Goal: Task Accomplishment & Management: Manage account settings

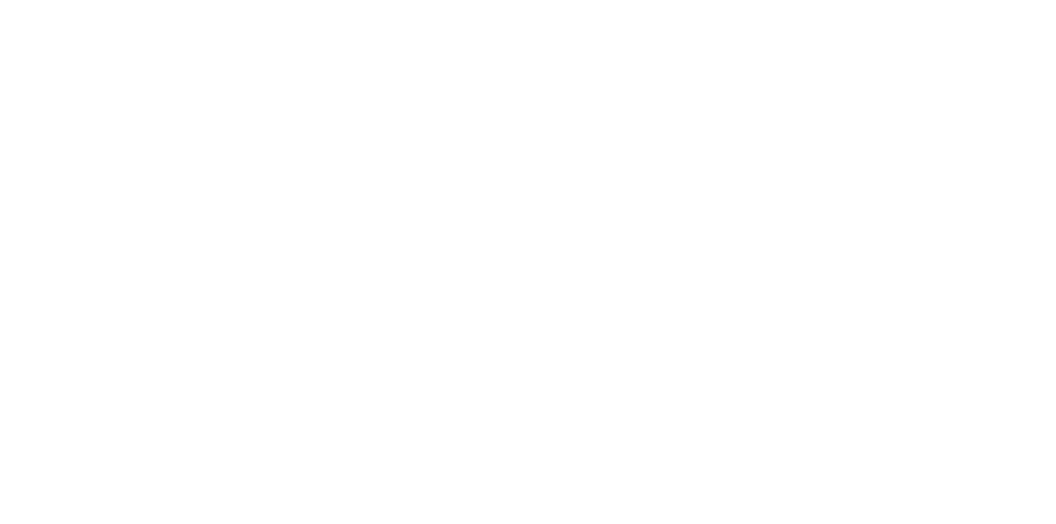
select select "10"
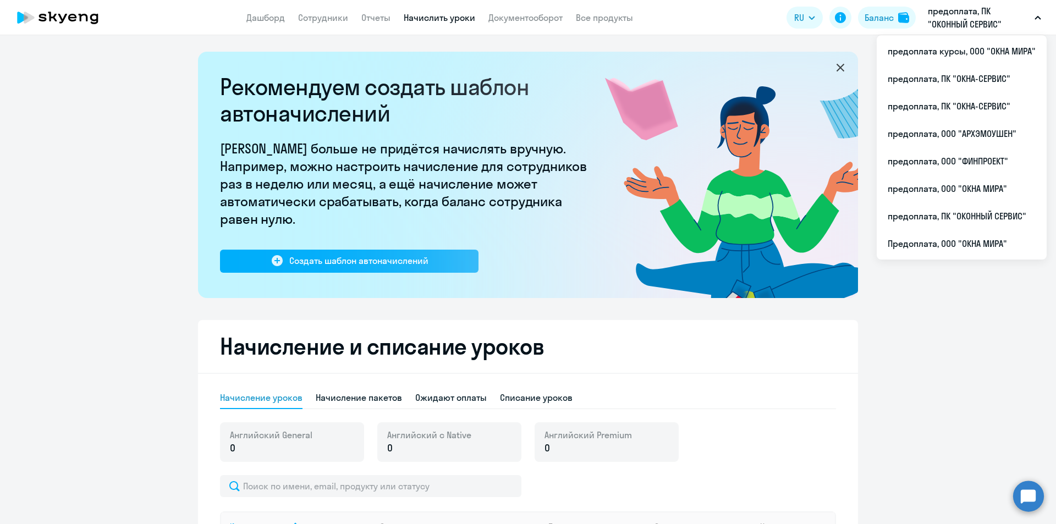
click at [957, 19] on p "предоплата, ПК "ОКОННЫЙ СЕРВИС"" at bounding box center [979, 17] width 102 height 26
click at [971, 26] on p "предоплата, ПК "ОКОННЫЙ СЕРВИС"" at bounding box center [979, 17] width 102 height 26
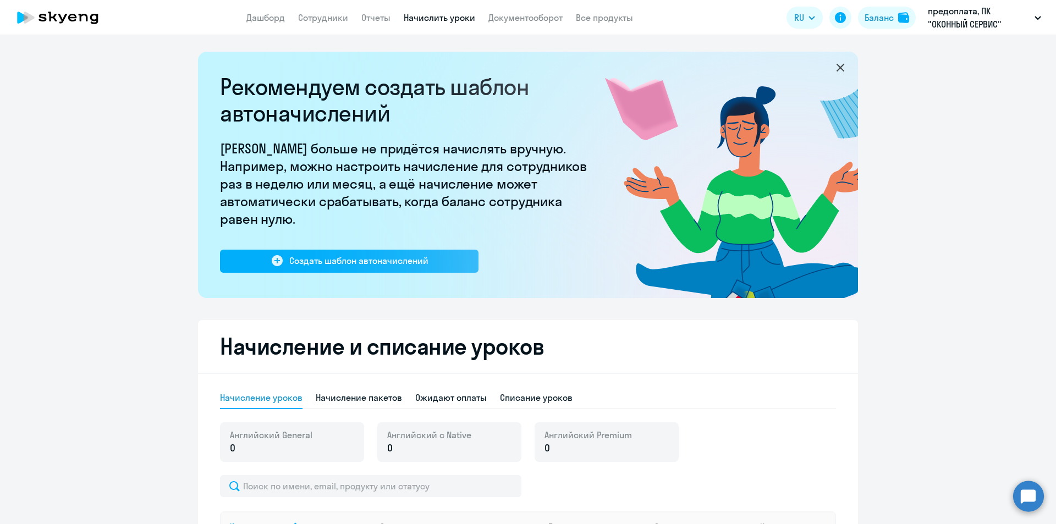
click at [973, 22] on p "предоплата, ПК "ОКОННЫЙ СЕРВИС"" at bounding box center [979, 17] width 102 height 26
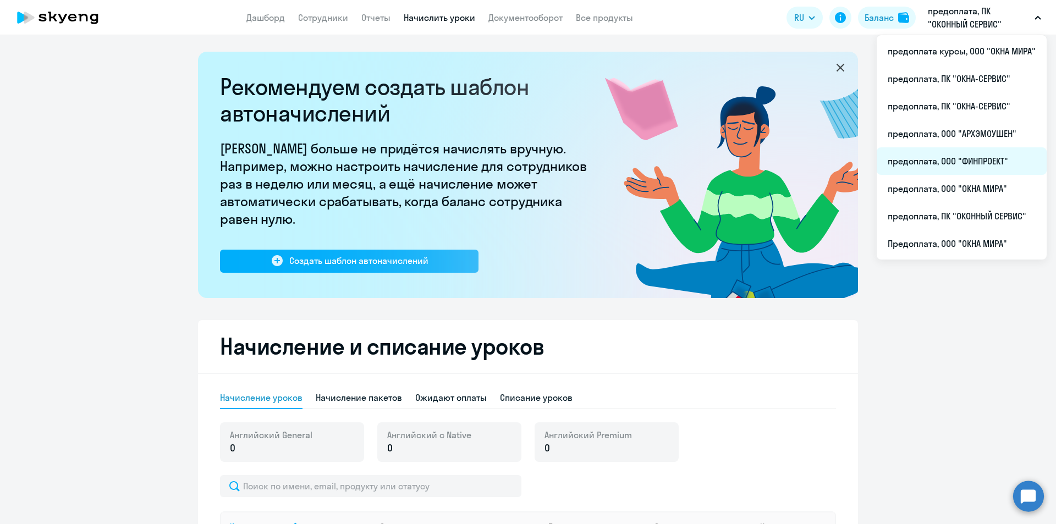
click at [943, 166] on li "предоплата, ООО "ФИНПРОЕКТ"" at bounding box center [962, 160] width 170 height 27
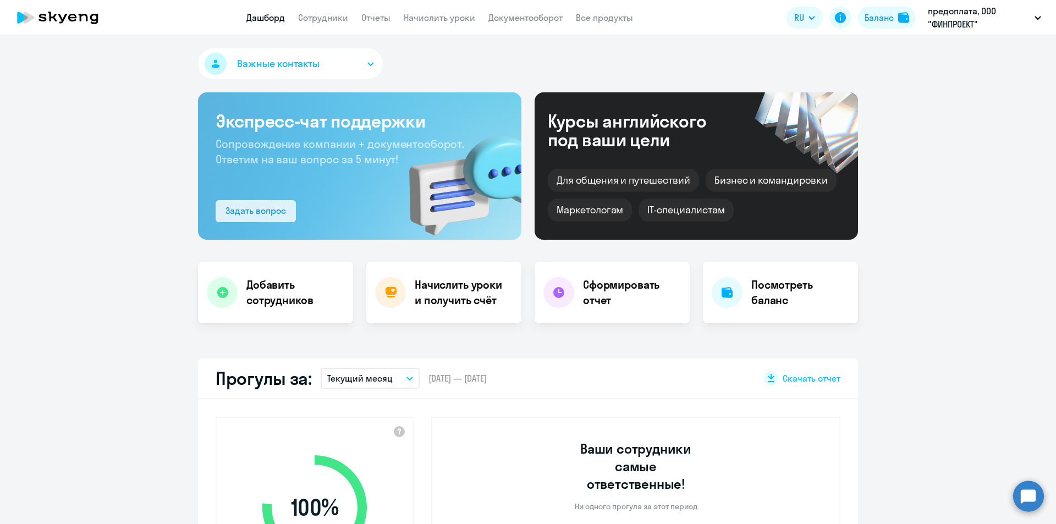
select select "30"
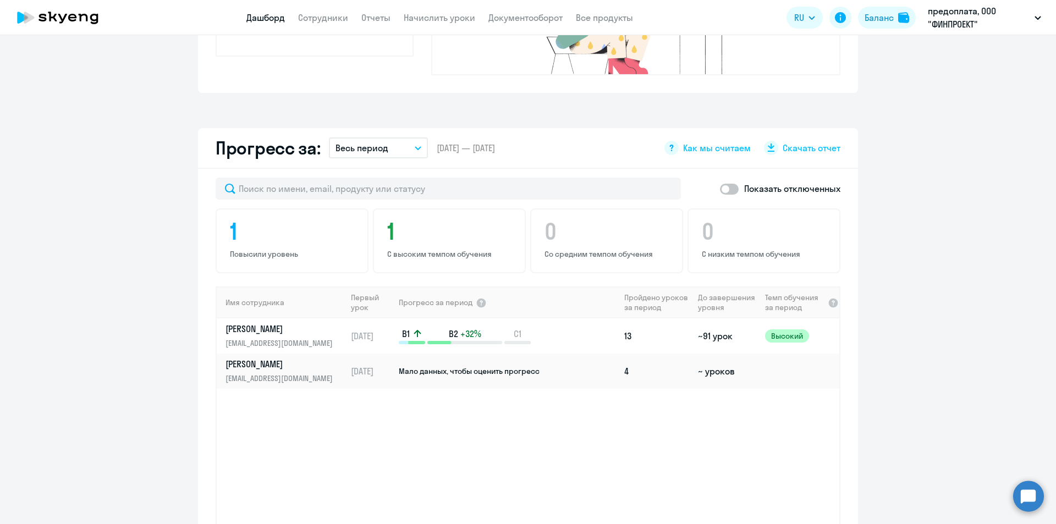
scroll to position [561, 0]
click at [731, 183] on span at bounding box center [729, 188] width 19 height 11
click at [720, 188] on input "checkbox" at bounding box center [719, 188] width 1 height 1
checkbox input "true"
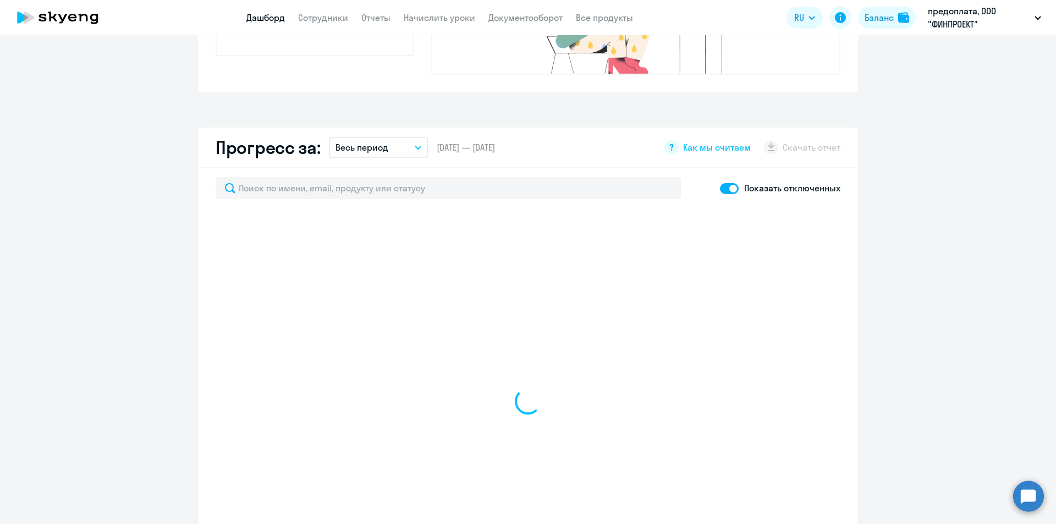
select select "30"
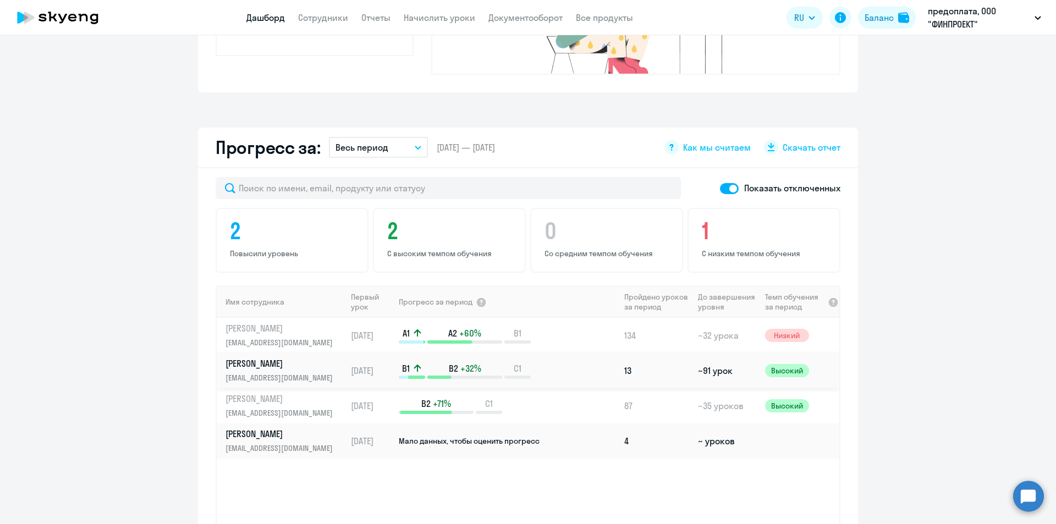
click at [558, 362] on div "B1 B2 +32% C1" at bounding box center [509, 370] width 221 height 16
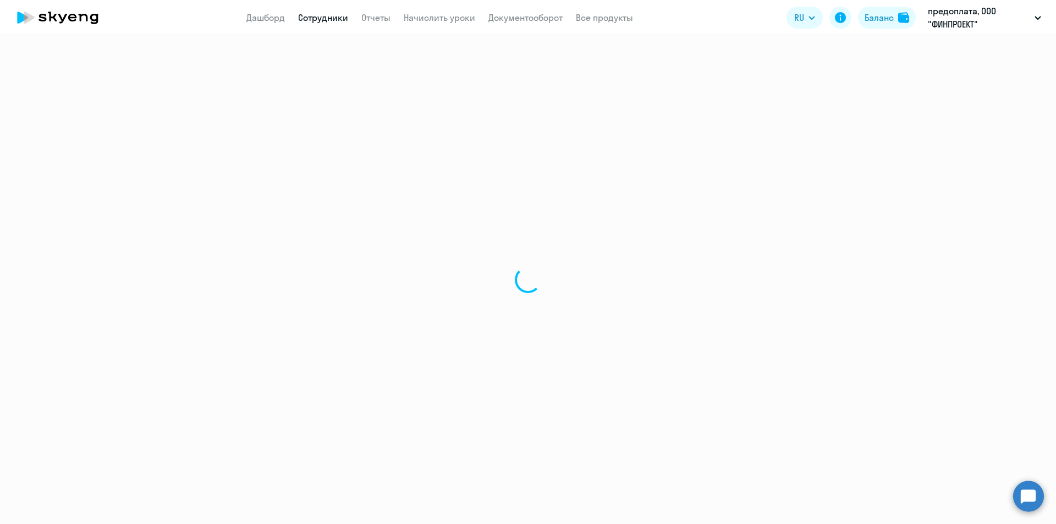
select select "english"
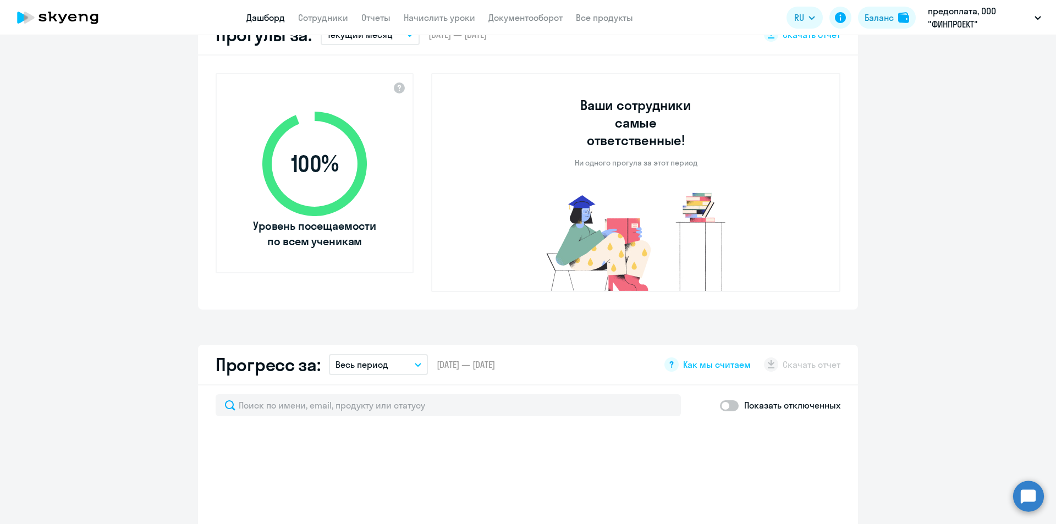
select select "30"
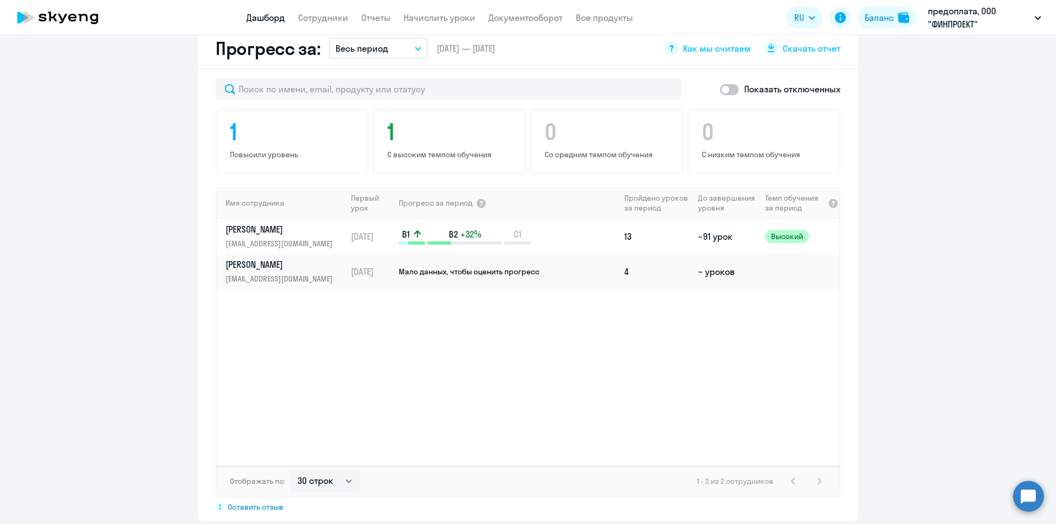
scroll to position [605, 0]
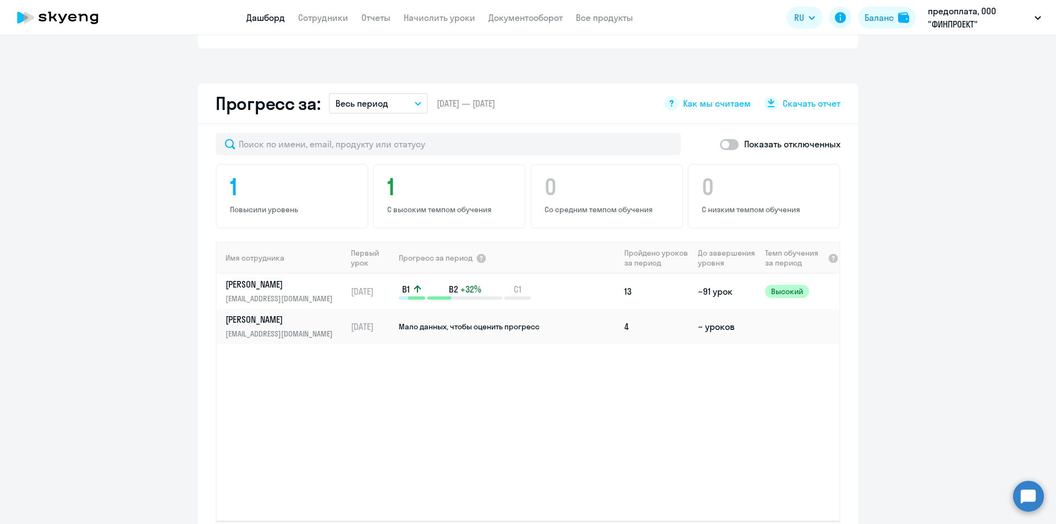
click at [731, 139] on span at bounding box center [729, 144] width 19 height 11
click at [720, 144] on input "checkbox" at bounding box center [719, 144] width 1 height 1
checkbox input "true"
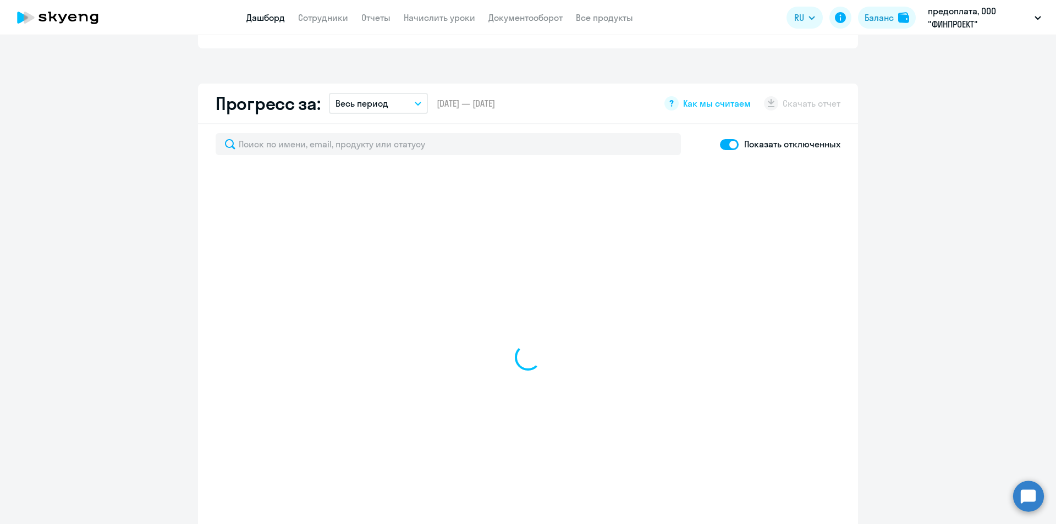
select select "30"
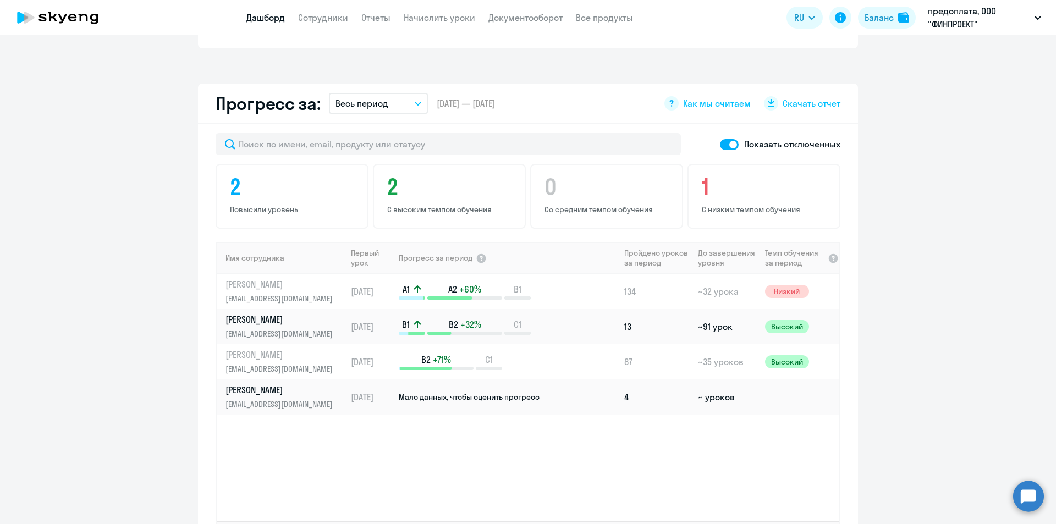
click at [720, 139] on span at bounding box center [729, 144] width 19 height 11
click at [720, 144] on input "checkbox" at bounding box center [719, 144] width 1 height 1
checkbox input "false"
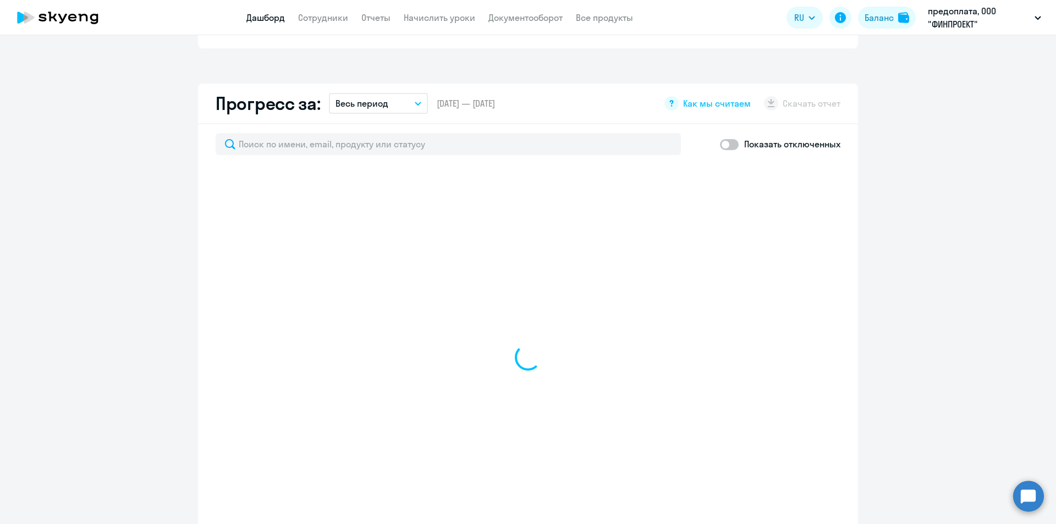
select select "30"
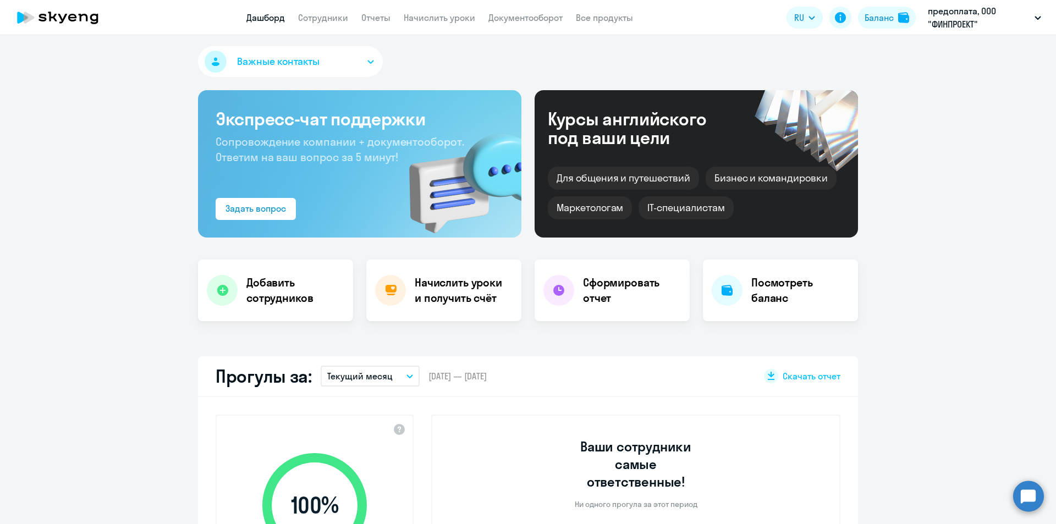
scroll to position [0, 0]
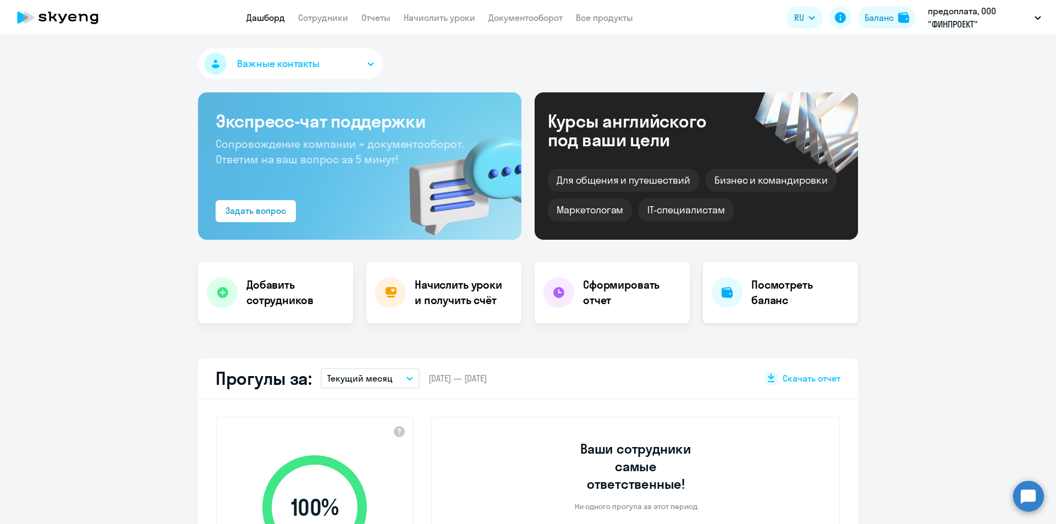
click at [771, 295] on h4 "Посмотреть баланс" at bounding box center [800, 292] width 98 height 31
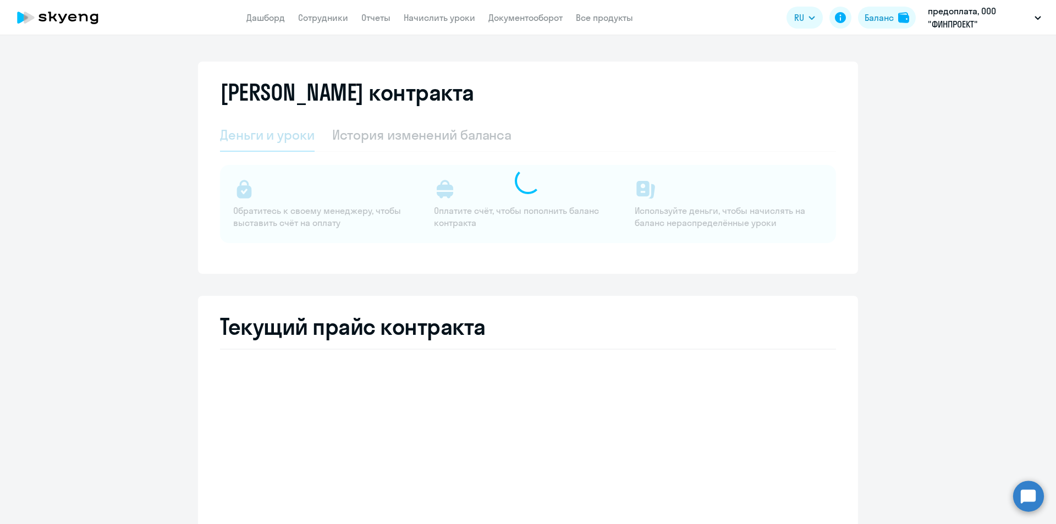
select select "english_adult_not_native_speaker"
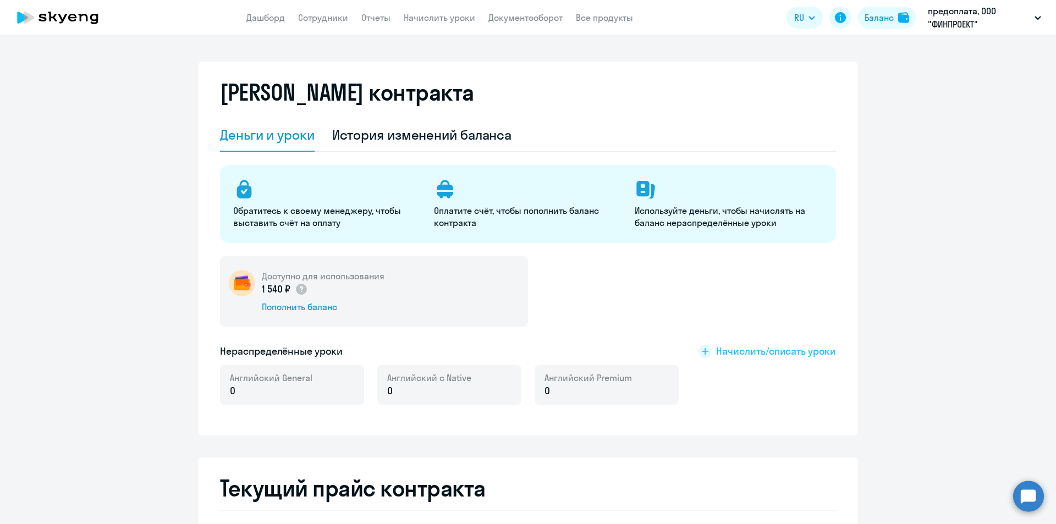
click at [757, 352] on span "Начислить/списать уроки" at bounding box center [776, 351] width 120 height 14
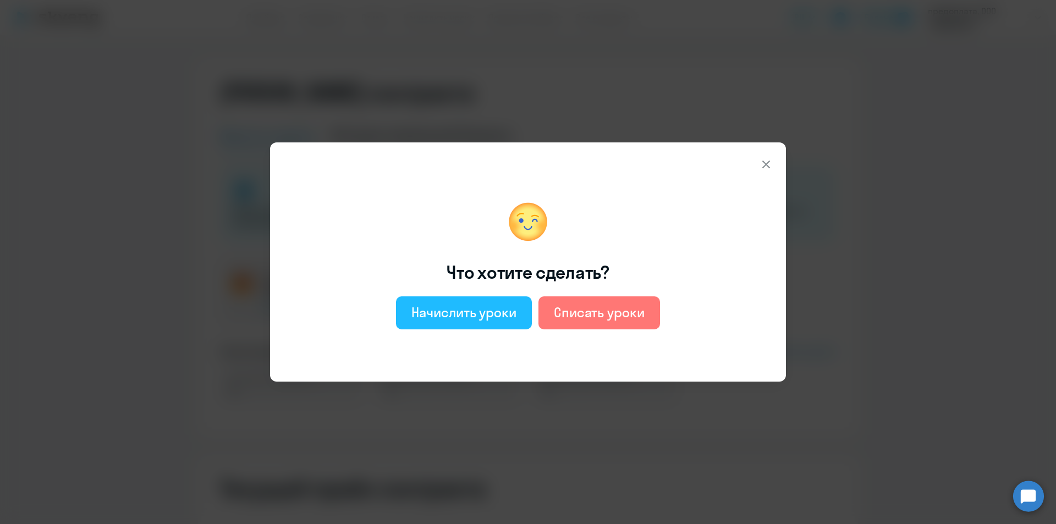
click at [491, 318] on div "Начислить уроки" at bounding box center [463, 313] width 105 height 18
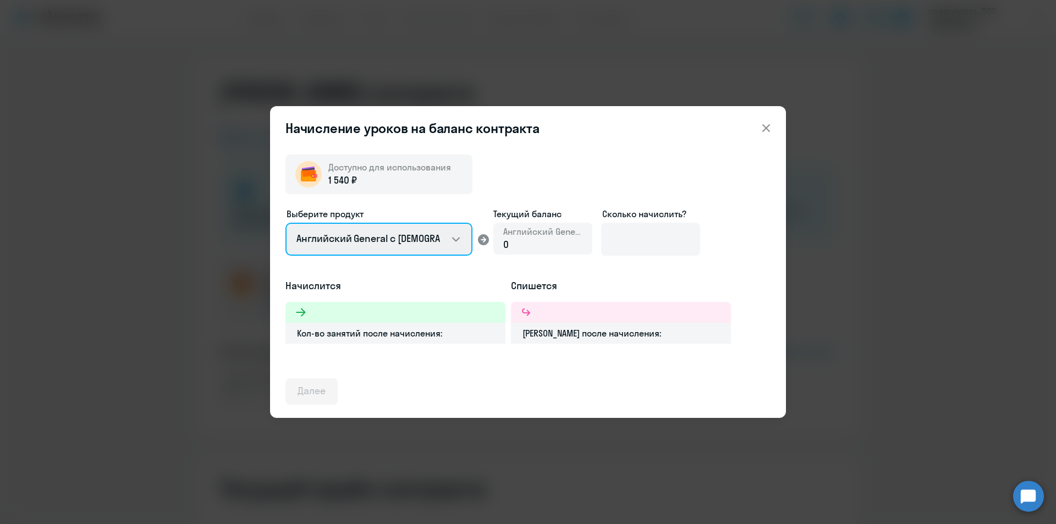
click at [454, 236] on select "Английский General с [DEMOGRAPHIC_DATA] преподавателем Английский General с [DE…" at bounding box center [378, 239] width 187 height 33
select select "english_adult_not_native_speaker_premium"
click at [285, 223] on select "Английский General с [DEMOGRAPHIC_DATA] преподавателем Английский General с [DE…" at bounding box center [378, 239] width 187 height 33
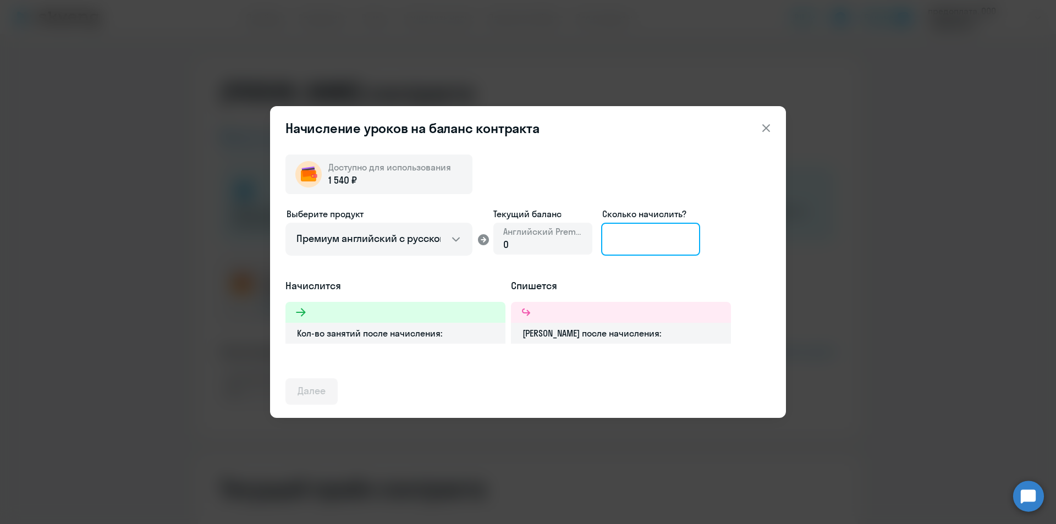
click at [637, 238] on input at bounding box center [650, 239] width 99 height 33
click at [765, 128] on icon at bounding box center [766, 128] width 8 height 8
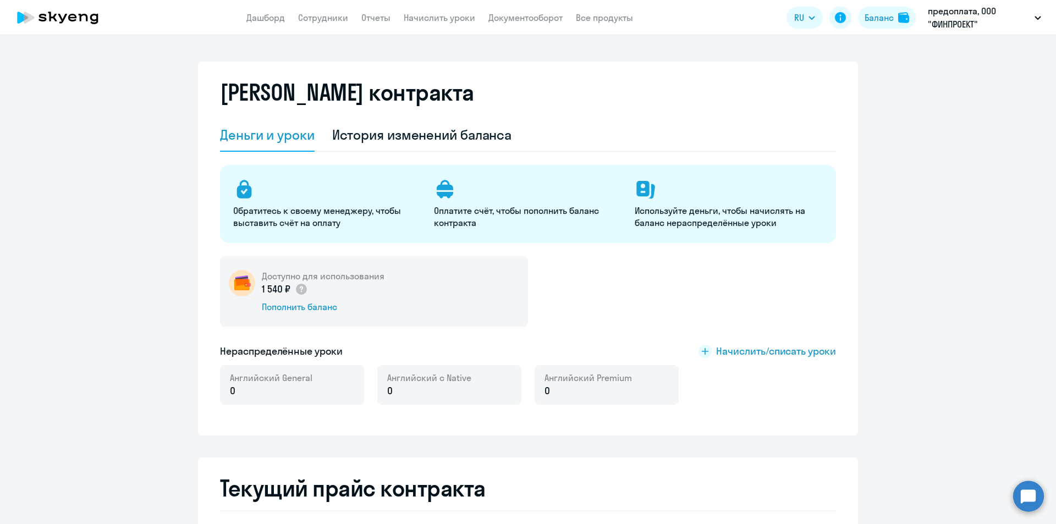
click at [582, 109] on div "[PERSON_NAME] контракта" at bounding box center [528, 99] width 616 height 40
click at [288, 129] on div "Деньги и уроки" at bounding box center [267, 135] width 95 height 18
click at [262, 139] on div "Деньги и уроки" at bounding box center [267, 135] width 95 height 18
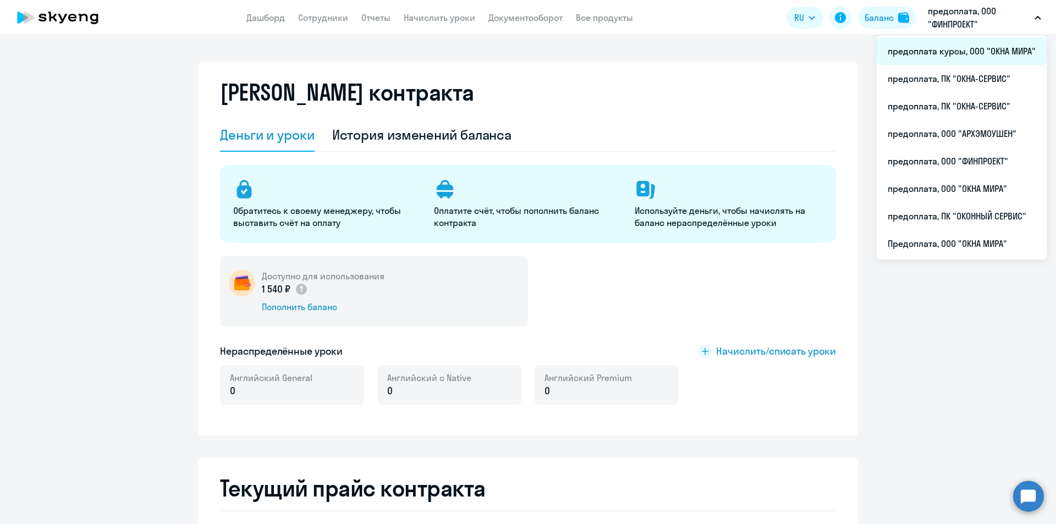
click at [991, 49] on li "предоплата курсы, ООО "ОКНА МИРА"" at bounding box center [962, 50] width 170 height 27
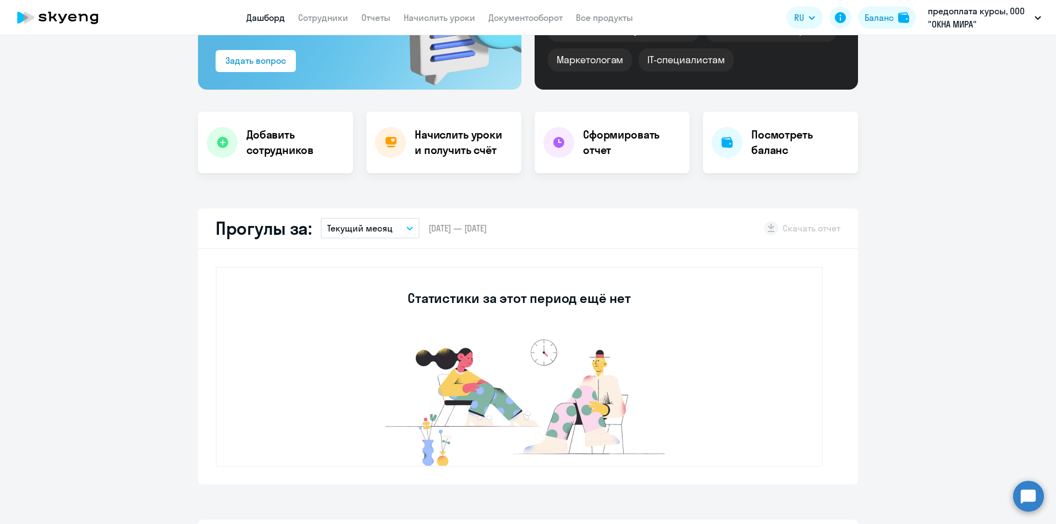
scroll to position [165, 0]
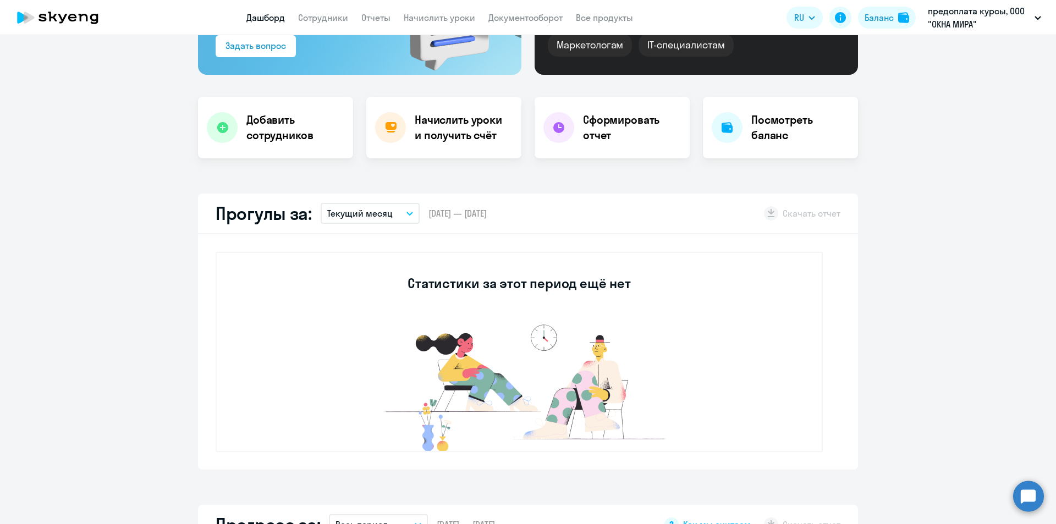
select select "30"
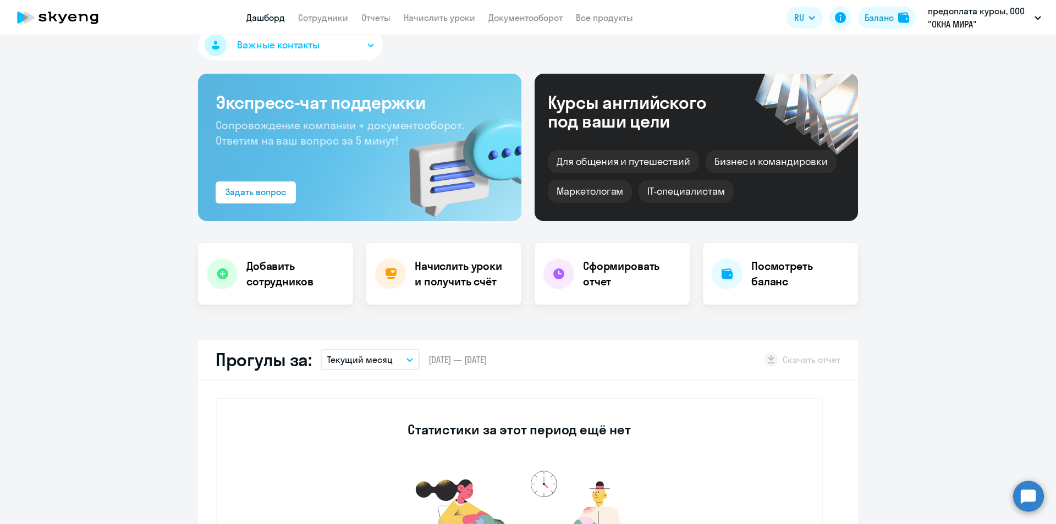
scroll to position [0, 0]
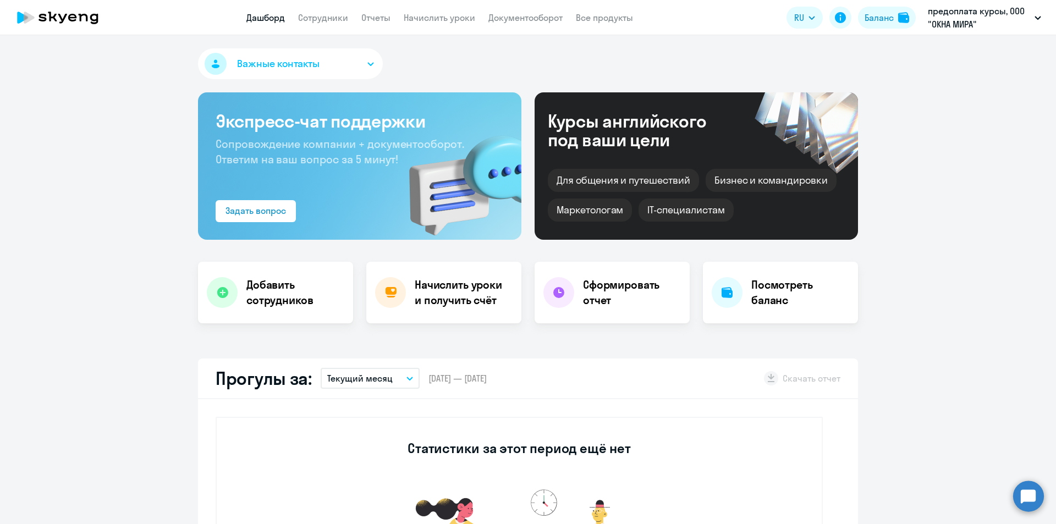
click at [357, 57] on button "Важные контакты" at bounding box center [290, 63] width 185 height 31
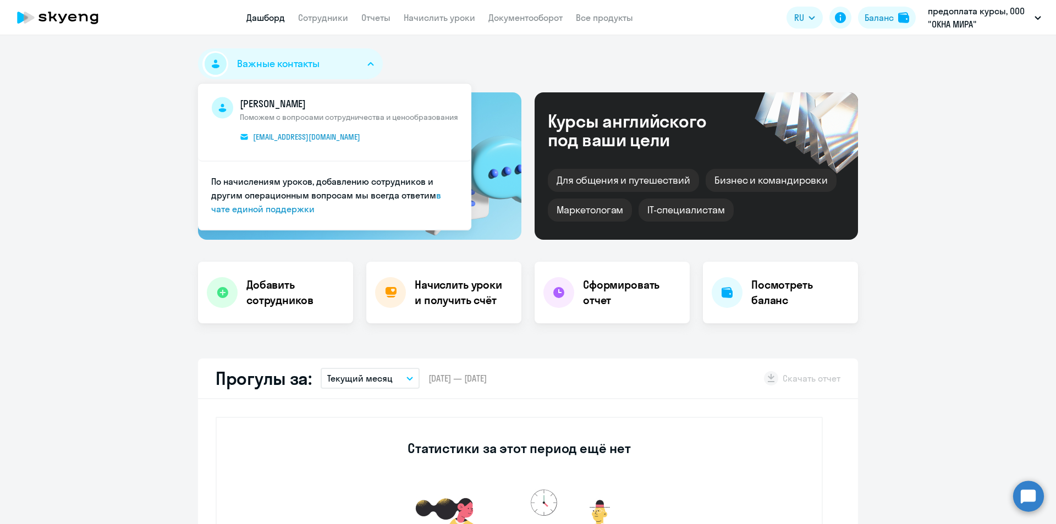
click at [481, 60] on div "Важные контакты [PERSON_NAME] Поможем с вопросами сотрудничества и ценообразова…" at bounding box center [528, 65] width 660 height 35
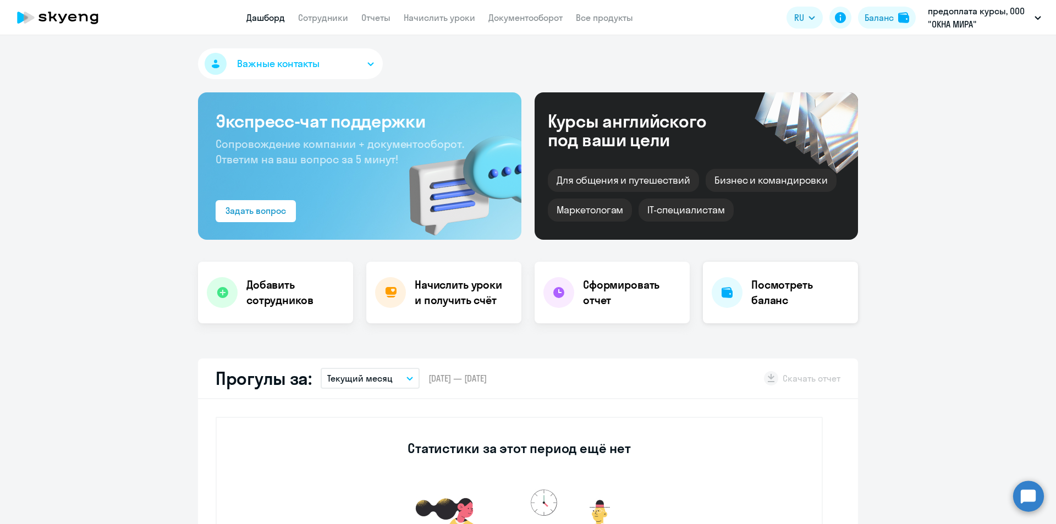
click at [790, 294] on h4 "Посмотреть баланс" at bounding box center [800, 292] width 98 height 31
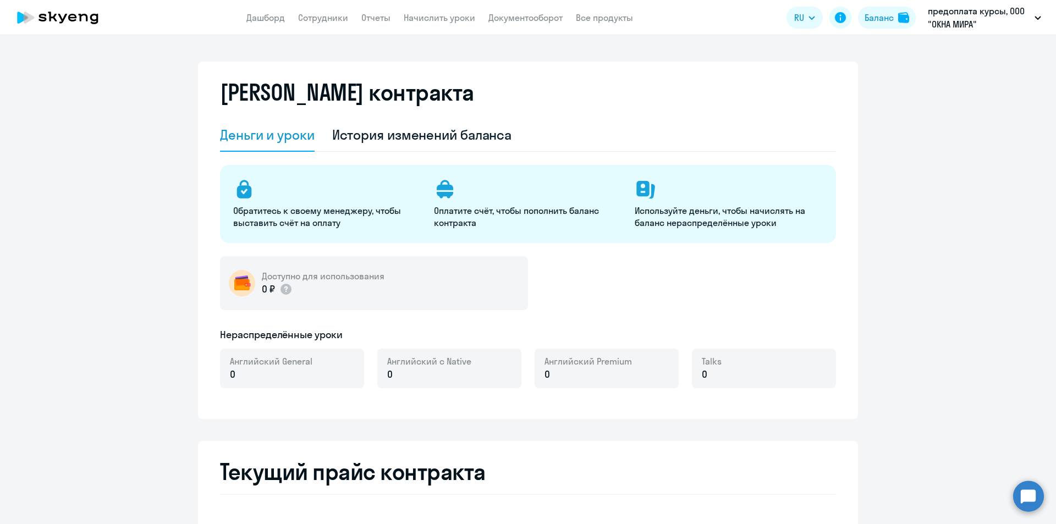
select select "english_adult_not_native_speaker"
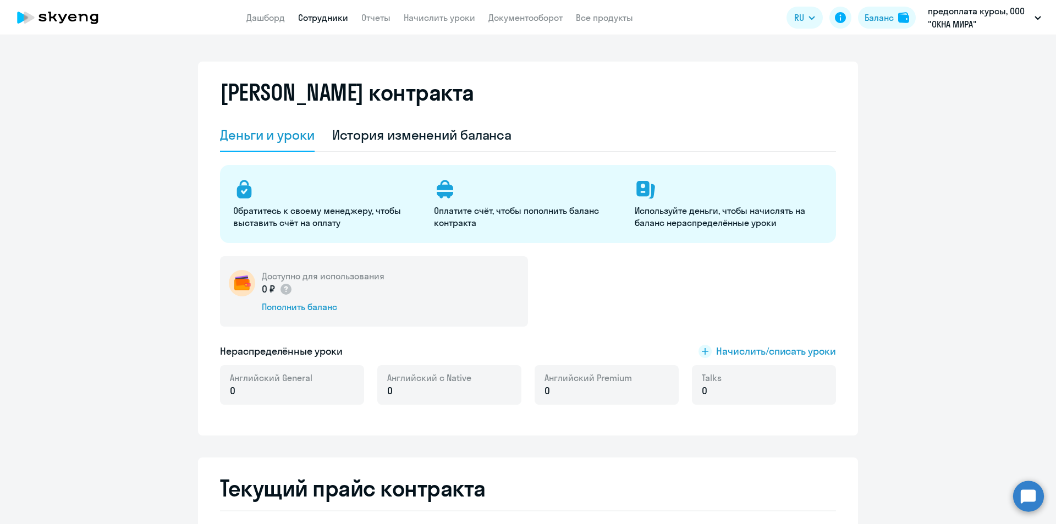
click at [321, 16] on link "Сотрудники" at bounding box center [323, 17] width 50 height 11
select select "30"
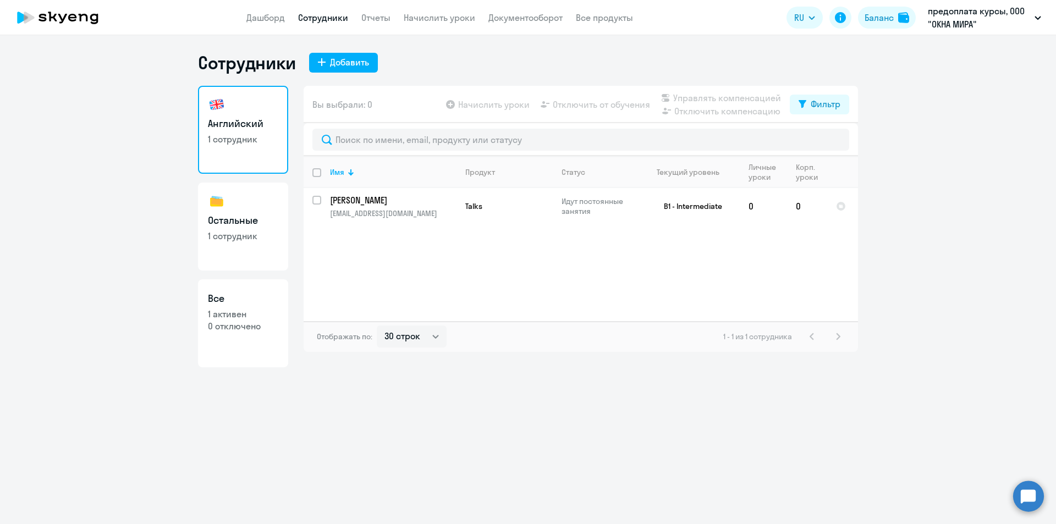
click at [259, 228] on link "Остальные 1 сотрудник" at bounding box center [243, 227] width 90 height 88
select select "30"
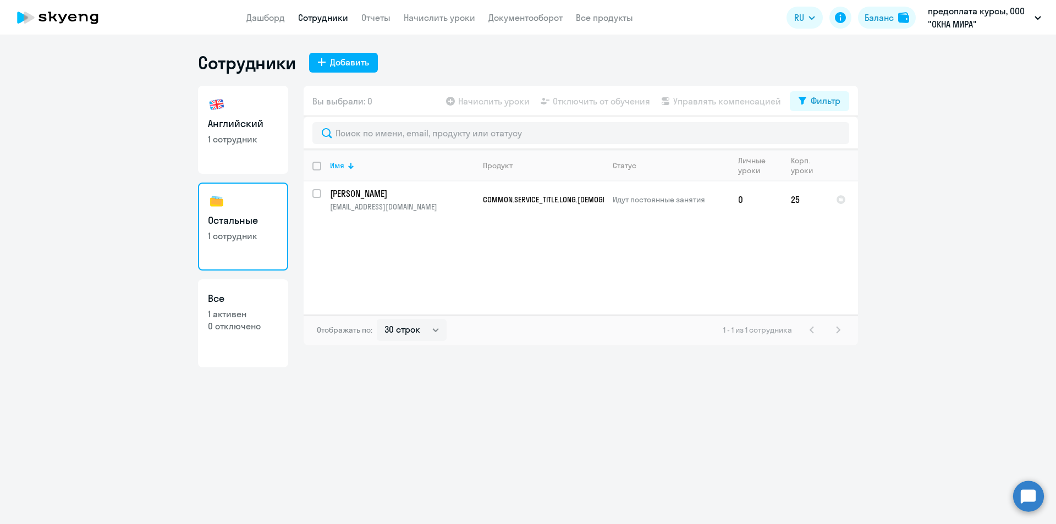
click at [230, 309] on p "1 активен" at bounding box center [243, 314] width 70 height 12
select select "30"
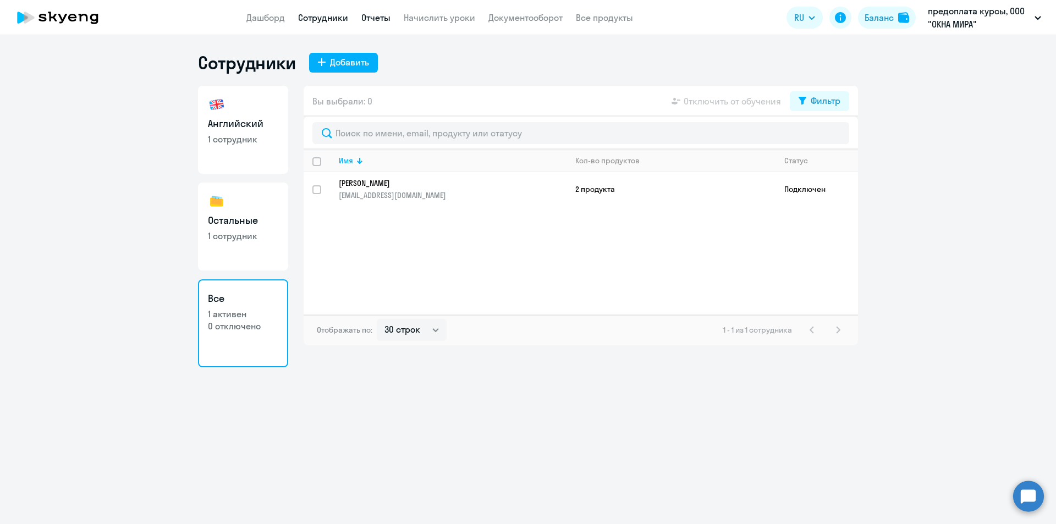
click at [370, 19] on link "Отчеты" at bounding box center [375, 17] width 29 height 11
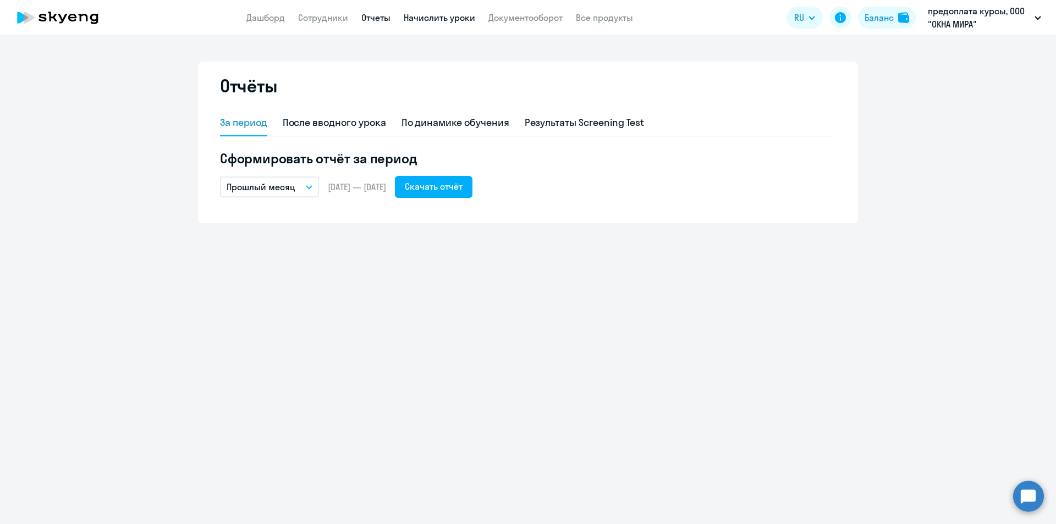
click at [439, 19] on link "Начислить уроки" at bounding box center [439, 17] width 71 height 11
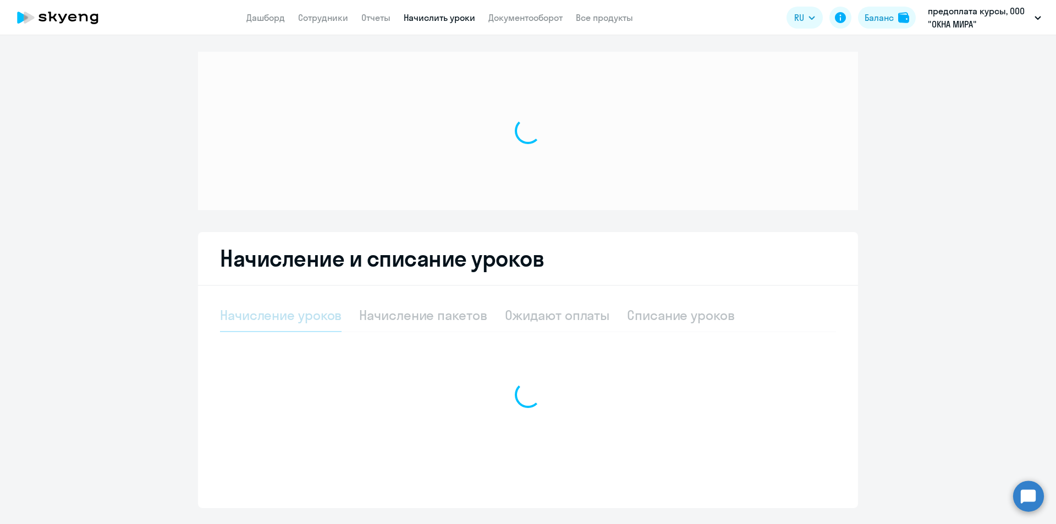
select select "10"
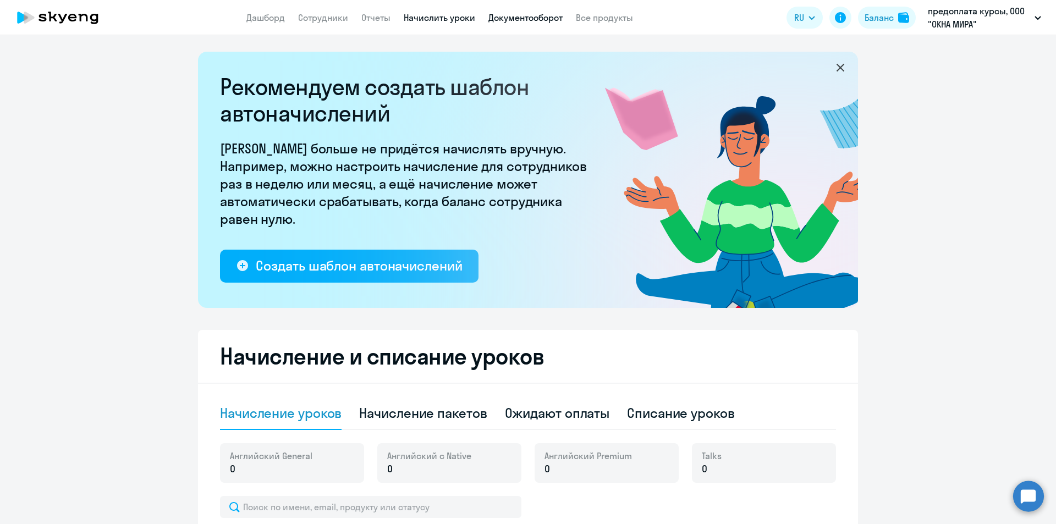
click at [535, 15] on link "Документооборот" at bounding box center [525, 17] width 74 height 11
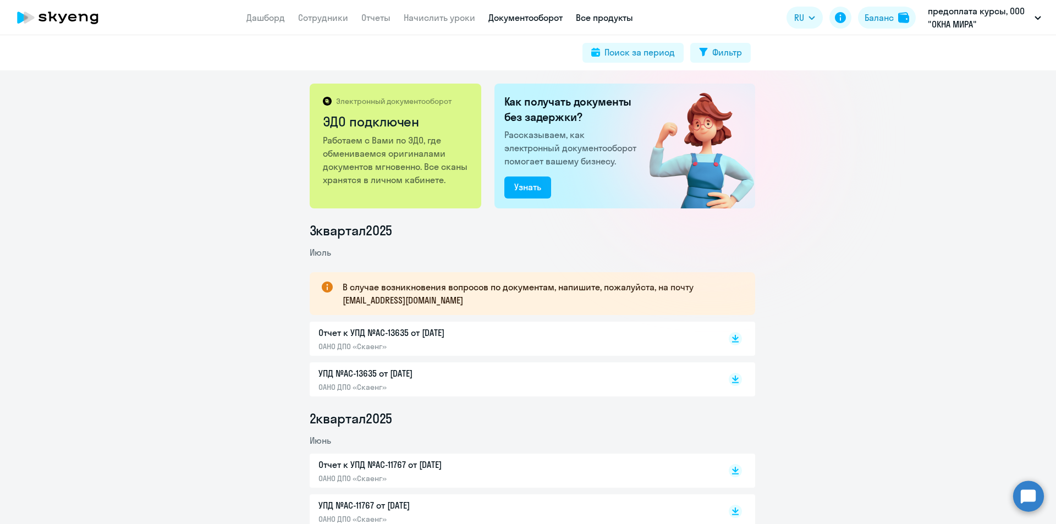
click at [608, 12] on link "Все продукты" at bounding box center [604, 17] width 57 height 11
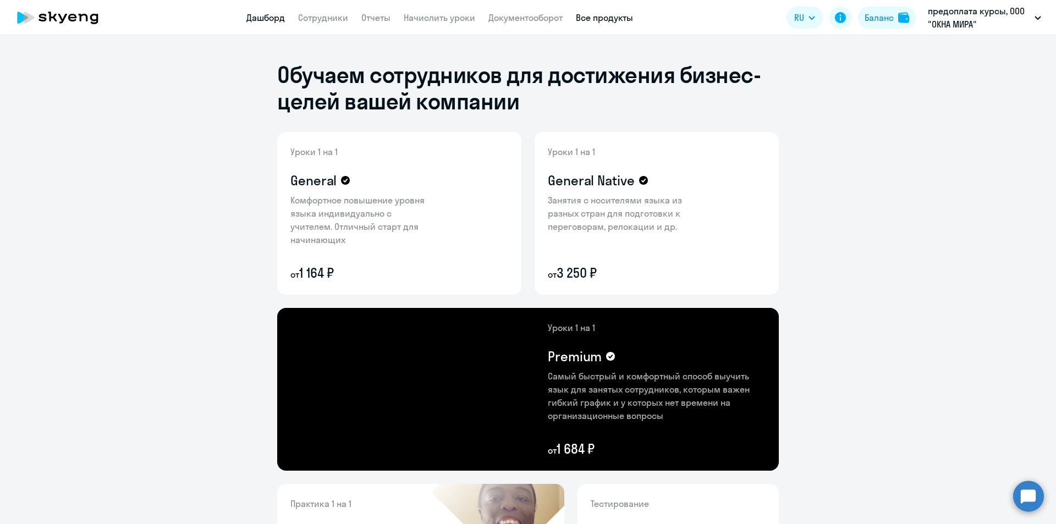
click at [249, 19] on link "Дашборд" at bounding box center [265, 17] width 38 height 11
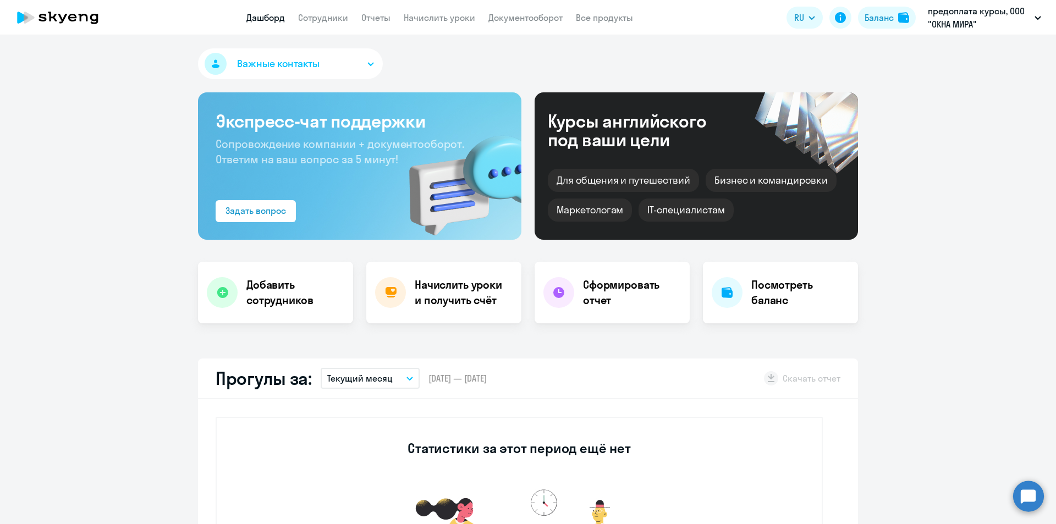
scroll to position [220, 0]
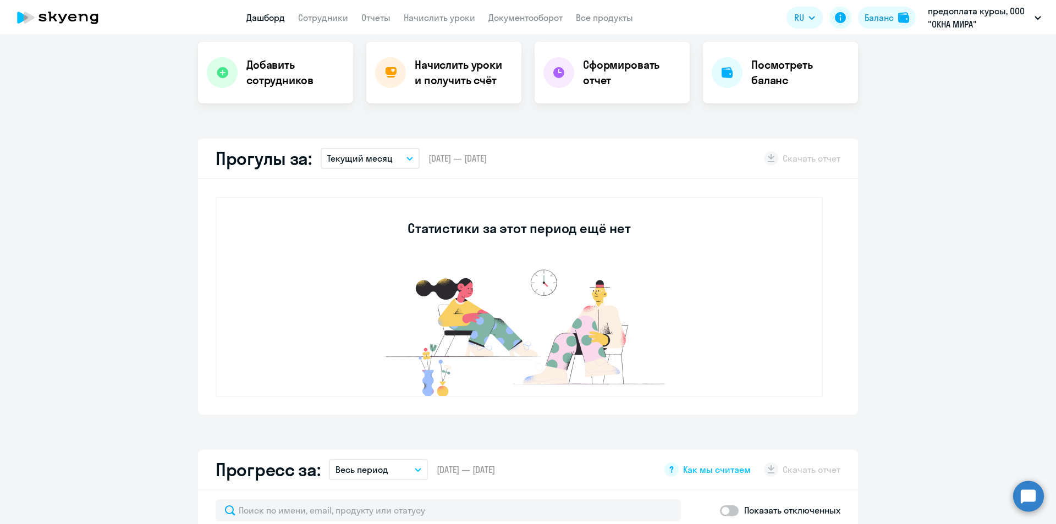
select select "30"
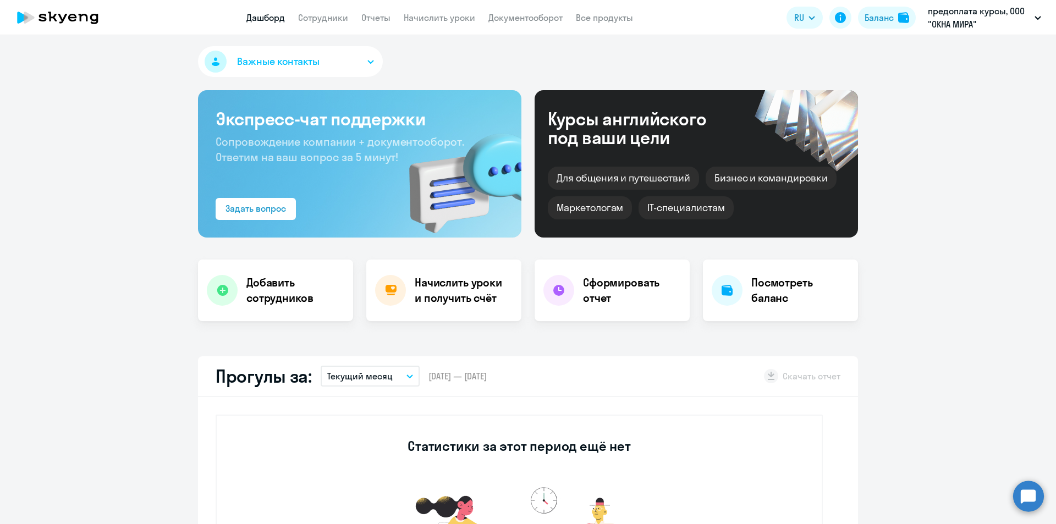
scroll to position [0, 0]
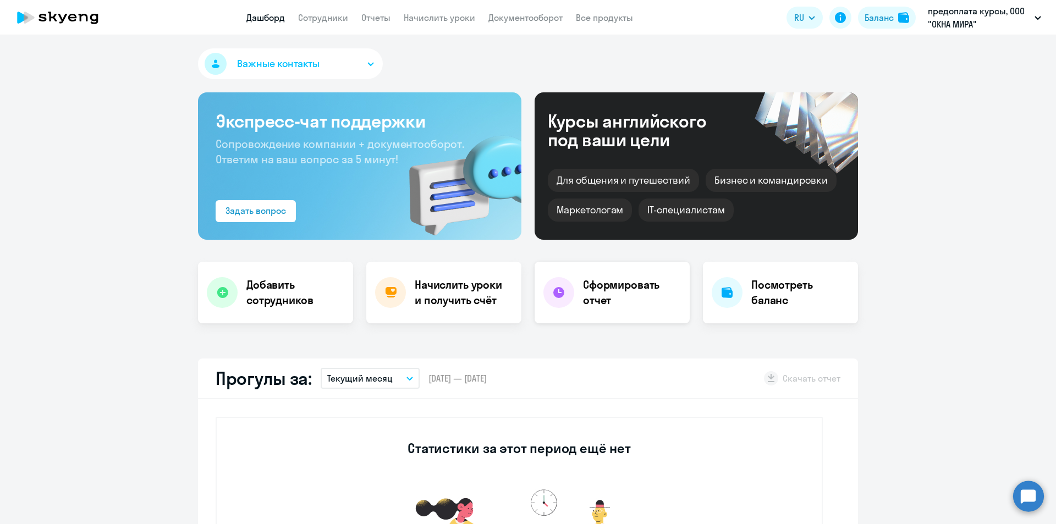
click at [622, 287] on h4 "Сформировать отчет" at bounding box center [632, 292] width 98 height 31
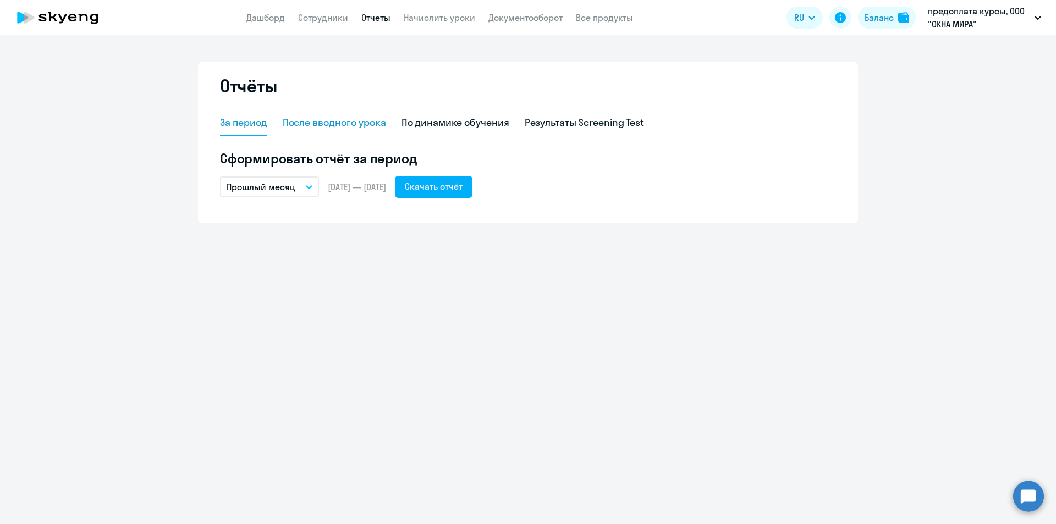
drag, startPoint x: 353, startPoint y: 118, endPoint x: 359, endPoint y: 123, distance: 7.4
click at [353, 119] on div "После вводного урока" at bounding box center [334, 122] width 103 height 14
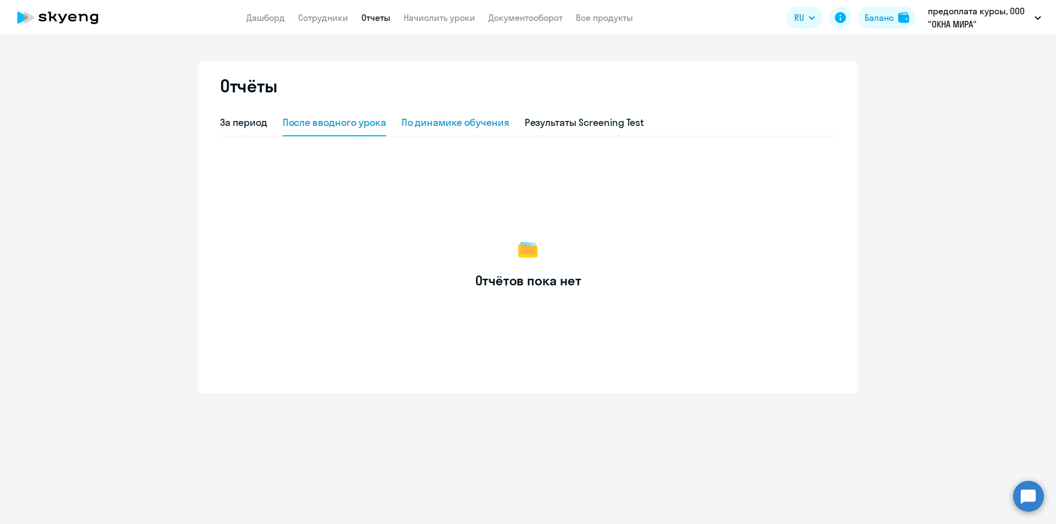
click at [467, 124] on div "По динамике обучения" at bounding box center [455, 122] width 108 height 14
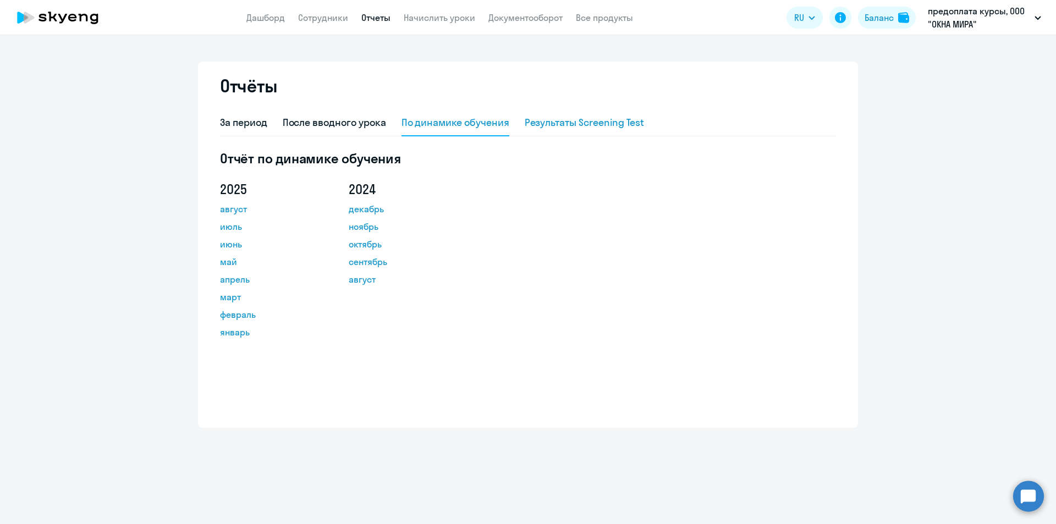
click at [543, 123] on div "Результаты Screening Test" at bounding box center [585, 122] width 120 height 14
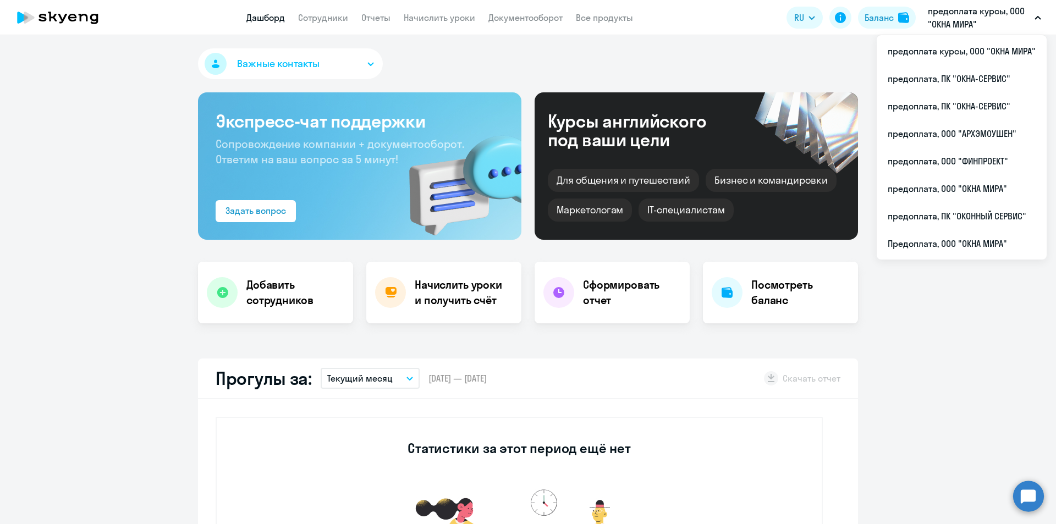
click at [1038, 19] on icon "button" at bounding box center [1037, 18] width 7 height 4
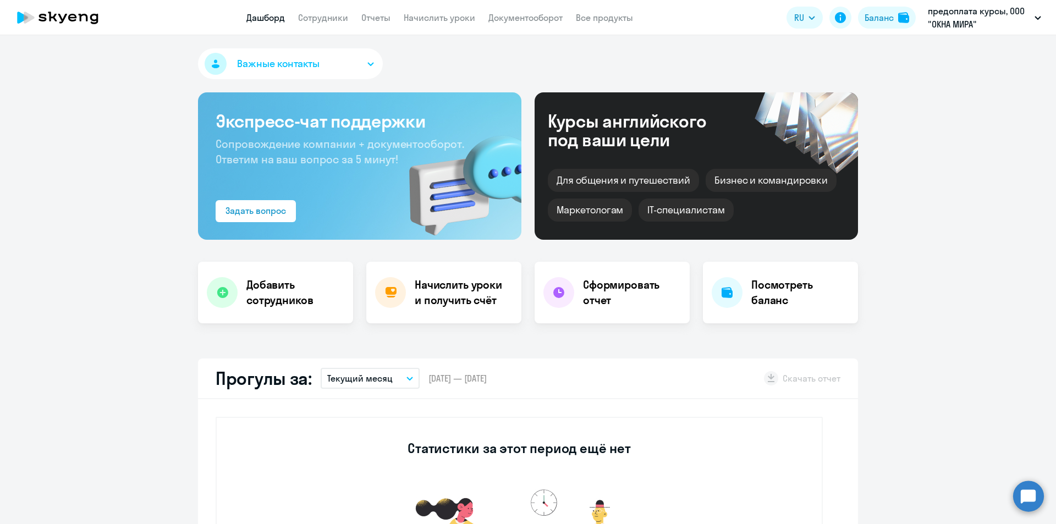
click at [1038, 19] on icon "button" at bounding box center [1037, 17] width 5 height 3
select select "30"
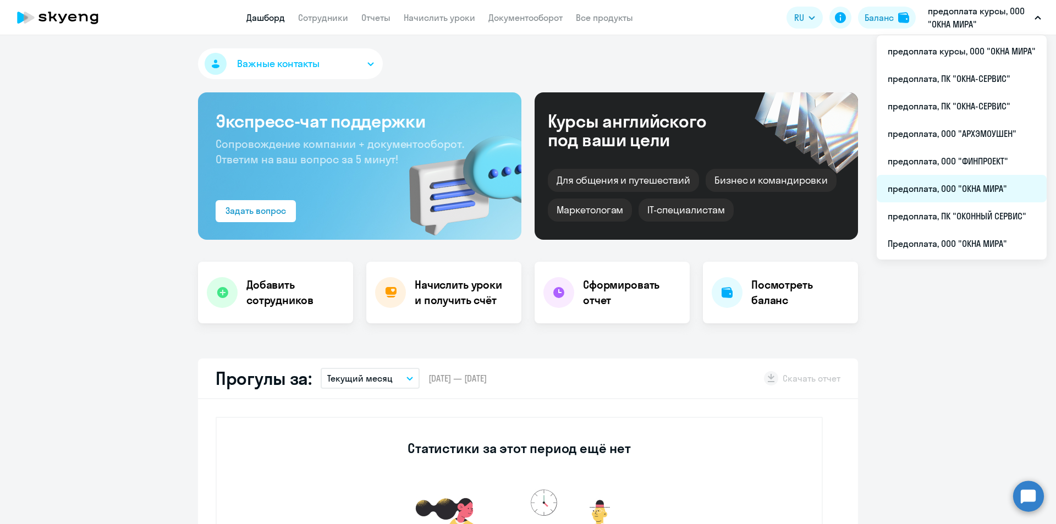
click at [972, 188] on li "предоплата, ООО "ОКНА МИРА"" at bounding box center [962, 188] width 170 height 27
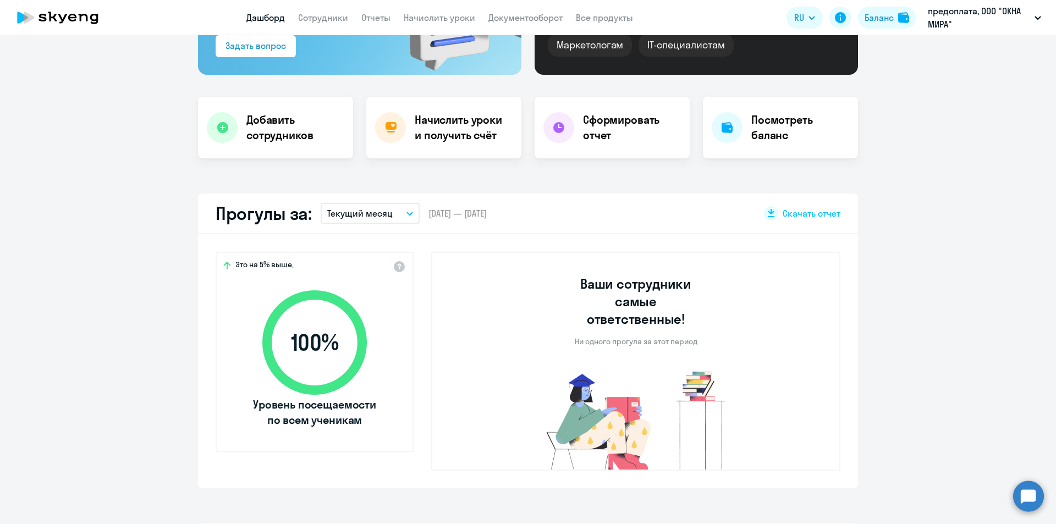
select select "30"
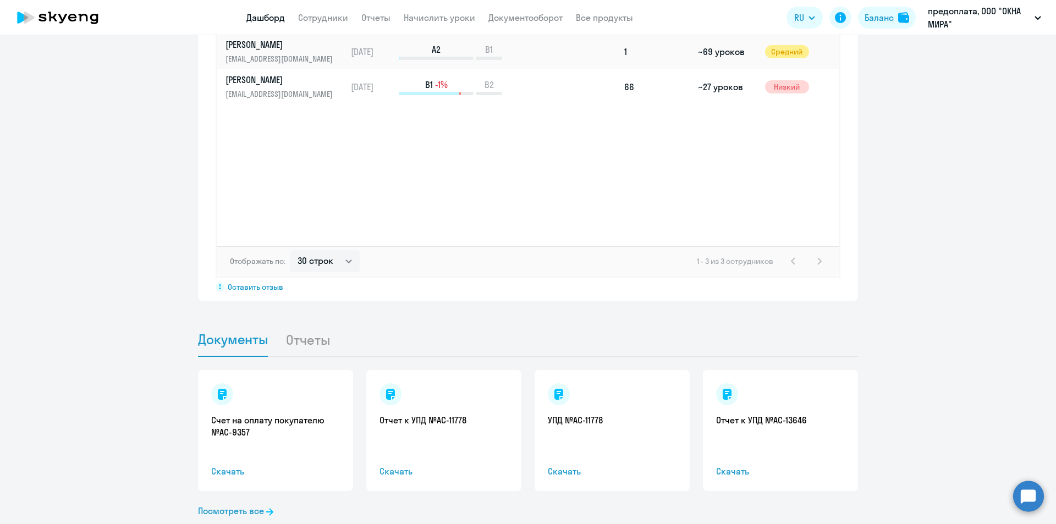
scroll to position [891, 0]
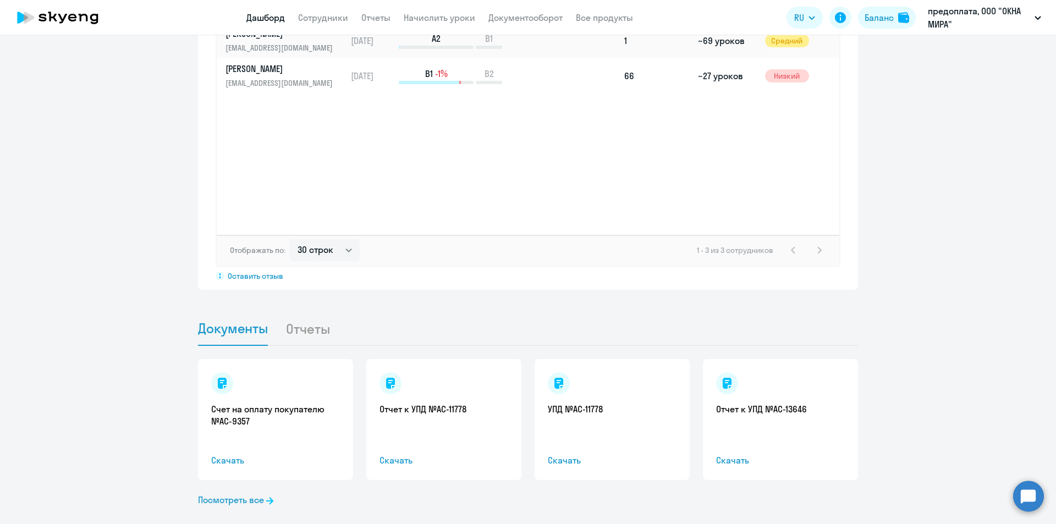
click at [296, 312] on li "Отчеты" at bounding box center [316, 329] width 62 height 34
drag, startPoint x: 325, startPoint y: 314, endPoint x: 304, endPoint y: 313, distance: 20.9
click at [322, 314] on li "Отчеты" at bounding box center [316, 329] width 62 height 34
click at [304, 313] on li "Отчеты" at bounding box center [316, 329] width 62 height 34
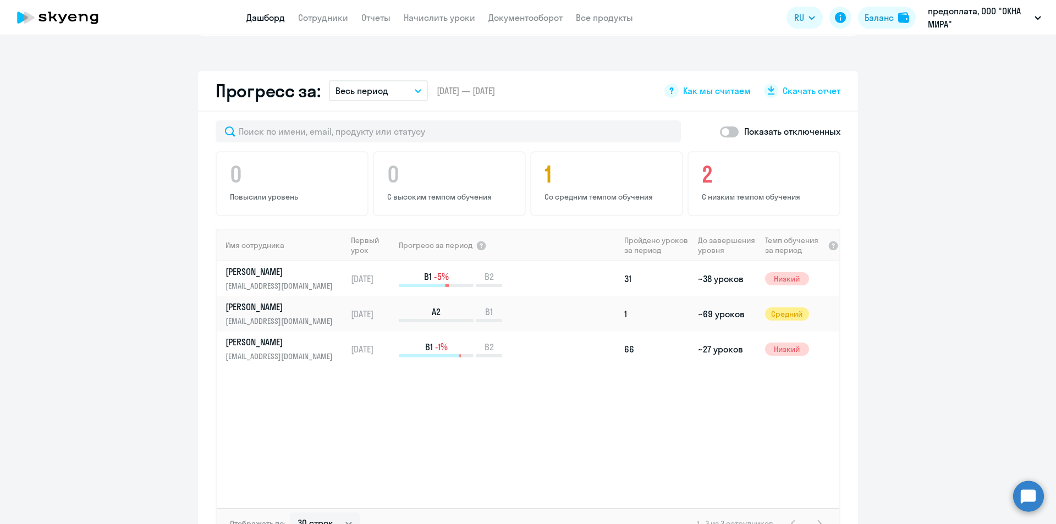
scroll to position [616, 0]
click at [295, 267] on link "[PERSON_NAME] [PERSON_NAME][EMAIL_ADDRESS][DOMAIN_NAME]" at bounding box center [285, 280] width 120 height 26
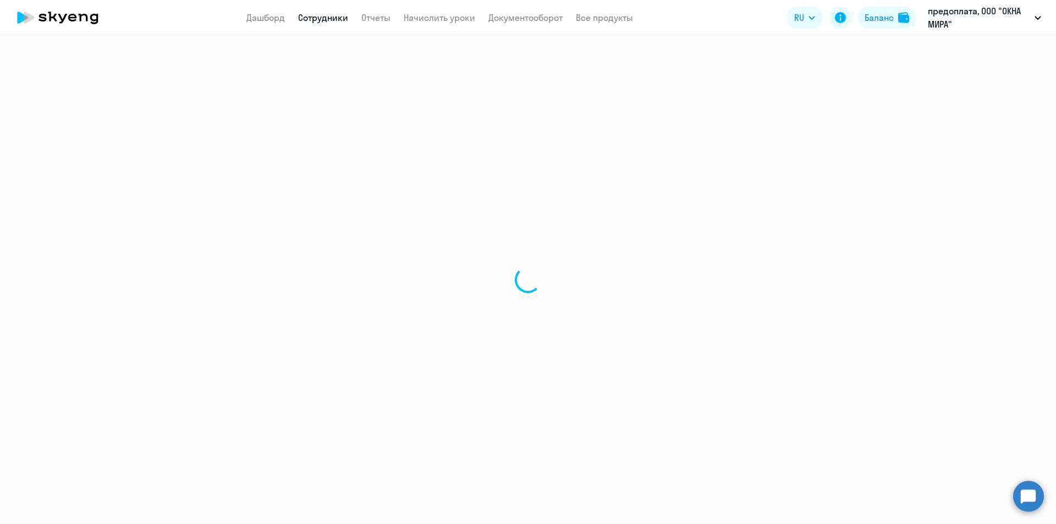
select select "english"
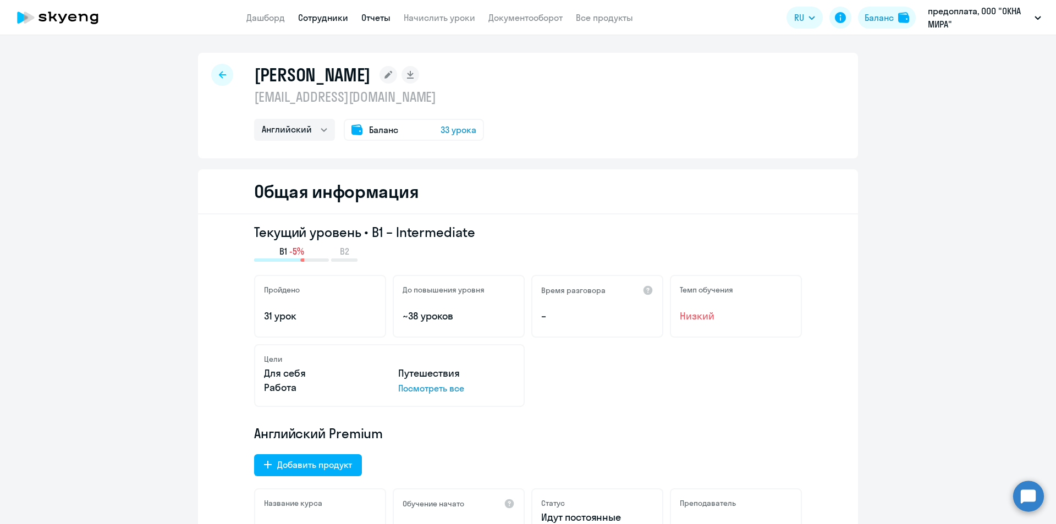
click at [377, 19] on link "Отчеты" at bounding box center [375, 17] width 29 height 11
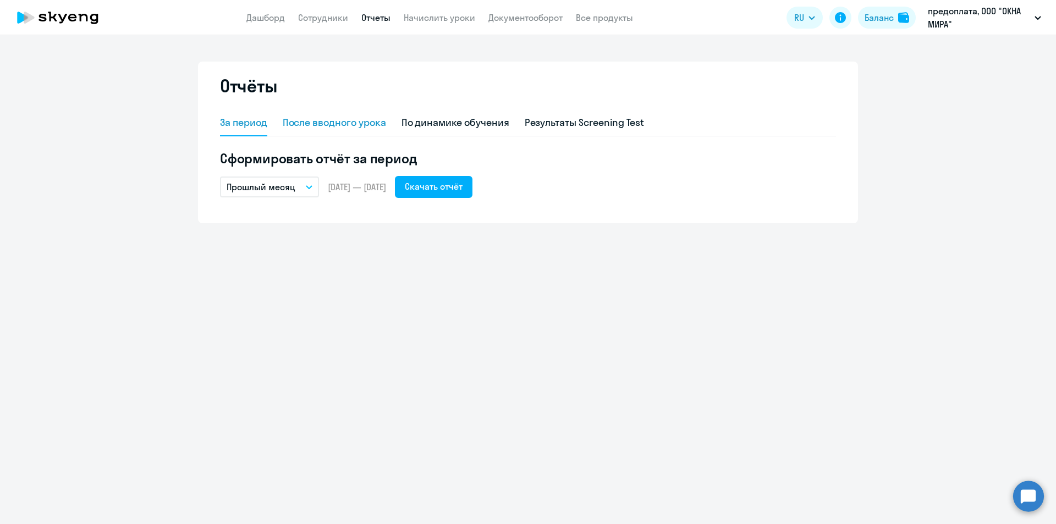
click at [356, 123] on div "После вводного урока" at bounding box center [334, 122] width 103 height 14
select select "10"
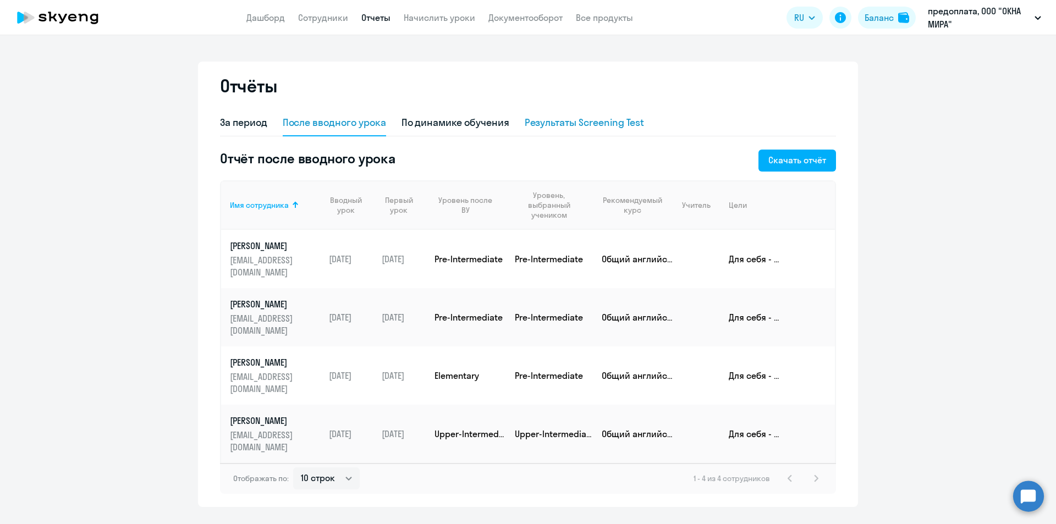
click at [568, 125] on div "Результаты Screening Test" at bounding box center [585, 122] width 120 height 14
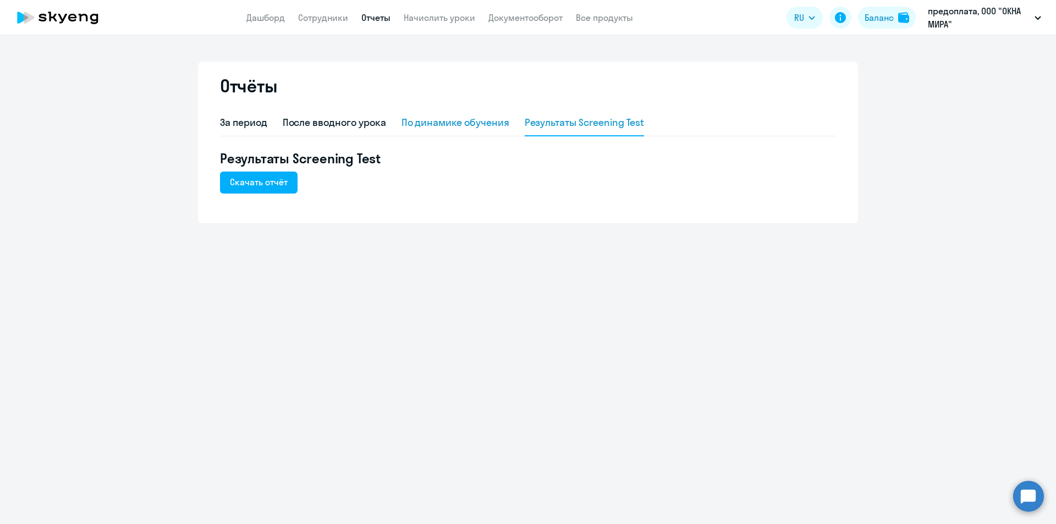
click at [465, 122] on div "По динамике обучения" at bounding box center [455, 122] width 108 height 14
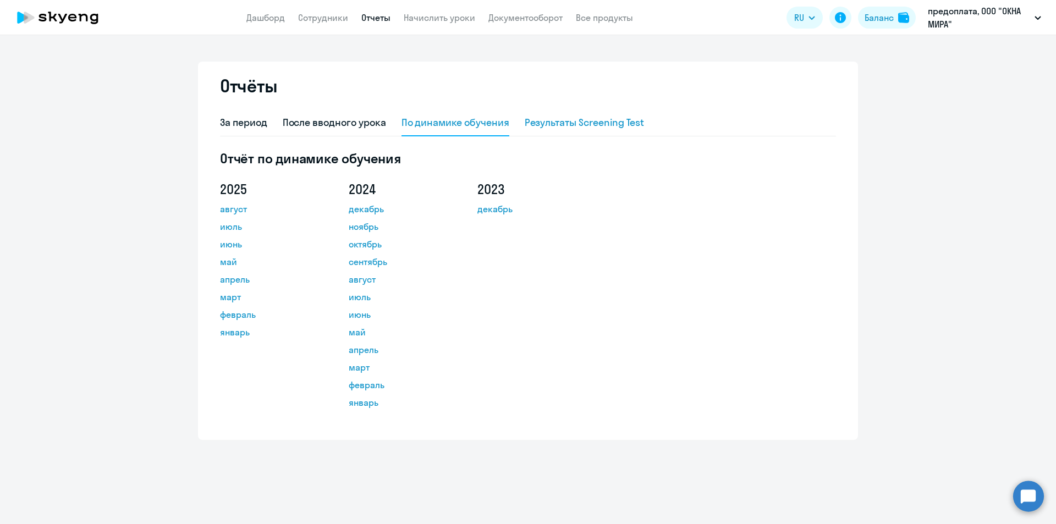
click at [577, 122] on div "Результаты Screening Test" at bounding box center [585, 122] width 120 height 14
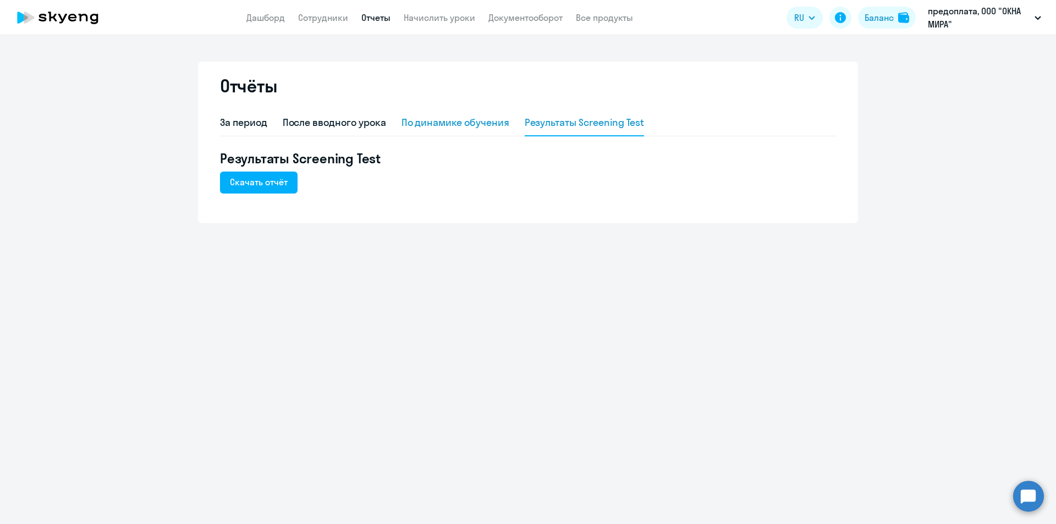
click at [481, 128] on div "По динамике обучения" at bounding box center [455, 122] width 108 height 14
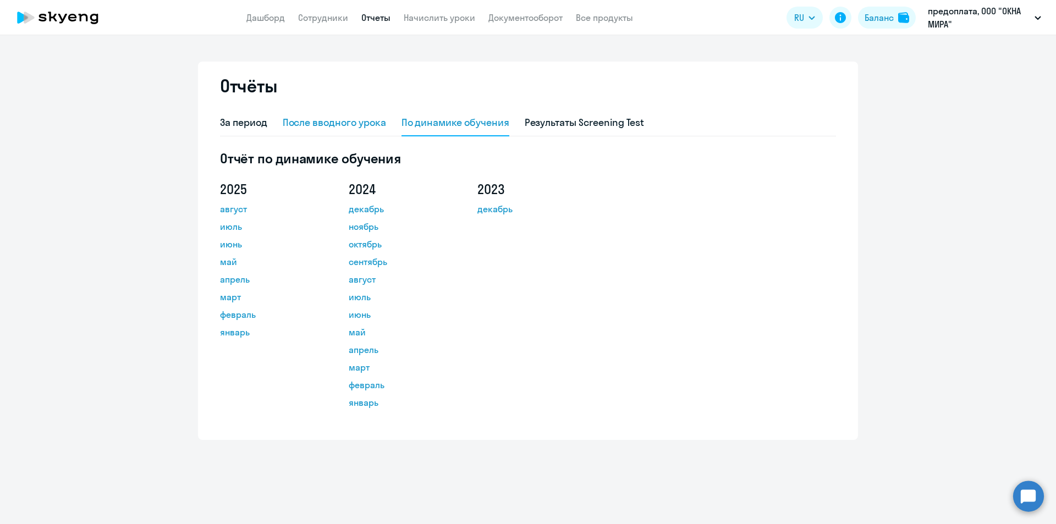
click at [370, 128] on div "После вводного урока" at bounding box center [334, 122] width 103 height 14
select select "10"
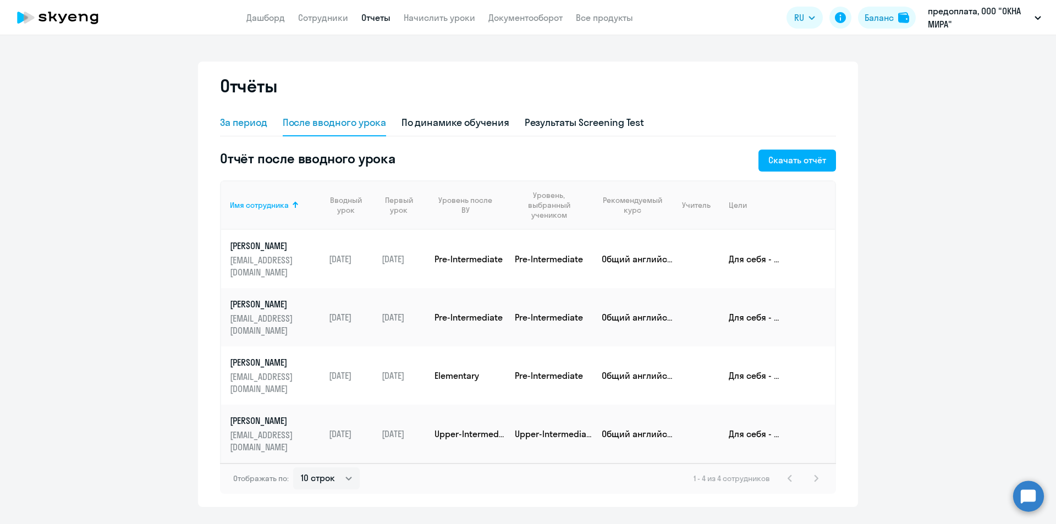
click at [250, 124] on div "За период" at bounding box center [243, 122] width 47 height 14
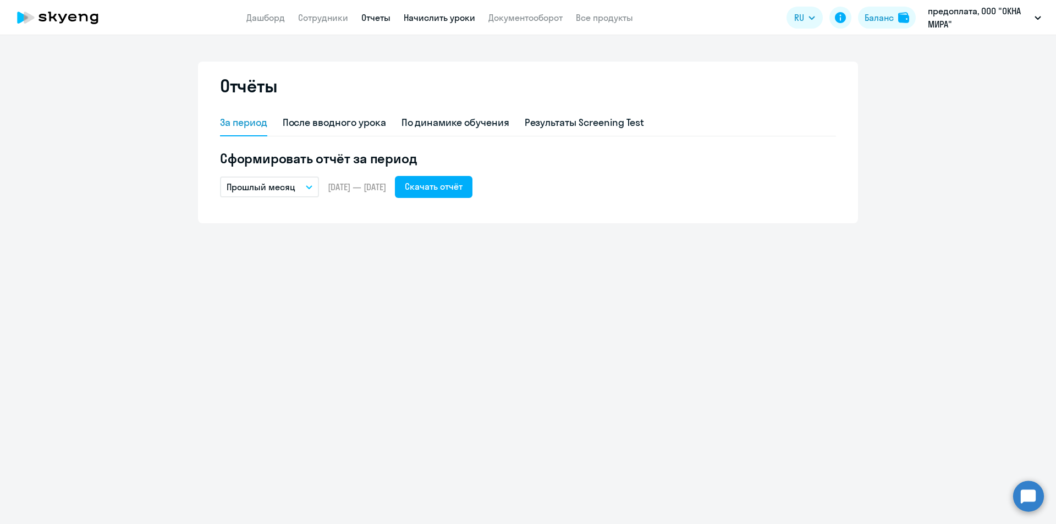
click at [442, 21] on link "Начислить уроки" at bounding box center [439, 17] width 71 height 11
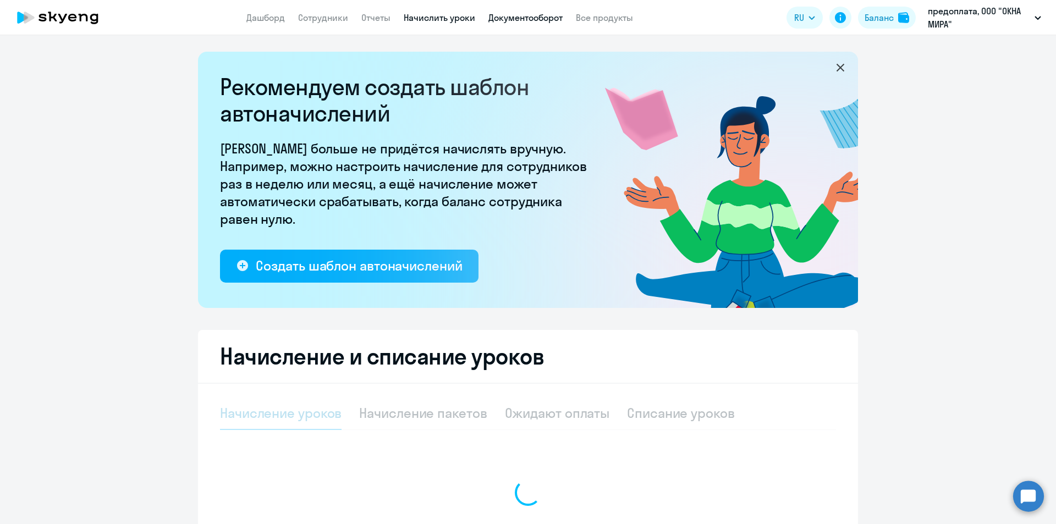
select select "10"
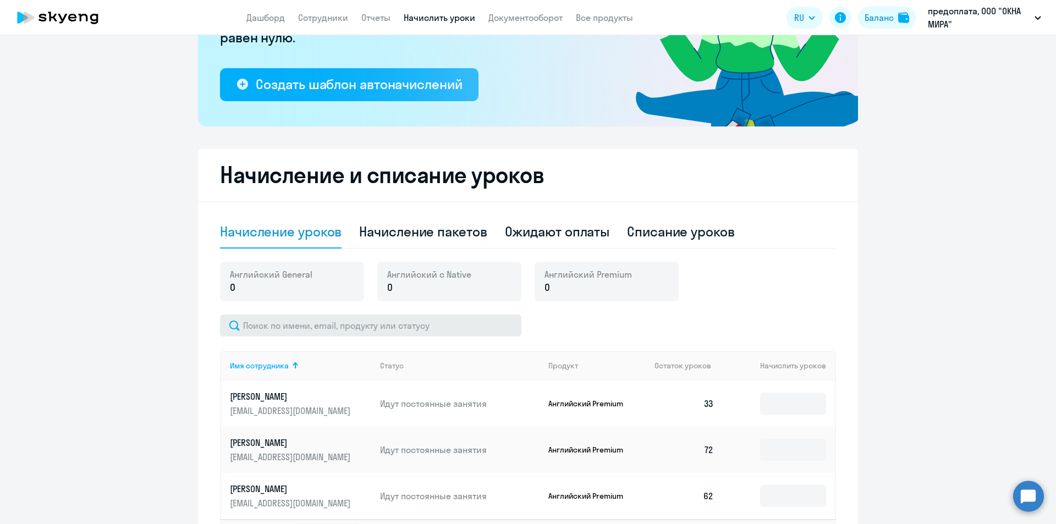
scroll to position [269, 0]
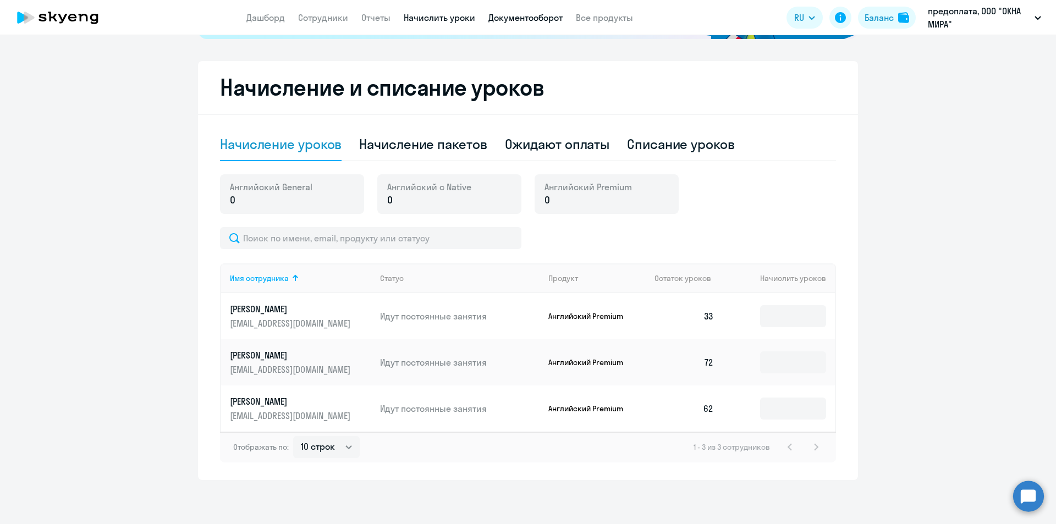
click at [515, 18] on link "Документооборот" at bounding box center [525, 17] width 74 height 11
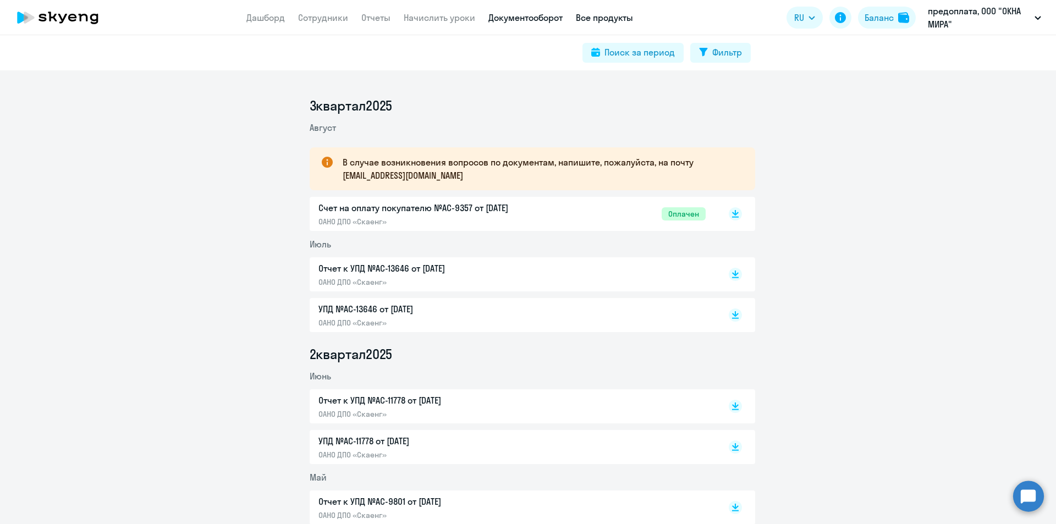
click at [592, 14] on link "Все продукты" at bounding box center [604, 17] width 57 height 11
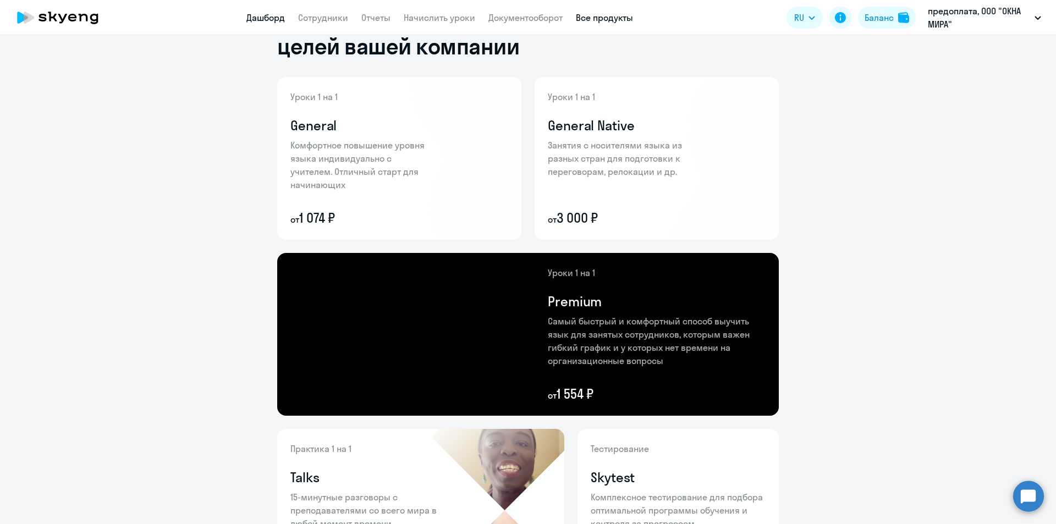
click at [268, 18] on link "Дашборд" at bounding box center [265, 17] width 38 height 11
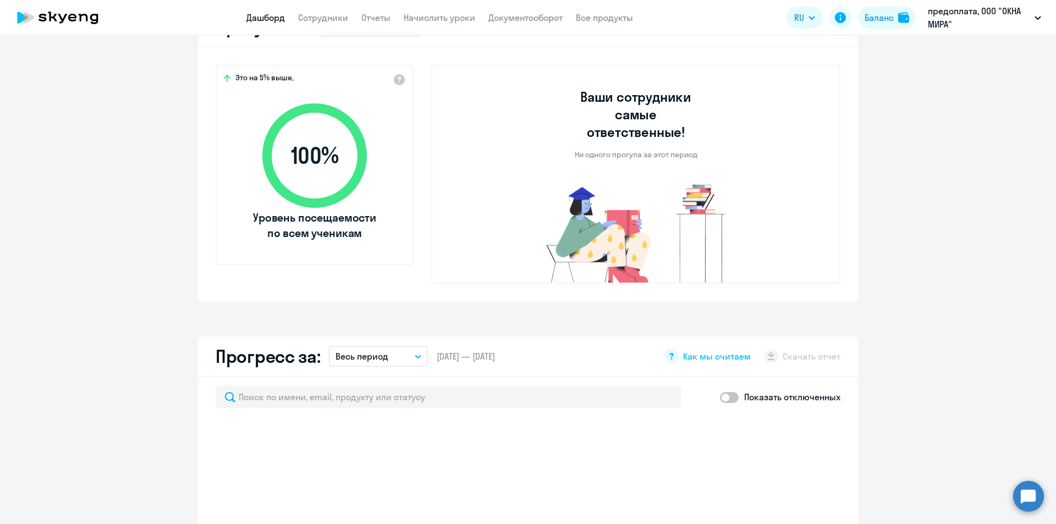
select select "30"
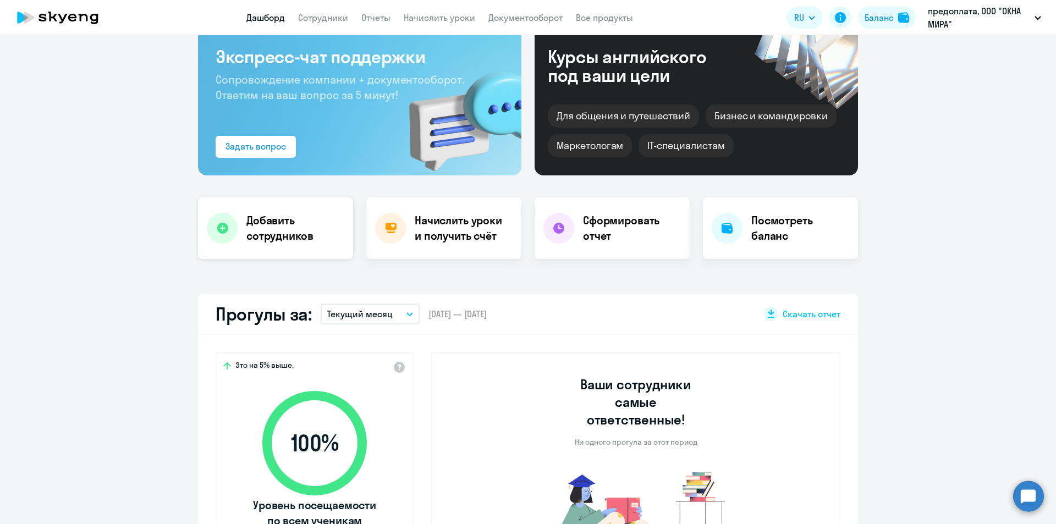
scroll to position [0, 0]
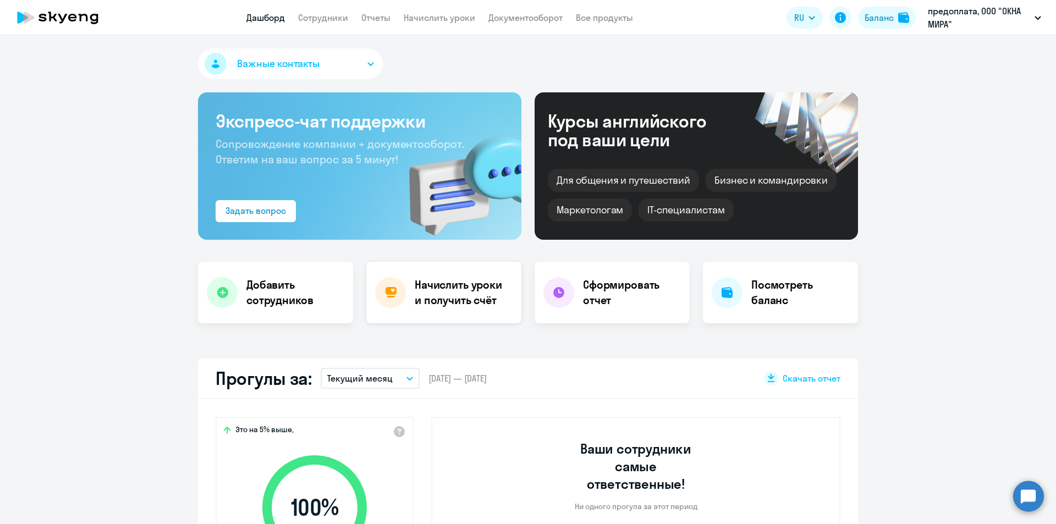
click at [456, 309] on div "Начислить уроки и получить счёт" at bounding box center [443, 293] width 155 height 62
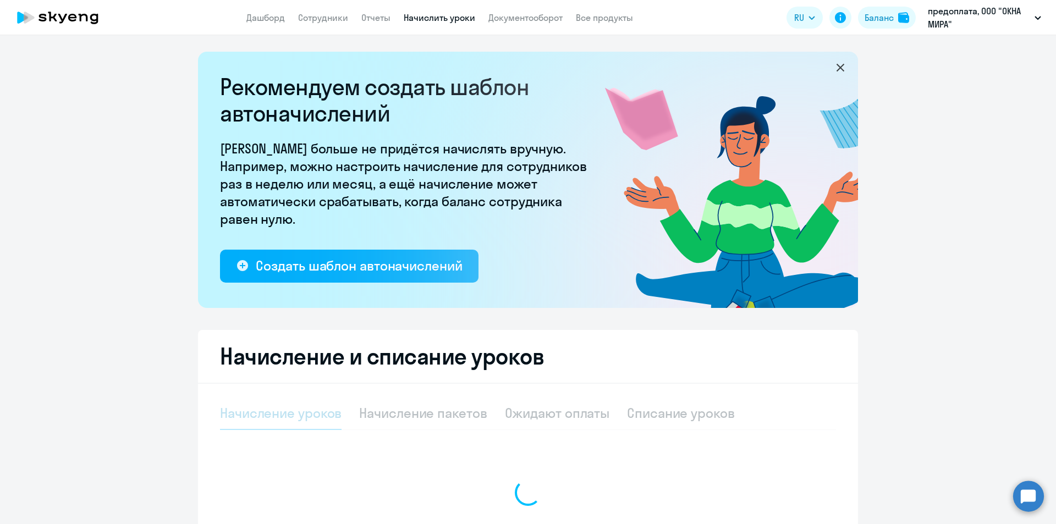
select select "10"
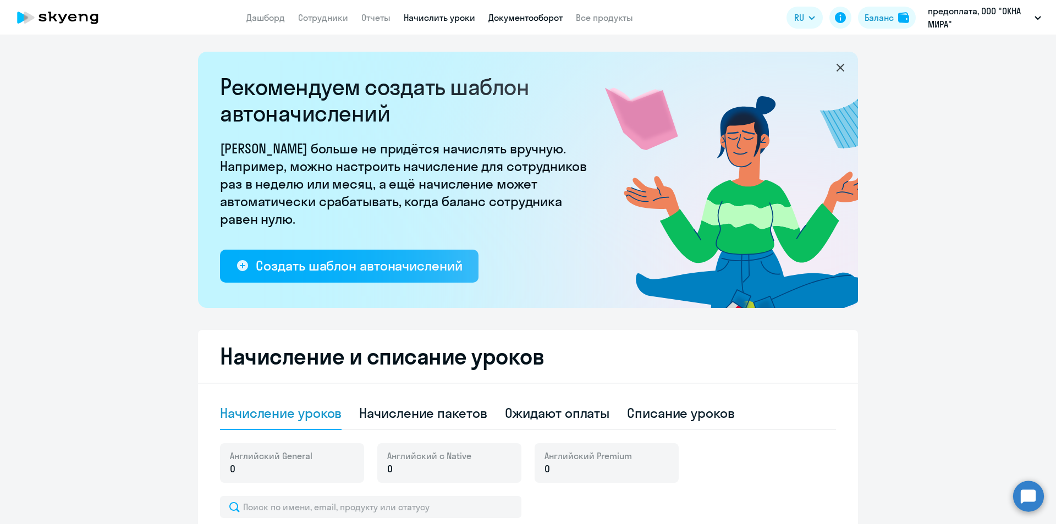
click at [525, 19] on link "Документооборот" at bounding box center [525, 17] width 74 height 11
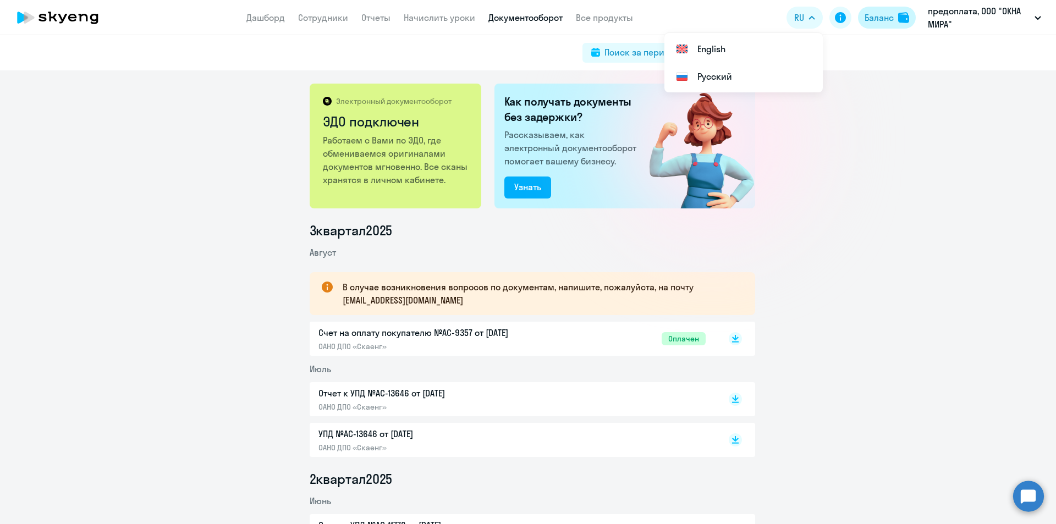
click at [893, 17] on div "Баланс" at bounding box center [879, 17] width 29 height 13
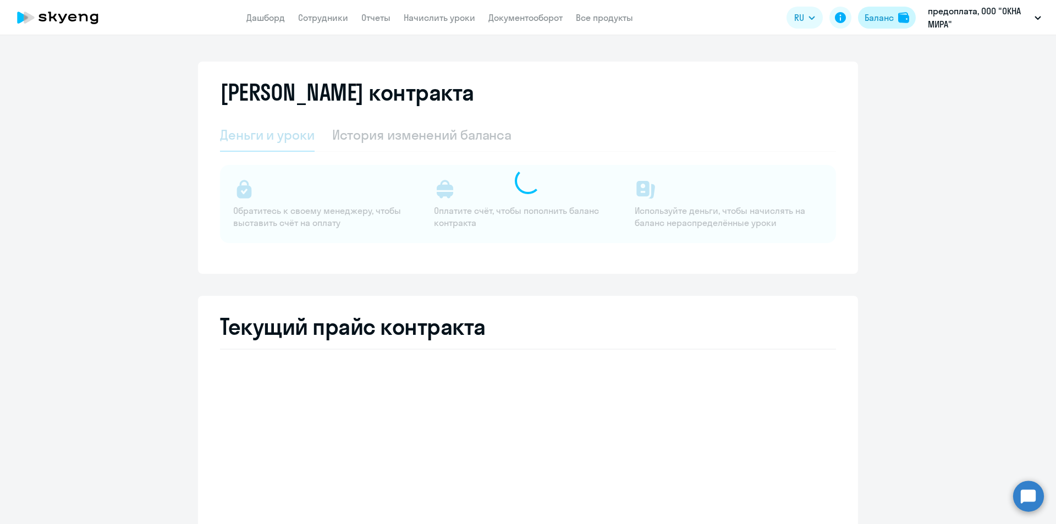
select select "english_adult_not_native_speaker"
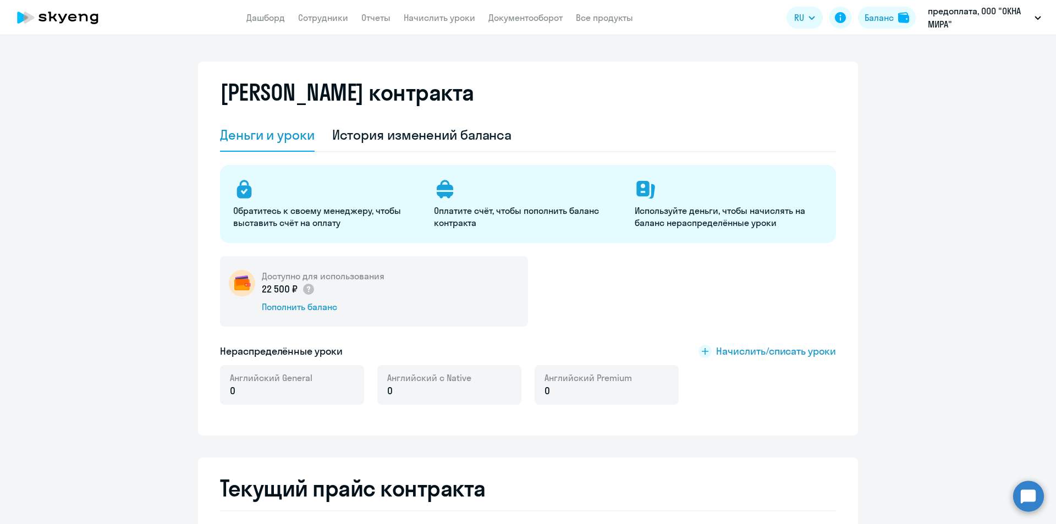
click at [597, 10] on app-header "Дашборд Сотрудники Отчеты Начислить уроки Документооборот Все продукты Дашборд …" at bounding box center [528, 17] width 1056 height 35
click at [601, 16] on link "Все продукты" at bounding box center [604, 17] width 57 height 11
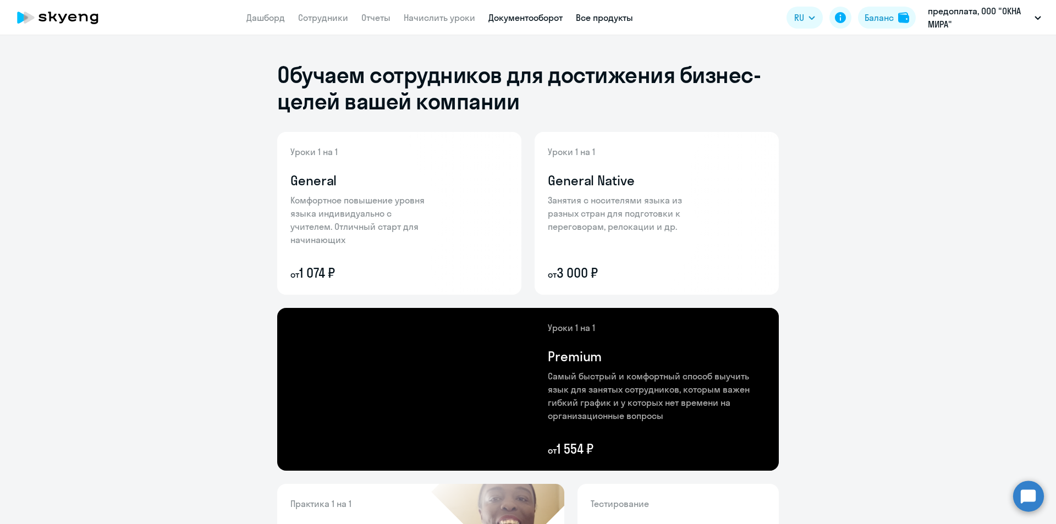
click at [548, 19] on link "Документооборот" at bounding box center [525, 17] width 74 height 11
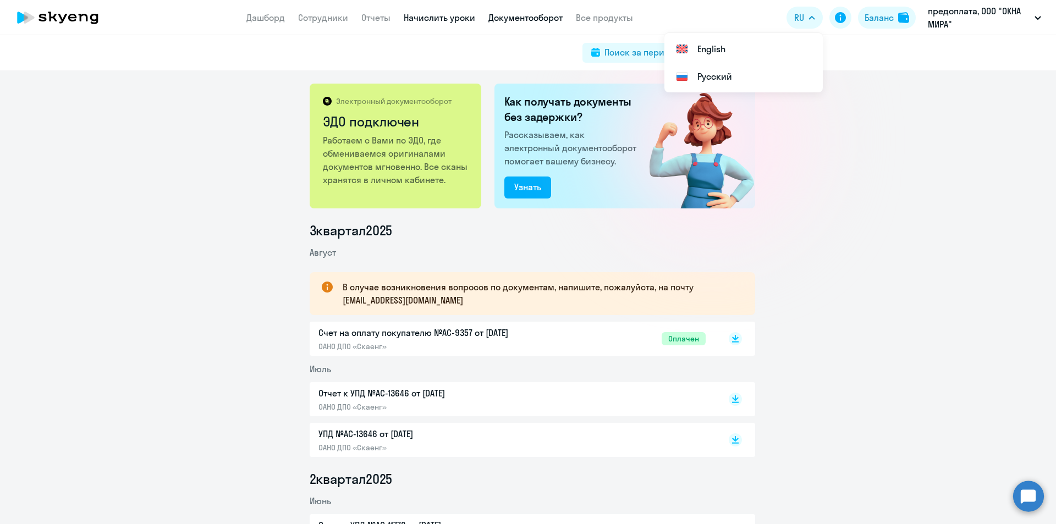
click at [433, 19] on link "Начислить уроки" at bounding box center [439, 17] width 71 height 11
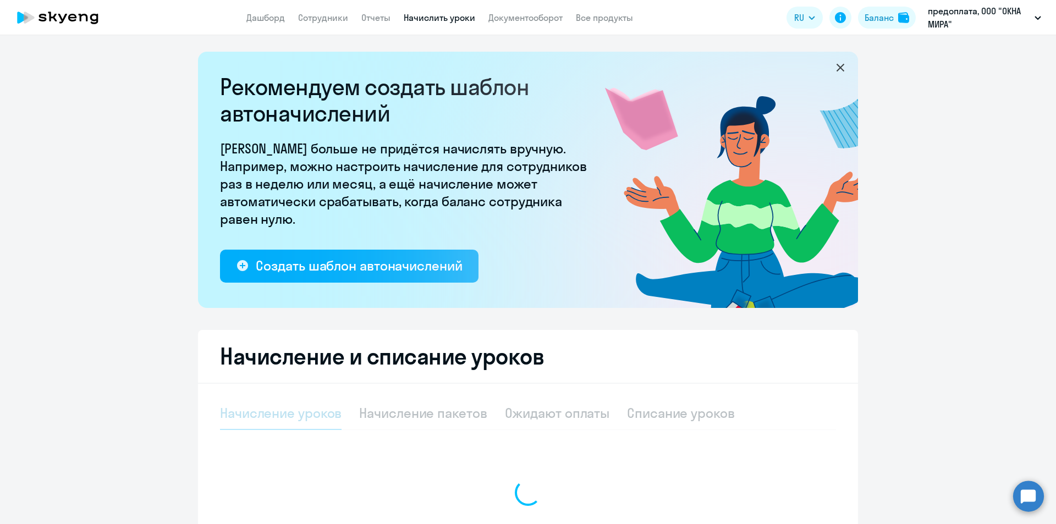
select select "10"
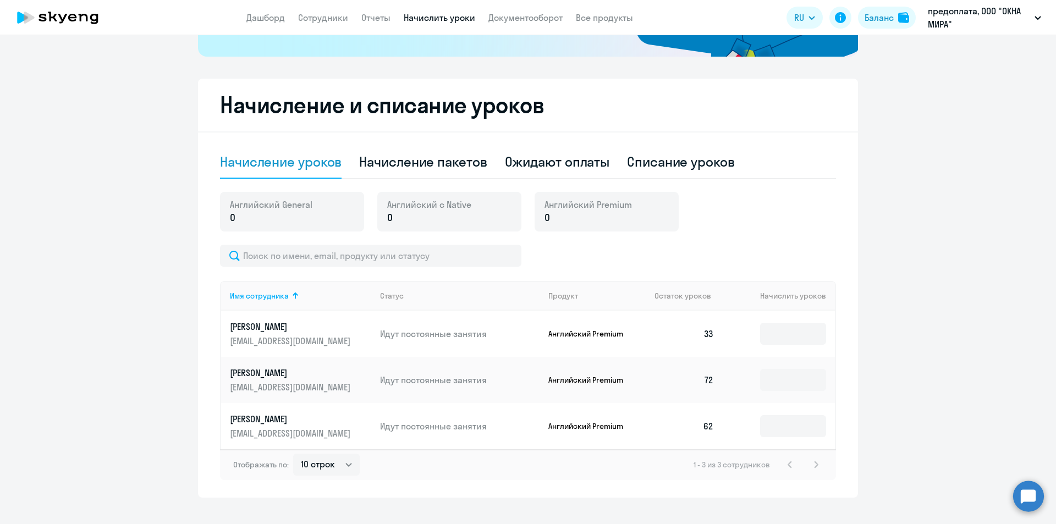
scroll to position [269, 0]
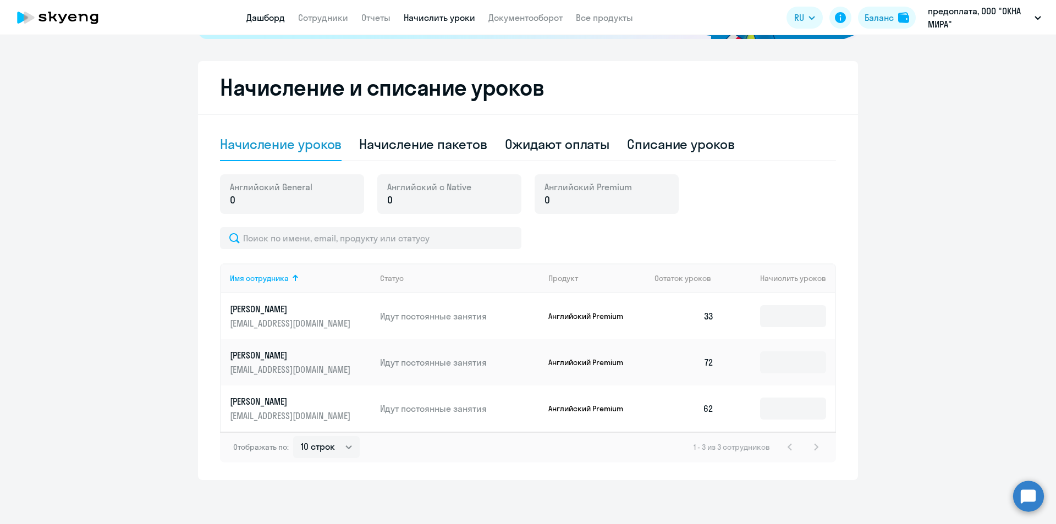
click at [265, 18] on link "Дашборд" at bounding box center [265, 17] width 38 height 11
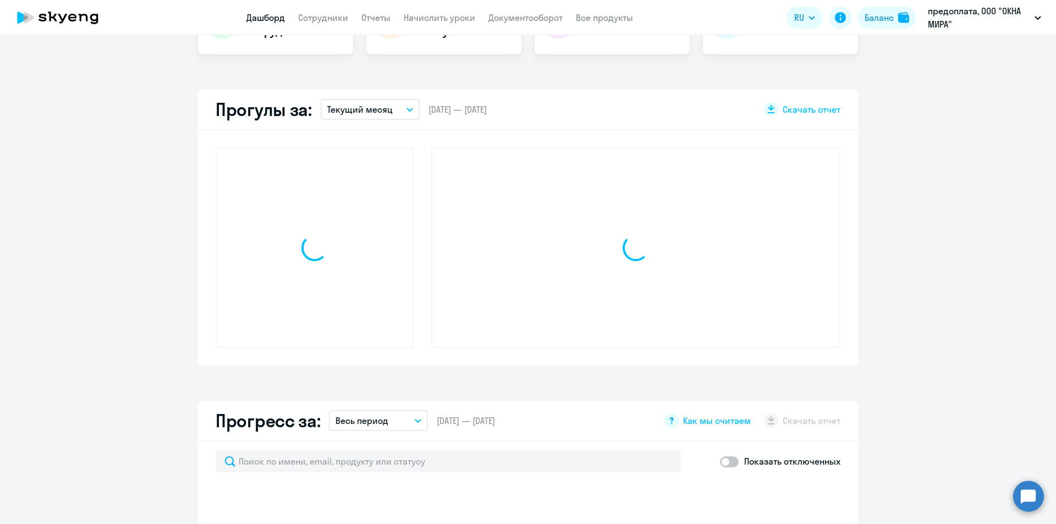
scroll to position [346, 0]
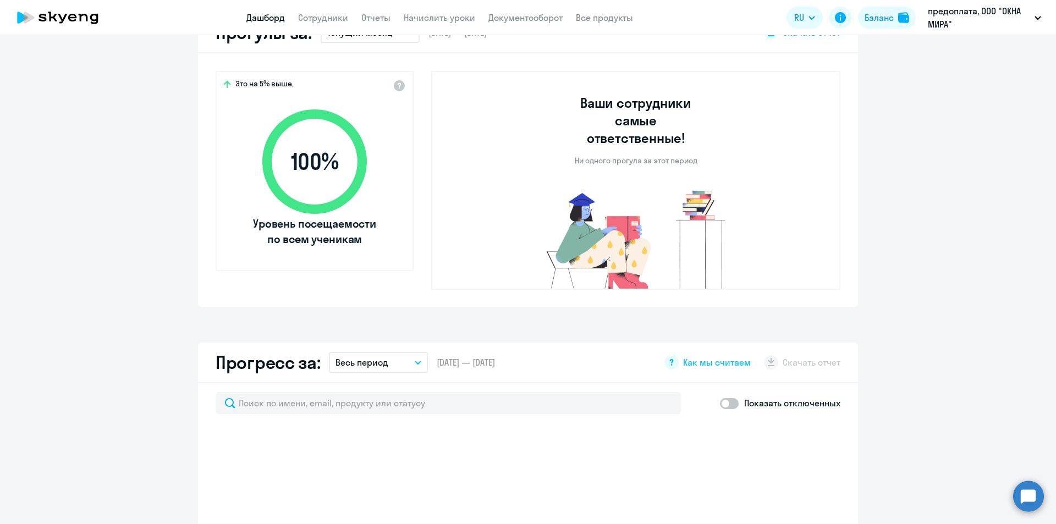
select select "30"
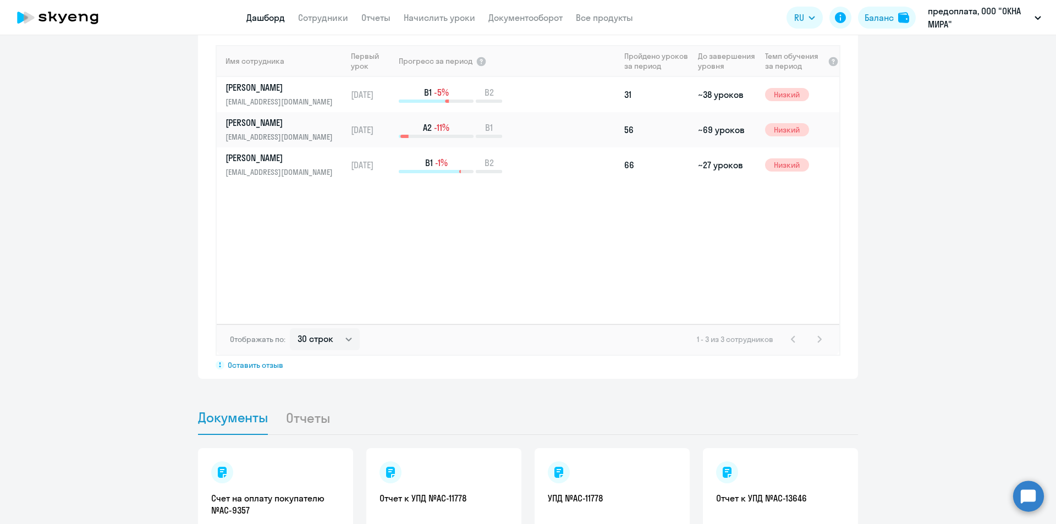
scroll to position [825, 0]
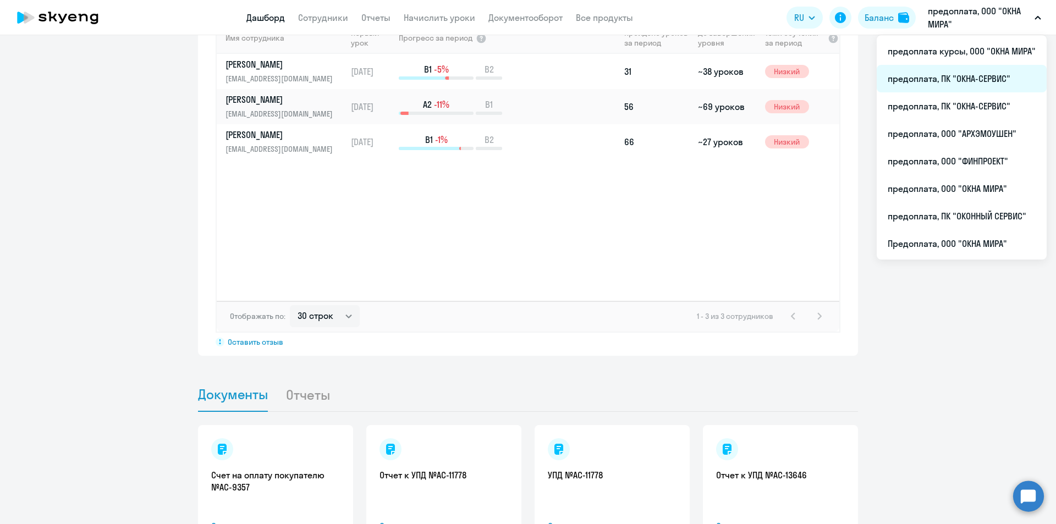
click at [927, 84] on li "предоплата, ПК "ОКНА-СЕРВИС"" at bounding box center [962, 78] width 170 height 27
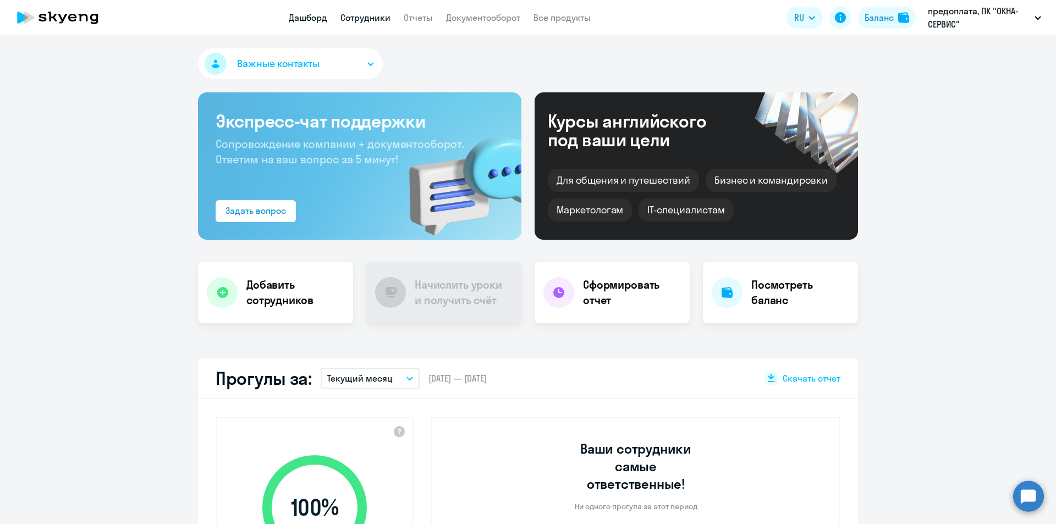
click at [378, 16] on link "Сотрудники" at bounding box center [365, 17] width 50 height 11
select select "30"
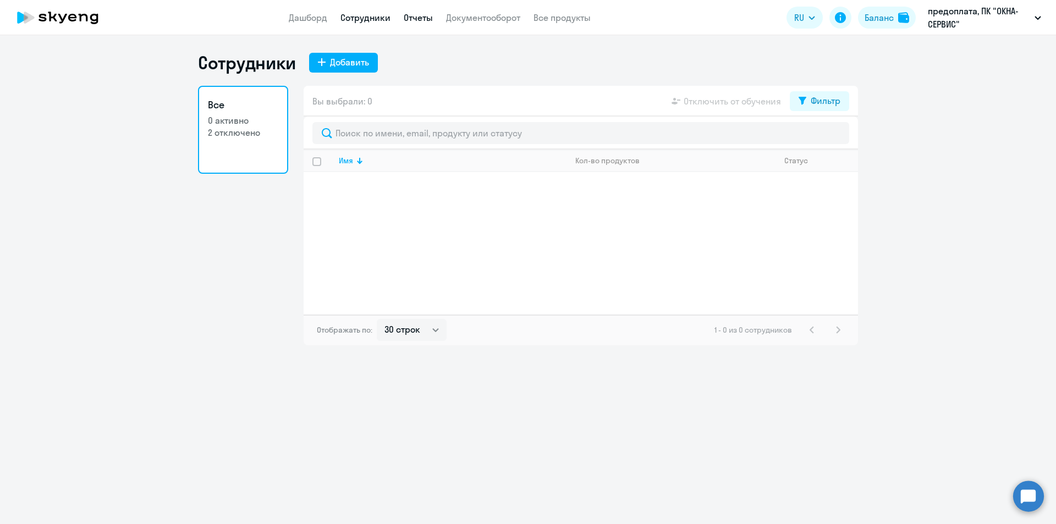
click at [419, 18] on link "Отчеты" at bounding box center [418, 17] width 29 height 11
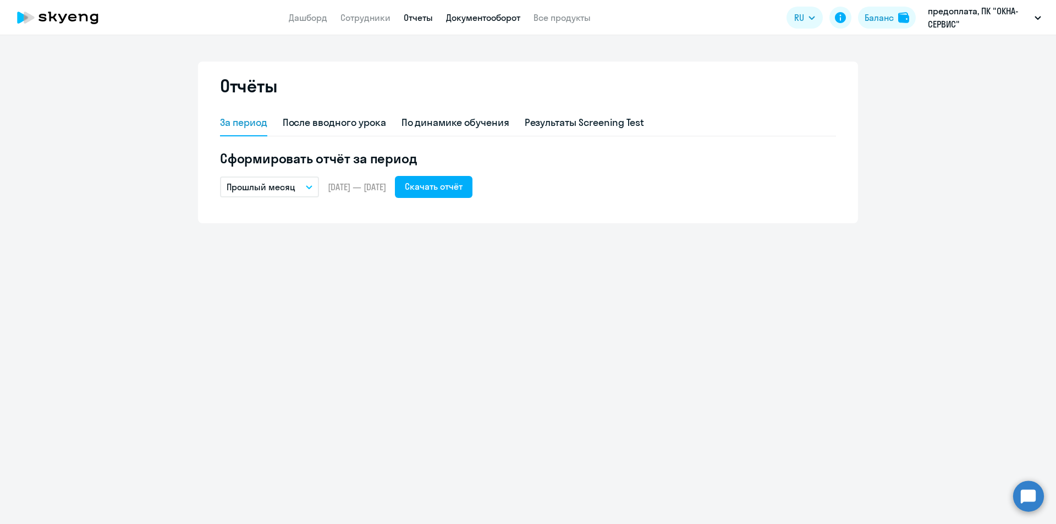
click at [467, 16] on link "Документооборот" at bounding box center [483, 17] width 74 height 11
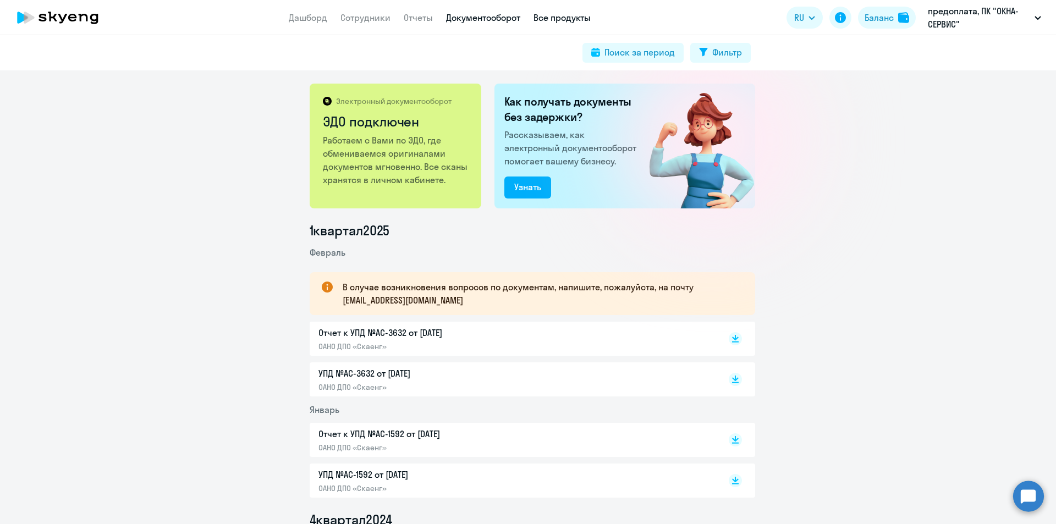
click at [553, 16] on link "Все продукты" at bounding box center [561, 17] width 57 height 11
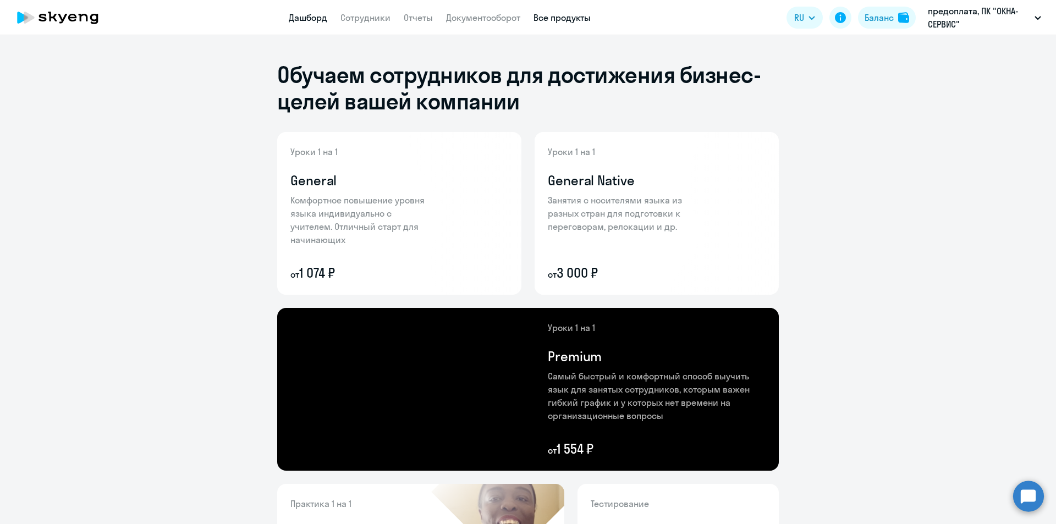
click at [315, 18] on link "Дашборд" at bounding box center [308, 17] width 38 height 11
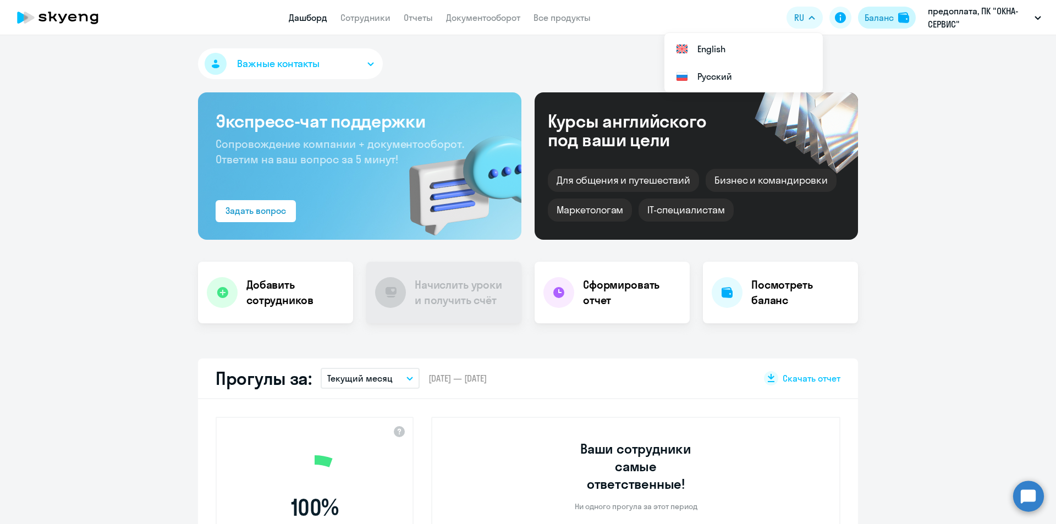
click at [885, 13] on div "Баланс" at bounding box center [879, 17] width 29 height 13
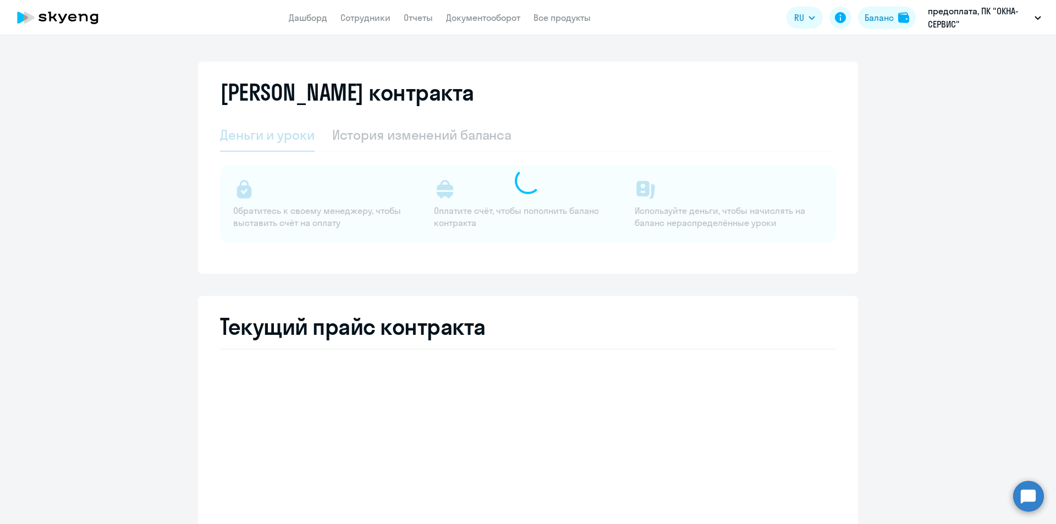
select select "english_adult_not_native_speaker"
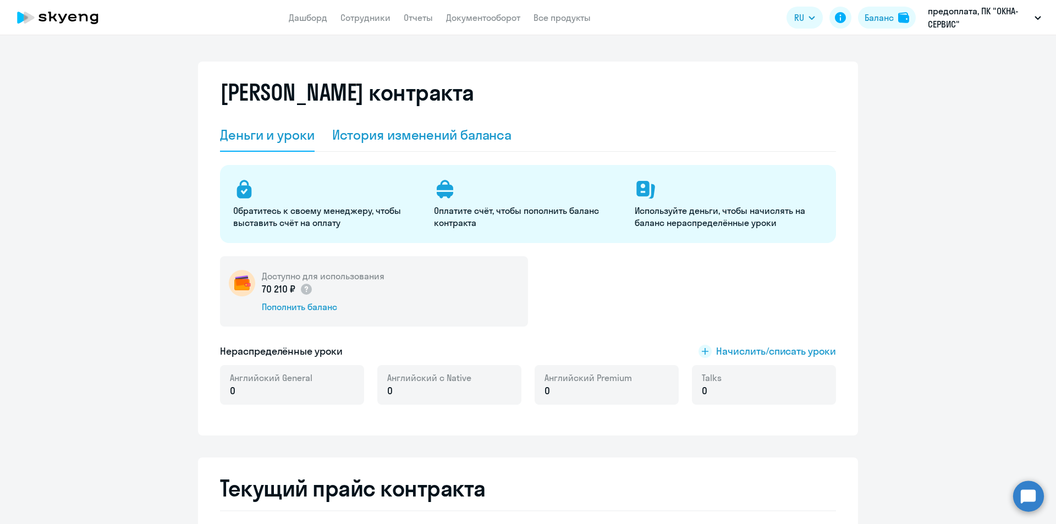
click at [397, 132] on div "История изменений баланса" at bounding box center [422, 135] width 180 height 18
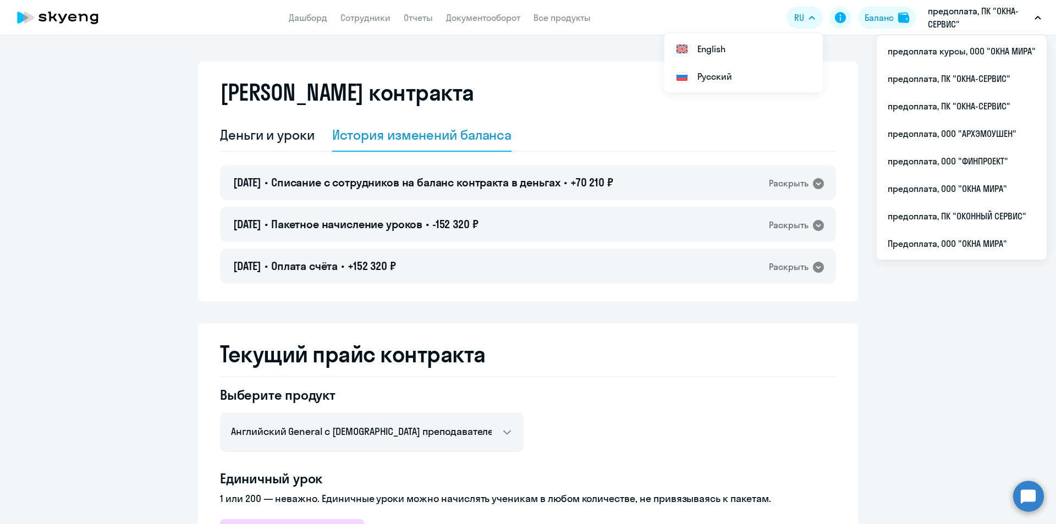
click at [1005, 17] on p "предоплата, ПК "ОКНА-СЕРВИС"" at bounding box center [979, 17] width 102 height 26
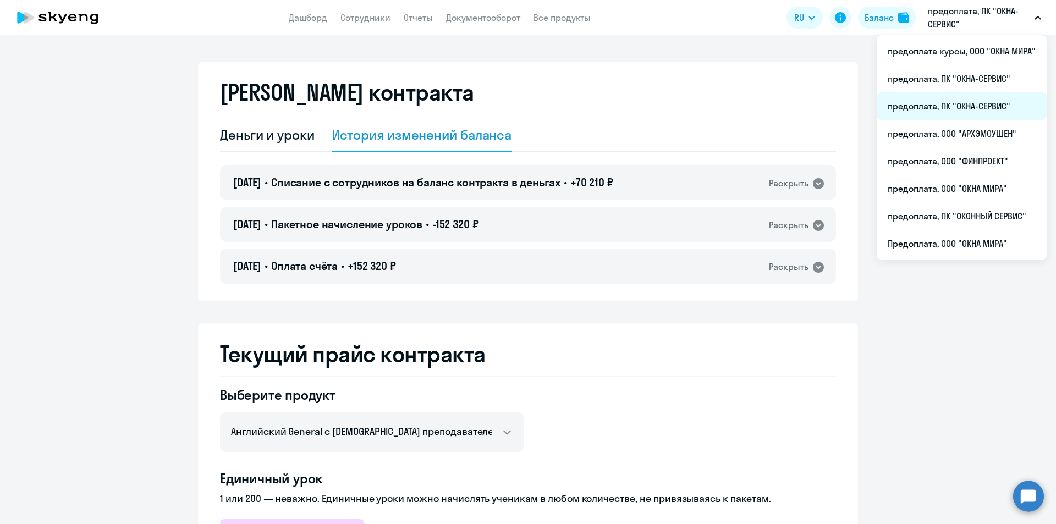
click at [983, 113] on li "предоплата, ПК "ОКНА-СЕРВИС"" at bounding box center [962, 105] width 170 height 27
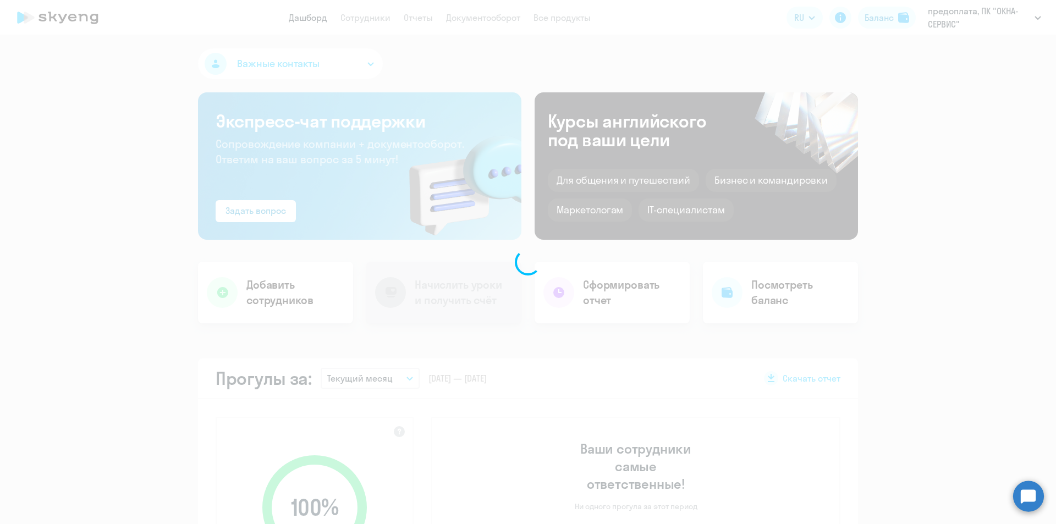
click at [1010, 25] on div at bounding box center [528, 262] width 1056 height 524
click at [1030, 18] on div at bounding box center [528, 262] width 1056 height 524
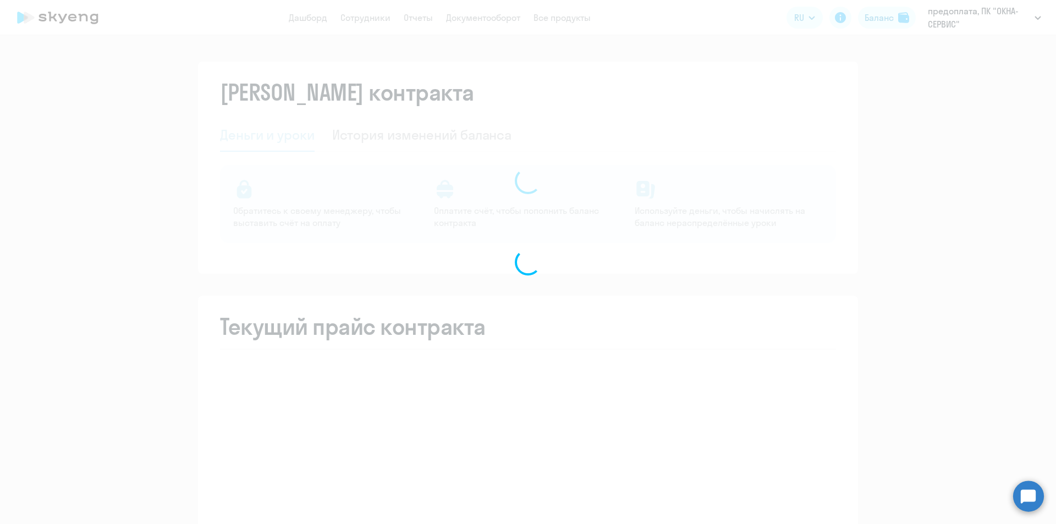
select select "english_adult_not_native_speaker"
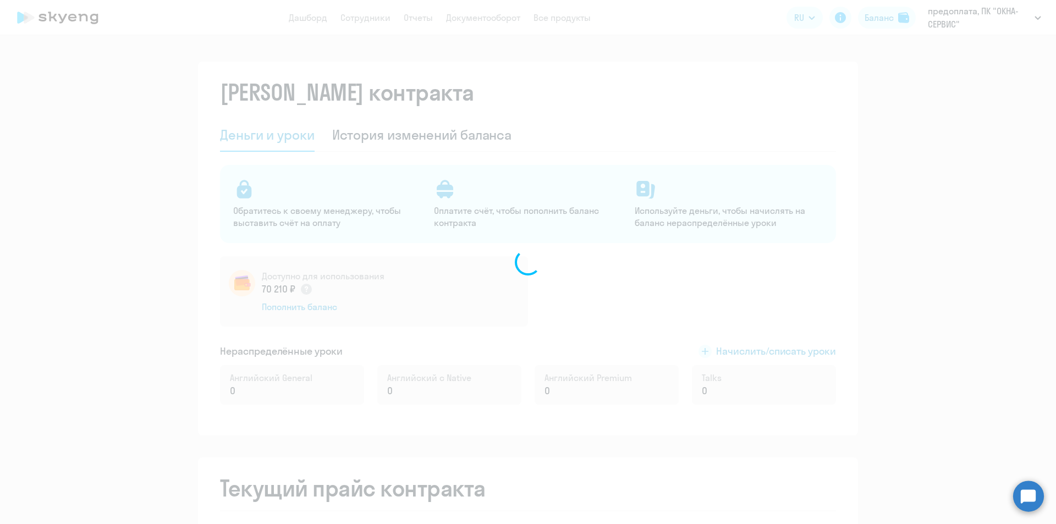
drag, startPoint x: 1026, startPoint y: 20, endPoint x: 1034, endPoint y: 18, distance: 7.9
click at [1027, 20] on div at bounding box center [528, 262] width 1056 height 524
click at [1037, 16] on div at bounding box center [528, 262] width 1056 height 524
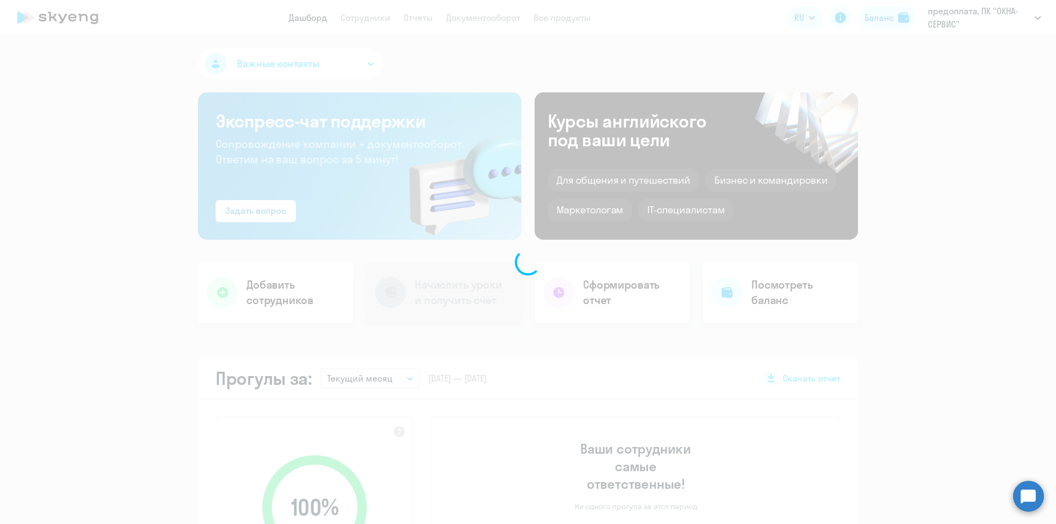
drag, startPoint x: 1032, startPoint y: 16, endPoint x: 919, endPoint y: 0, distance: 114.5
click at [1031, 16] on div at bounding box center [528, 262] width 1056 height 524
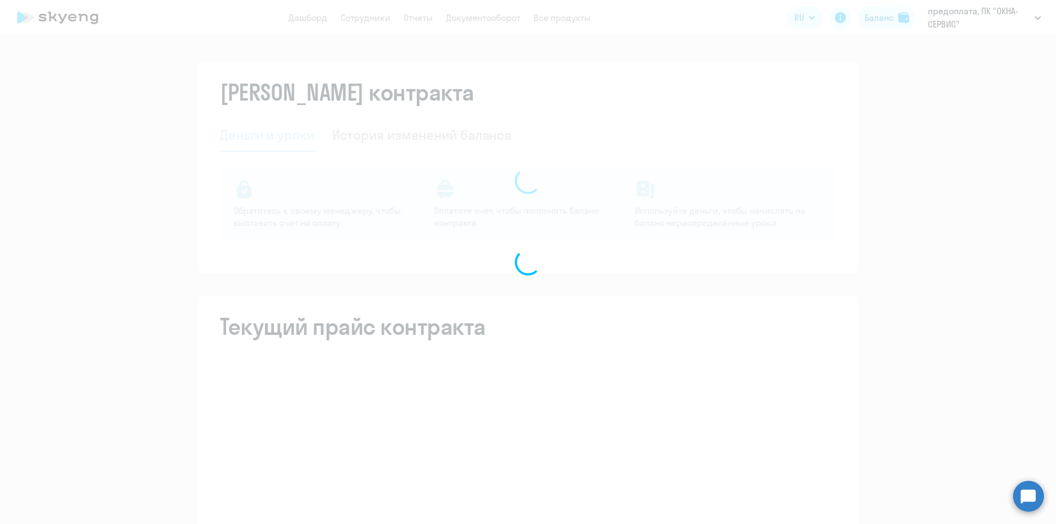
select select "english_adult_not_native_speaker"
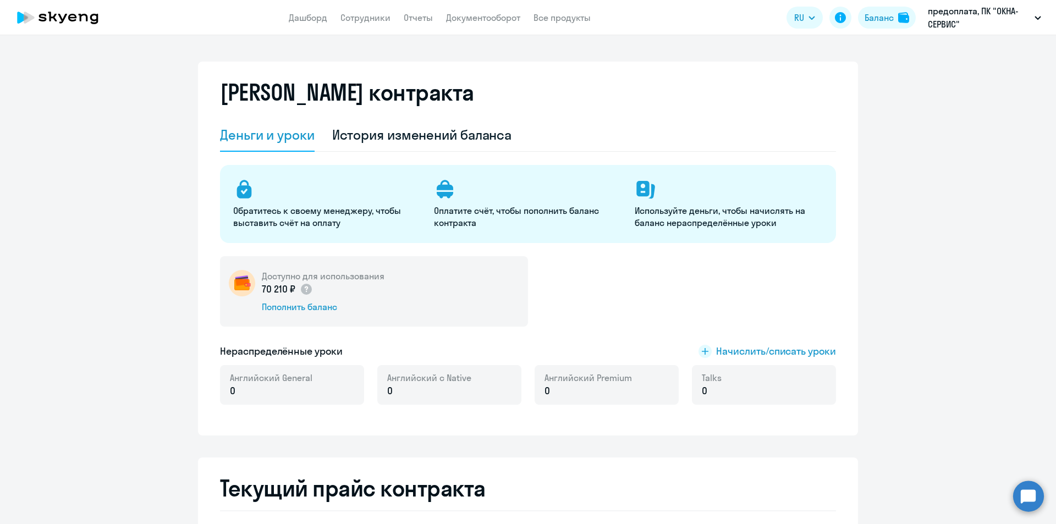
select select "english_adult_not_native_speaker"
click at [897, 10] on button "Баланс" at bounding box center [887, 18] width 58 height 22
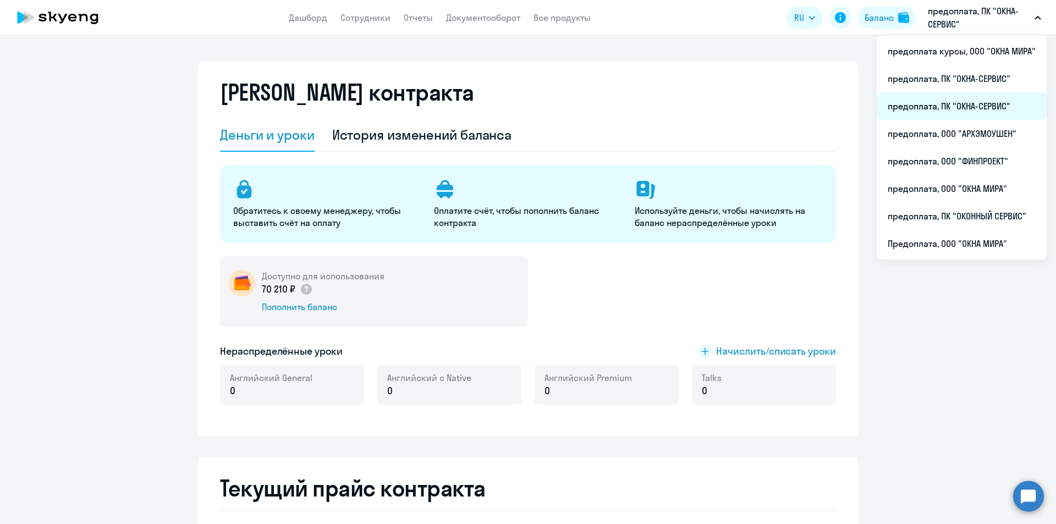
click at [954, 111] on li "предоплата, ПК "ОКНА-СЕРВИС"" at bounding box center [962, 105] width 170 height 27
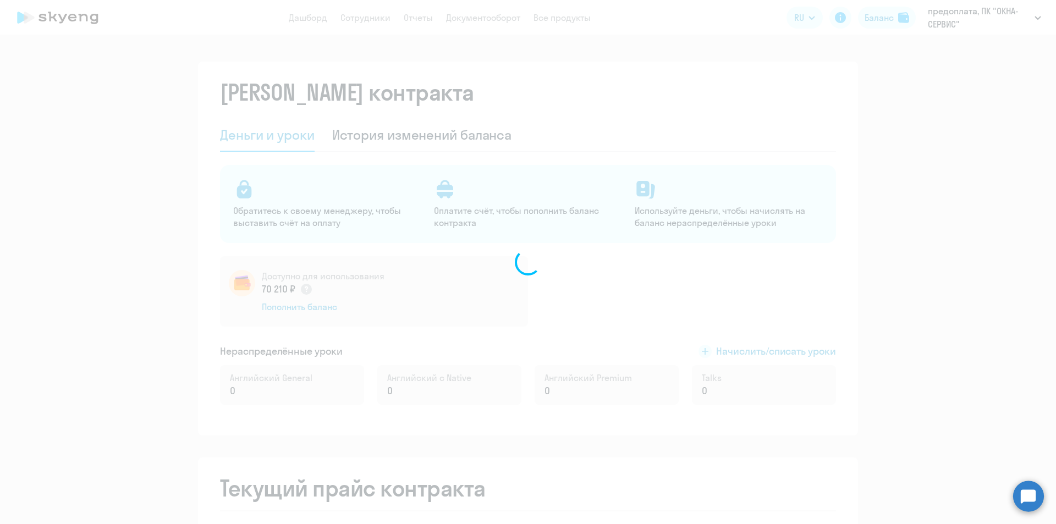
click at [1009, 14] on div at bounding box center [528, 262] width 1056 height 524
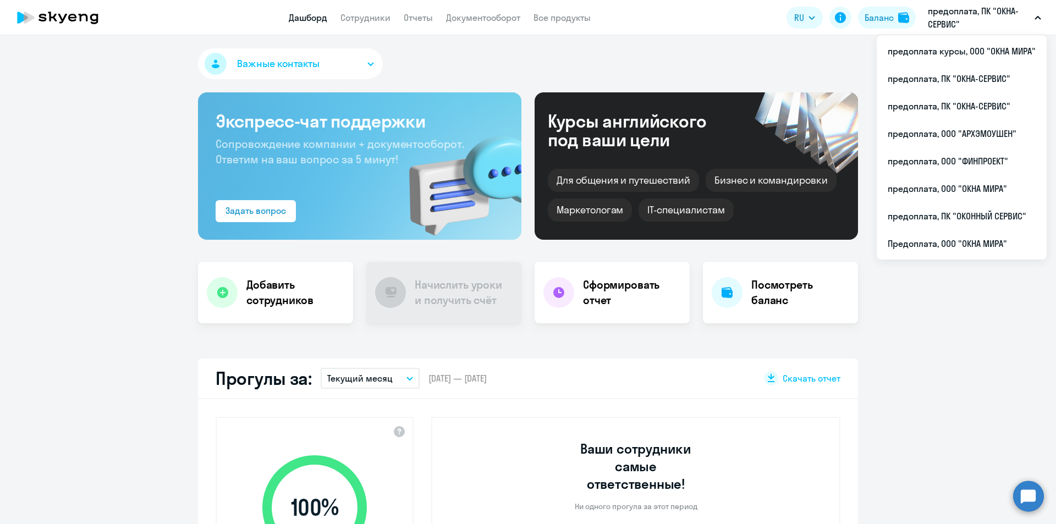
click at [1022, 20] on p "предоплата, ПК "ОКНА-СЕРВИС"" at bounding box center [979, 17] width 102 height 26
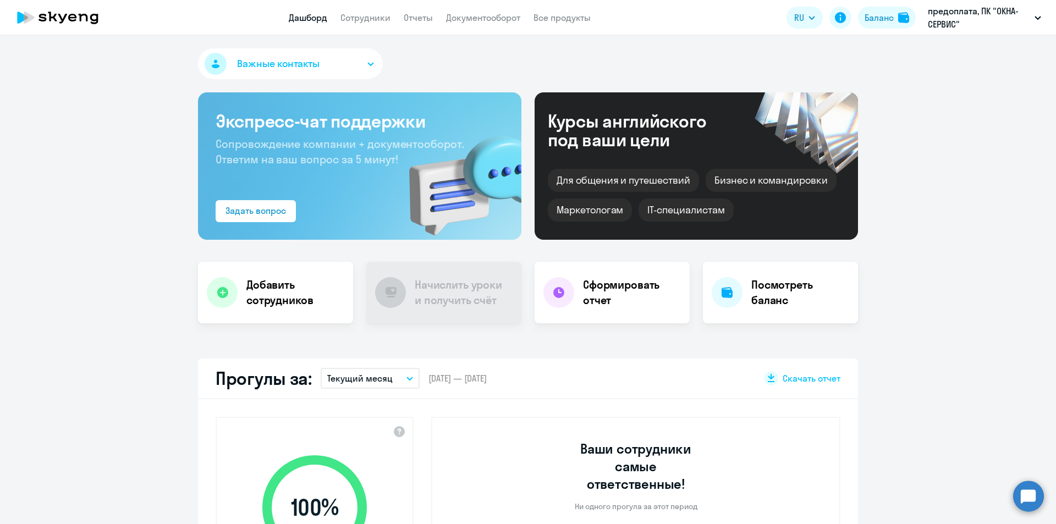
click at [1029, 23] on p "предоплата, ПК "ОКНА-СЕРВИС"" at bounding box center [979, 17] width 102 height 26
drag, startPoint x: 941, startPoint y: 105, endPoint x: 951, endPoint y: 89, distance: 18.8
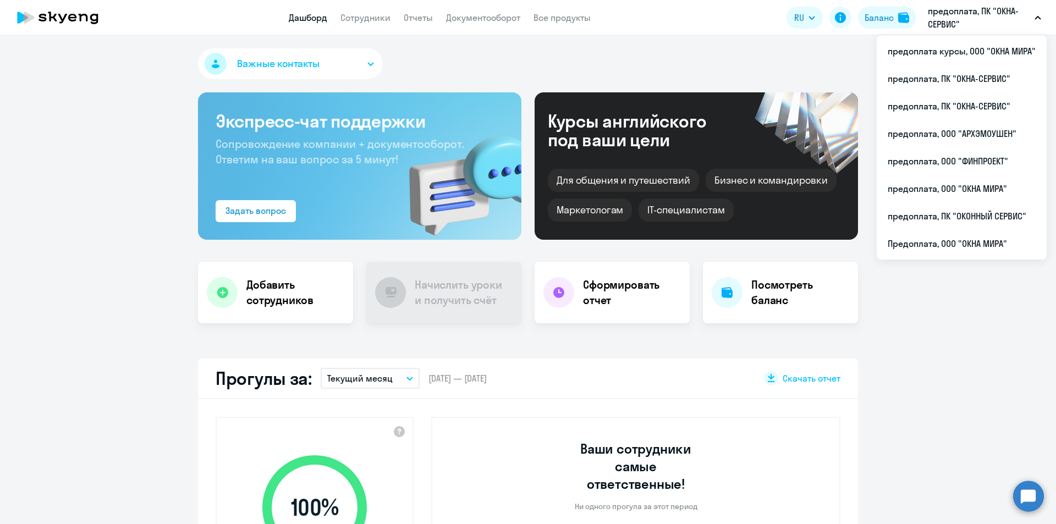
click at [953, 15] on p "предоплата, ПК "ОКНА-СЕРВИС"" at bounding box center [979, 17] width 102 height 26
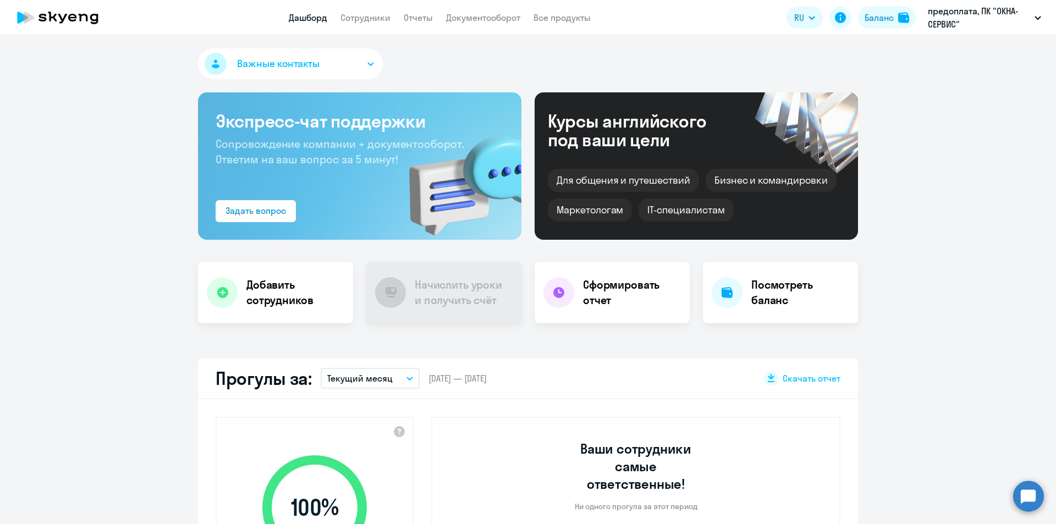
click at [954, 16] on p "предоплата, ПК "ОКНА-СЕРВИС"" at bounding box center [979, 17] width 102 height 26
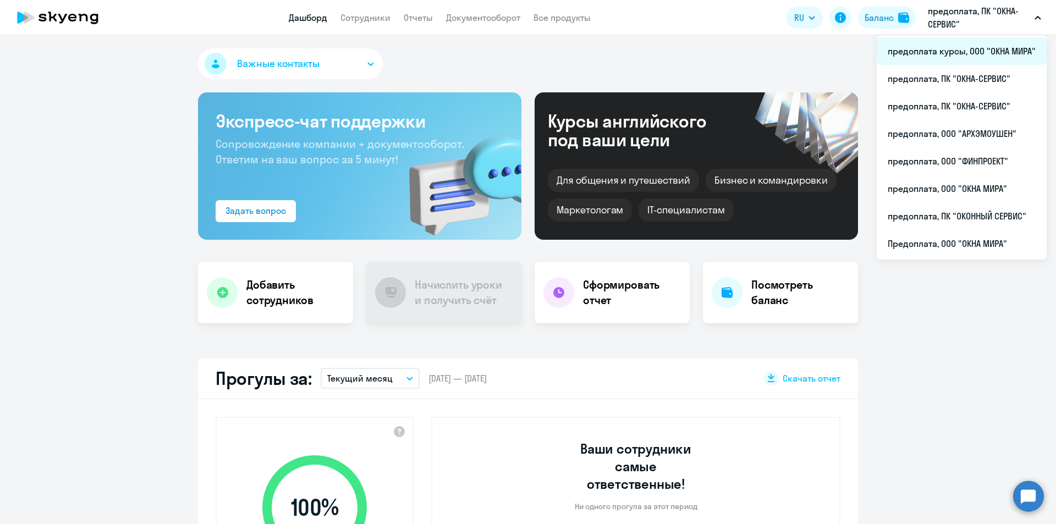
click at [942, 48] on li "предоплата курсы, ООО "ОКНА МИРА"" at bounding box center [962, 50] width 170 height 27
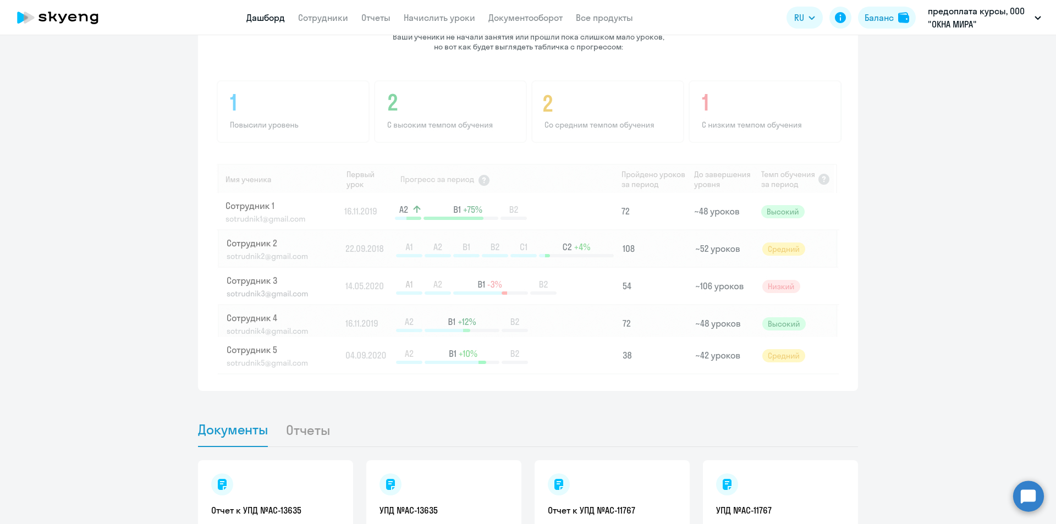
scroll to position [799, 0]
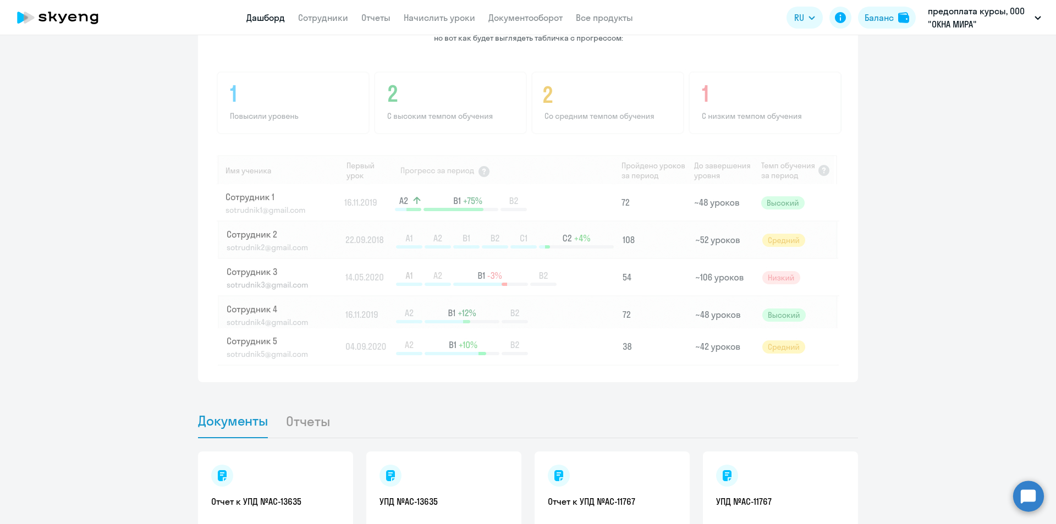
click at [279, 283] on img at bounding box center [529, 217] width 626 height 296
drag, startPoint x: 394, startPoint y: 285, endPoint x: 401, endPoint y: 281, distance: 7.6
click at [395, 285] on img at bounding box center [529, 217] width 626 height 296
click at [421, 271] on img at bounding box center [529, 217] width 626 height 296
click at [597, 268] on img at bounding box center [529, 217] width 626 height 296
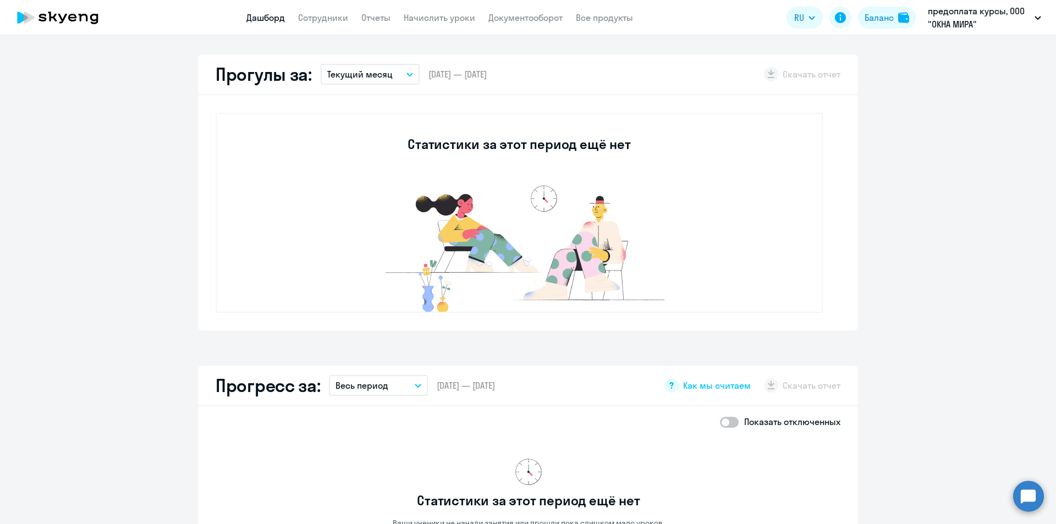
scroll to position [84, 0]
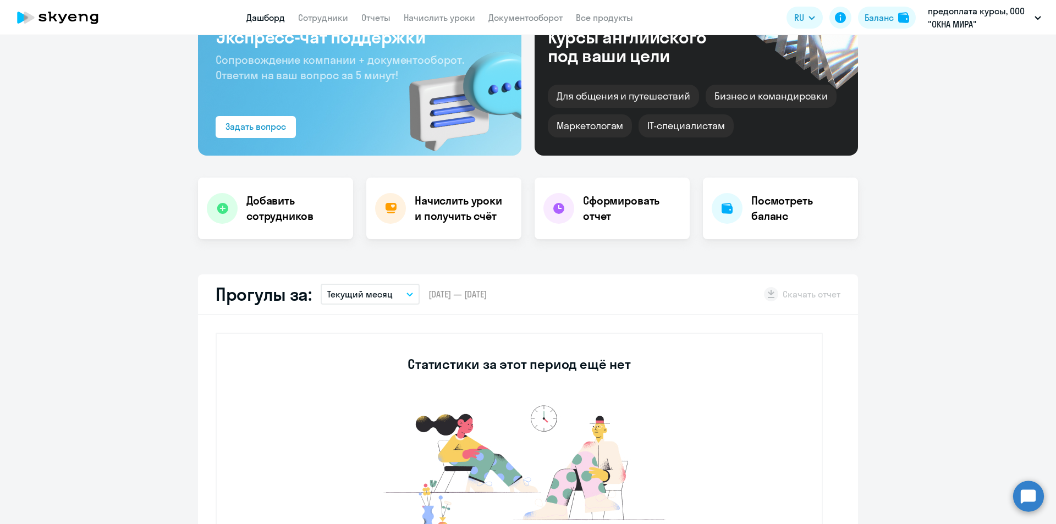
click at [326, 24] on app-menu-item-link "Сотрудники" at bounding box center [323, 18] width 50 height 14
click at [335, 14] on link "Сотрудники" at bounding box center [323, 17] width 50 height 11
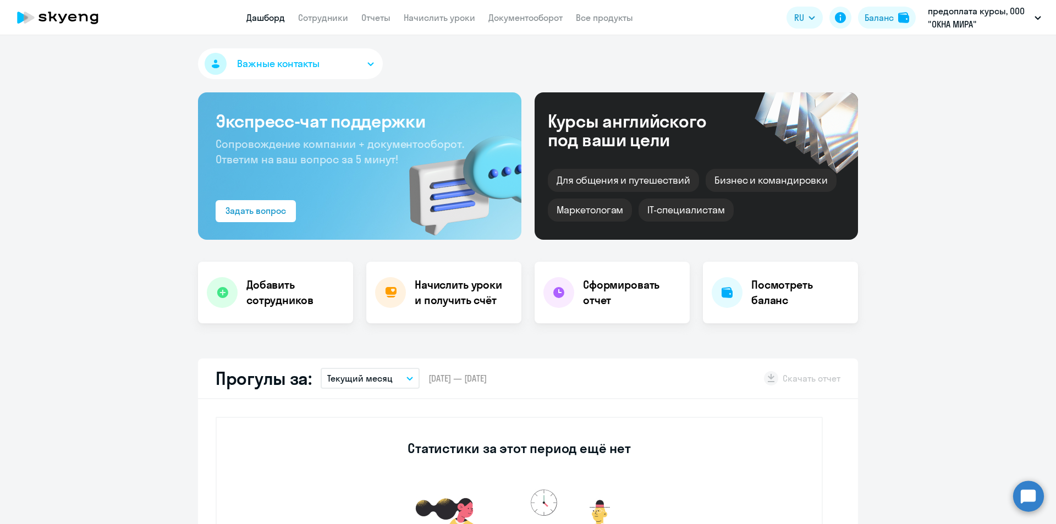
select select "30"
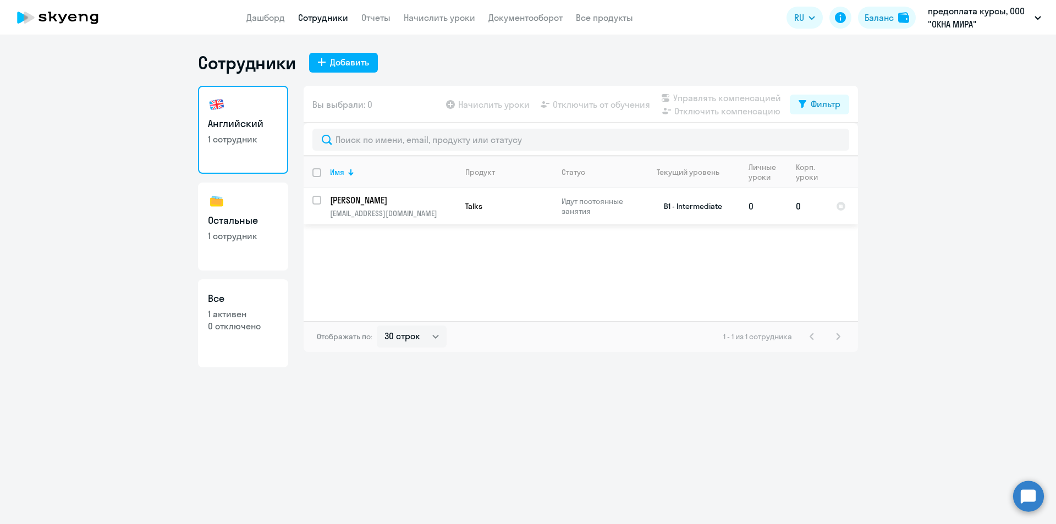
click at [366, 212] on p "[EMAIL_ADDRESS][DOMAIN_NAME]" at bounding box center [393, 213] width 126 height 10
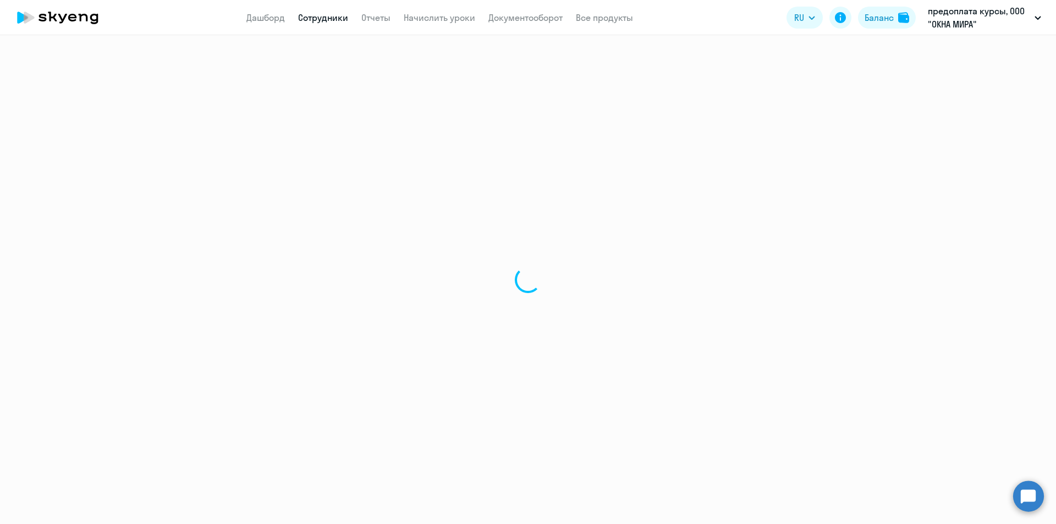
select select "english"
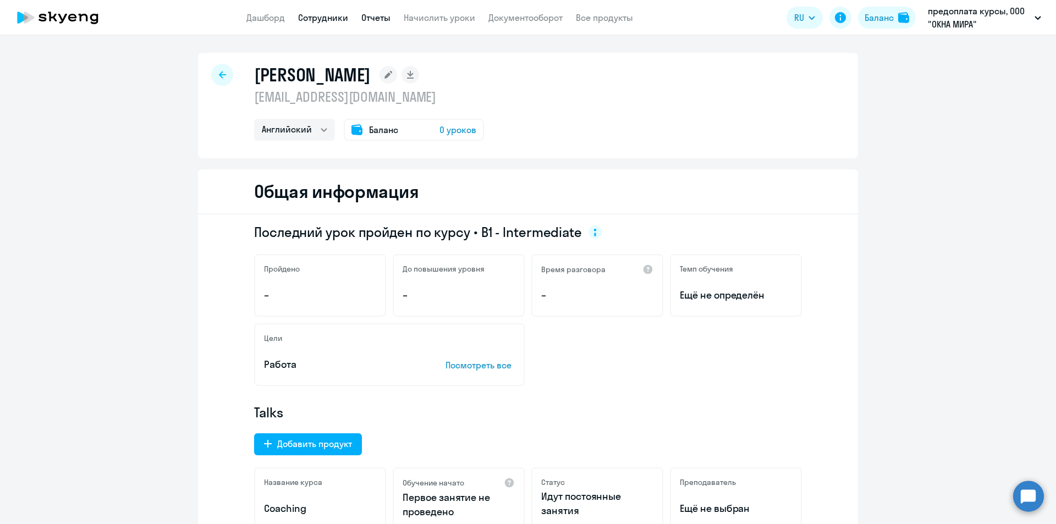
click at [378, 21] on link "Отчеты" at bounding box center [375, 17] width 29 height 11
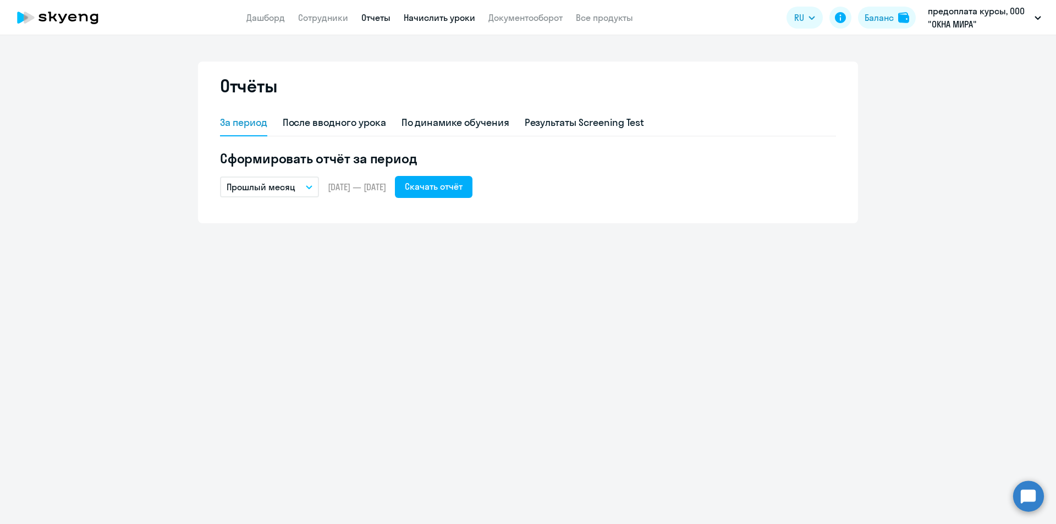
click at [431, 16] on link "Начислить уроки" at bounding box center [439, 17] width 71 height 11
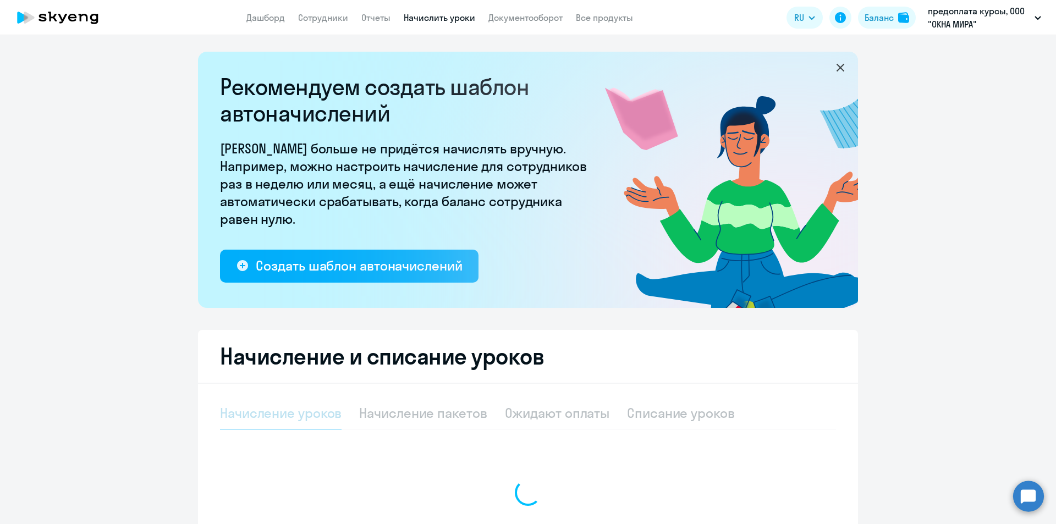
select select "10"
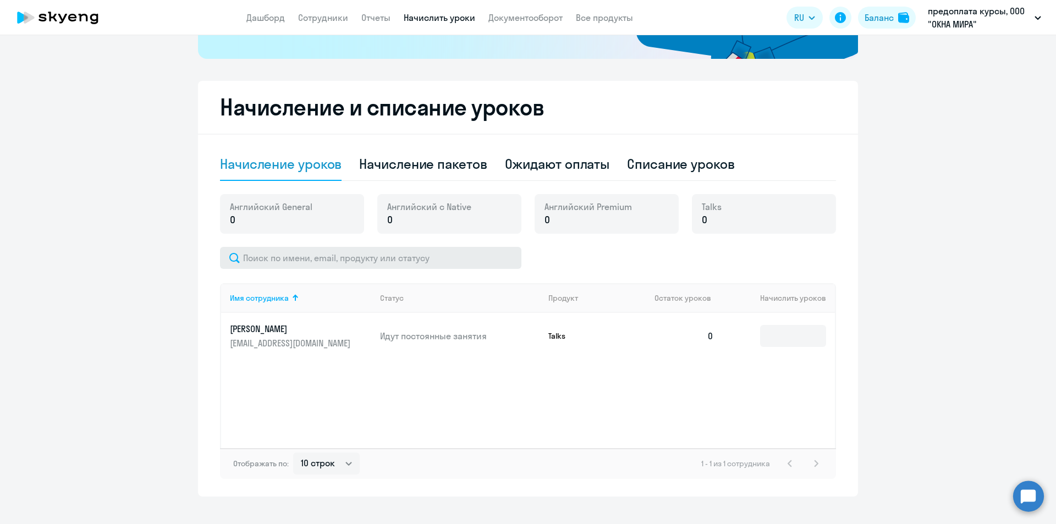
scroll to position [266, 0]
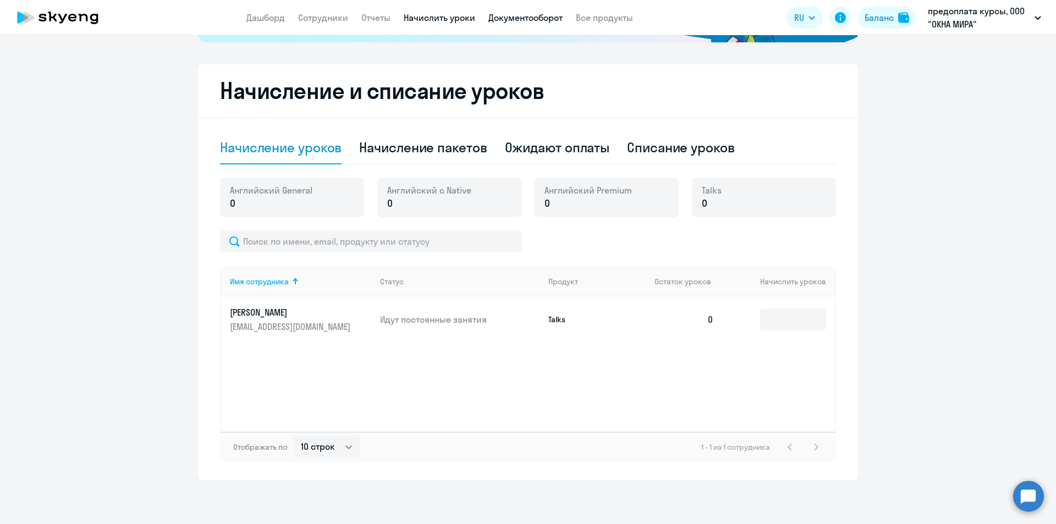
click at [545, 20] on link "Документооборот" at bounding box center [525, 17] width 74 height 11
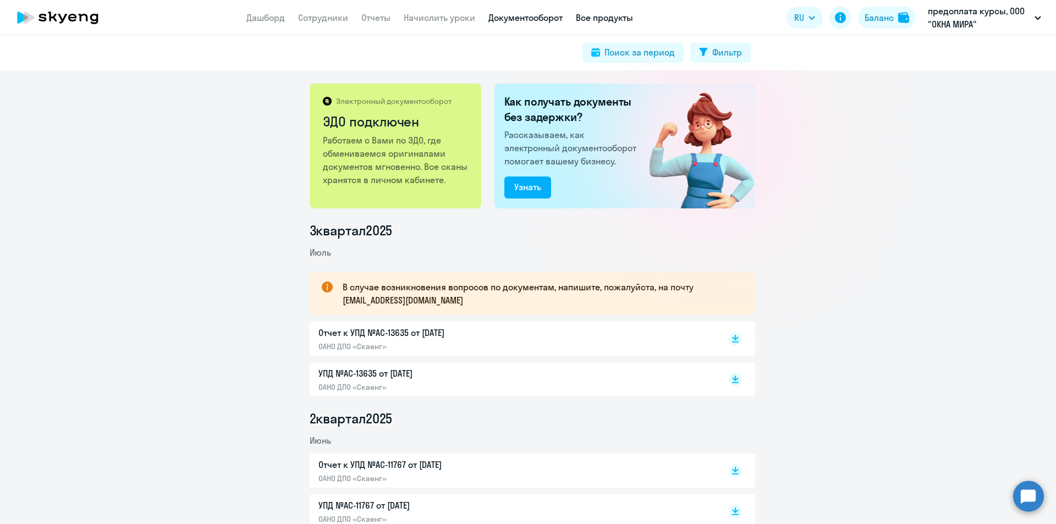
click at [587, 13] on link "Все продукты" at bounding box center [604, 17] width 57 height 11
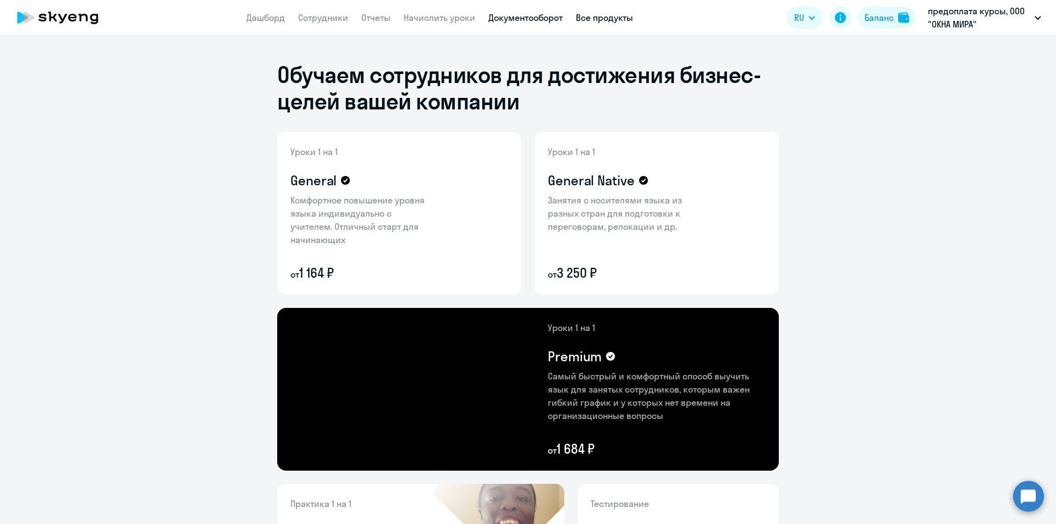
click at [520, 17] on link "Документооборот" at bounding box center [525, 17] width 74 height 11
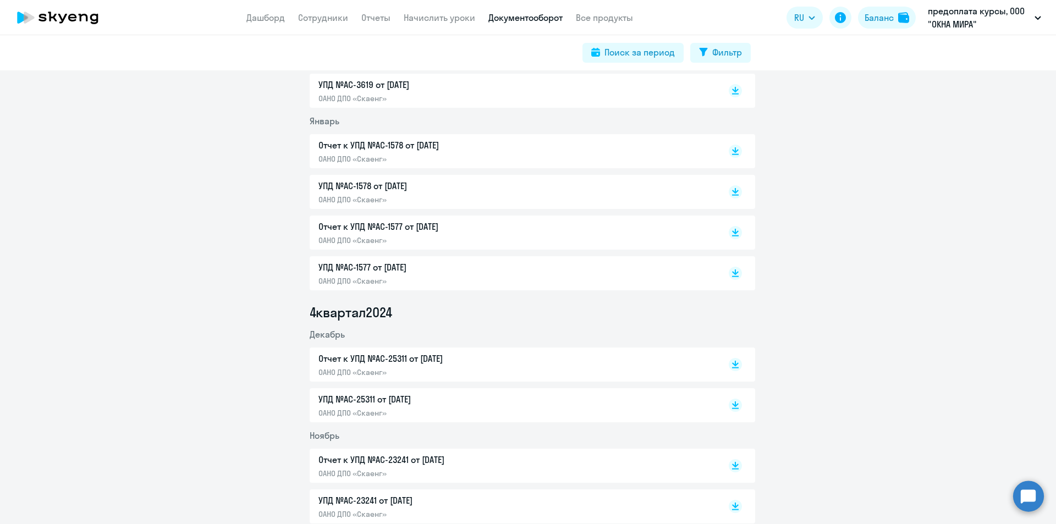
scroll to position [770, 0]
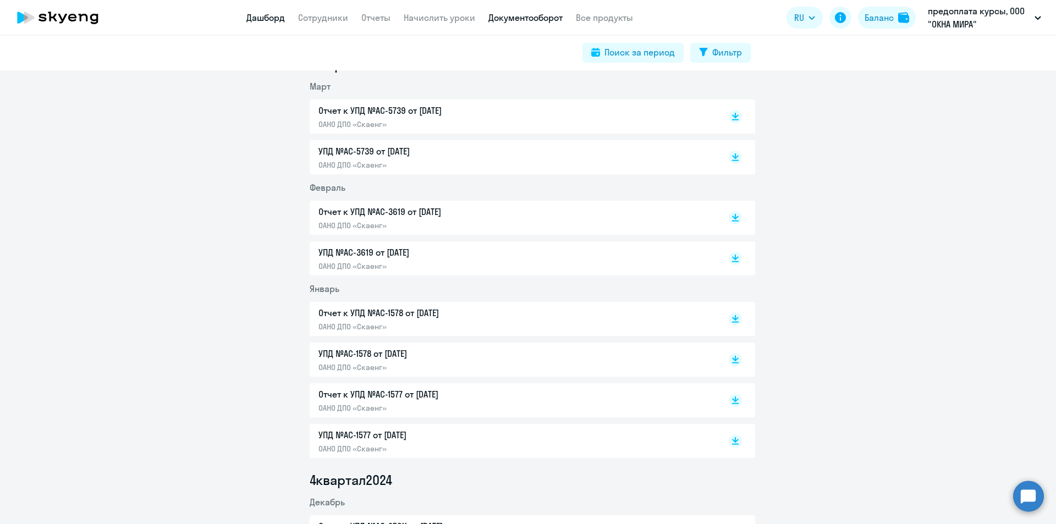
click at [268, 18] on link "Дашборд" at bounding box center [265, 17] width 38 height 11
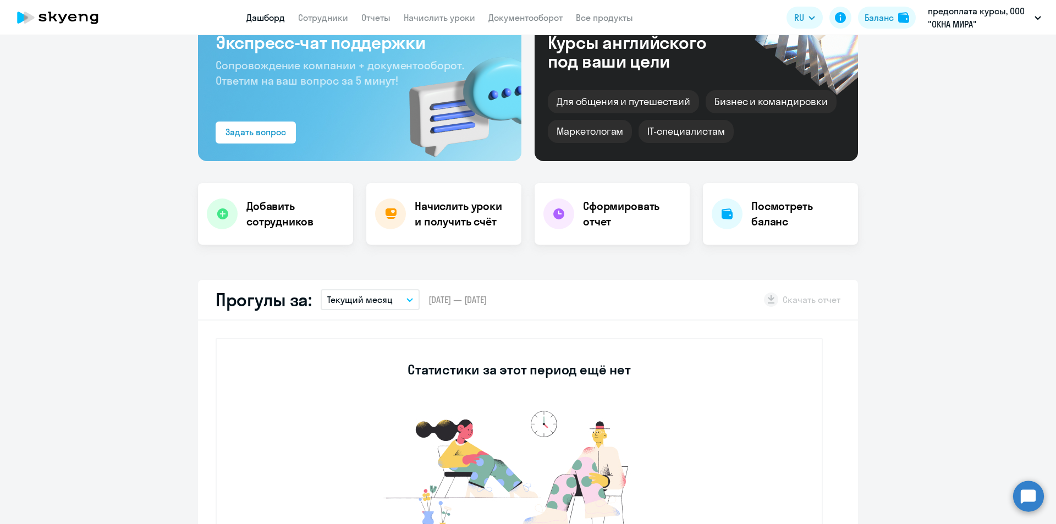
scroll to position [275, 0]
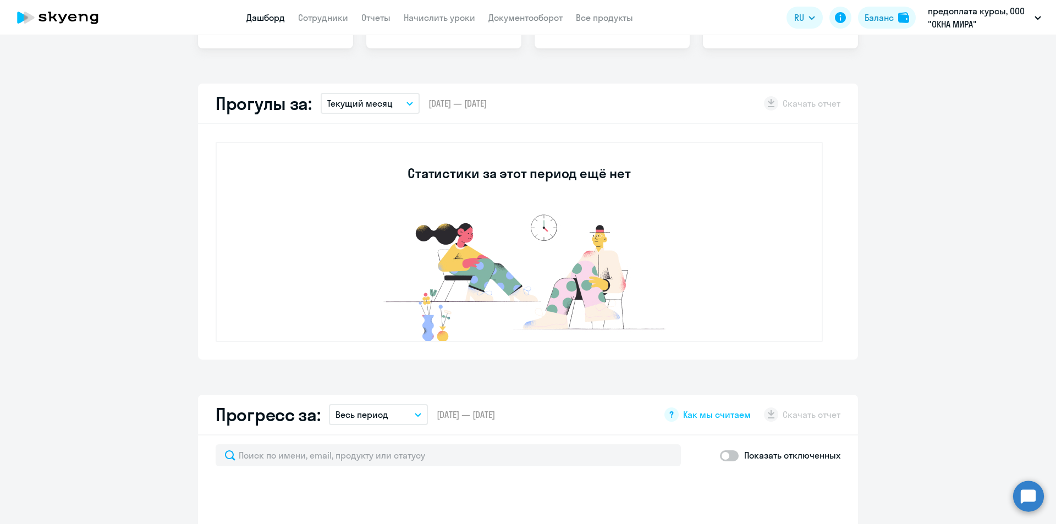
select select "30"
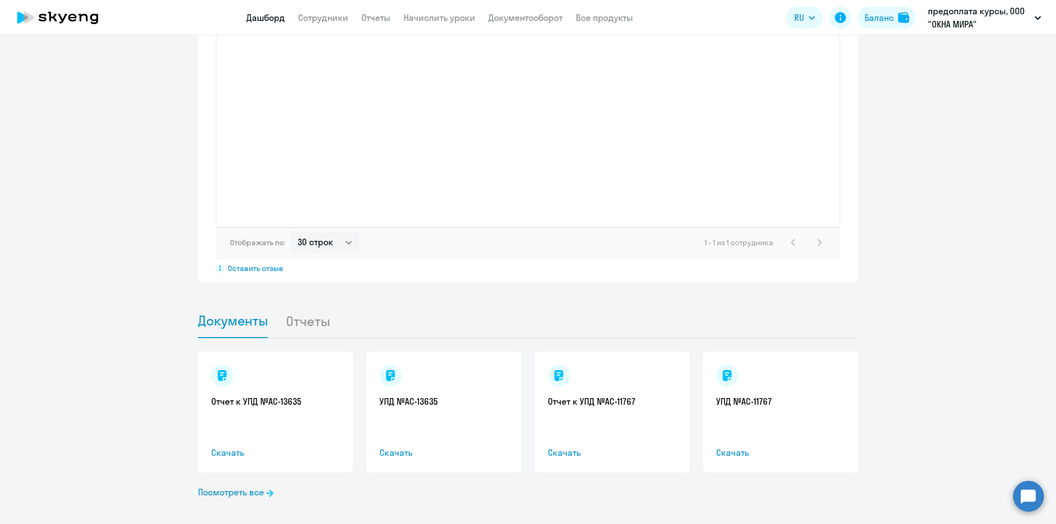
scroll to position [890, 0]
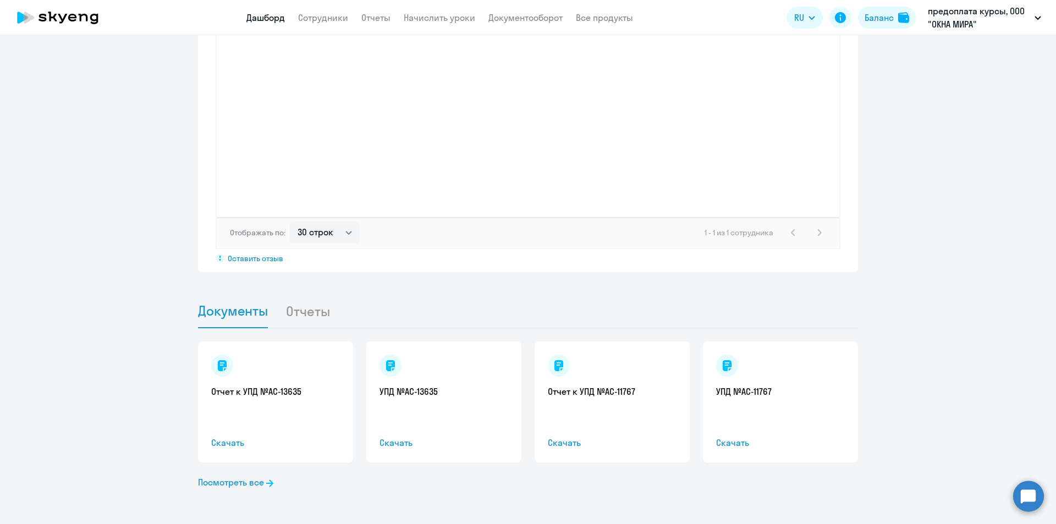
click at [314, 24] on app-menu-item-link "Сотрудники" at bounding box center [323, 18] width 50 height 14
click at [338, 17] on link "Сотрудники" at bounding box center [323, 17] width 50 height 11
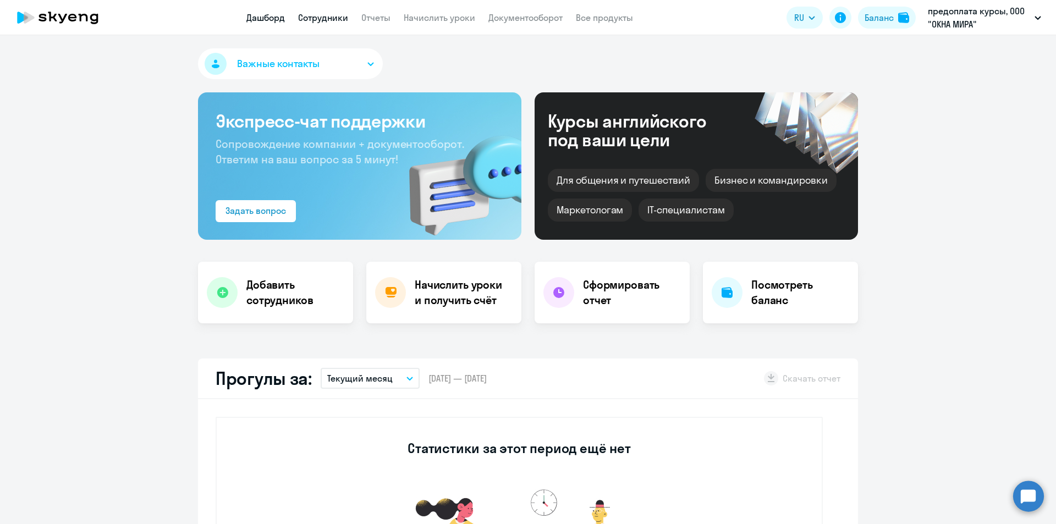
select select "30"
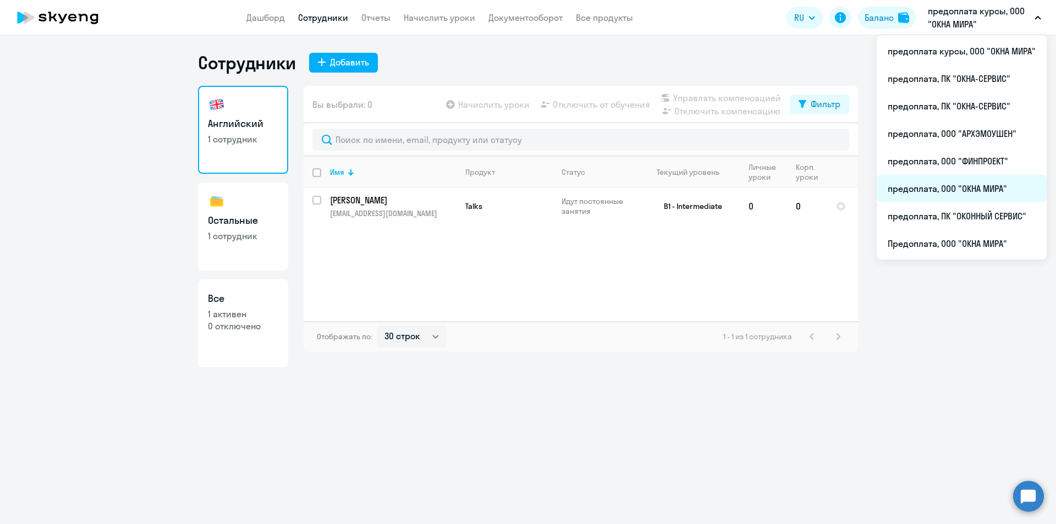
click at [957, 185] on li "предоплата, ООО "ОКНА МИРА"" at bounding box center [962, 188] width 170 height 27
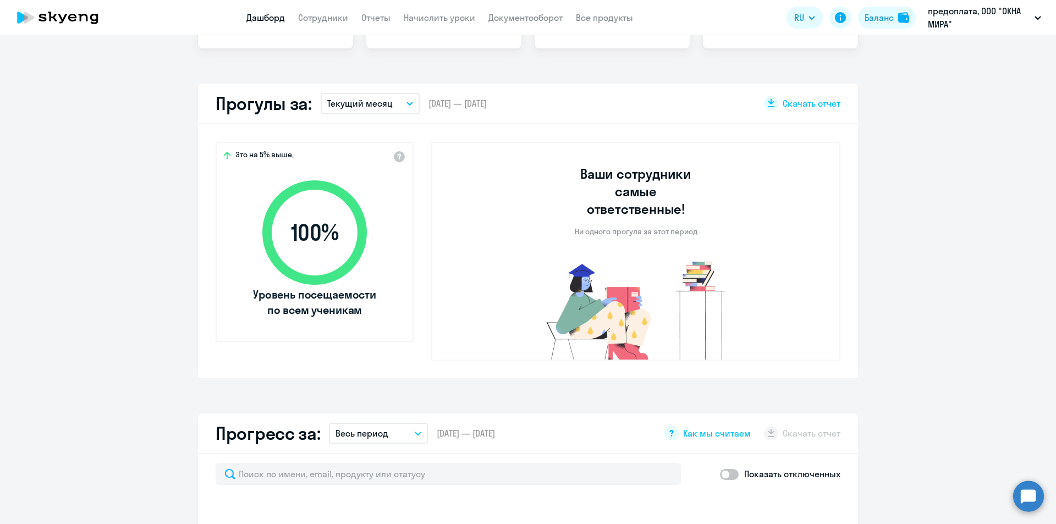
scroll to position [142, 0]
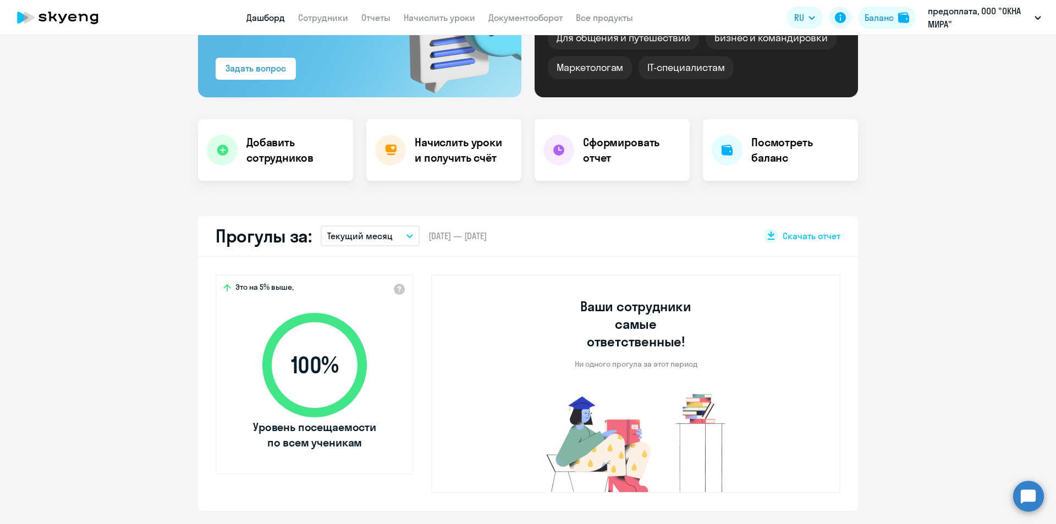
select select "30"
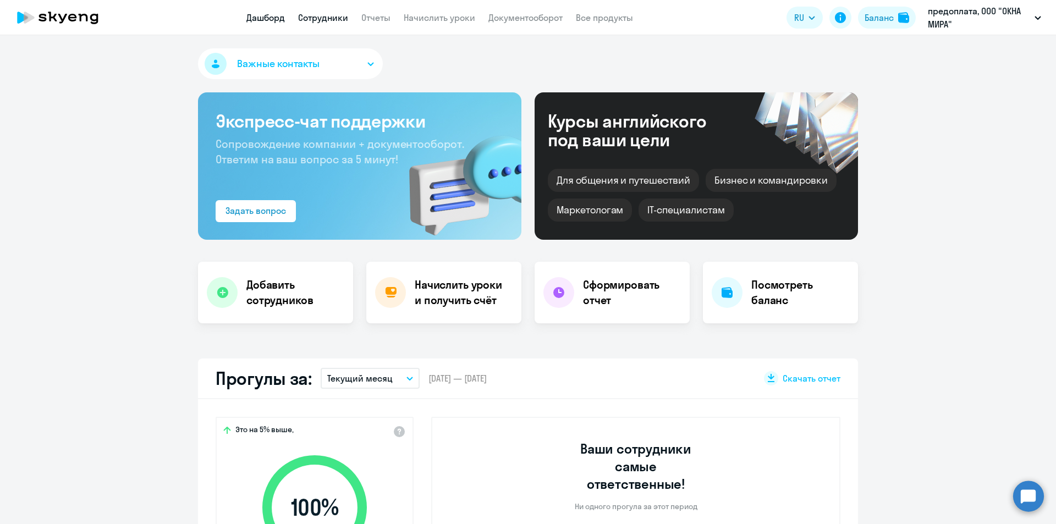
click at [330, 16] on link "Сотрудники" at bounding box center [323, 17] width 50 height 11
select select "30"
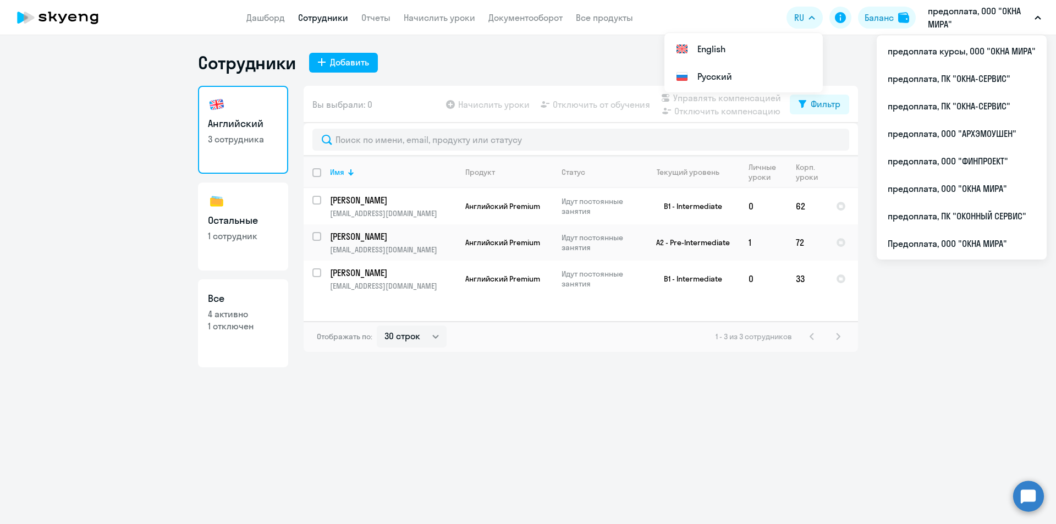
click at [1015, 18] on p "предоплата, ООО "ОКНА МИРА"" at bounding box center [979, 17] width 102 height 26
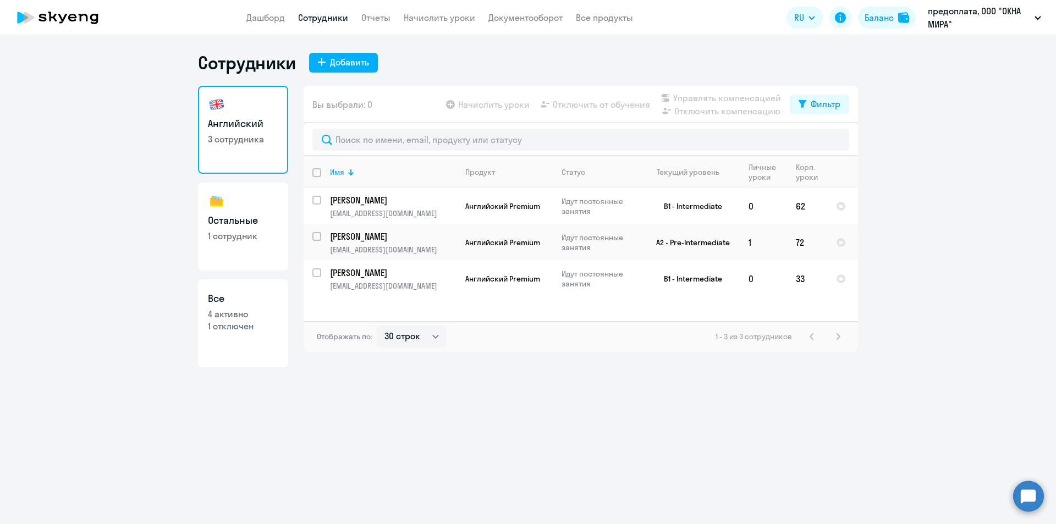
click at [1007, 19] on p "предоплата, ООО "ОКНА МИРА"" at bounding box center [979, 17] width 102 height 26
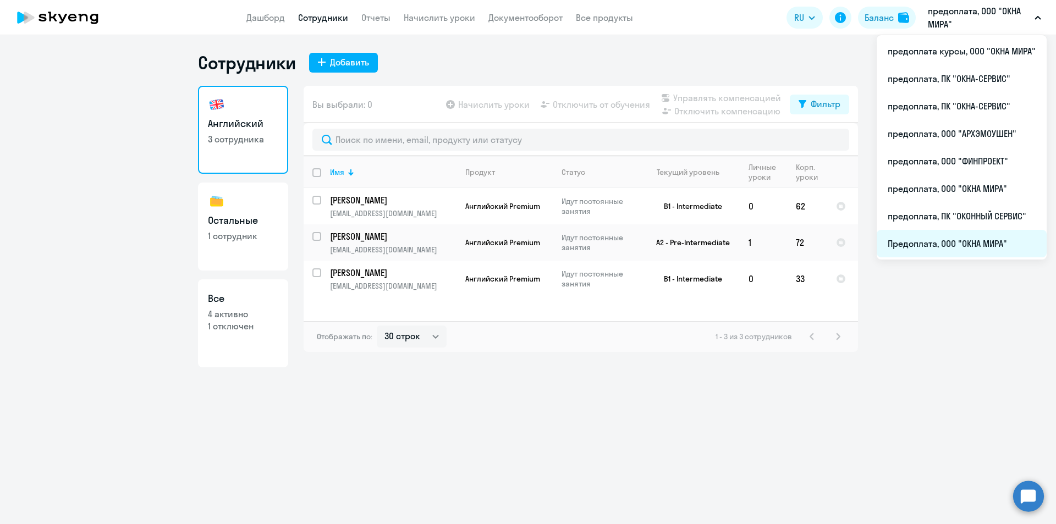
click at [962, 244] on li "Предоплата, ООО "ОКНА МИРА"" at bounding box center [962, 243] width 170 height 27
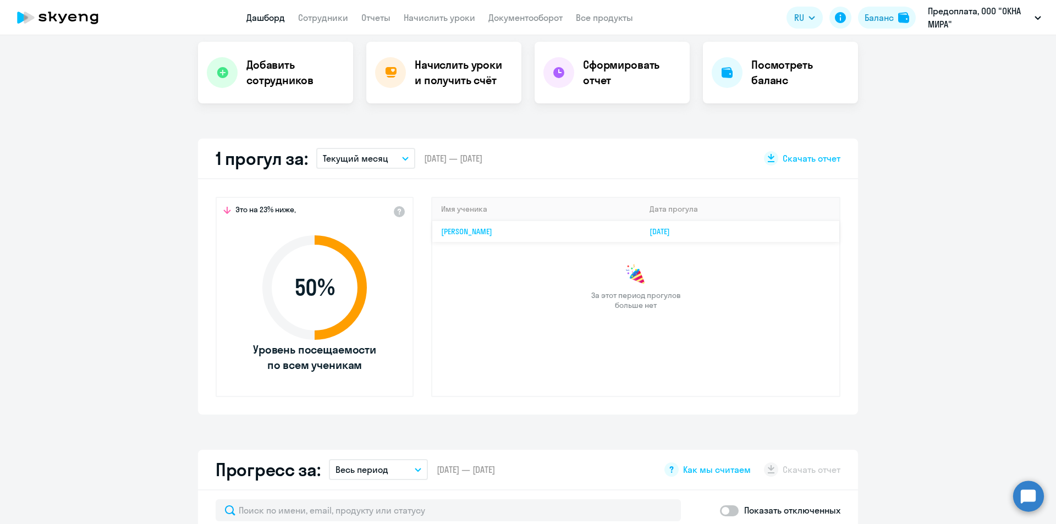
select select "30"
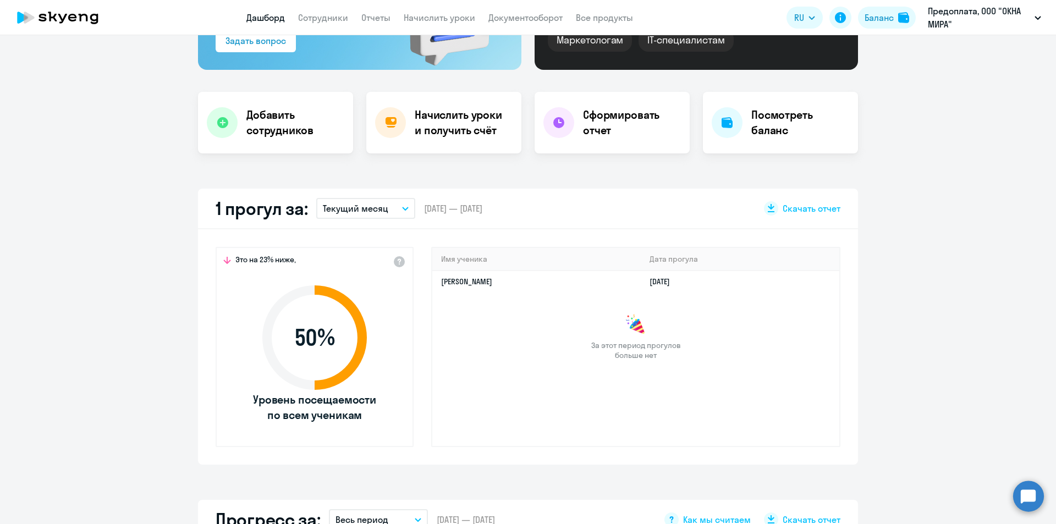
scroll to position [65, 0]
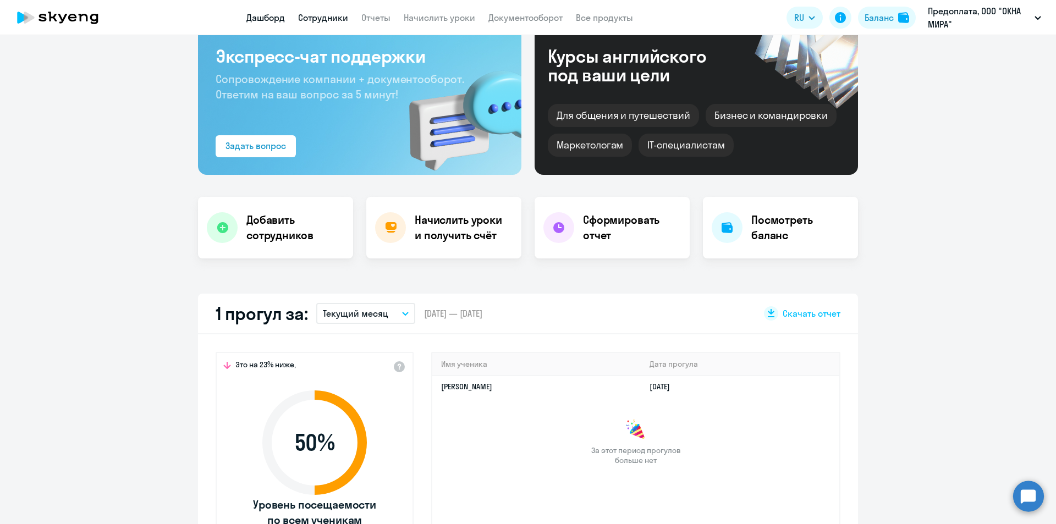
click at [327, 18] on link "Сотрудники" at bounding box center [323, 17] width 50 height 11
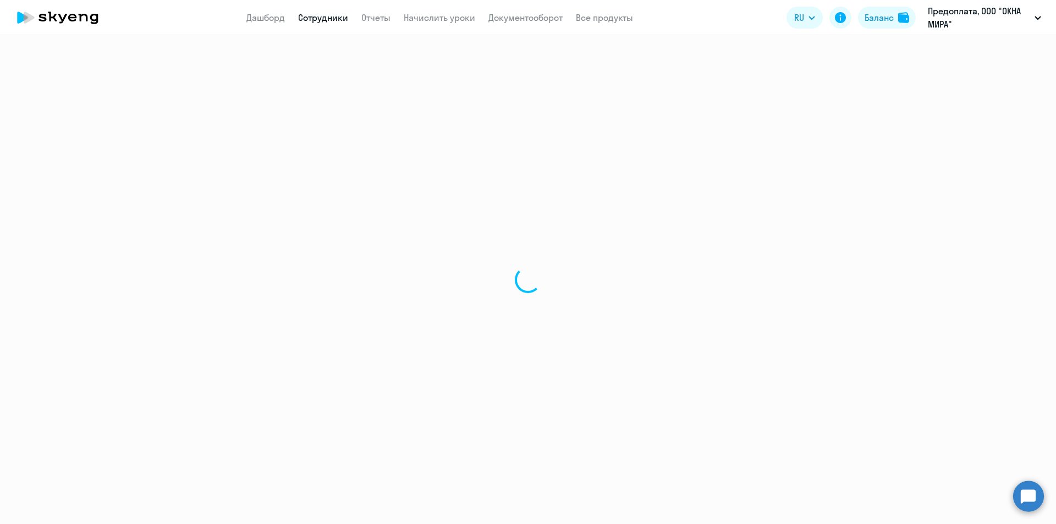
select select "30"
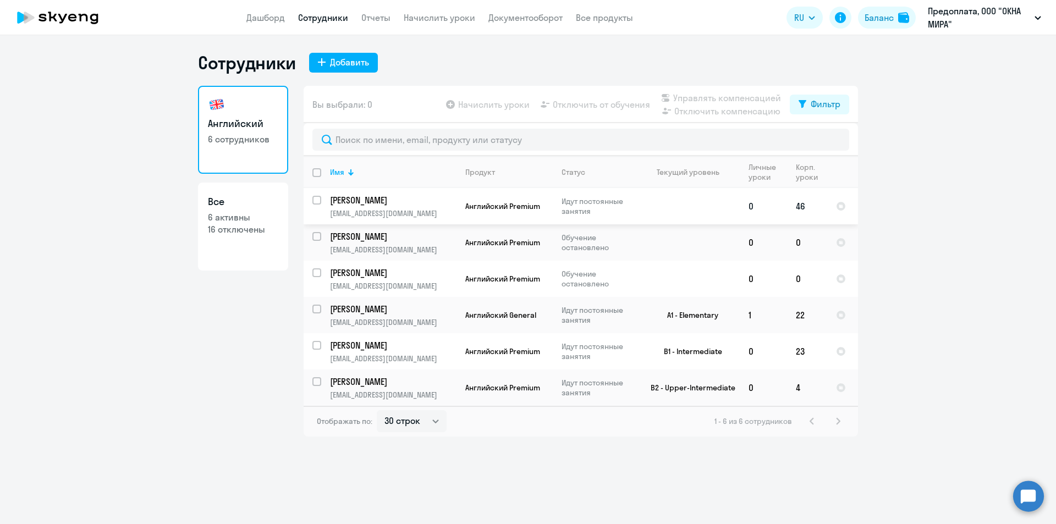
click at [392, 209] on p "[EMAIL_ADDRESS][DOMAIN_NAME]" at bounding box center [393, 213] width 126 height 10
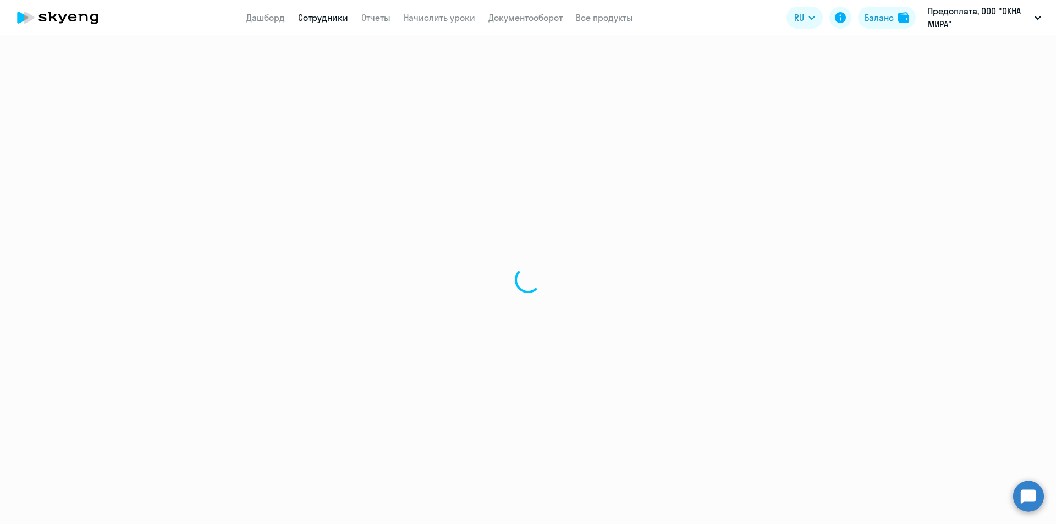
select select "english"
select select "30"
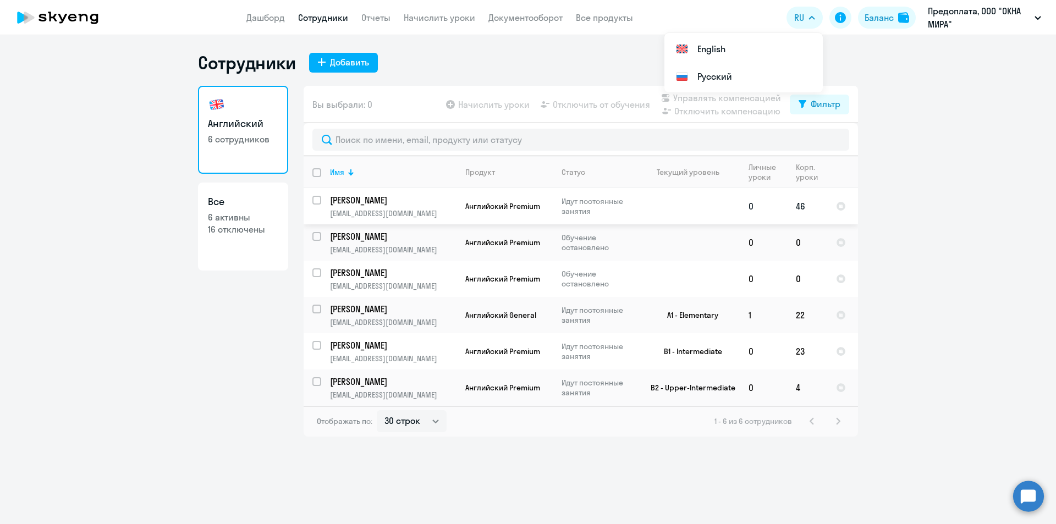
click at [377, 202] on p "[PERSON_NAME]" at bounding box center [392, 200] width 124 height 12
select select "english"
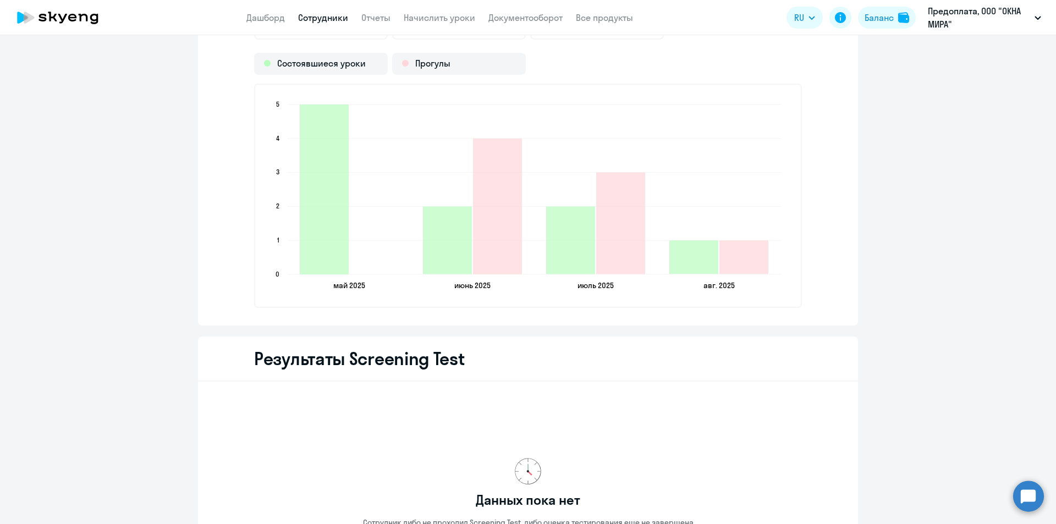
scroll to position [1540, 0]
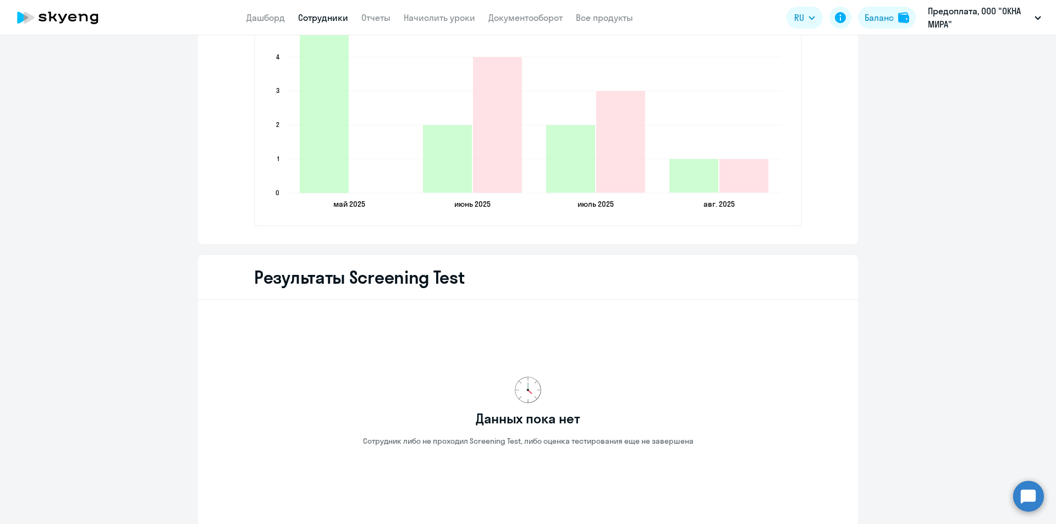
select select "30"
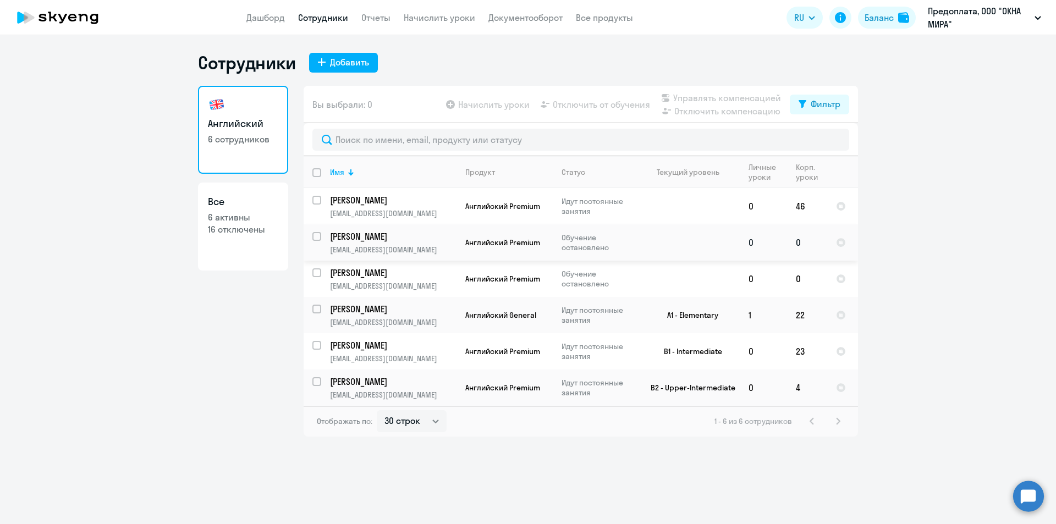
click at [386, 234] on p "Титов Антон Викторович" at bounding box center [392, 236] width 124 height 12
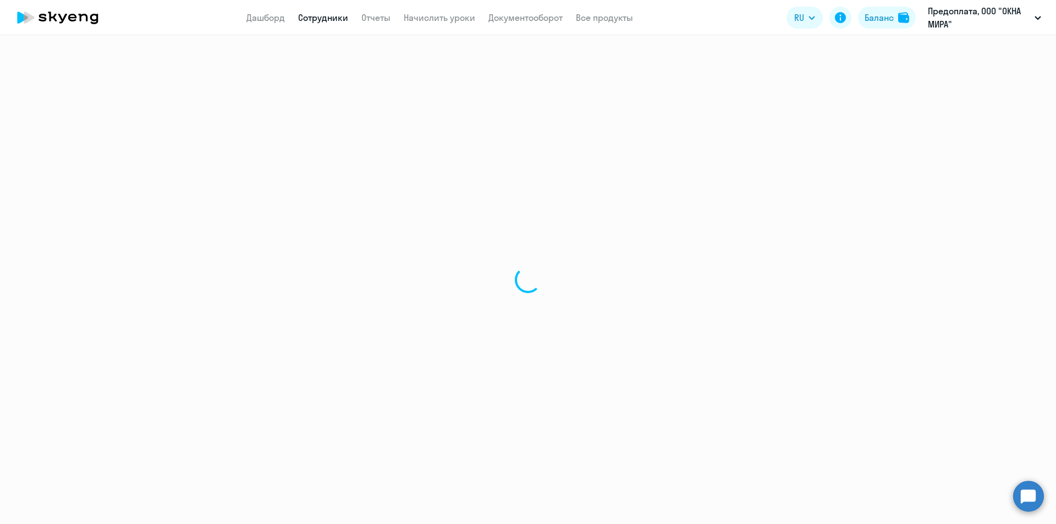
select select "english"
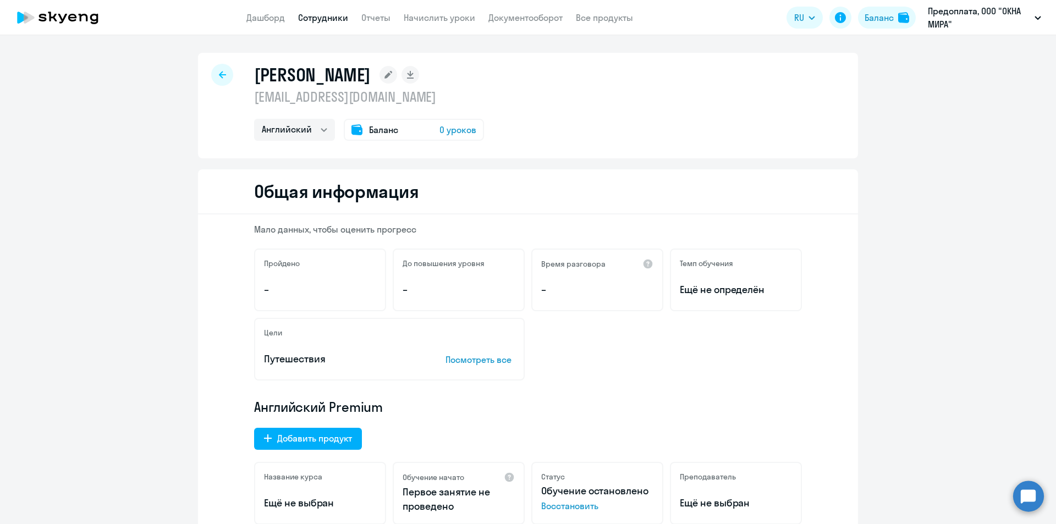
select select "30"
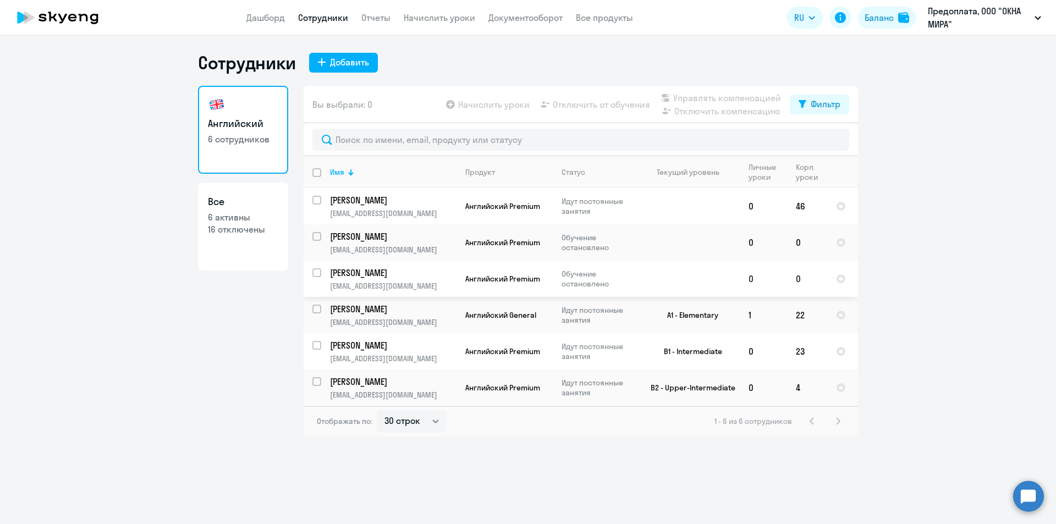
click at [364, 275] on p "Мисюра Александр Иванович" at bounding box center [392, 273] width 124 height 12
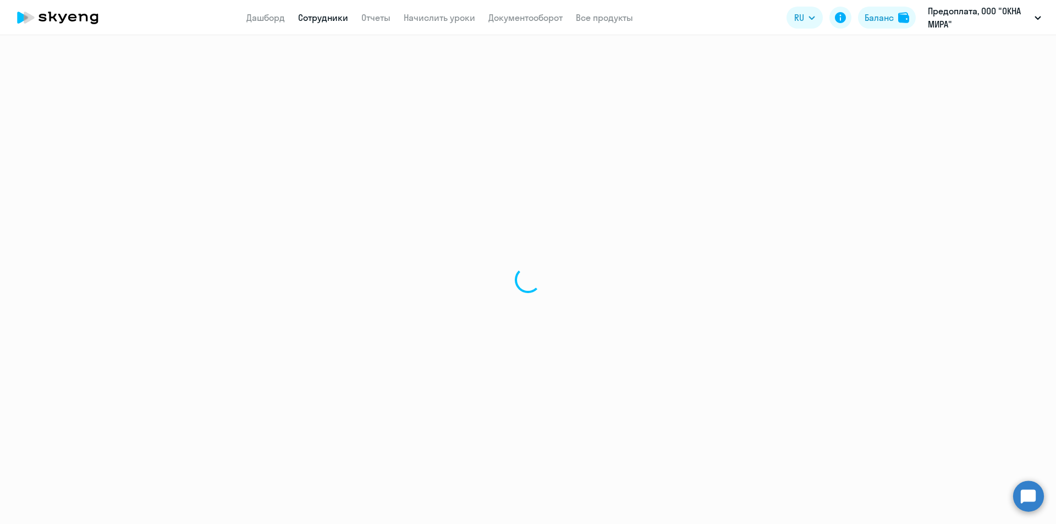
select select "english"
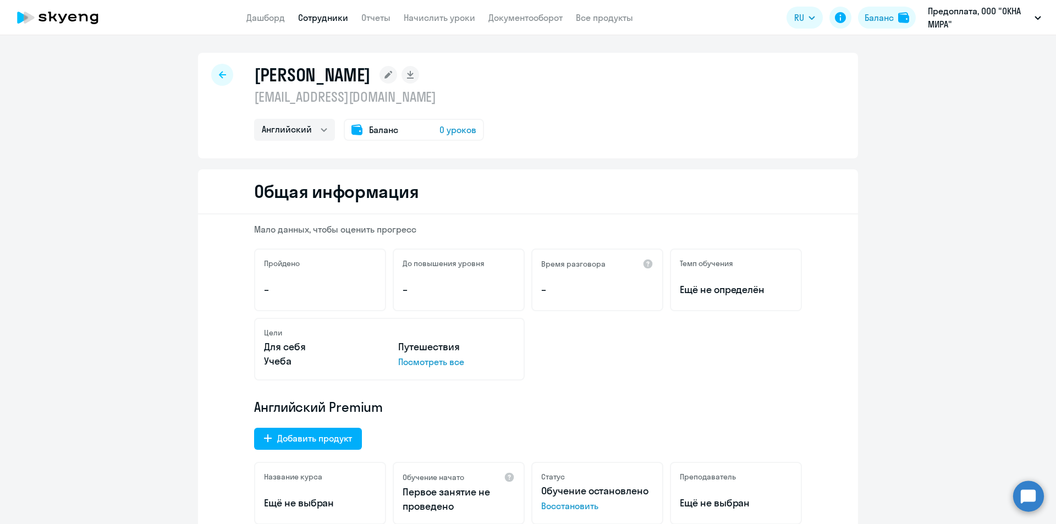
select select "30"
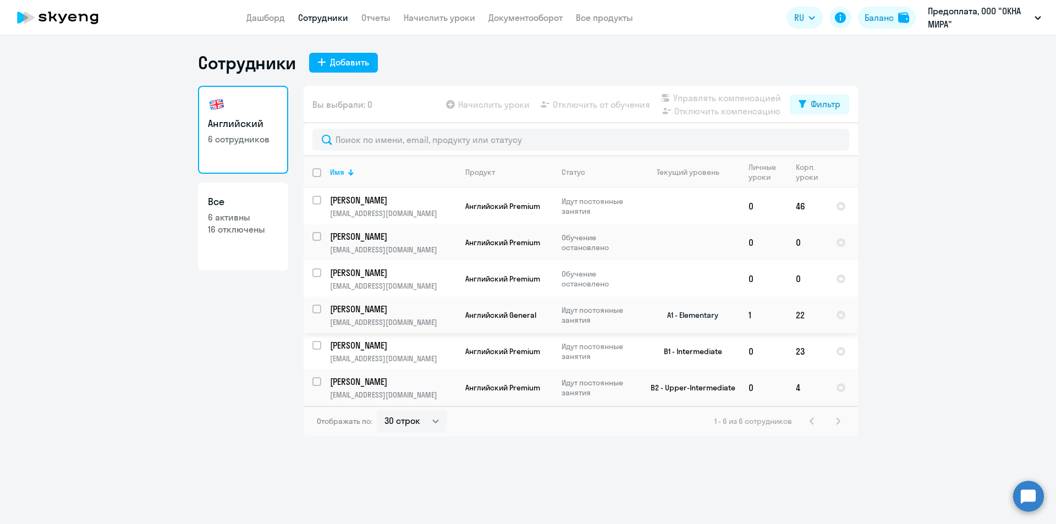
click at [366, 312] on p "Колотыгина Евгения Викторовна" at bounding box center [392, 309] width 124 height 12
select select "english"
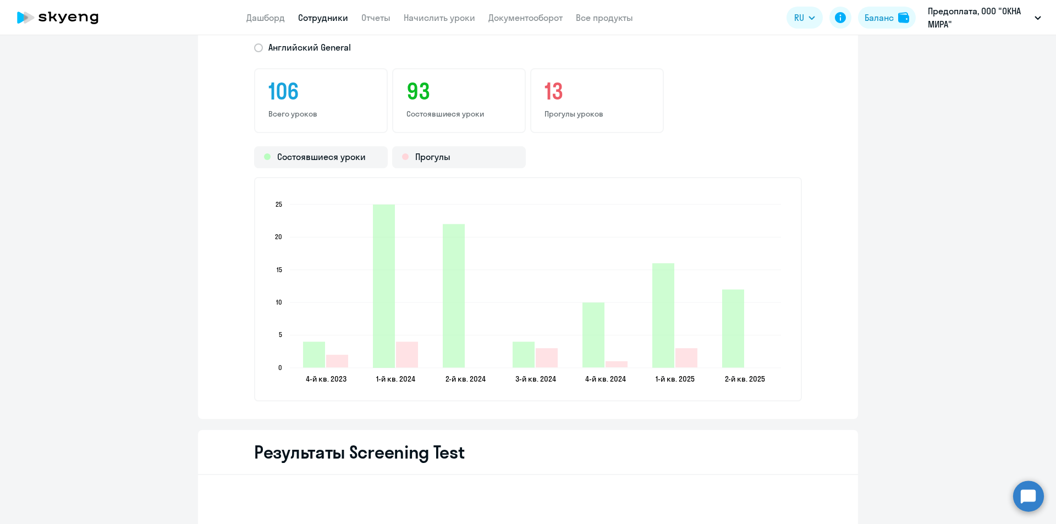
scroll to position [1747, 0]
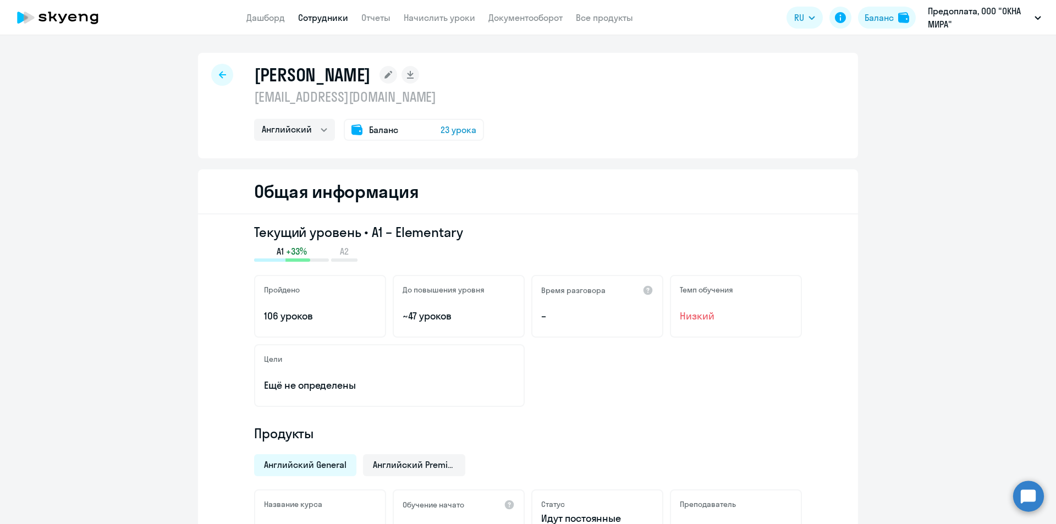
select select "30"
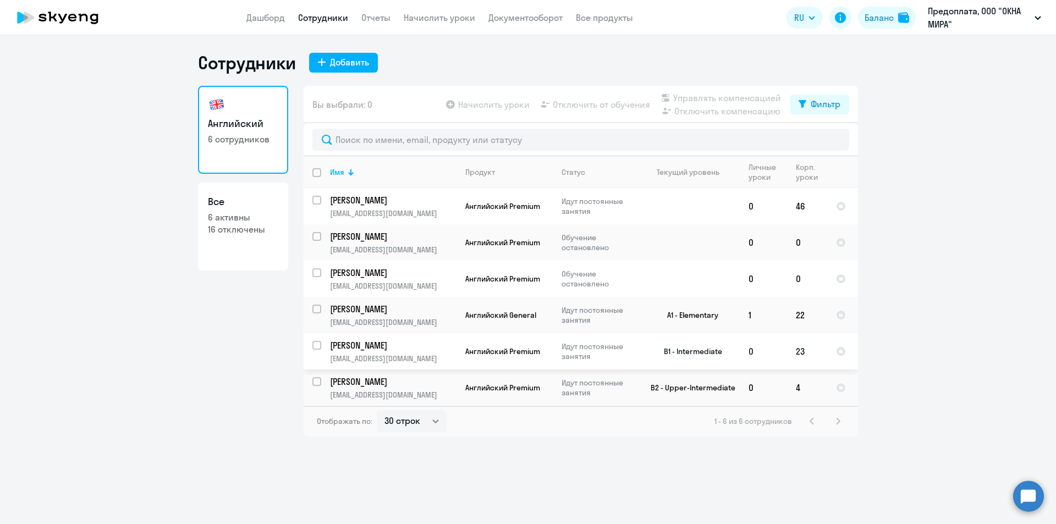
click at [364, 344] on p "Колотыгин Леонид" at bounding box center [392, 345] width 124 height 12
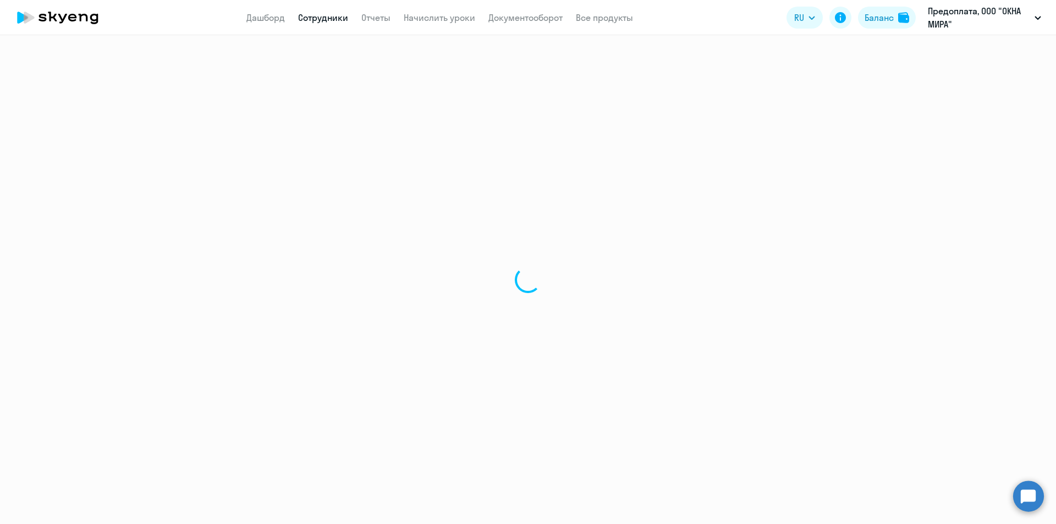
select select "english"
select select "30"
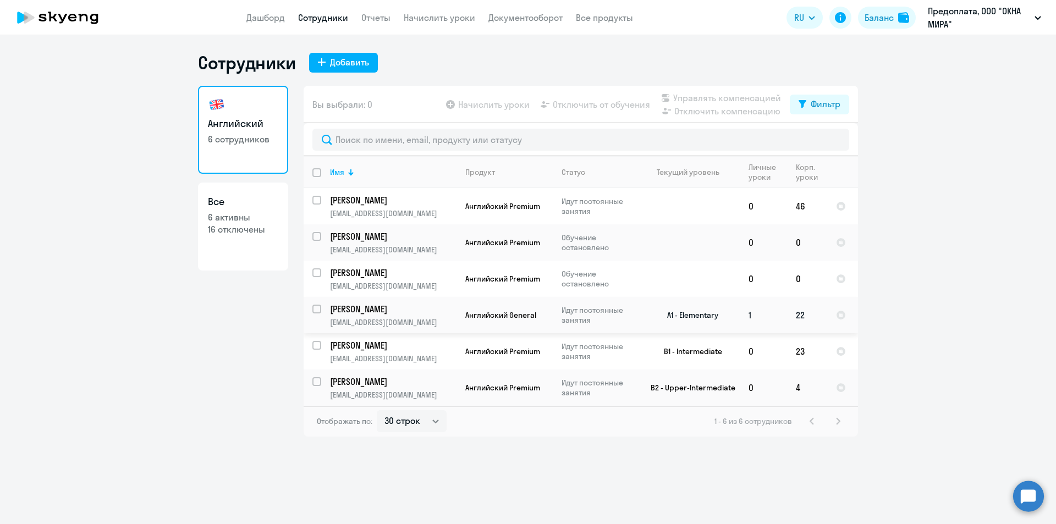
click at [427, 313] on p "Колотыгина Евгения Викторовна" at bounding box center [392, 309] width 124 height 12
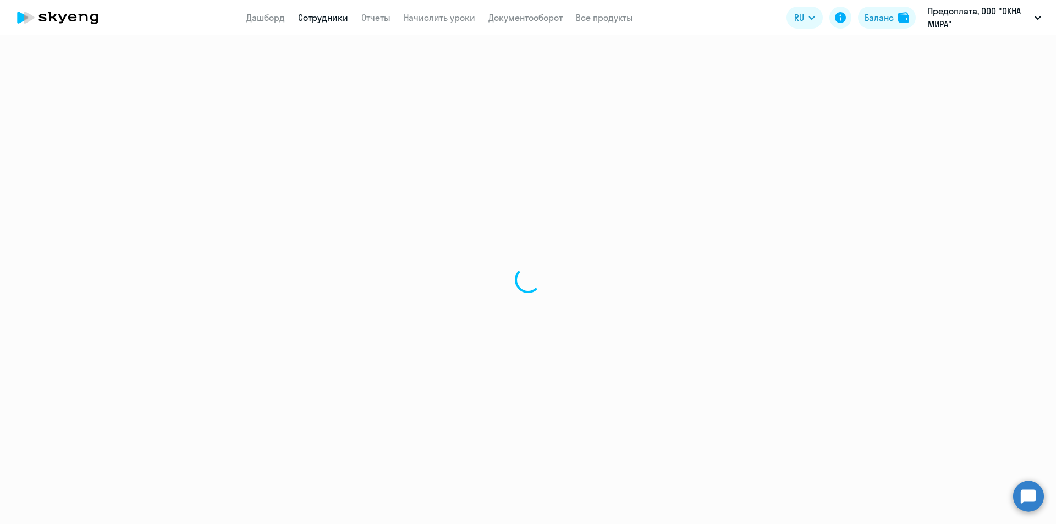
select select "english"
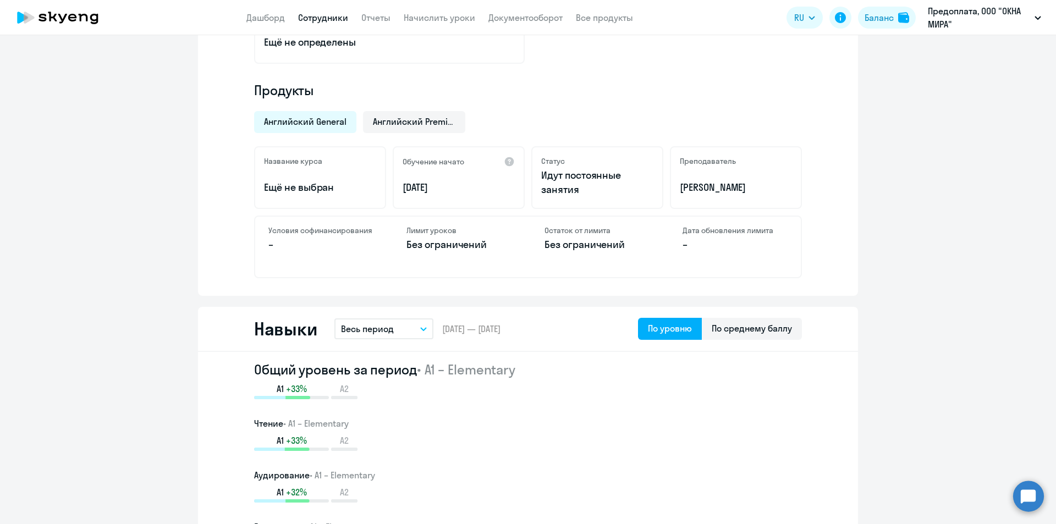
scroll to position [330, 0]
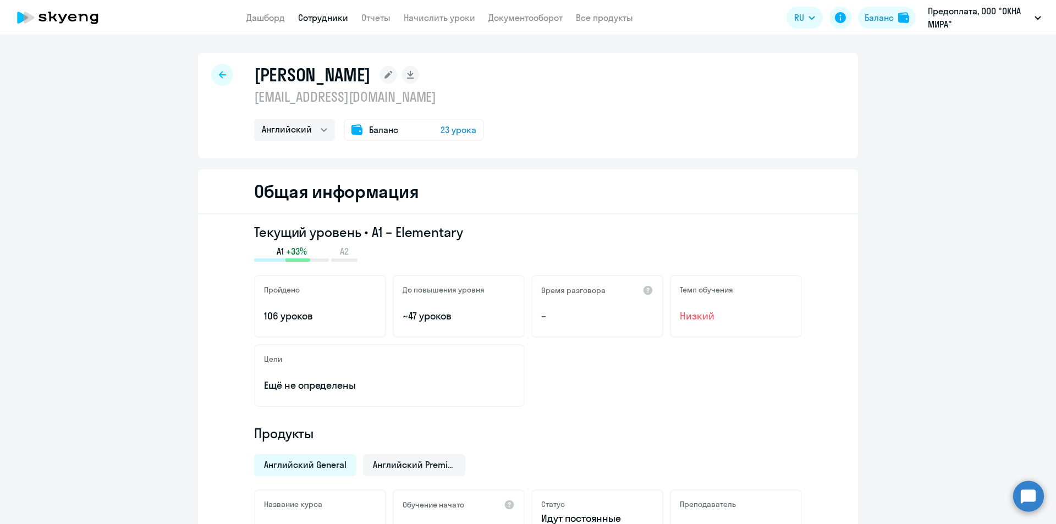
select select "30"
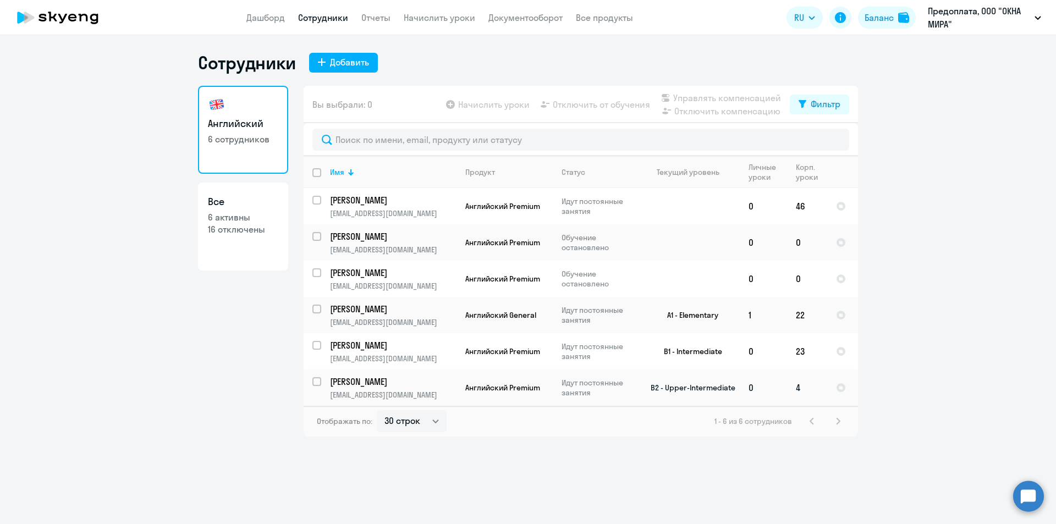
click at [441, 387] on p "Дробышев Алексей Владимирович" at bounding box center [392, 382] width 124 height 12
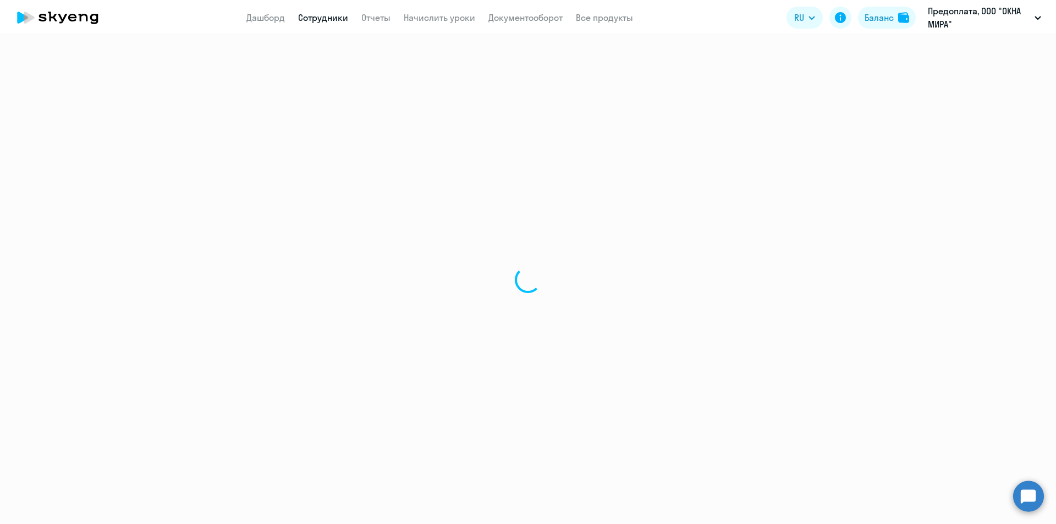
select select "english"
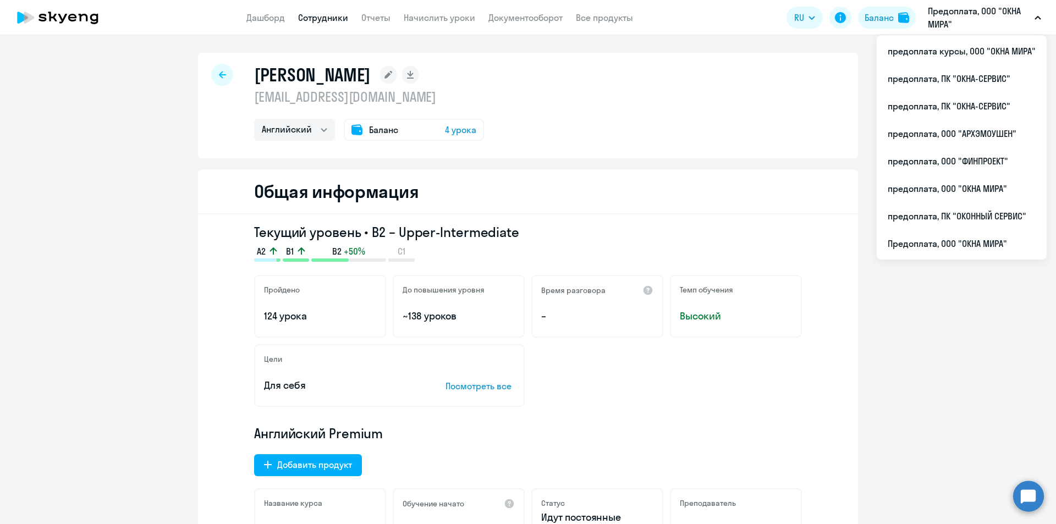
click at [1024, 17] on p "Предоплата, ООО "ОКНА МИРА"" at bounding box center [979, 17] width 102 height 26
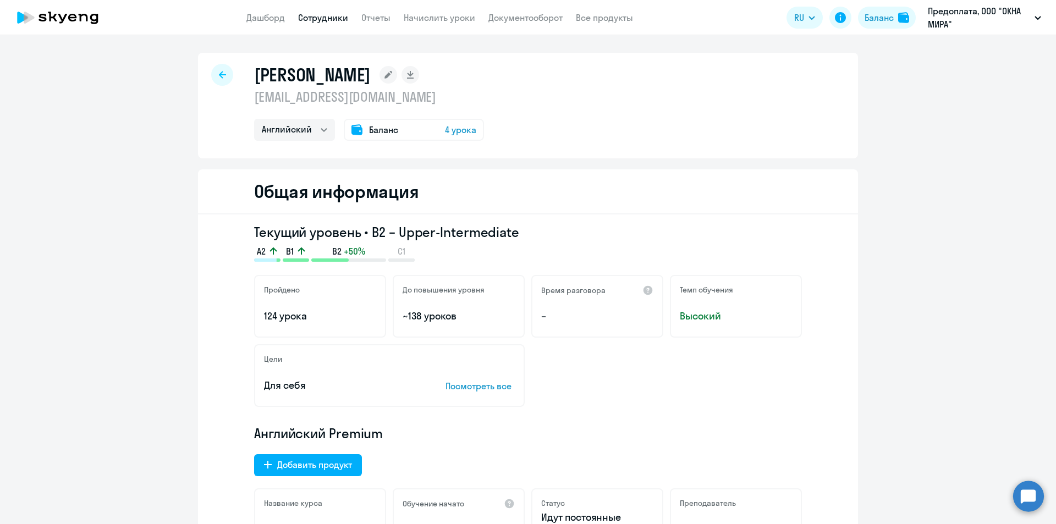
click at [1025, 17] on p "Предоплата, ООО "ОКНА МИРА"" at bounding box center [979, 17] width 102 height 26
drag, startPoint x: 990, startPoint y: 104, endPoint x: 1017, endPoint y: 70, distance: 43.5
click at [994, 92] on app-root "Дашборд Сотрудники Отчеты Начислить уроки Документооборот Все продукты Дашборд …" at bounding box center [528, 262] width 1056 height 524
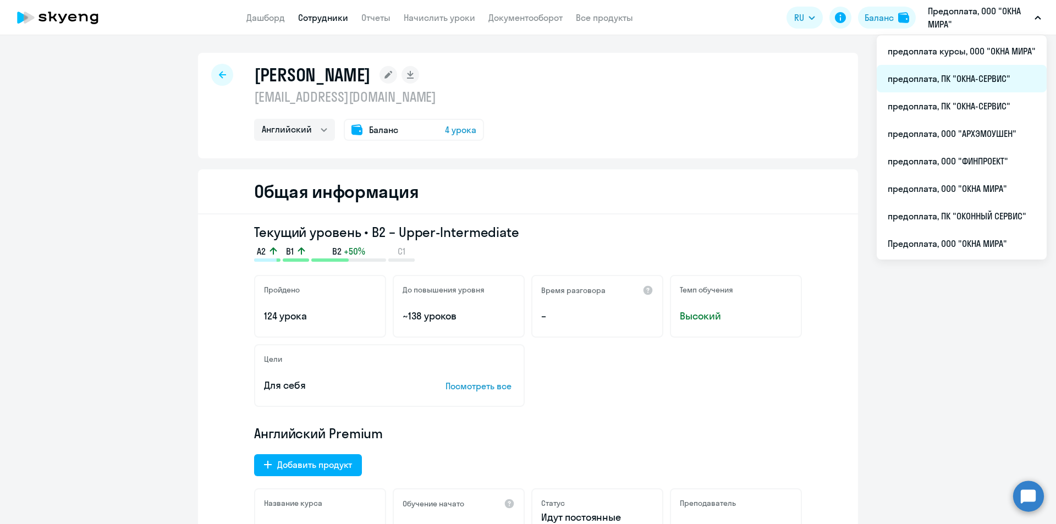
click at [971, 79] on li "предоплата, ПК "ОКНА-СЕРВИС"" at bounding box center [962, 78] width 170 height 27
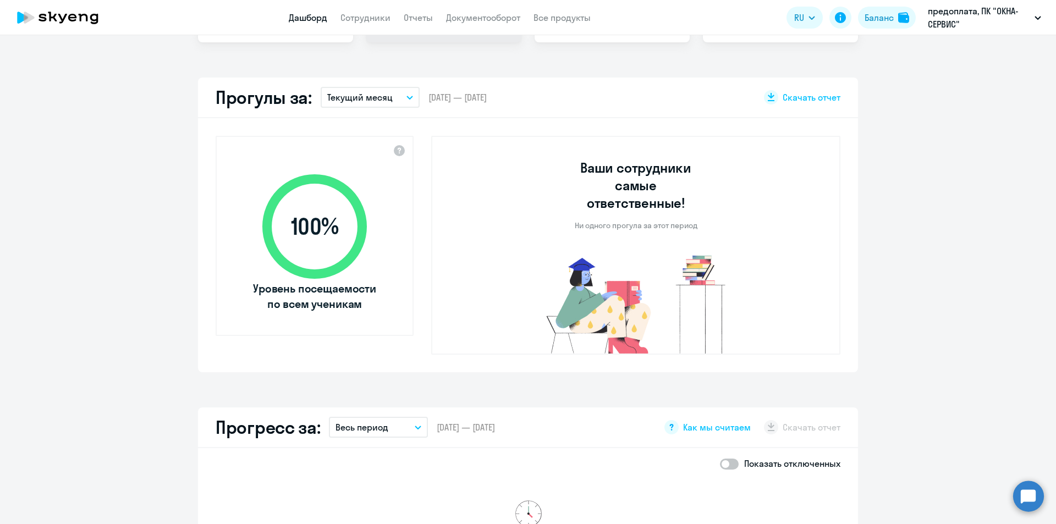
scroll to position [240, 0]
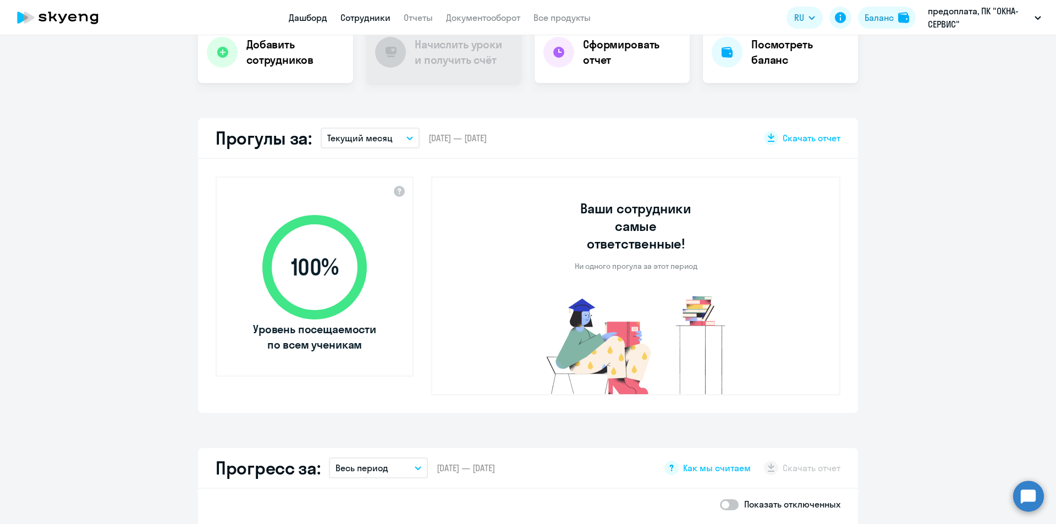
click at [367, 18] on link "Сотрудники" at bounding box center [365, 17] width 50 height 11
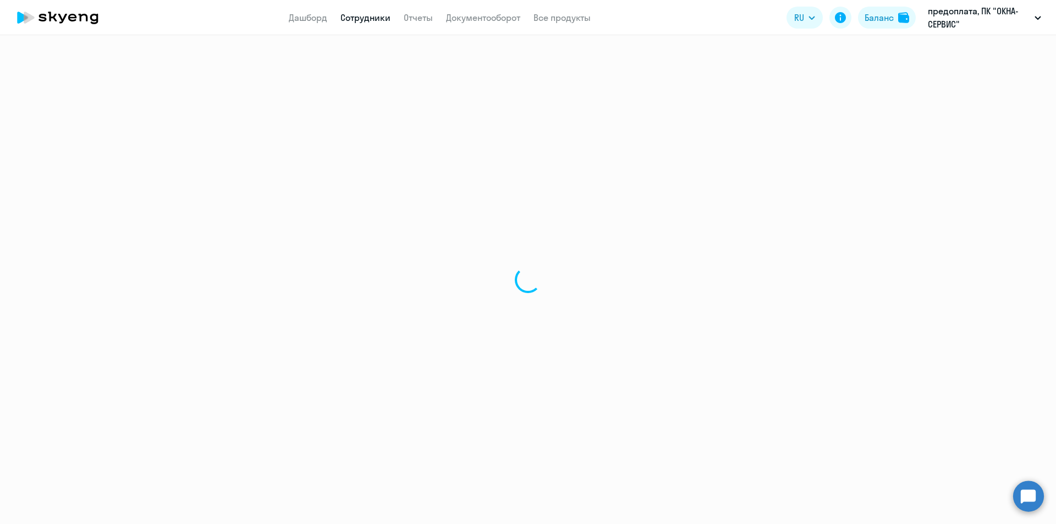
select select "30"
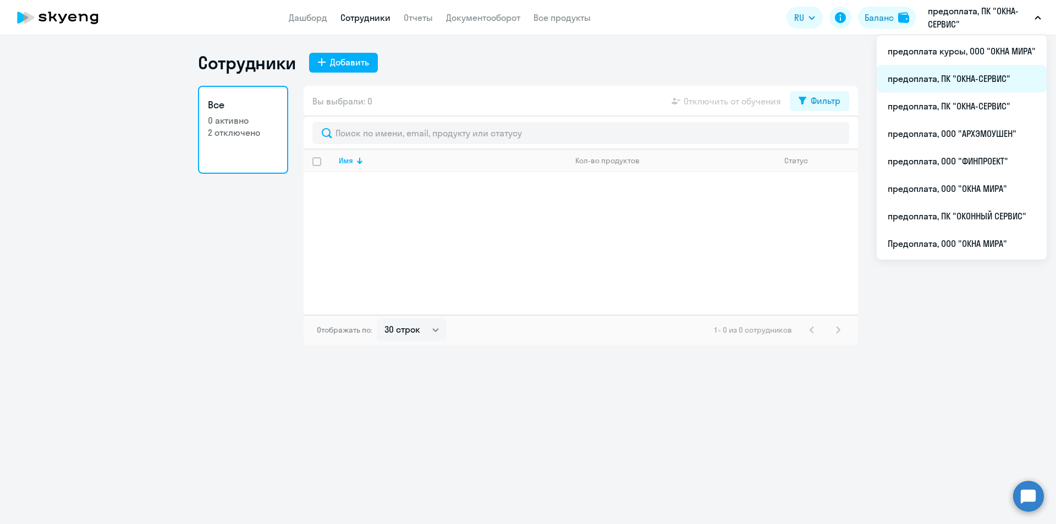
click at [977, 86] on li "предоплата, ПК "ОКНА-СЕРВИС"" at bounding box center [962, 78] width 170 height 27
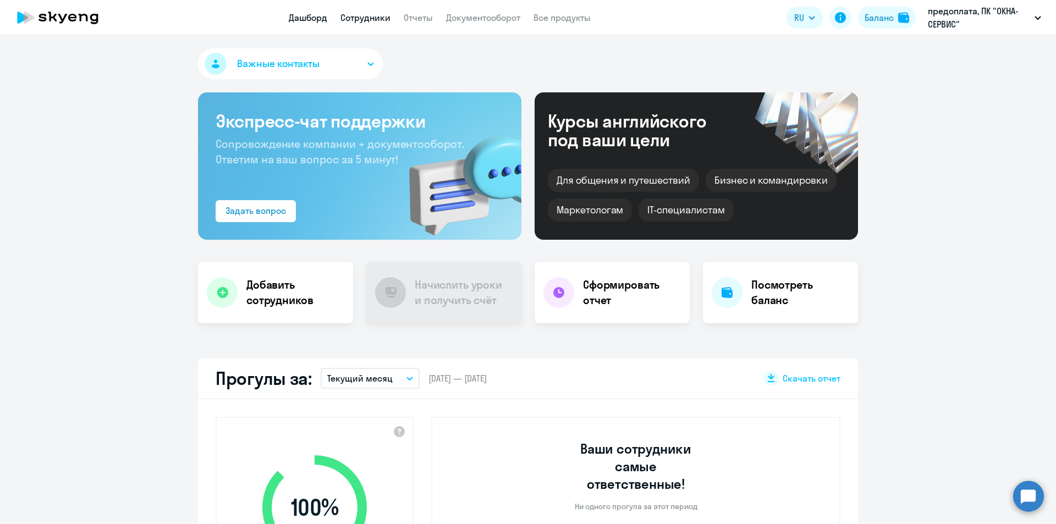
click at [379, 20] on link "Сотрудники" at bounding box center [365, 17] width 50 height 11
select select "30"
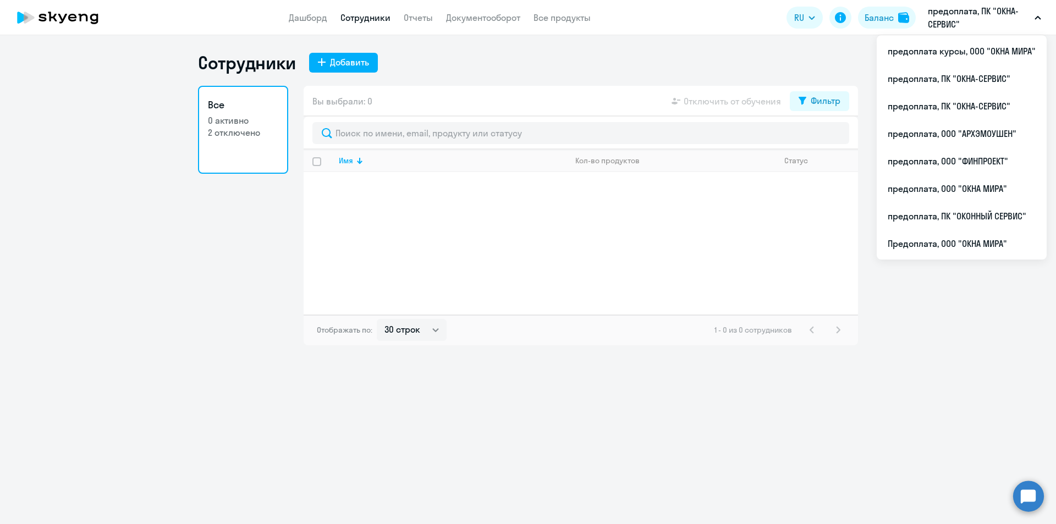
click at [959, 23] on p "предоплата, ПК "ОКНА-СЕРВИС"" at bounding box center [979, 17] width 102 height 26
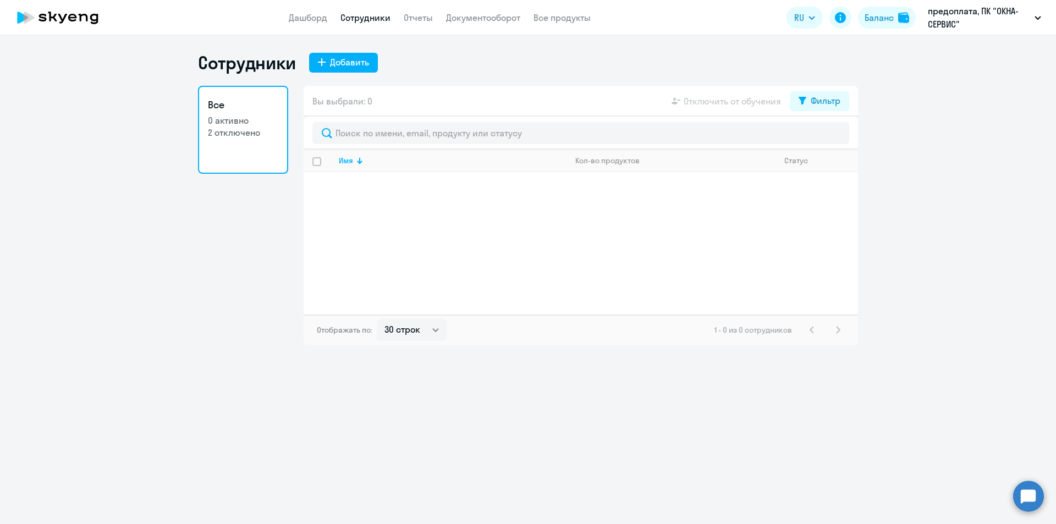
drag, startPoint x: 987, startPoint y: 20, endPoint x: 990, endPoint y: 28, distance: 8.6
click at [987, 21] on p "предоплата, ПК "ОКНА-СЕРВИС"" at bounding box center [979, 17] width 102 height 26
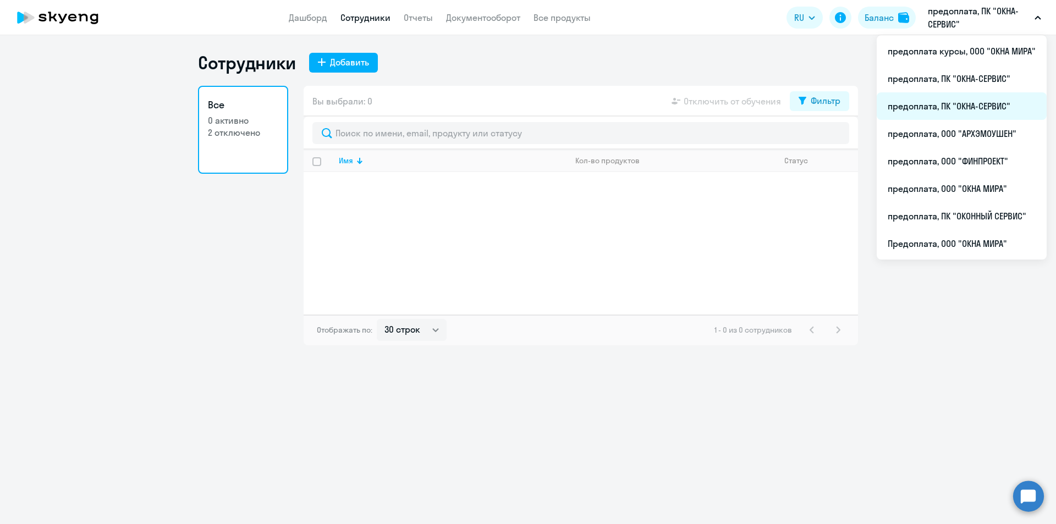
click at [970, 106] on li "предоплата, ПК "ОКНА-СЕРВИС"" at bounding box center [962, 105] width 170 height 27
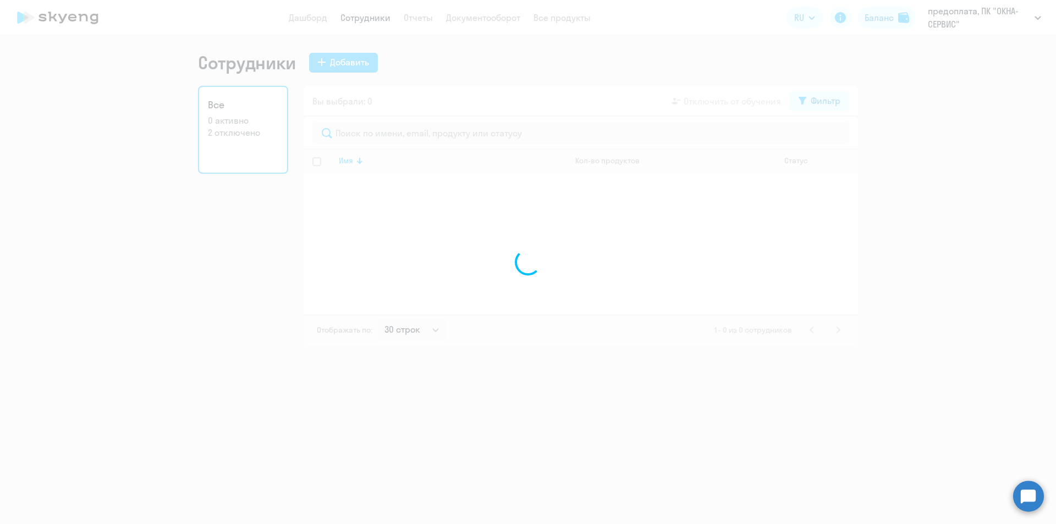
click at [822, 0] on html "Дашборд Сотрудники Отчеты Документооборот Все продукты Дашборд Сотрудники Отчет…" at bounding box center [528, 262] width 1056 height 524
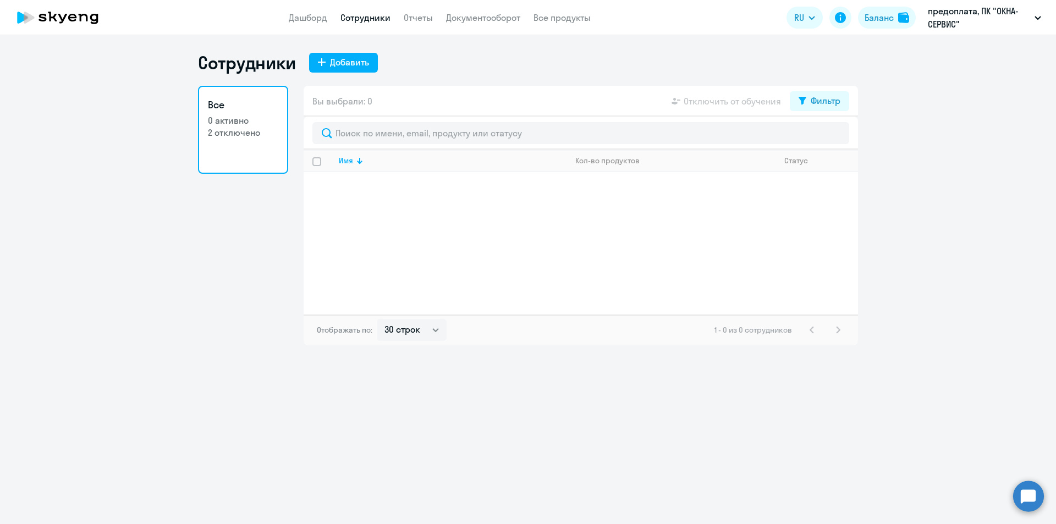
select select "30"
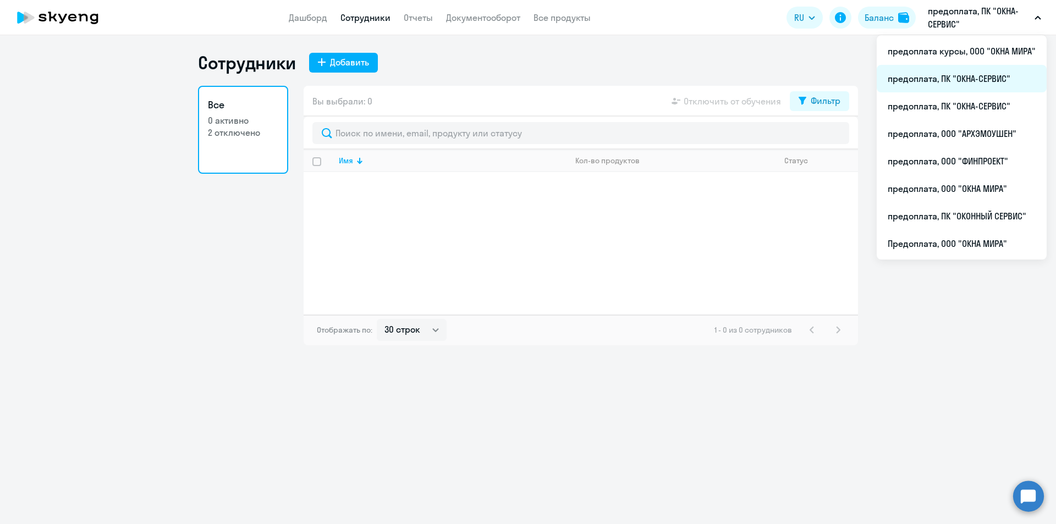
click at [978, 74] on li "предоплата, ПК "ОКНА-СЕРВИС"" at bounding box center [962, 78] width 170 height 27
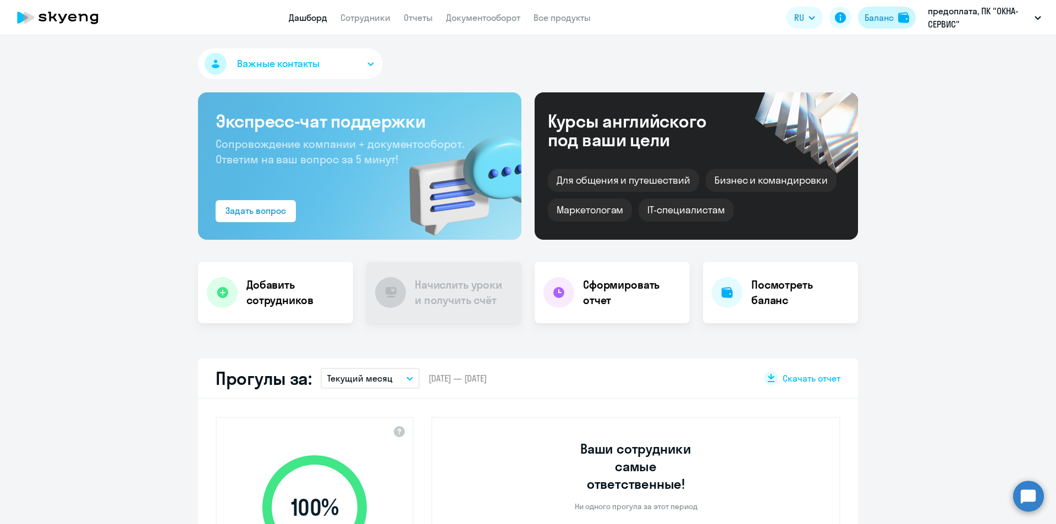
click at [879, 22] on div "Баланс" at bounding box center [879, 17] width 29 height 13
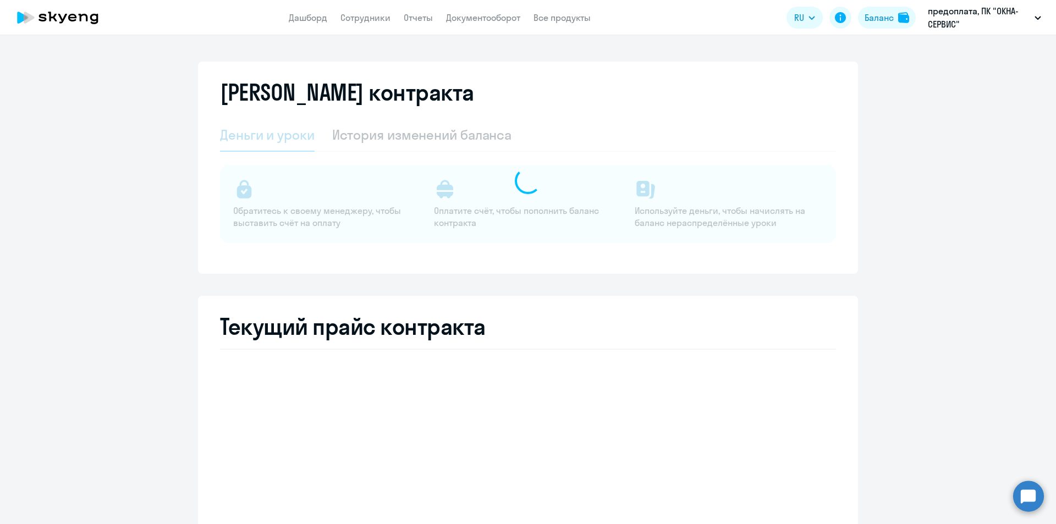
select select "english_adult_not_native_speaker"
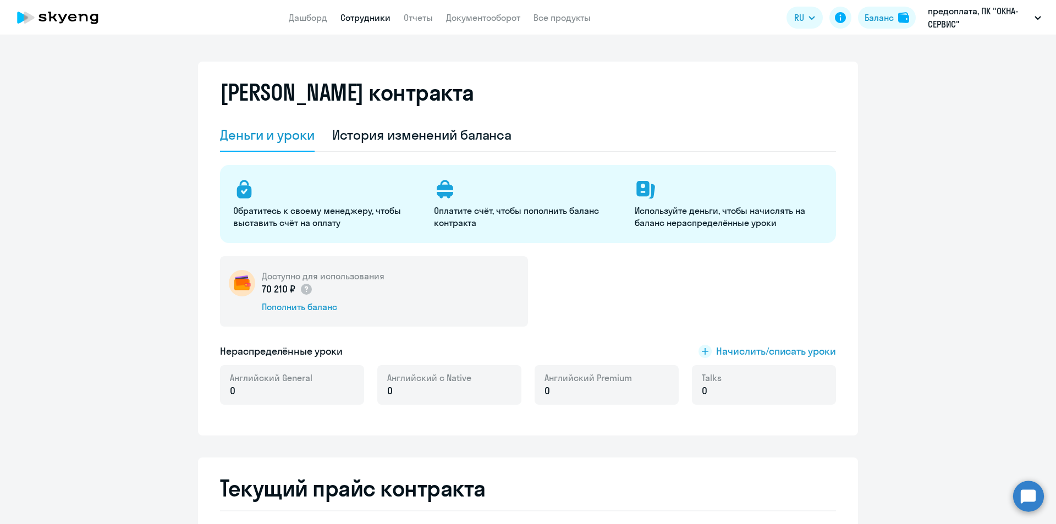
click at [373, 19] on link "Сотрудники" at bounding box center [365, 17] width 50 height 11
select select "30"
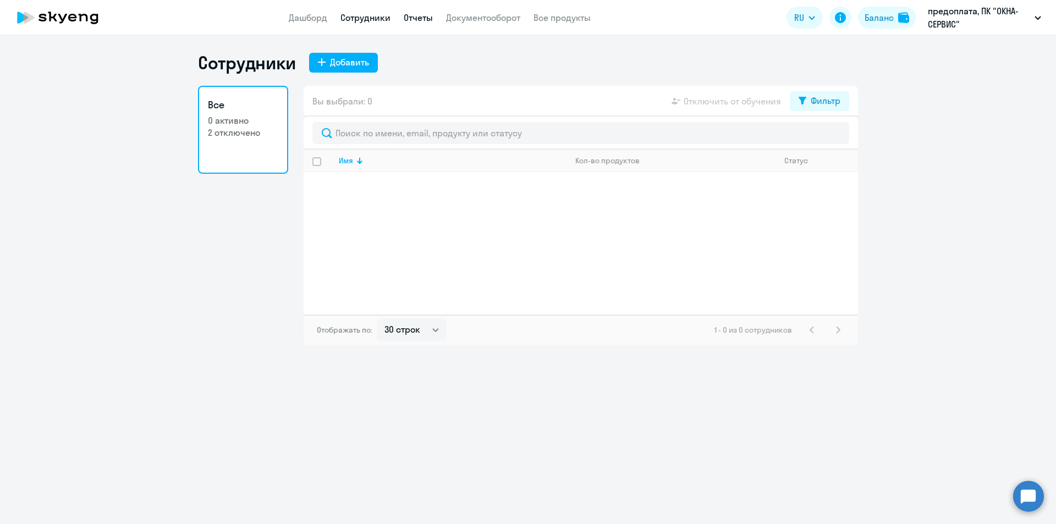
click at [423, 18] on link "Отчеты" at bounding box center [418, 17] width 29 height 11
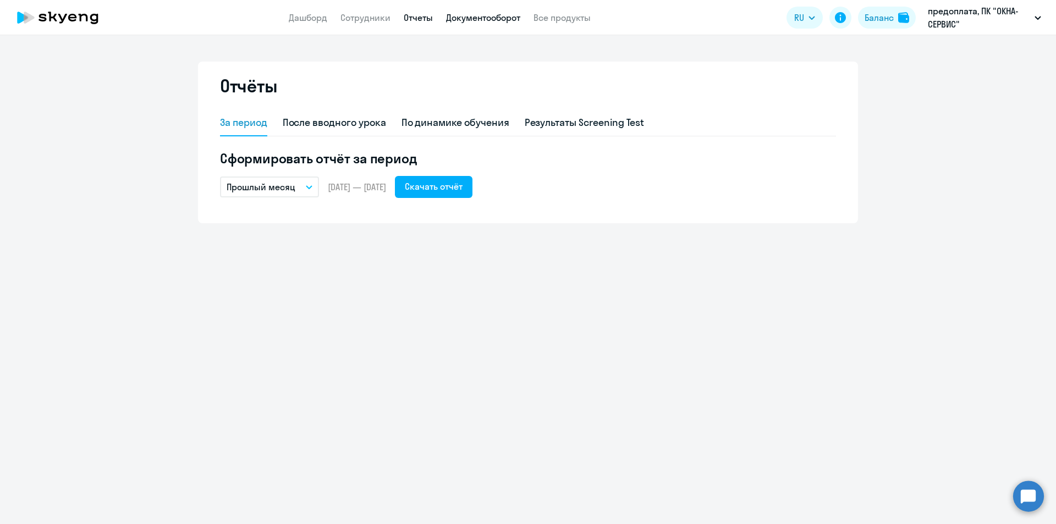
click at [476, 19] on link "Документооборот" at bounding box center [483, 17] width 74 height 11
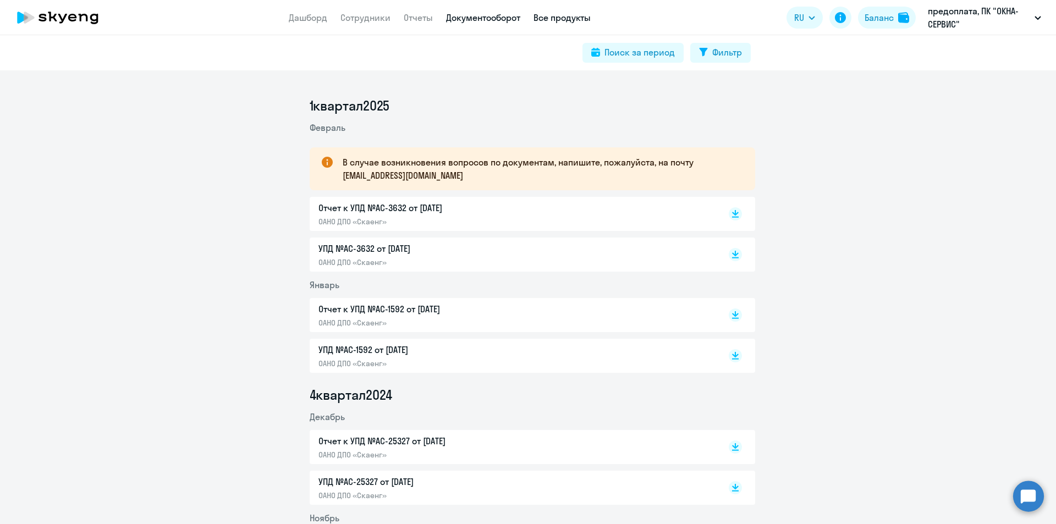
click at [550, 19] on link "Все продукты" at bounding box center [561, 17] width 57 height 11
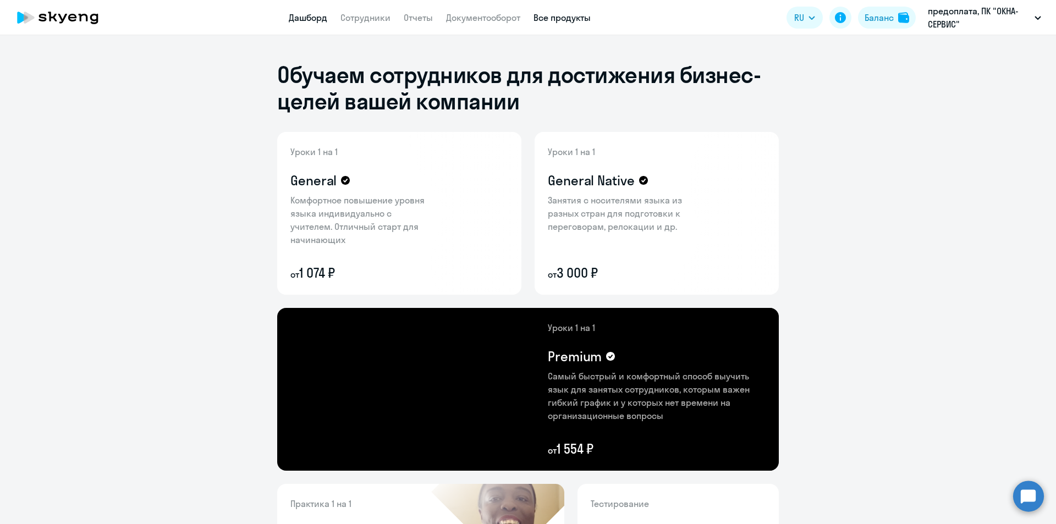
click at [317, 15] on link "Дашборд" at bounding box center [308, 17] width 38 height 11
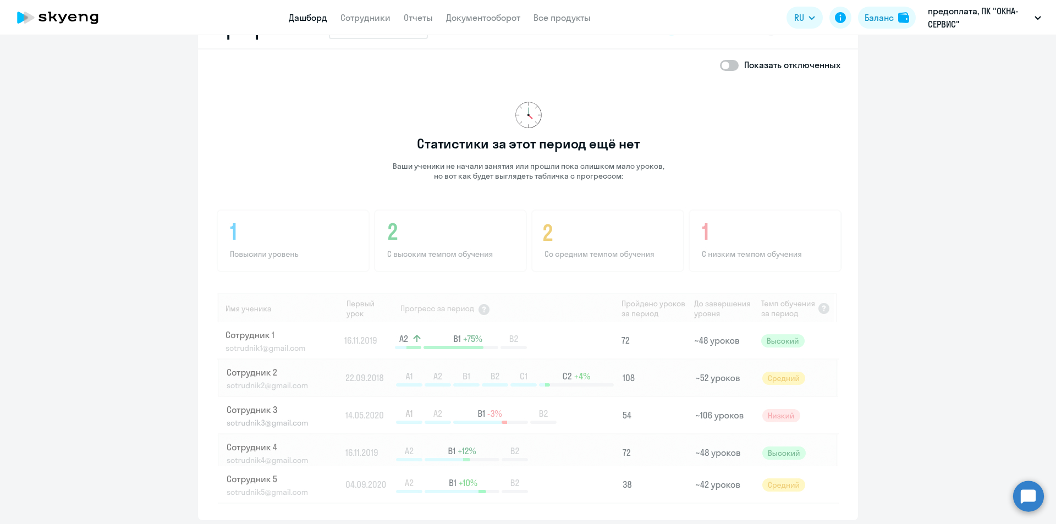
scroll to position [680, 0]
click at [372, 19] on link "Сотрудники" at bounding box center [365, 17] width 50 height 11
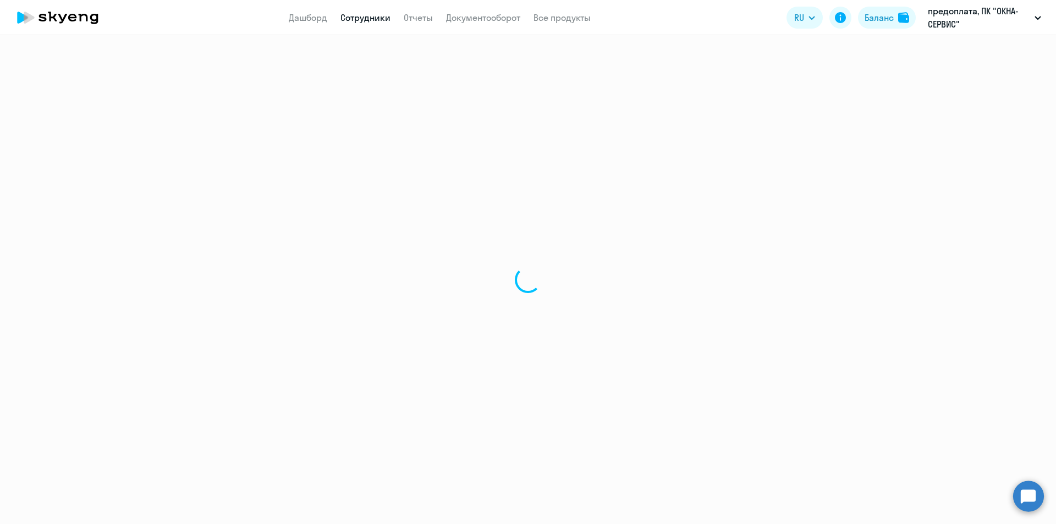
select select "30"
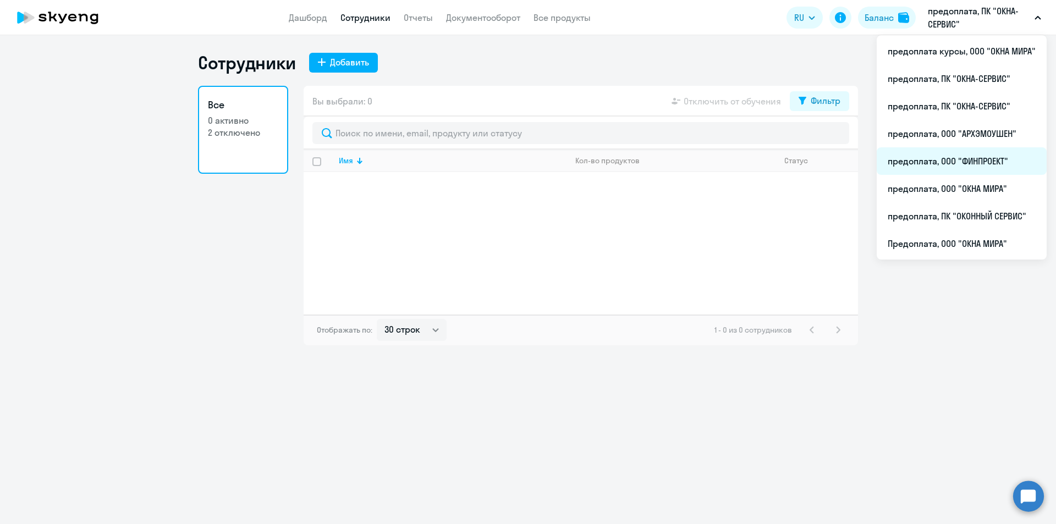
click at [951, 162] on li "предоплата, ООО "ФИНПРОЕКТ"" at bounding box center [962, 160] width 170 height 27
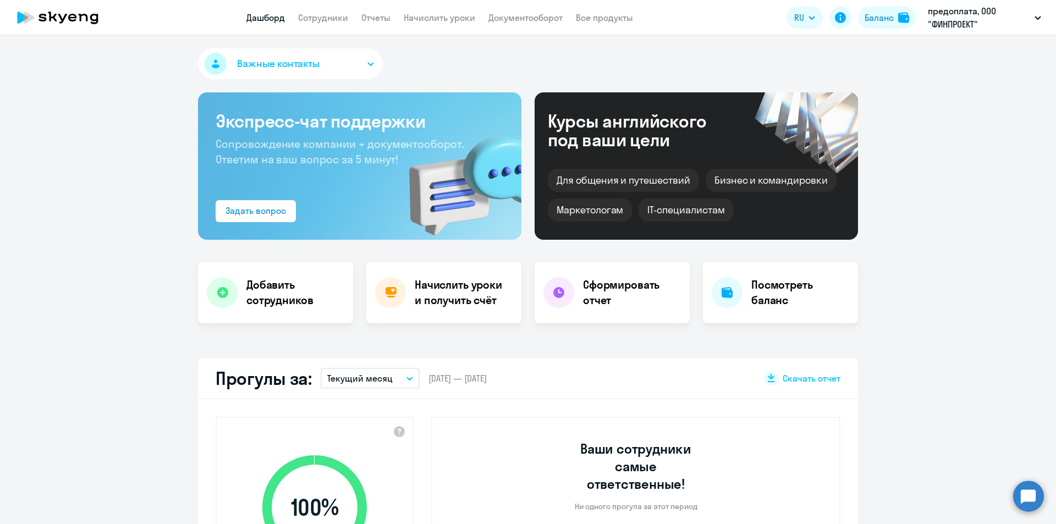
select select "30"
click at [336, 19] on link "Сотрудники" at bounding box center [323, 17] width 50 height 11
select select "30"
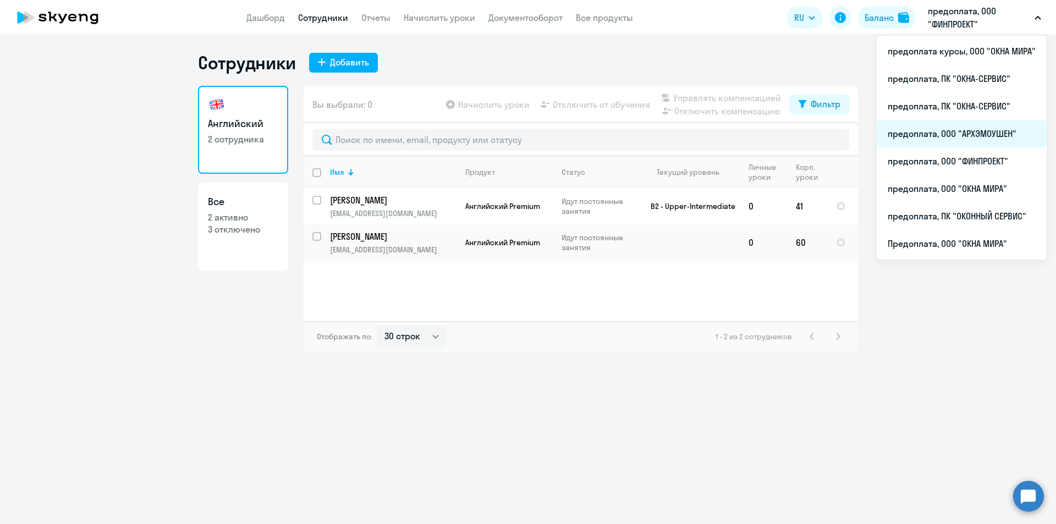
click at [941, 131] on li "предоплата, ООО "АРХЭМОУШЕН"" at bounding box center [962, 133] width 170 height 27
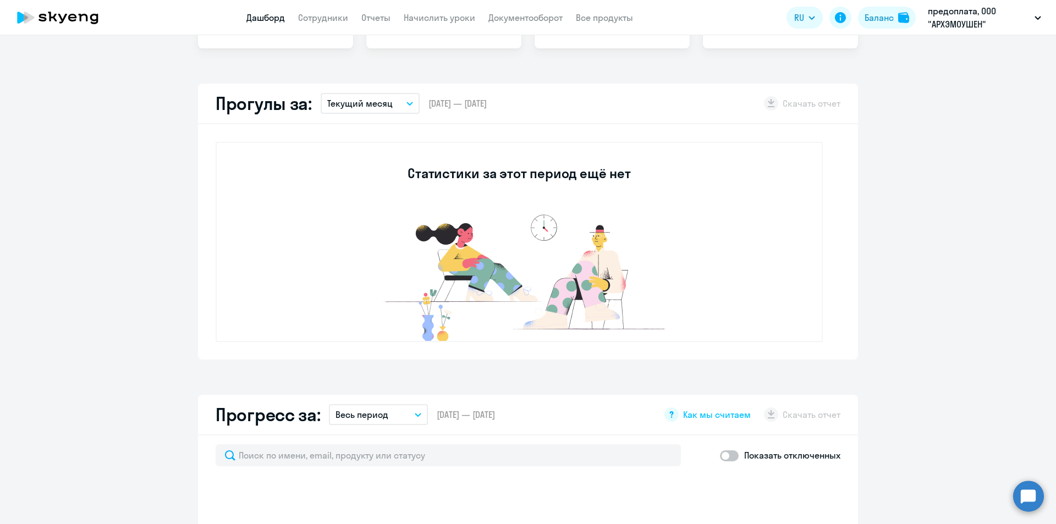
select select "30"
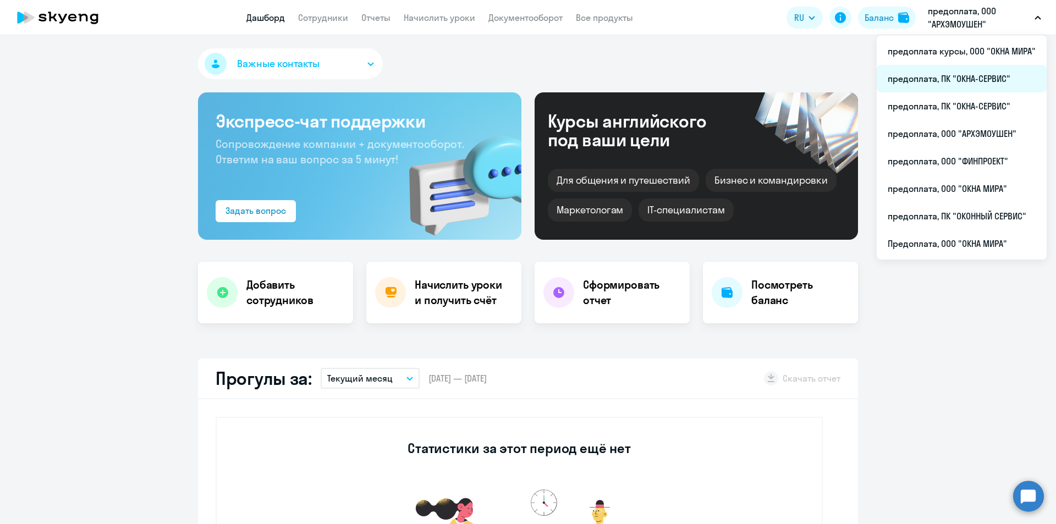
click at [989, 75] on li "предоплата, ПК "ОКНА-СЕРВИС"" at bounding box center [962, 78] width 170 height 27
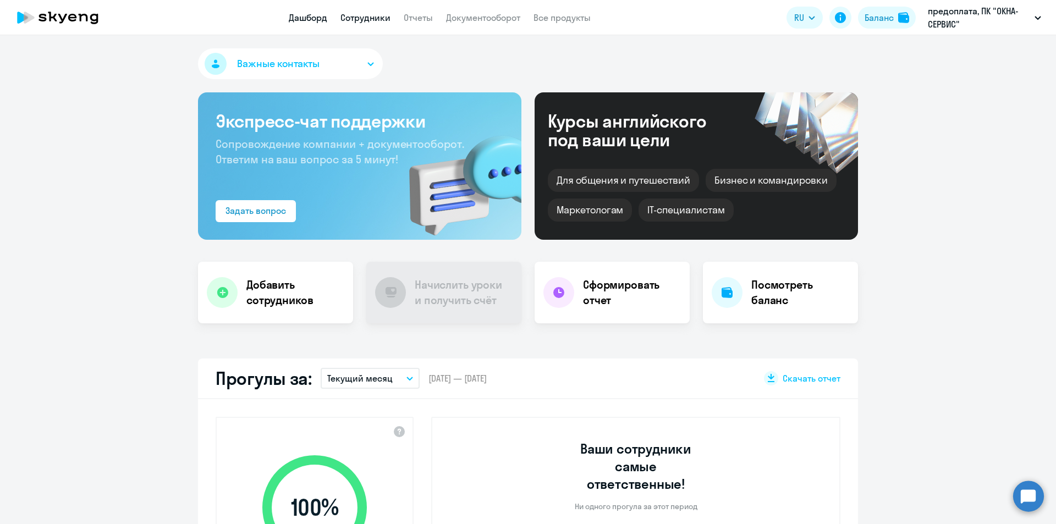
click at [367, 15] on link "Сотрудники" at bounding box center [365, 17] width 50 height 11
select select "30"
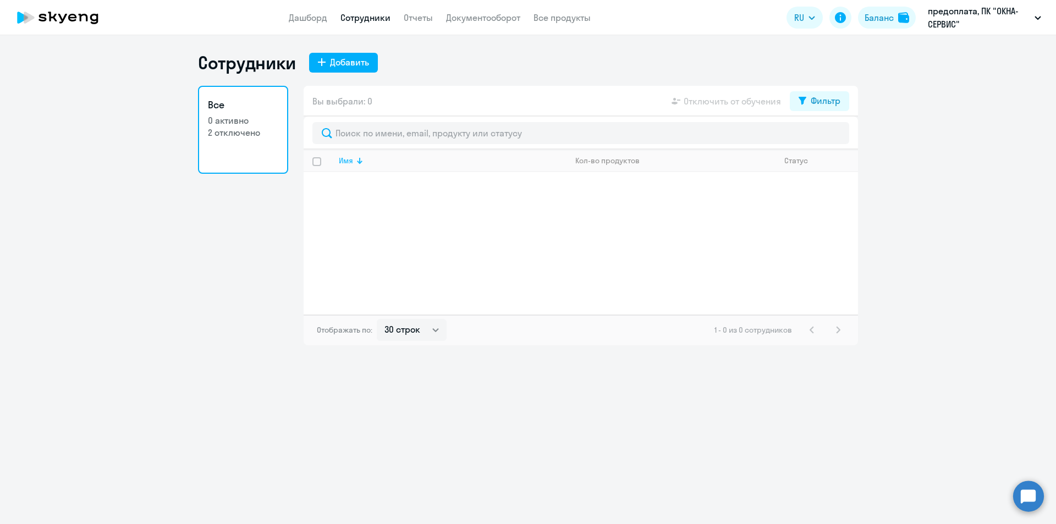
click at [351, 164] on div "Имя" at bounding box center [346, 161] width 14 height 10
click at [814, 101] on div "Фильтр" at bounding box center [826, 100] width 30 height 13
click at [842, 135] on div "Показать отключенных от обучения" at bounding box center [760, 140] width 177 height 46
click at [832, 134] on span at bounding box center [831, 136] width 19 height 11
click at [822, 136] on input "checkbox" at bounding box center [821, 136] width 1 height 1
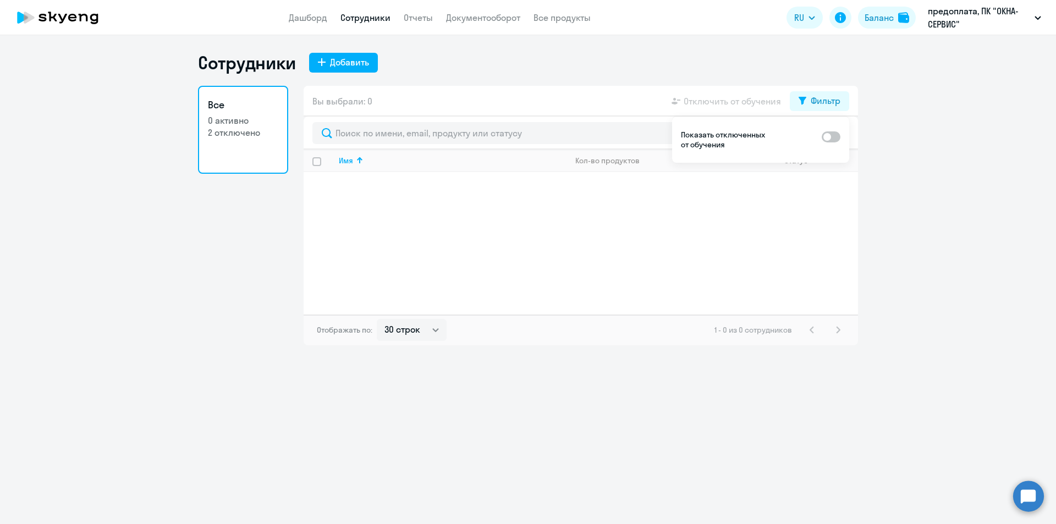
checkbox input "true"
click at [505, 191] on p "[EMAIL_ADDRESS][DOMAIN_NAME]" at bounding box center [452, 195] width 227 height 10
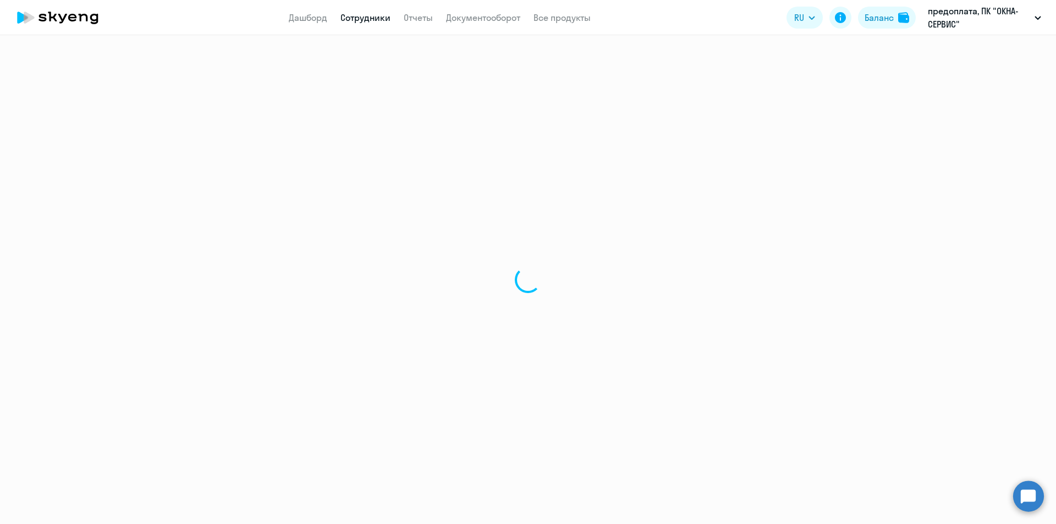
select select "english"
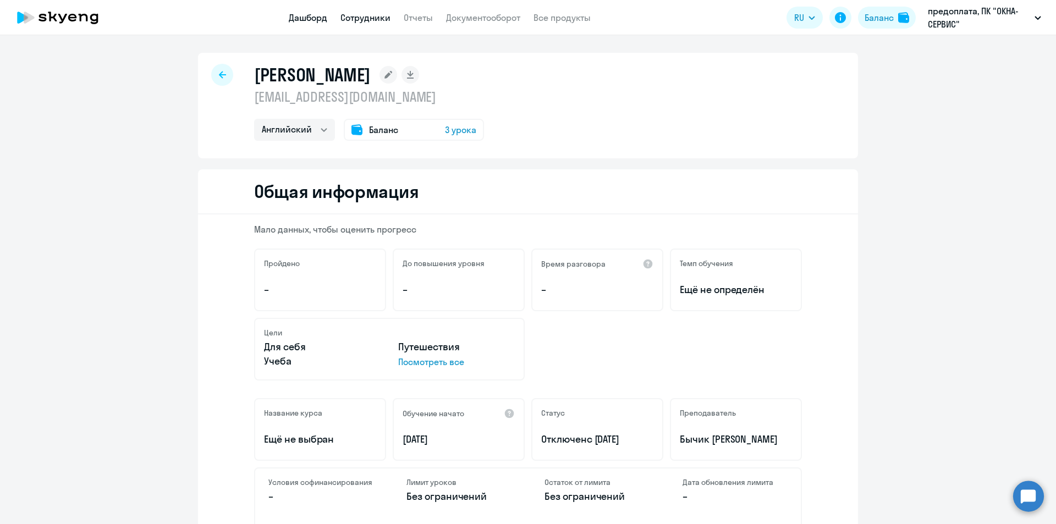
click at [309, 18] on link "Дашборд" at bounding box center [308, 17] width 38 height 11
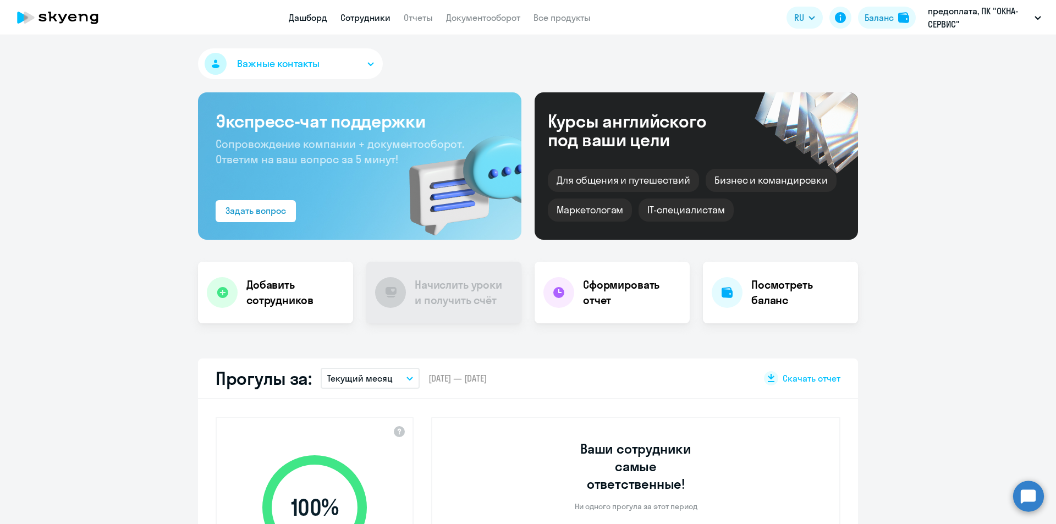
click at [368, 15] on link "Сотрудники" at bounding box center [365, 17] width 50 height 11
select select "30"
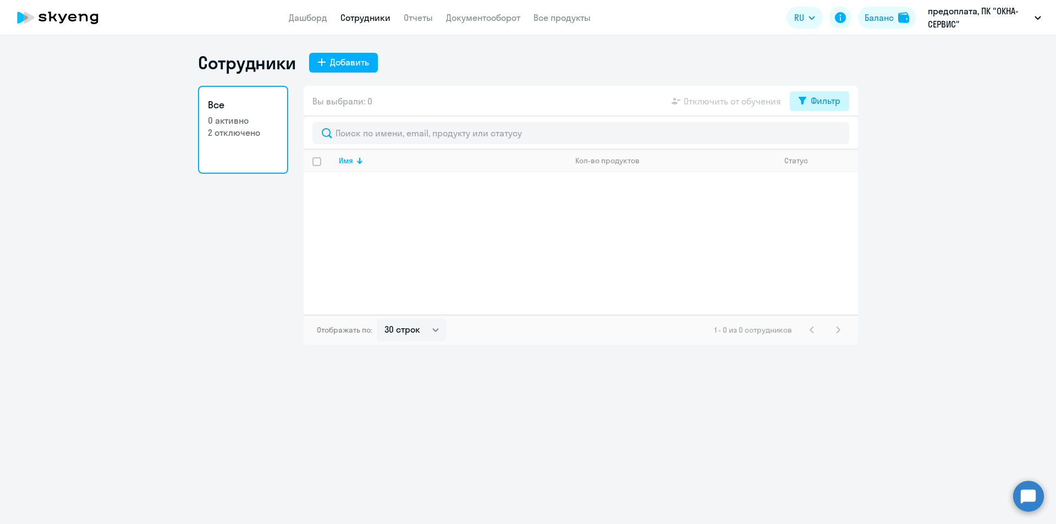
click at [808, 98] on button "Фильтр" at bounding box center [819, 101] width 59 height 20
click at [836, 135] on span at bounding box center [831, 136] width 19 height 11
click at [822, 136] on input "checkbox" at bounding box center [821, 136] width 1 height 1
checkbox input "true"
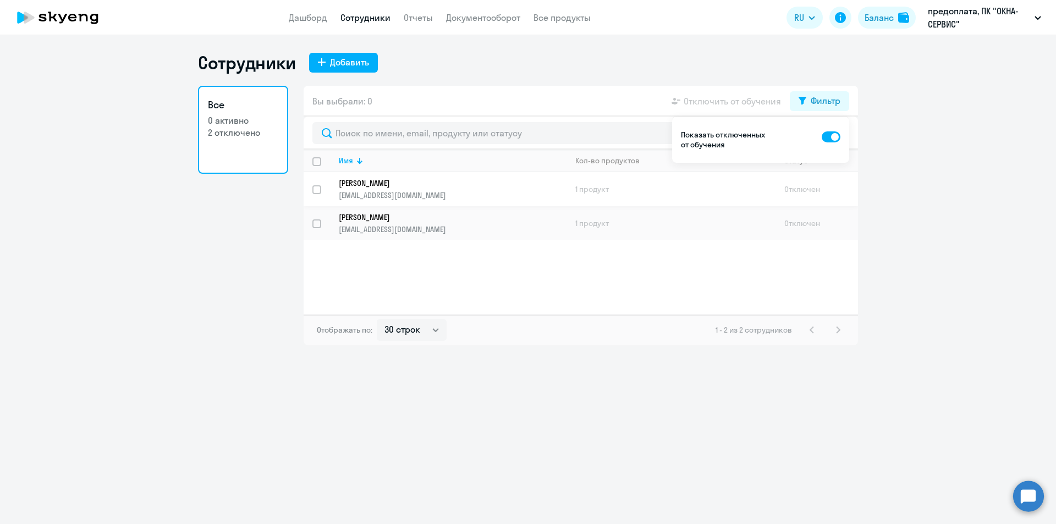
click at [432, 188] on p "Покасовский Александр Александрович" at bounding box center [445, 183] width 212 height 10
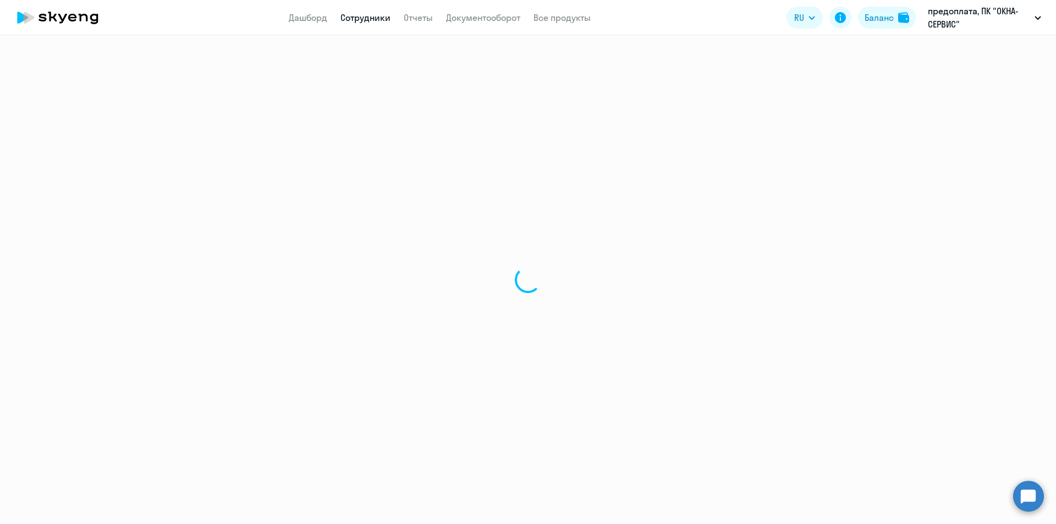
select select "english"
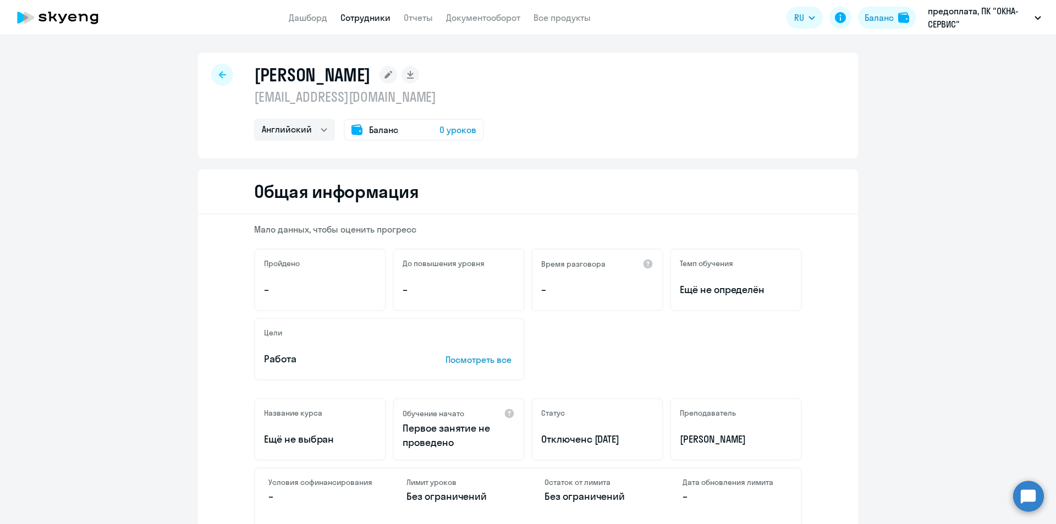
click at [377, 18] on link "Сотрудники" at bounding box center [365, 17] width 50 height 11
select select "30"
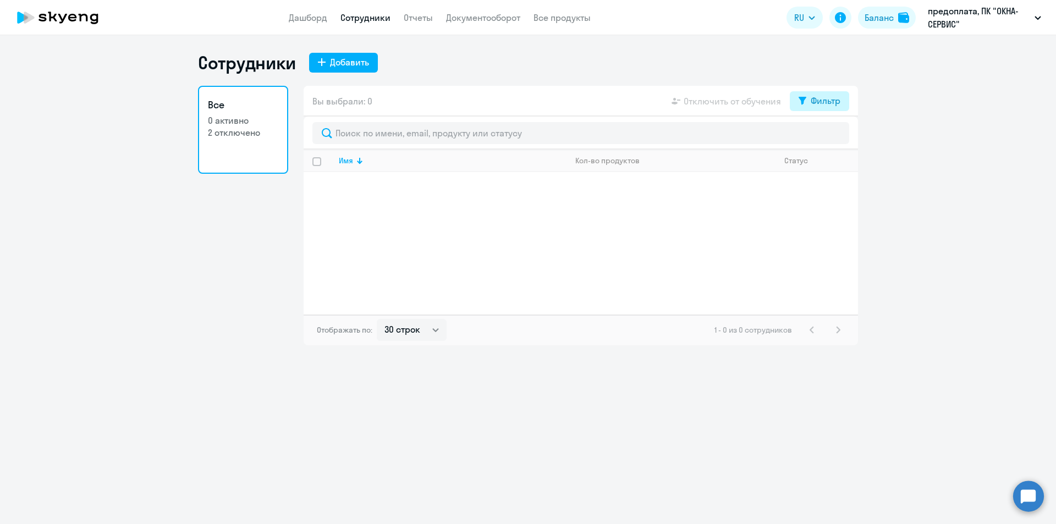
click at [827, 98] on div "Фильтр" at bounding box center [826, 100] width 30 height 13
drag, startPoint x: 838, startPoint y: 136, endPoint x: 775, endPoint y: 158, distance: 65.9
click at [837, 137] on span at bounding box center [831, 136] width 19 height 11
click at [822, 137] on input "checkbox" at bounding box center [821, 136] width 1 height 1
checkbox input "true"
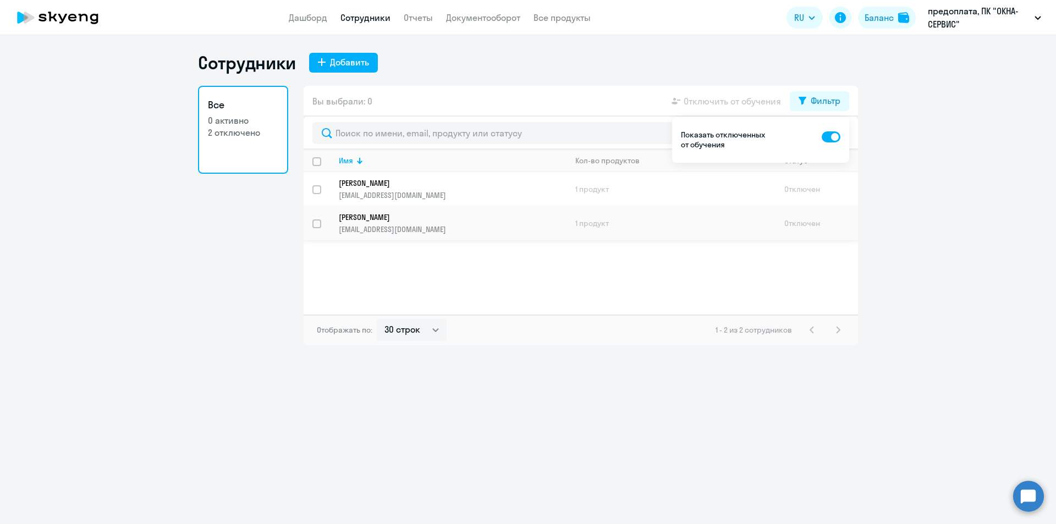
click at [437, 208] on td "Пеньков Олег Александрович poa@oknamira.ru" at bounding box center [448, 223] width 236 height 34
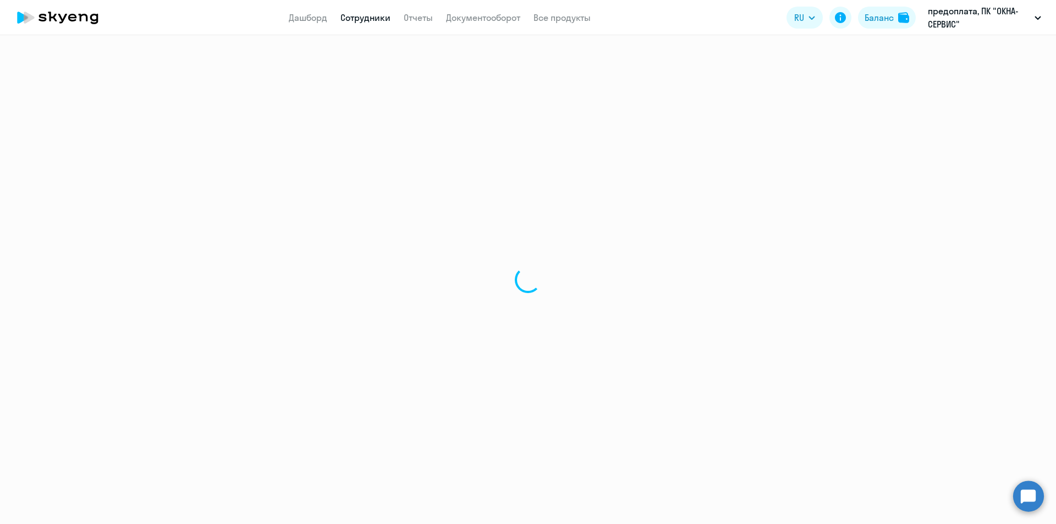
select select "english"
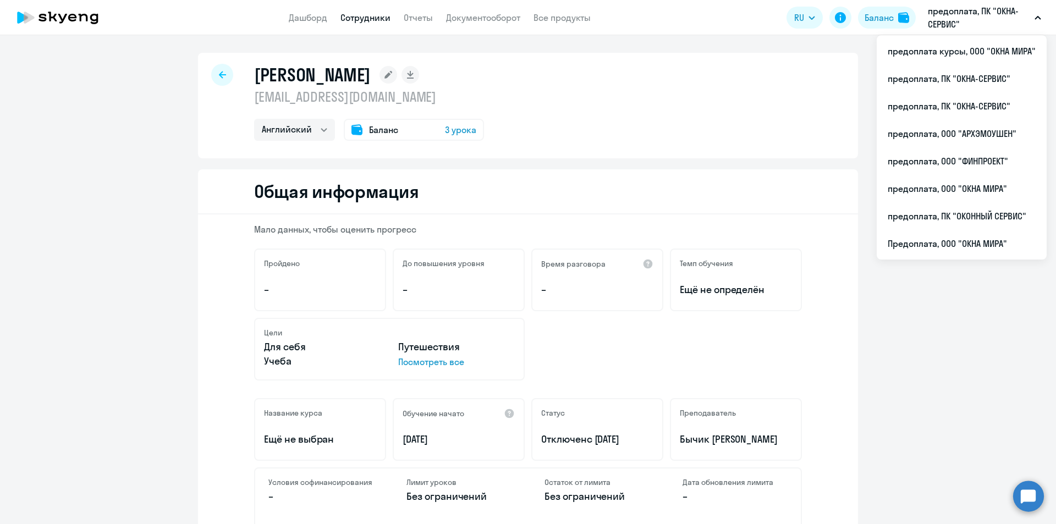
click at [960, 20] on p "предоплата, ПК "ОКНА-СЕРВИС"" at bounding box center [979, 17] width 102 height 26
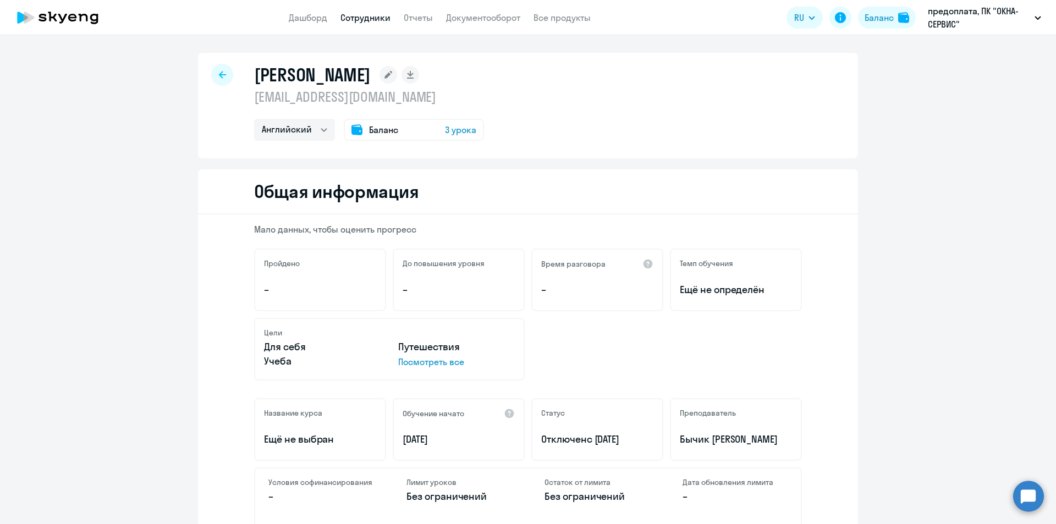
click at [955, 20] on p "предоплата, ПК "ОКНА-СЕРВИС"" at bounding box center [979, 17] width 102 height 26
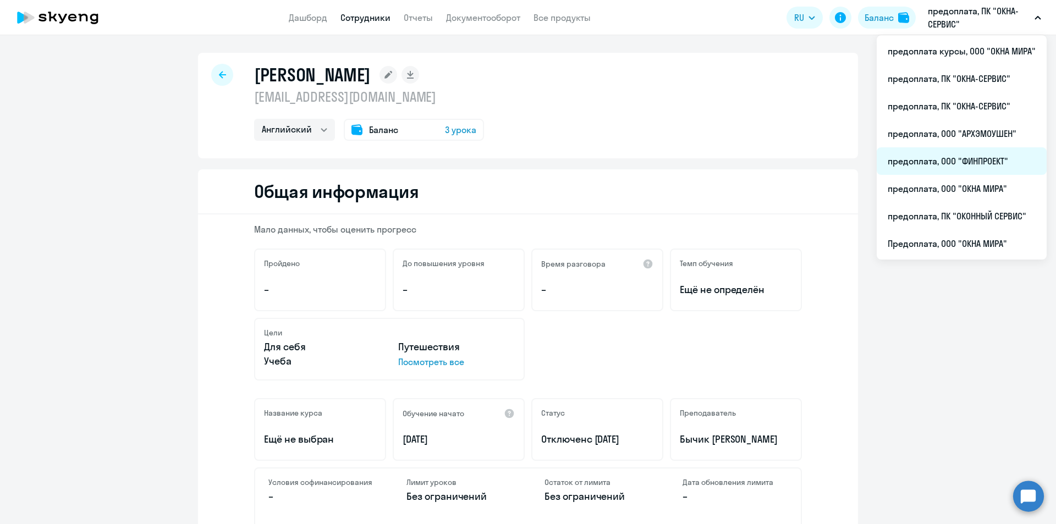
click at [955, 158] on li "предоплата, ООО "ФИНПРОЕКТ"" at bounding box center [962, 160] width 170 height 27
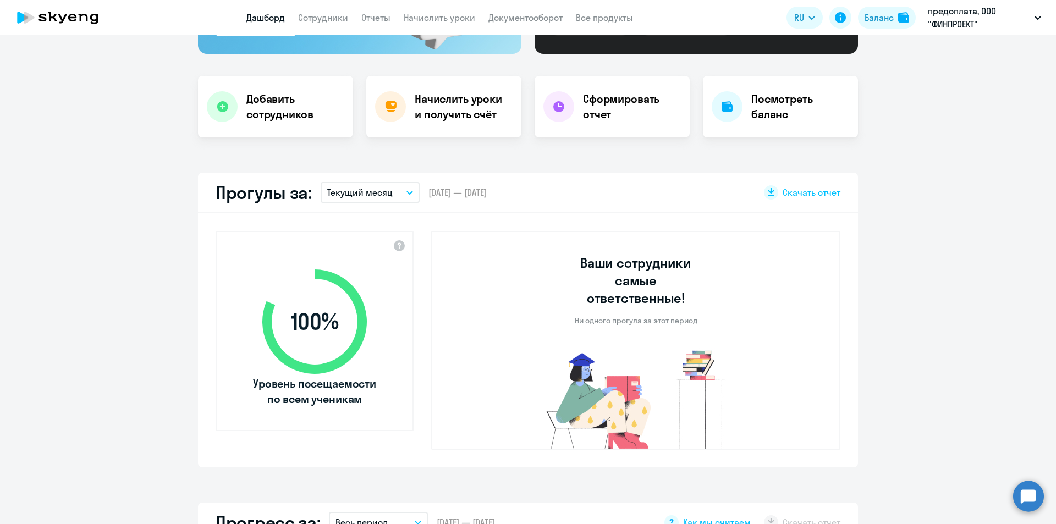
select select "30"
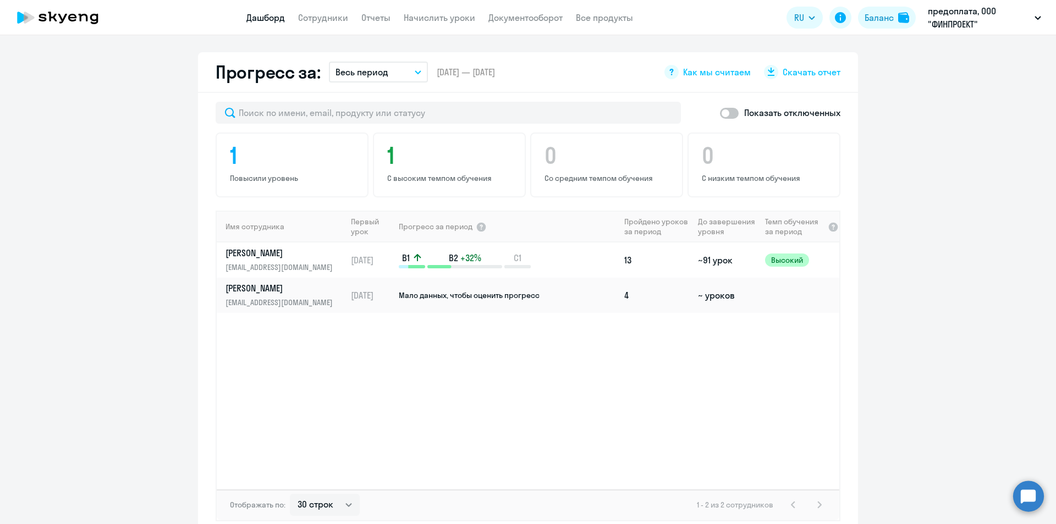
scroll to position [660, 0]
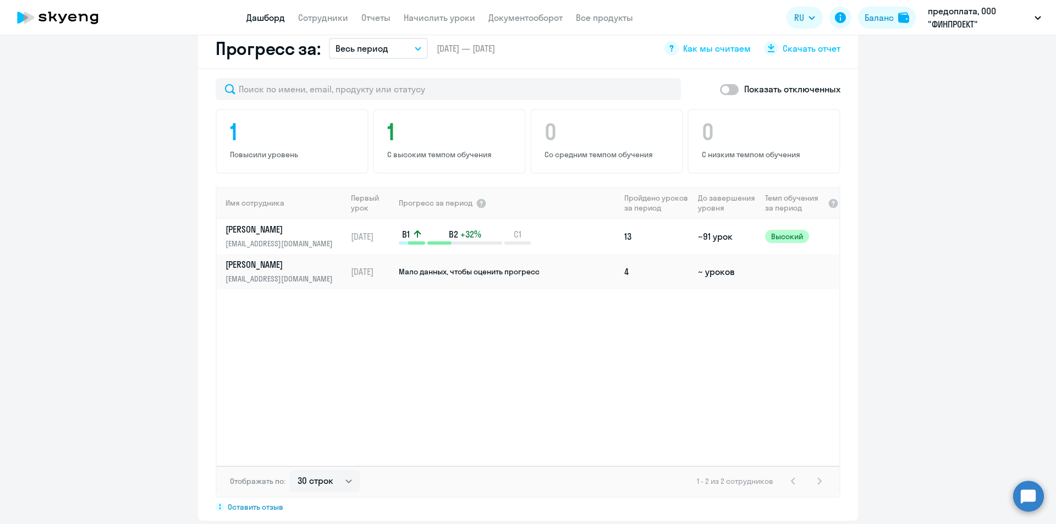
click at [734, 84] on span at bounding box center [729, 89] width 19 height 11
click at [720, 89] on input "checkbox" at bounding box center [719, 89] width 1 height 1
checkbox input "true"
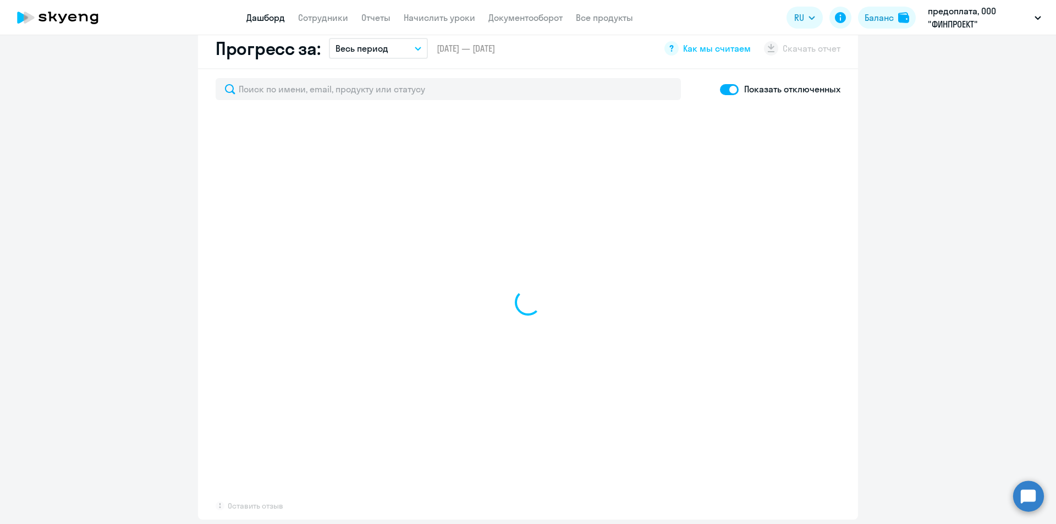
select select "30"
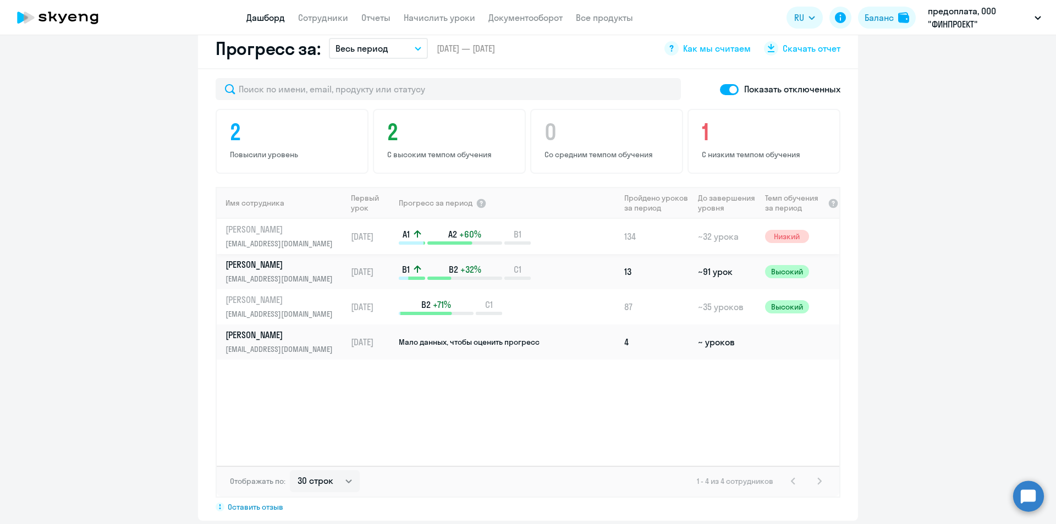
click at [339, 223] on link "Пеньков Олег Александрович poa@oknamira.ru" at bounding box center [285, 236] width 120 height 26
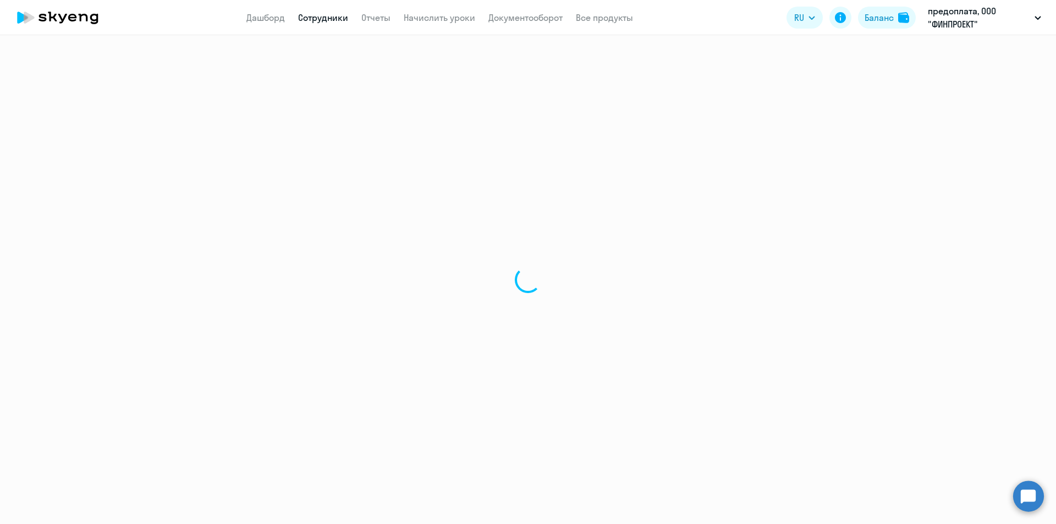
select select "english"
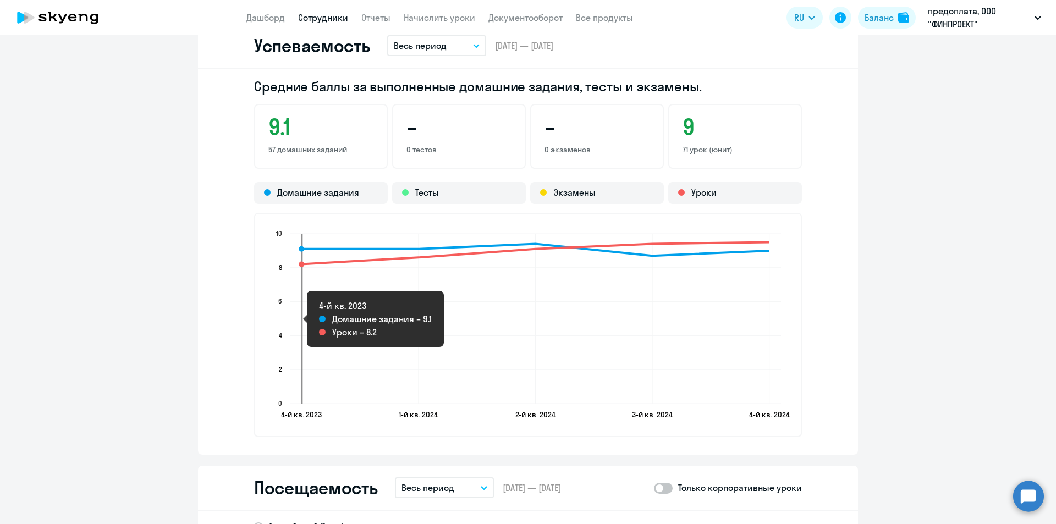
scroll to position [695, 0]
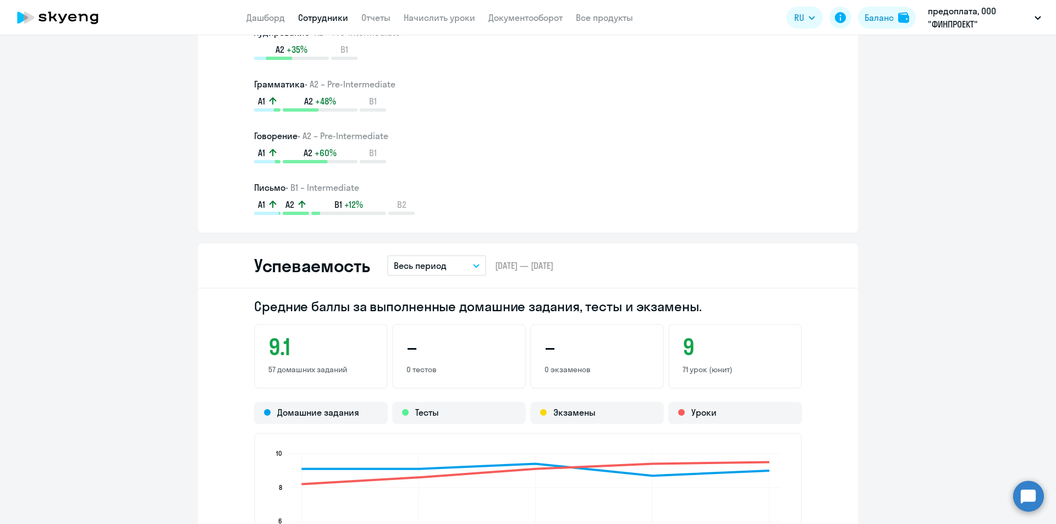
drag, startPoint x: 364, startPoint y: 266, endPoint x: 388, endPoint y: 276, distance: 26.1
drag, startPoint x: 388, startPoint y: 276, endPoint x: 156, endPoint y: 310, distance: 235.1
click at [164, 218] on ng-component "Пеньков Олег Александрович poa@oknamira.ru Английский Баланс 3 урока Общая инфо…" at bounding box center [528, 421] width 1056 height 2127
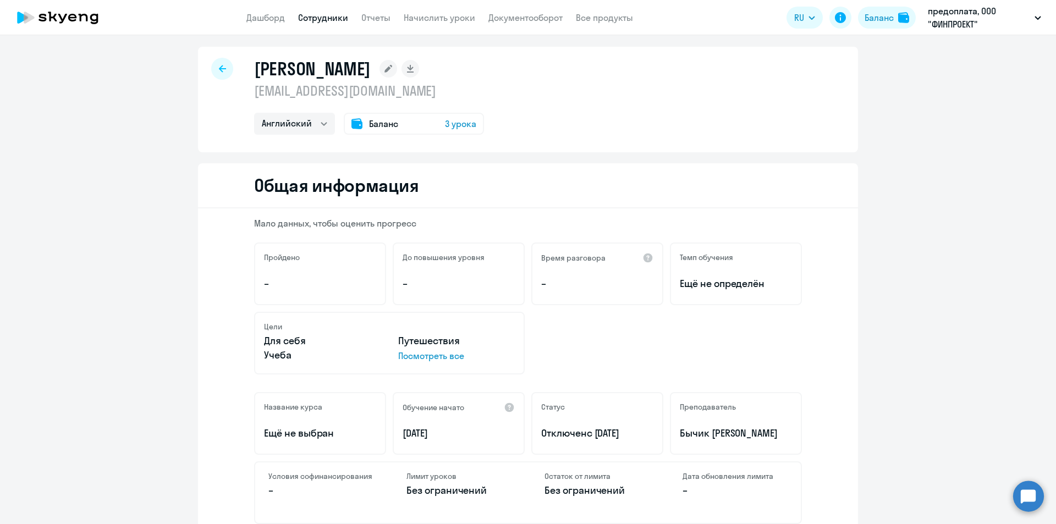
scroll to position [0, 0]
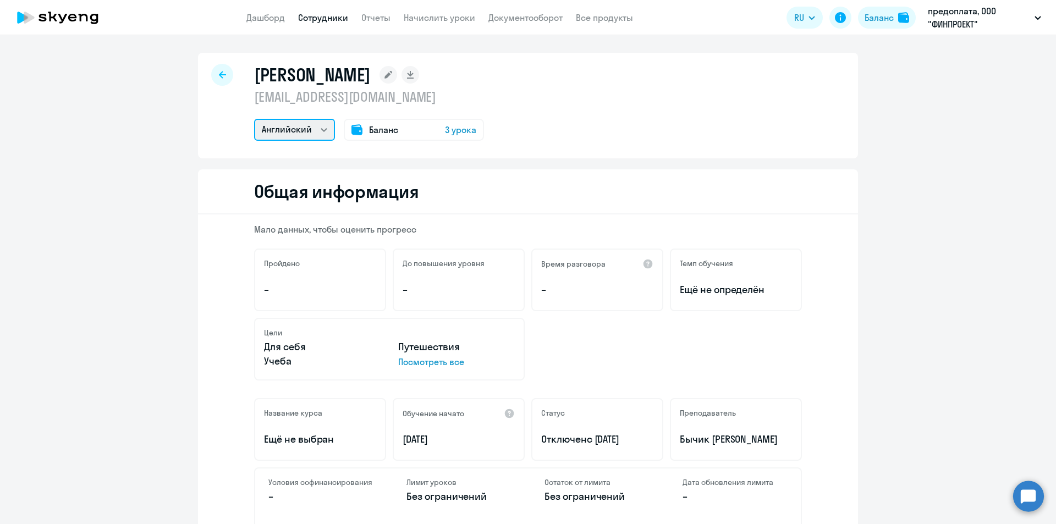
click at [300, 126] on select "Английский" at bounding box center [294, 130] width 81 height 22
click at [615, 122] on div "Пеньков Олег Александрович poa@oknamira.ru Английский Баланс 3 урока" at bounding box center [528, 106] width 660 height 106
click at [528, 16] on link "Документооборот" at bounding box center [525, 17] width 74 height 11
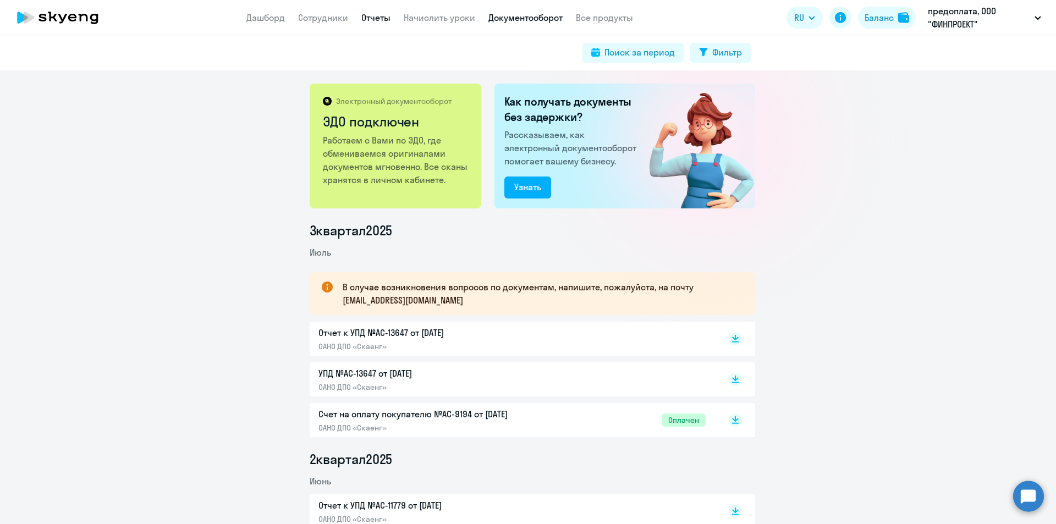
click at [378, 14] on link "Отчеты" at bounding box center [375, 17] width 29 height 11
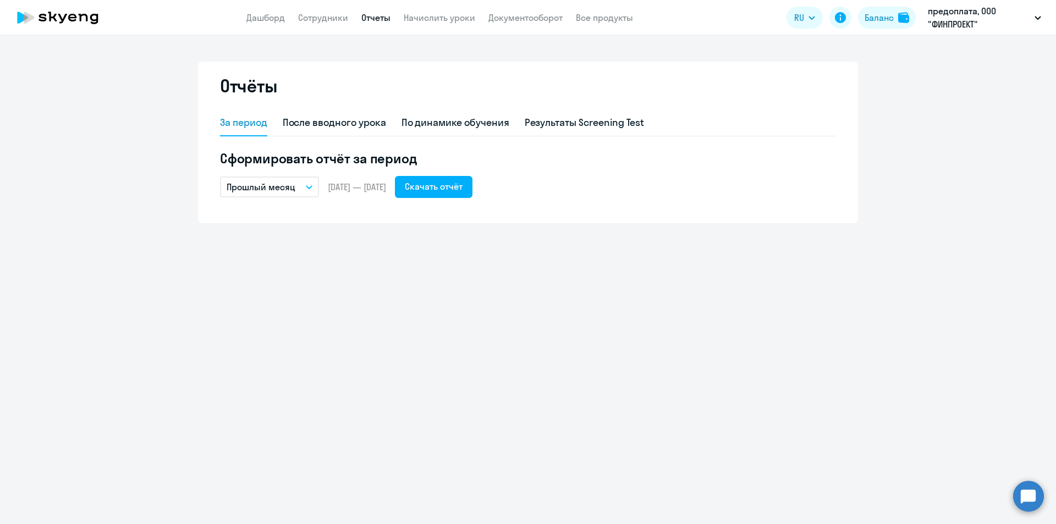
click at [300, 23] on app-menu-item-link "Сотрудники" at bounding box center [323, 18] width 50 height 14
click at [318, 14] on link "Сотрудники" at bounding box center [323, 17] width 50 height 11
select select "30"
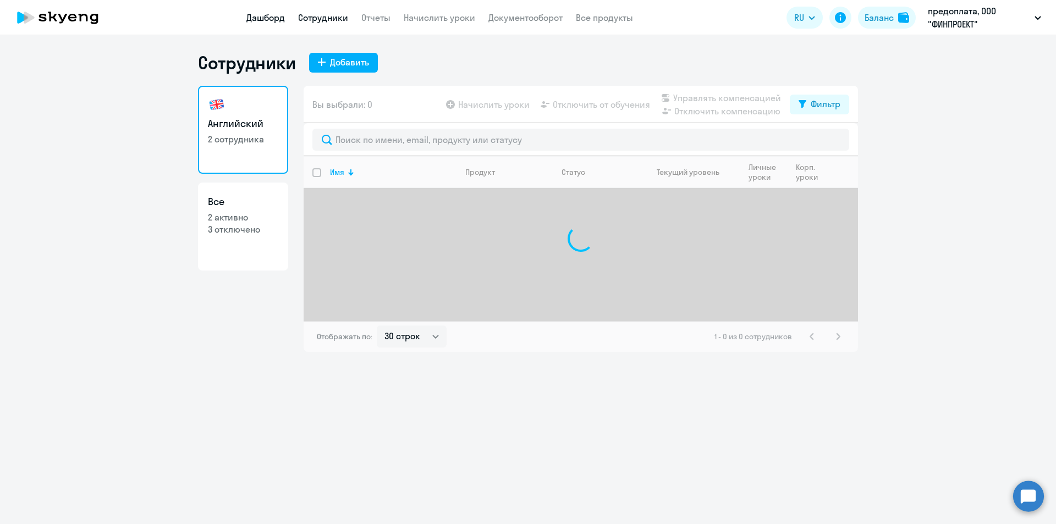
click at [272, 16] on link "Дашборд" at bounding box center [265, 17] width 38 height 11
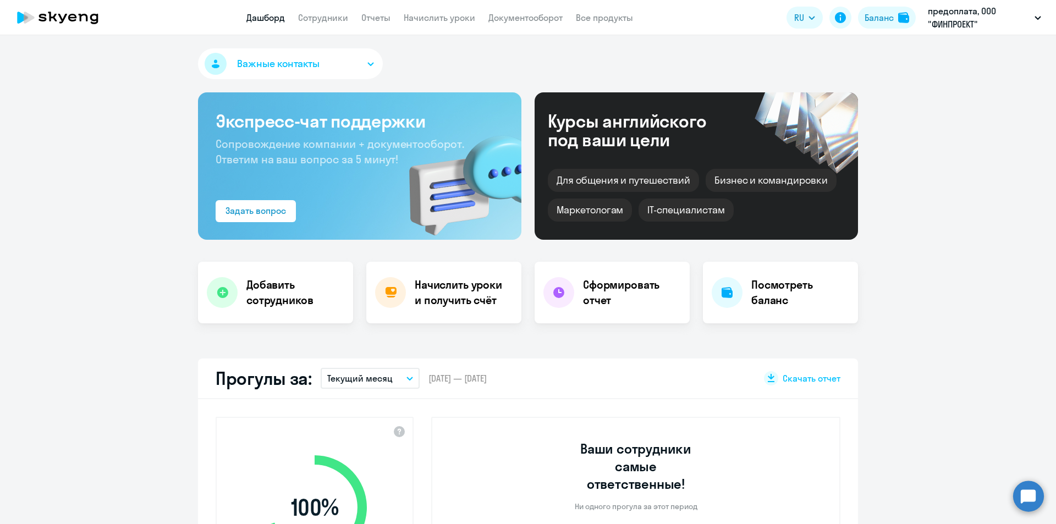
select select "30"
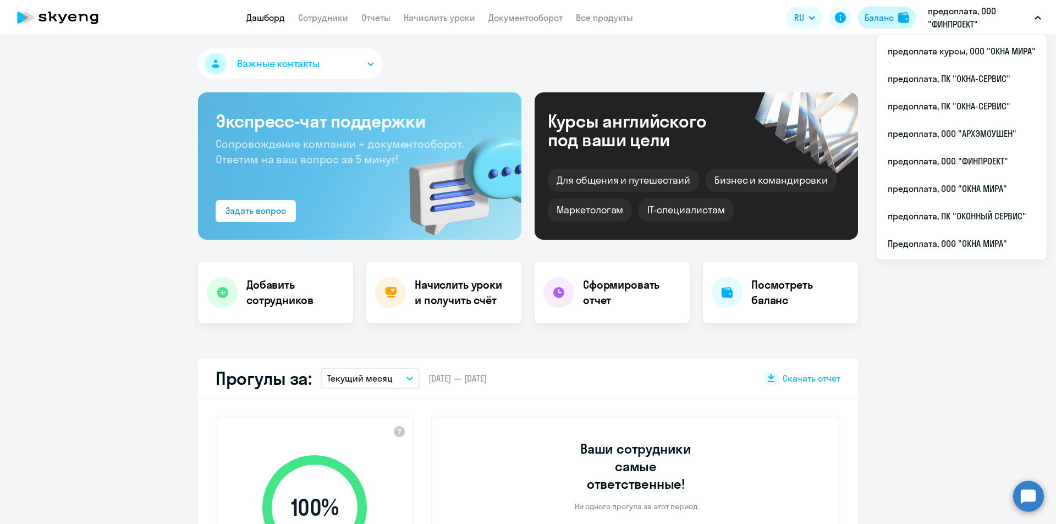
click at [896, 20] on button "Баланс" at bounding box center [887, 18] width 58 height 22
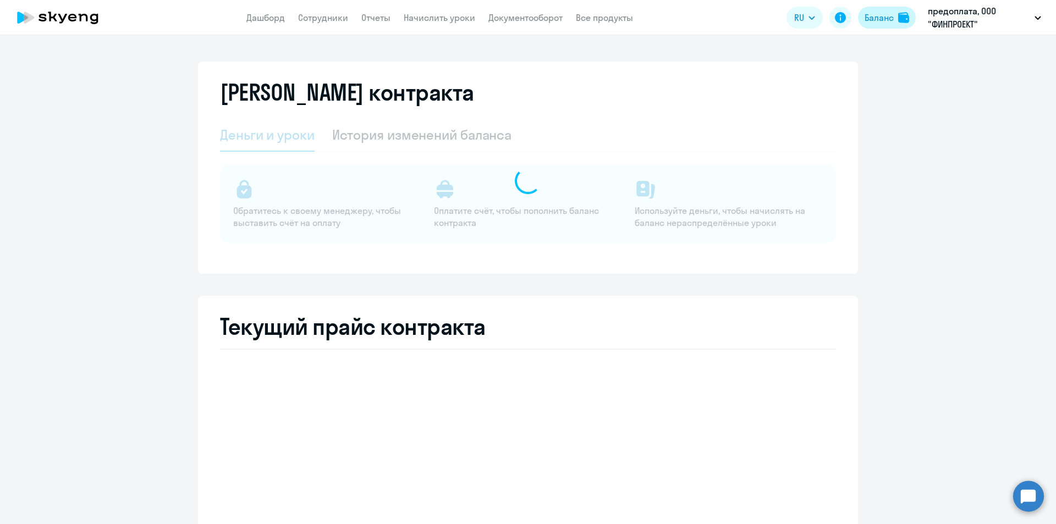
select select "english_adult_not_native_speaker"
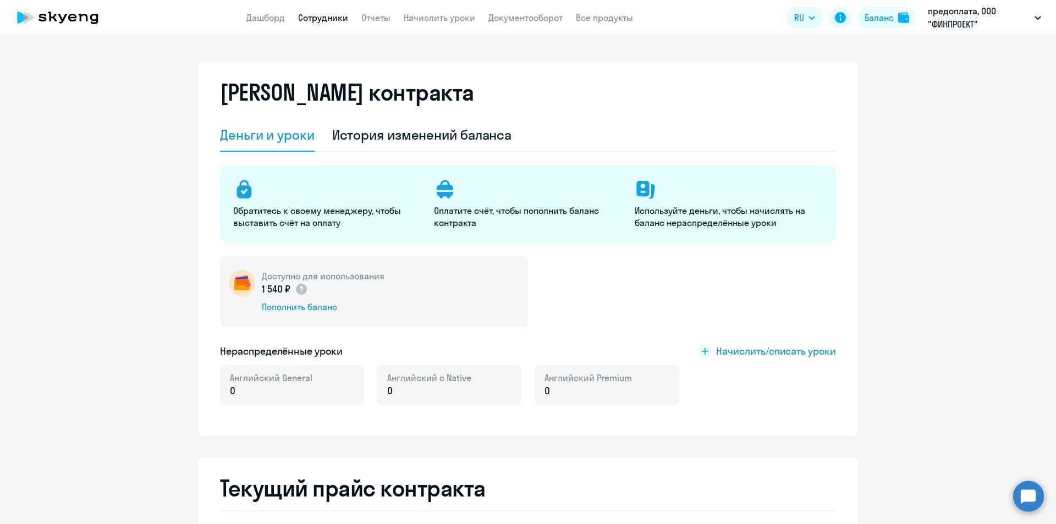
click at [326, 18] on link "Сотрудники" at bounding box center [323, 17] width 50 height 11
select select "30"
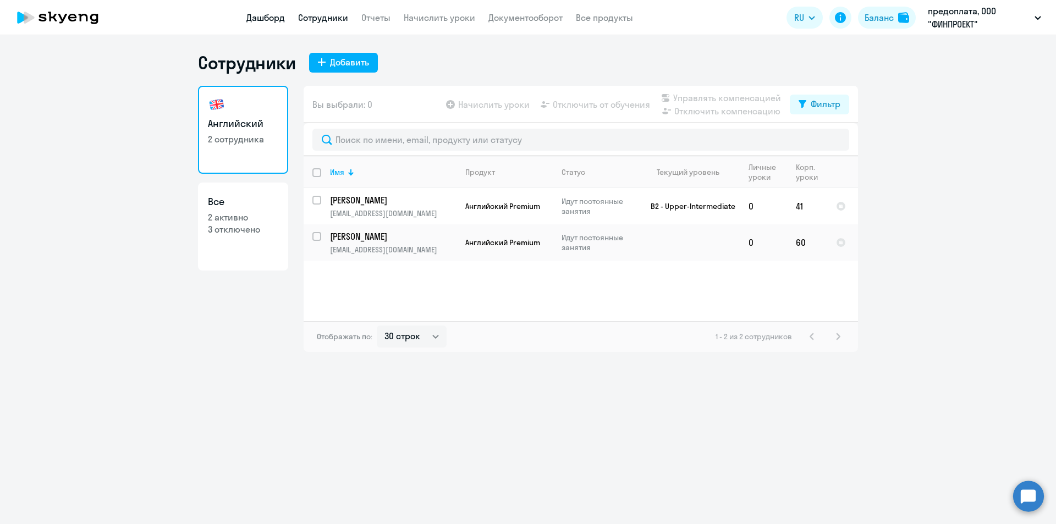
click at [269, 20] on link "Дашборд" at bounding box center [265, 17] width 38 height 11
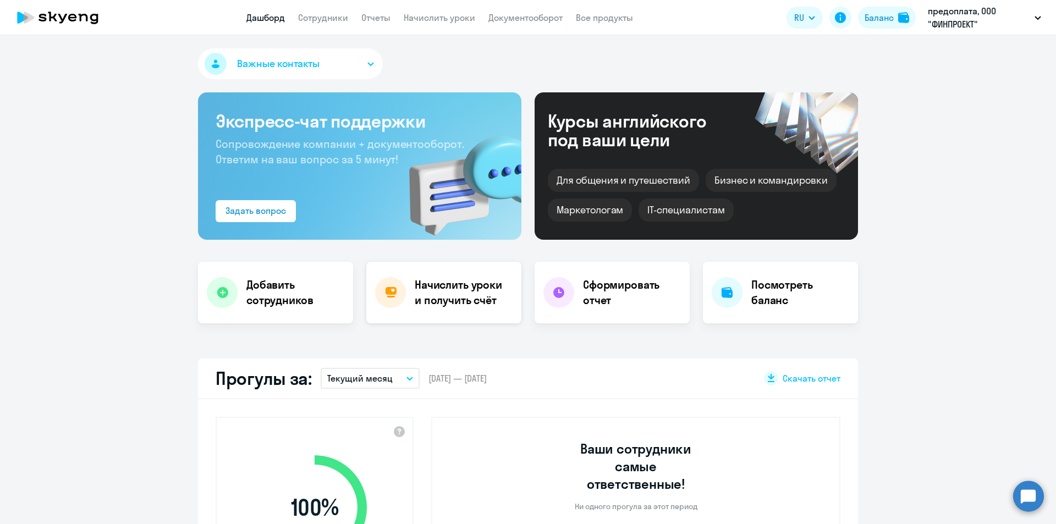
select select "30"
click at [489, 287] on h4 "Начислить уроки и получить счёт" at bounding box center [463, 292] width 96 height 31
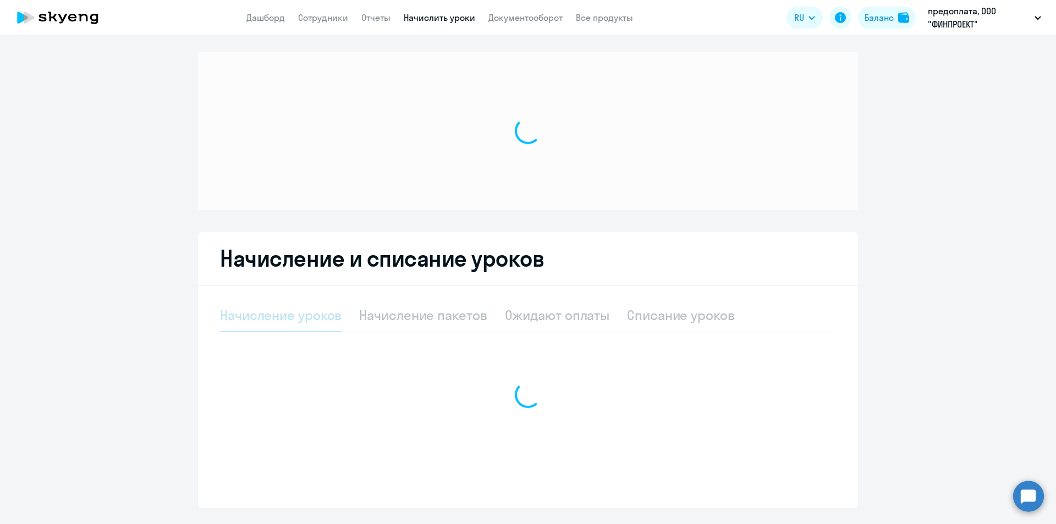
select select "10"
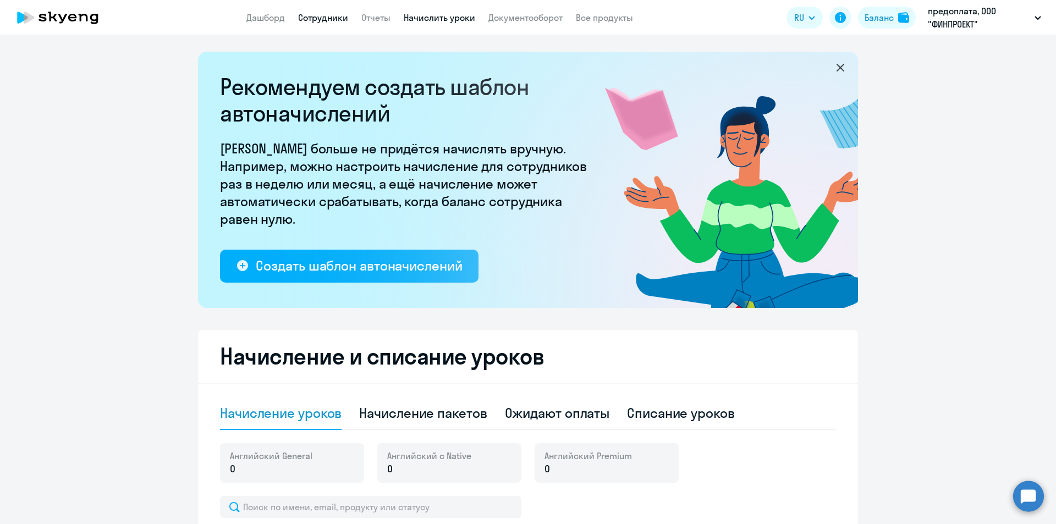
click at [321, 14] on link "Сотрудники" at bounding box center [323, 17] width 50 height 11
select select "30"
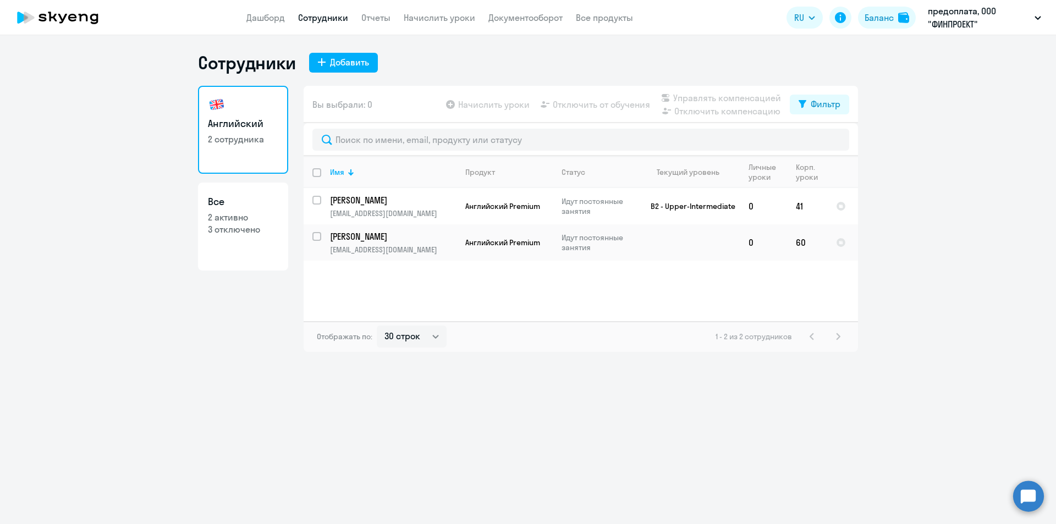
click at [605, 105] on app-table-action-button "Отключить от обучения" at bounding box center [594, 104] width 112 height 13
click at [727, 106] on app-table-action-button "Отключить компенсацию" at bounding box center [720, 110] width 122 height 13
click at [742, 101] on app-table-action-button "Управлять компенсацией" at bounding box center [720, 97] width 122 height 13
click at [829, 100] on div "Фильтр" at bounding box center [826, 103] width 30 height 13
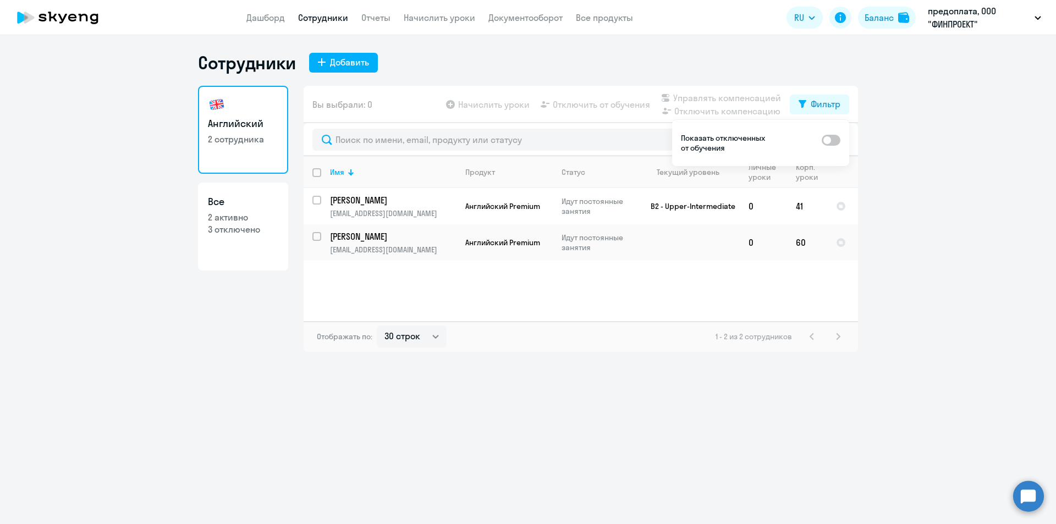
click at [839, 139] on span at bounding box center [831, 140] width 19 height 11
click at [822, 140] on input "checkbox" at bounding box center [821, 140] width 1 height 1
checkbox input "true"
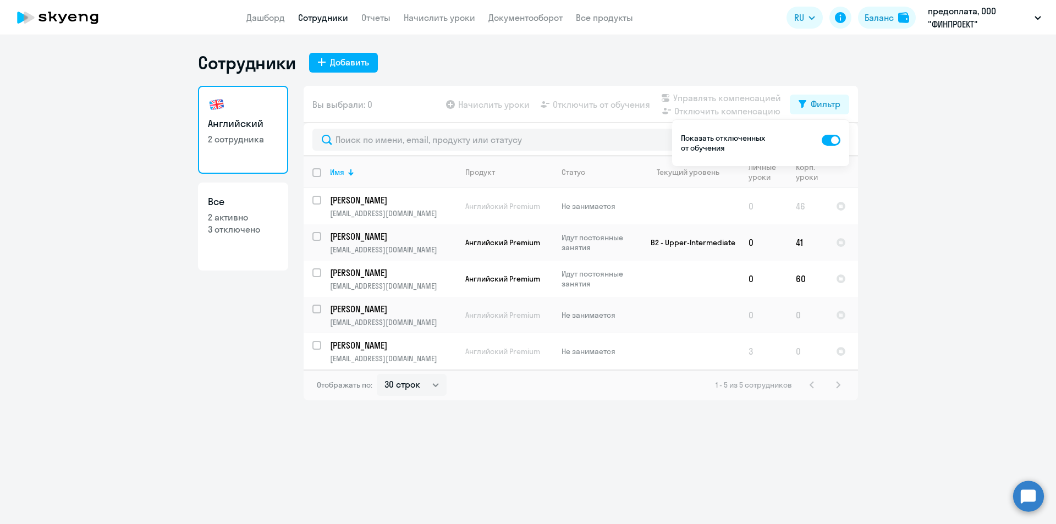
click at [315, 347] on input "select row 24061874" at bounding box center [323, 352] width 22 height 22
checkbox input "true"
click at [629, 65] on div "Сотрудники Добавить" at bounding box center [528, 63] width 660 height 22
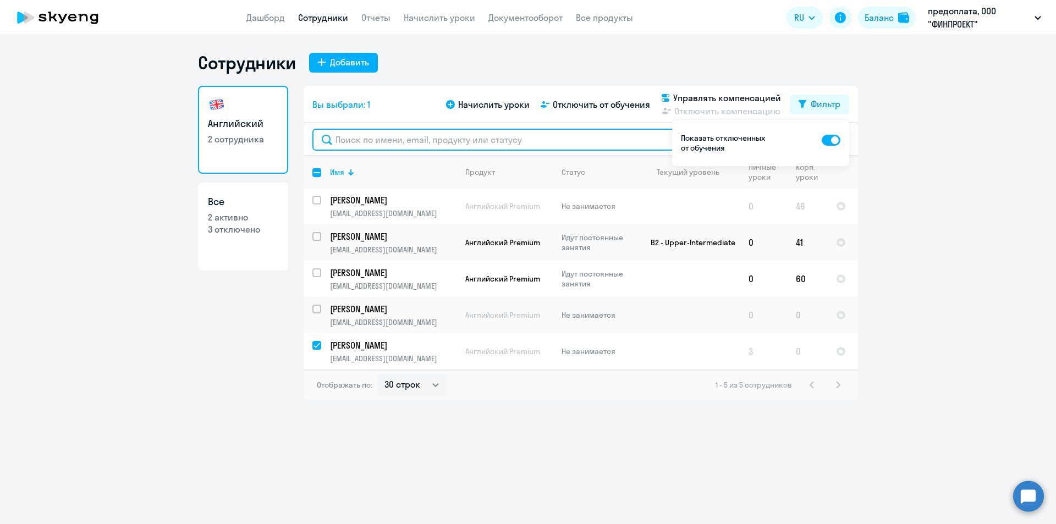
click at [624, 133] on input "text" at bounding box center [580, 140] width 537 height 22
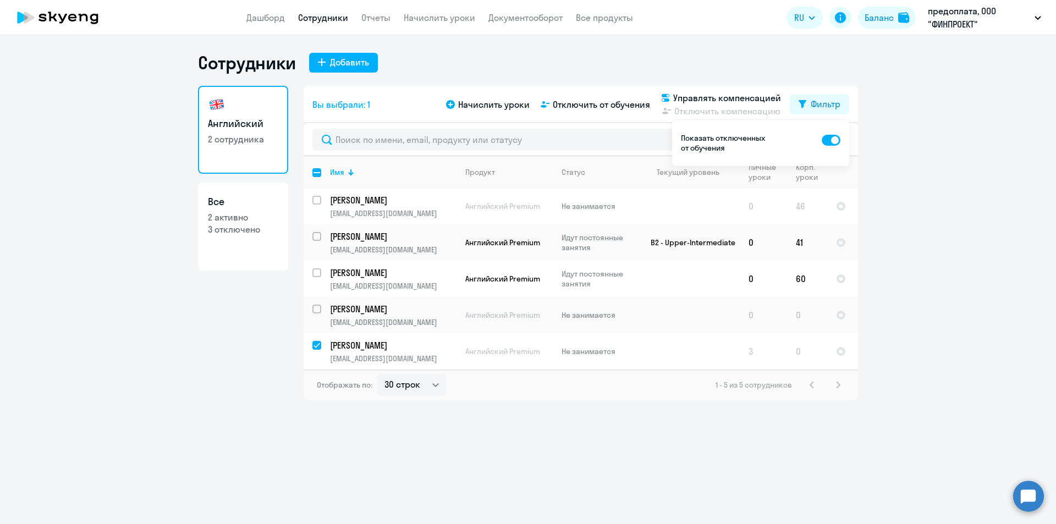
click at [566, 62] on div "Сотрудники Добавить" at bounding box center [528, 63] width 660 height 22
click at [504, 100] on span "Начислить уроки" at bounding box center [493, 104] width 71 height 13
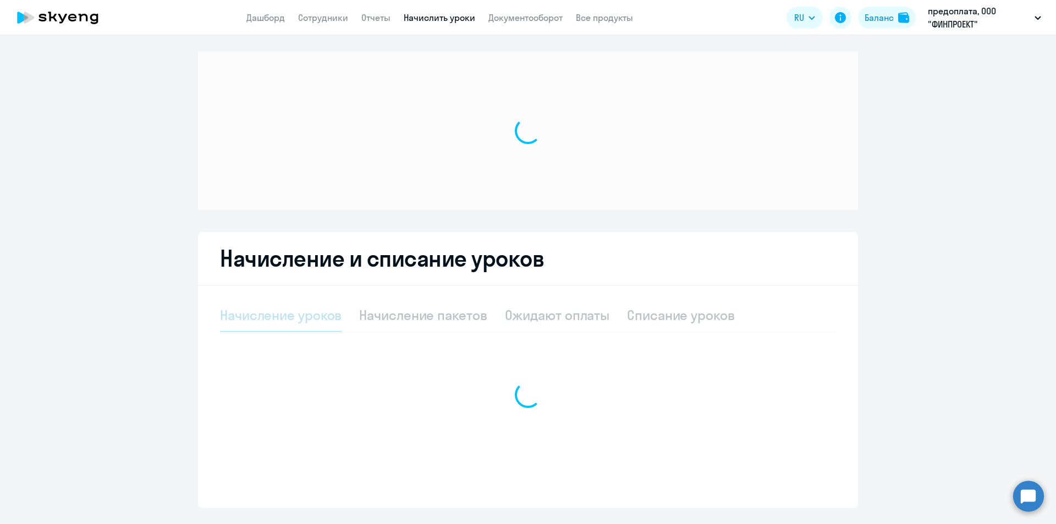
select select "10"
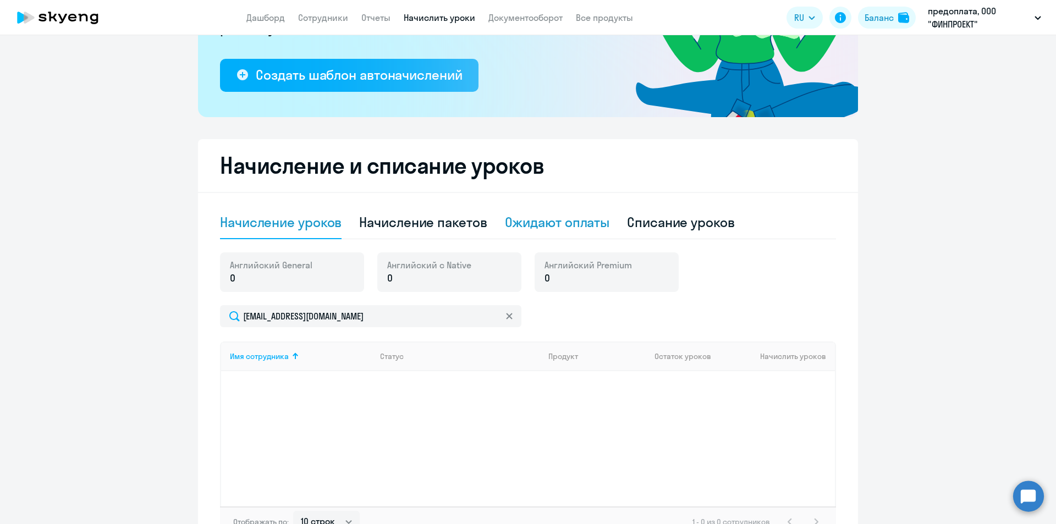
scroll to position [220, 0]
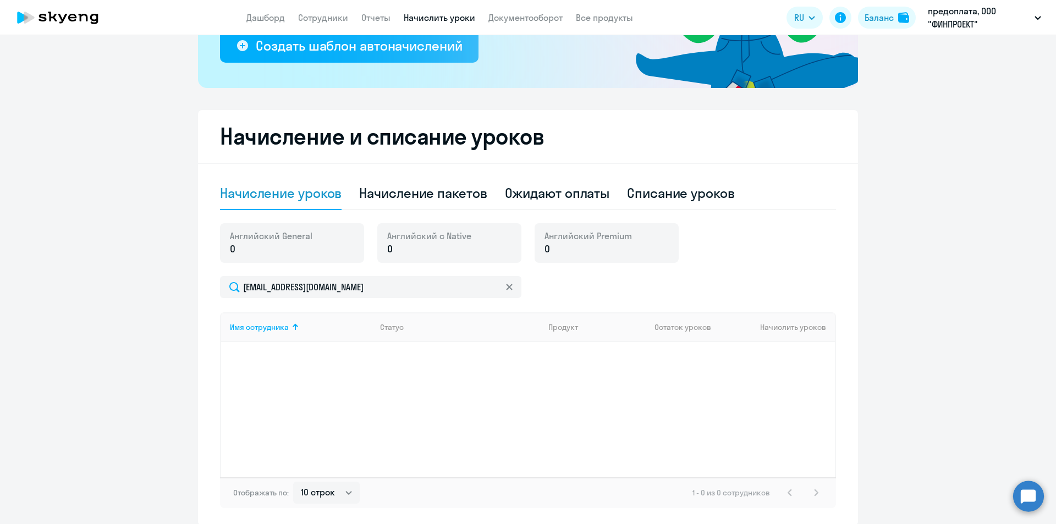
click at [267, 254] on p "0" at bounding box center [271, 249] width 82 height 14
drag, startPoint x: 267, startPoint y: 254, endPoint x: 582, endPoint y: 254, distance: 315.1
click at [269, 254] on p "0" at bounding box center [271, 249] width 82 height 14
click at [637, 255] on div "Английский Premium 0" at bounding box center [607, 243] width 144 height 40
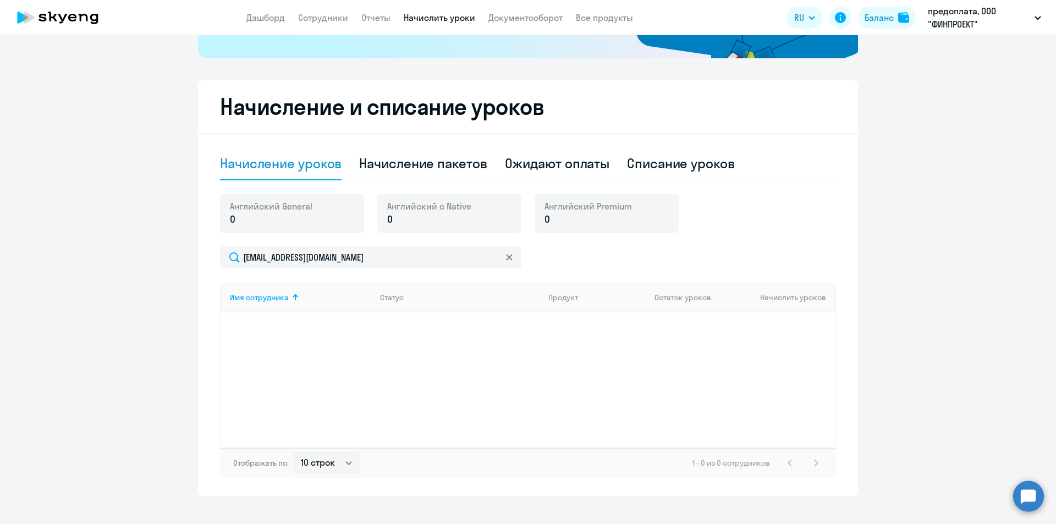
scroll to position [266, 0]
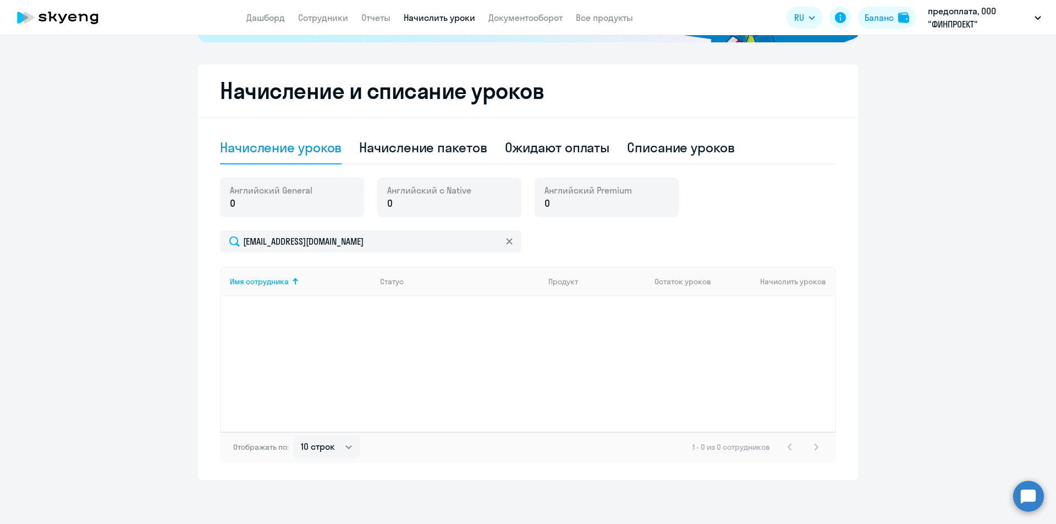
click at [344, 373] on div "Имя сотрудника Статус Продукт Остаток уроков Начислить уроков" at bounding box center [528, 349] width 616 height 165
click at [536, 144] on div "Ожидают оплаты" at bounding box center [557, 148] width 105 height 18
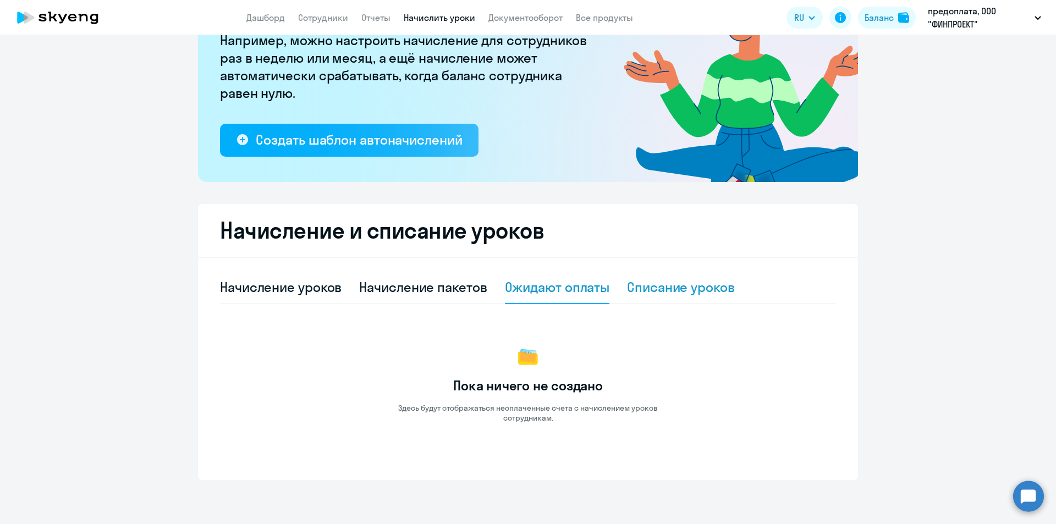
click at [645, 286] on div "Списание уроков" at bounding box center [681, 287] width 108 height 18
select select "10"
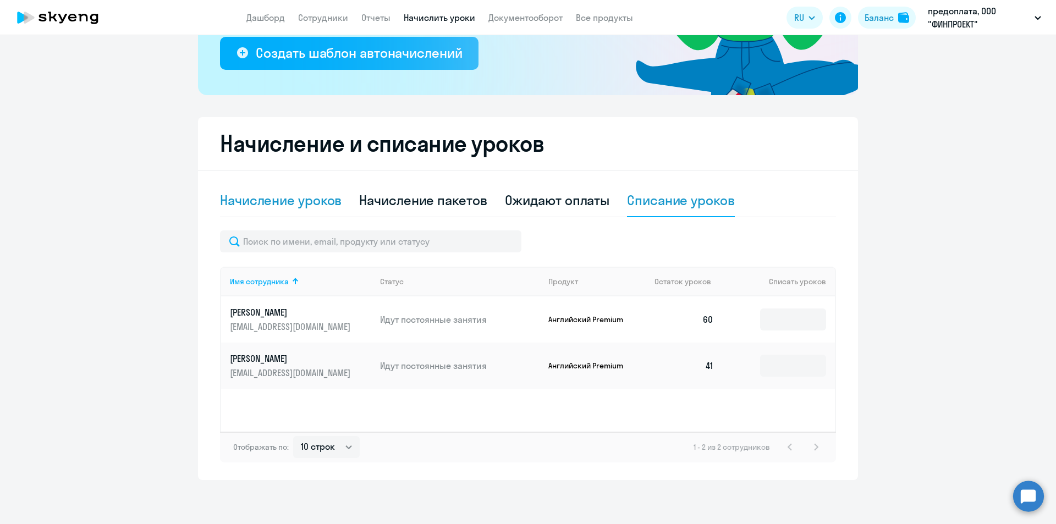
click at [309, 199] on div "Начисление уроков" at bounding box center [281, 200] width 122 height 18
select select "10"
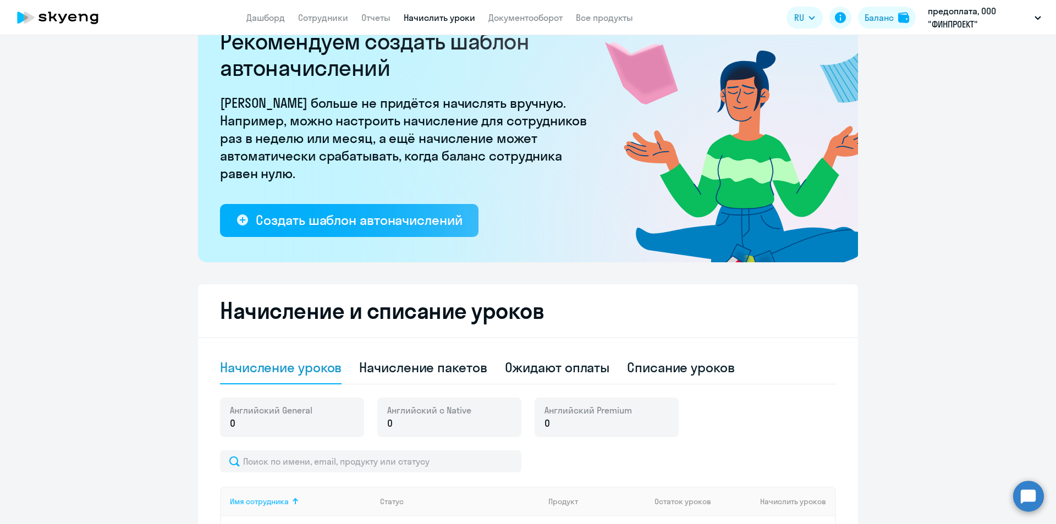
scroll to position [0, 0]
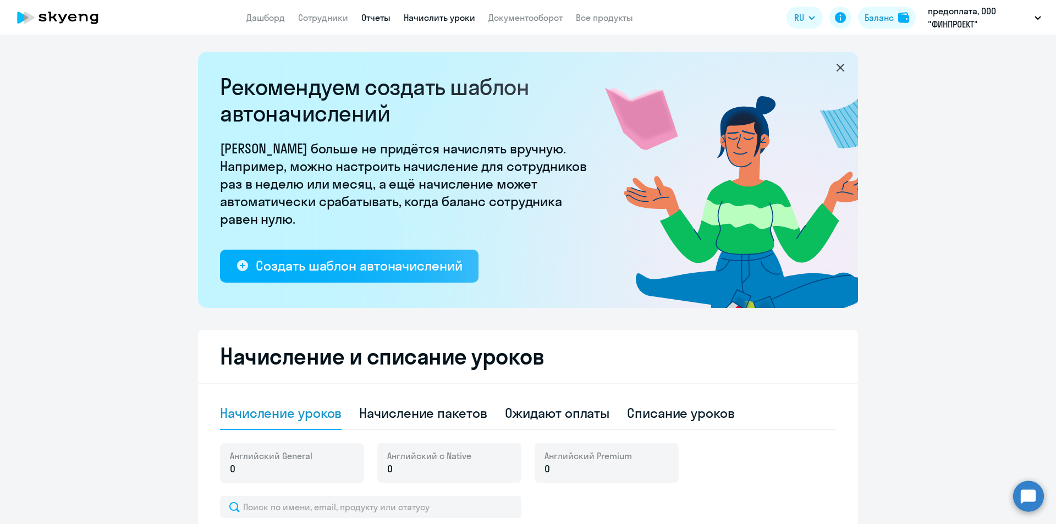
drag, startPoint x: 381, startPoint y: 18, endPoint x: 359, endPoint y: 20, distance: 21.6
click at [380, 18] on link "Отчеты" at bounding box center [375, 17] width 29 height 11
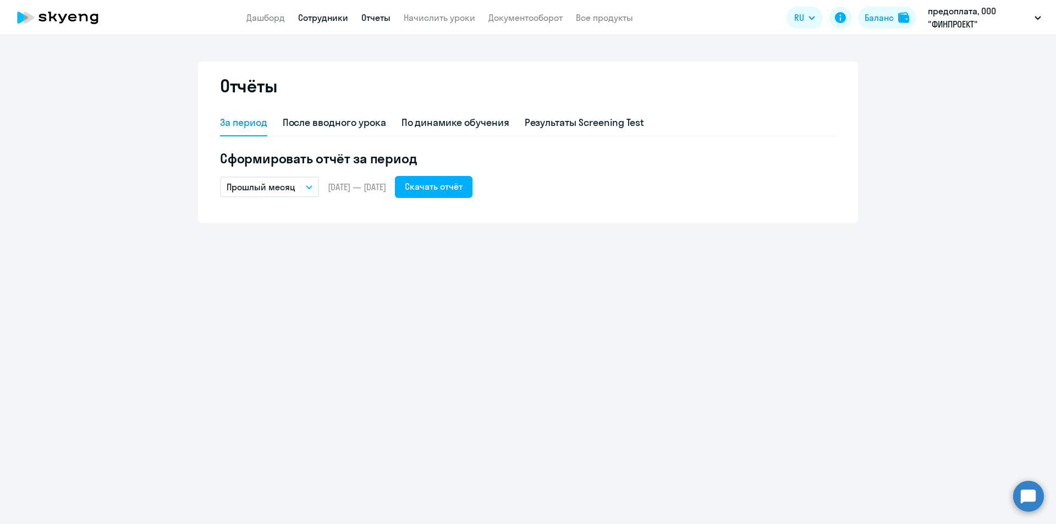
click at [330, 20] on link "Сотрудники" at bounding box center [323, 17] width 50 height 11
select select "30"
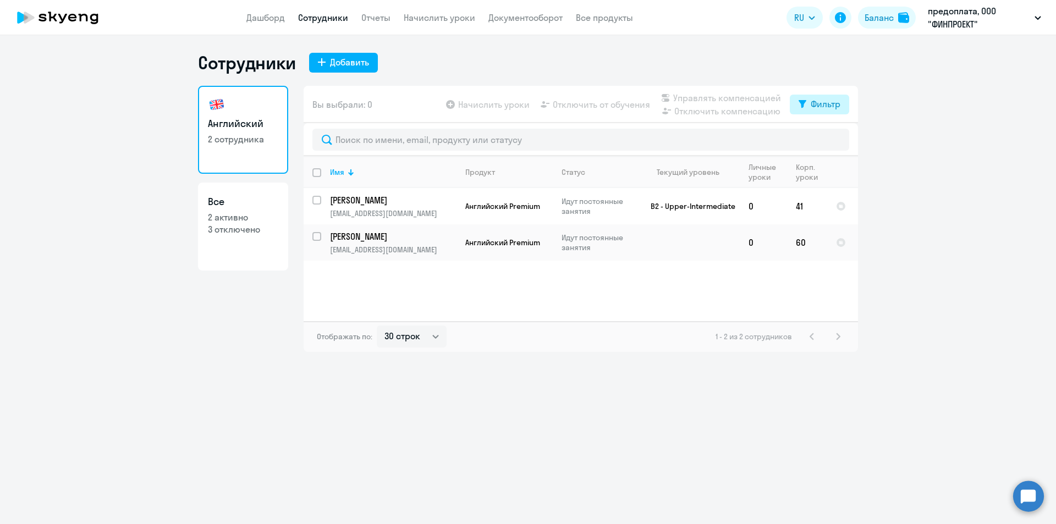
click at [811, 106] on div "Фильтр" at bounding box center [826, 103] width 30 height 13
click at [834, 141] on span at bounding box center [831, 140] width 19 height 11
click at [822, 140] on input "checkbox" at bounding box center [821, 140] width 1 height 1
checkbox input "true"
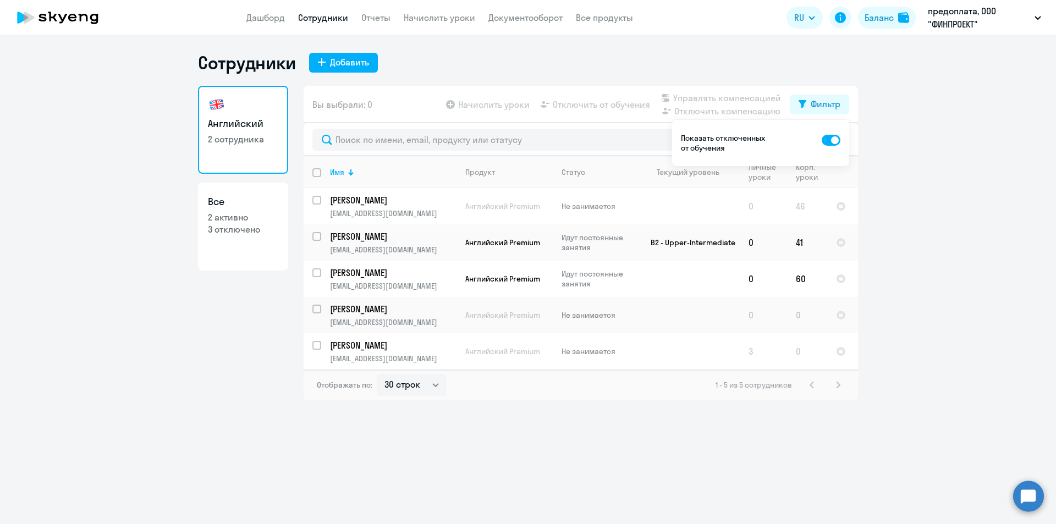
click at [315, 347] on input "select row 24061874" at bounding box center [323, 352] width 22 height 22
checkbox input "true"
click at [738, 99] on span "Управлять компенсацией" at bounding box center [727, 97] width 108 height 13
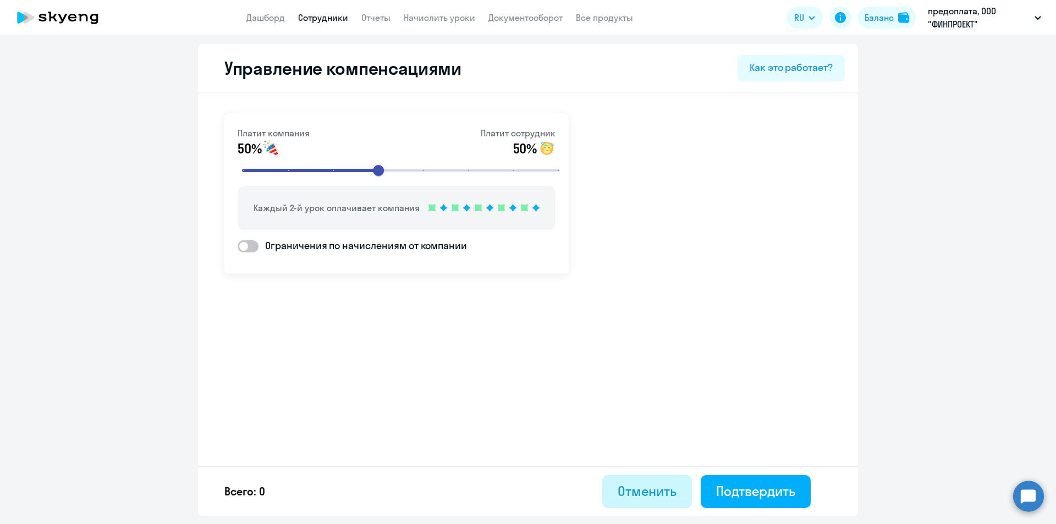
click at [632, 505] on button "Отменить" at bounding box center [647, 491] width 90 height 33
select select "30"
